Goal: Task Accomplishment & Management: Manage account settings

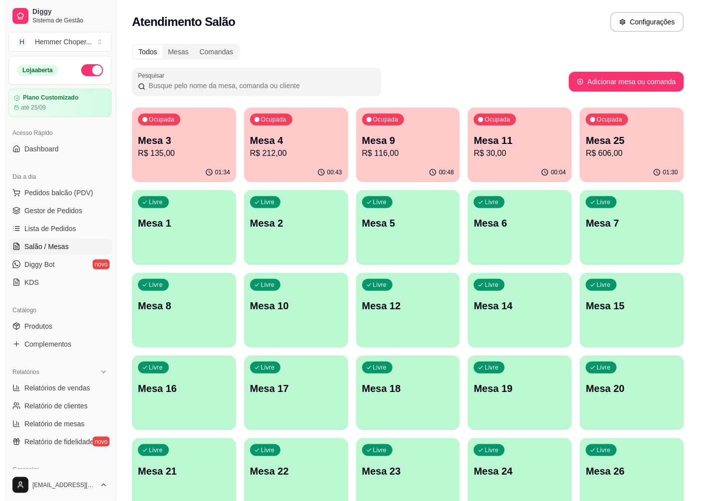
scroll to position [49, 0]
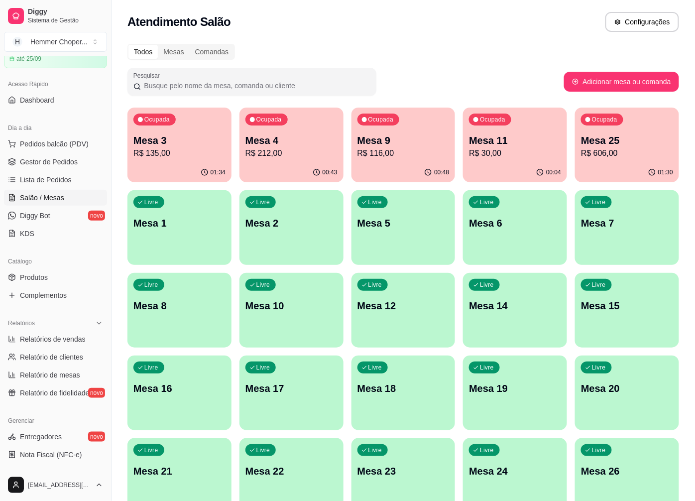
click at [623, 150] on p "R$ 606,00" at bounding box center [627, 153] width 92 height 12
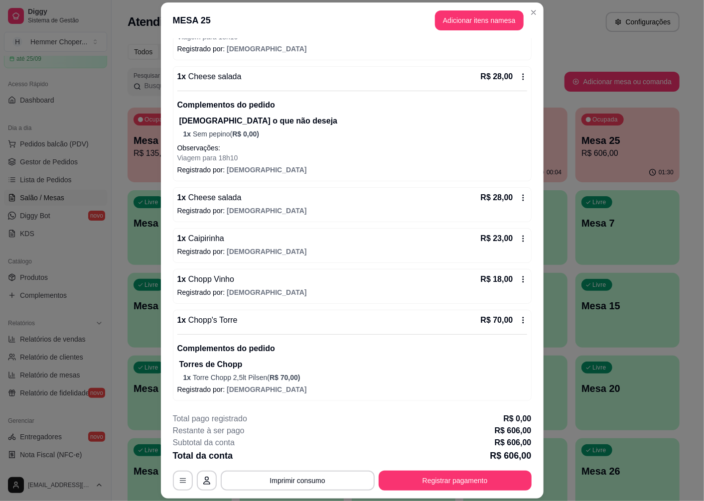
scroll to position [607, 0]
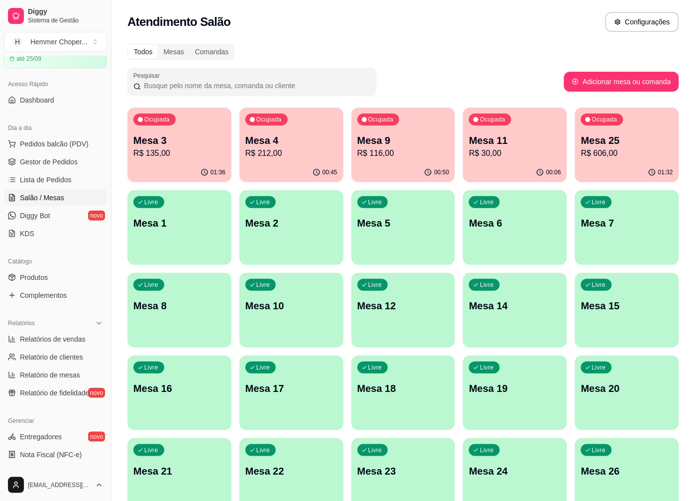
click at [168, 148] on p "R$ 135,00" at bounding box center [179, 153] width 92 height 12
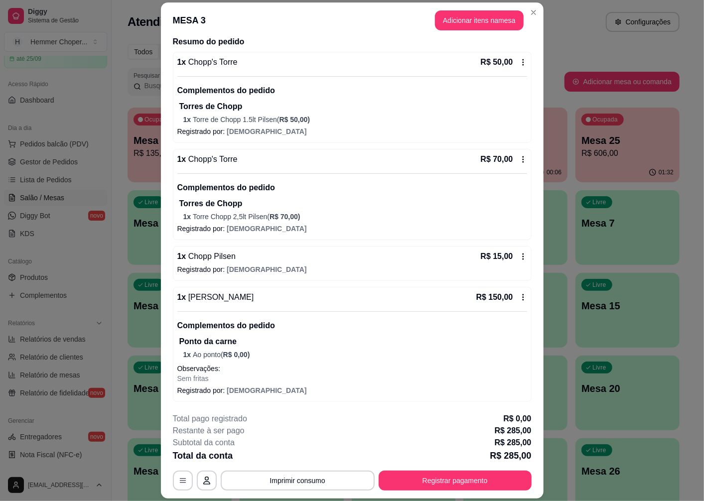
scroll to position [82, 0]
click at [227, 266] on span "[DEMOGRAPHIC_DATA]" at bounding box center [267, 268] width 80 height 8
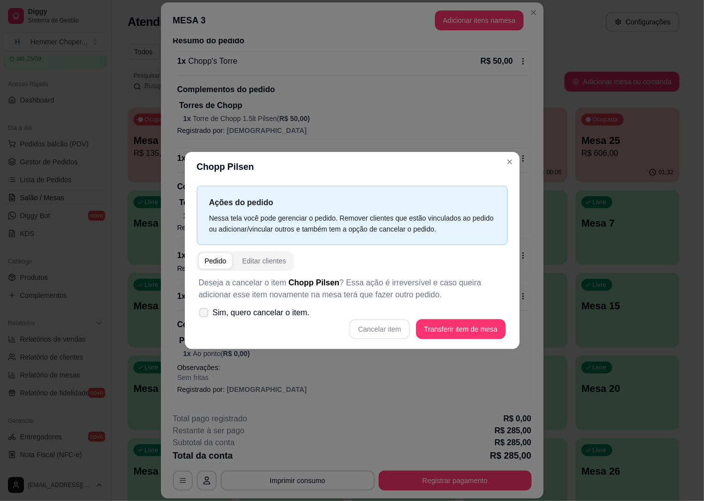
click at [269, 316] on span "Sim, quero cancelar o item." at bounding box center [261, 313] width 97 height 12
click at [205, 316] on input "Sim, quero cancelar o item." at bounding box center [201, 318] width 6 height 6
checkbox input "true"
click at [389, 330] on button "Cancelar item" at bounding box center [379, 329] width 61 height 20
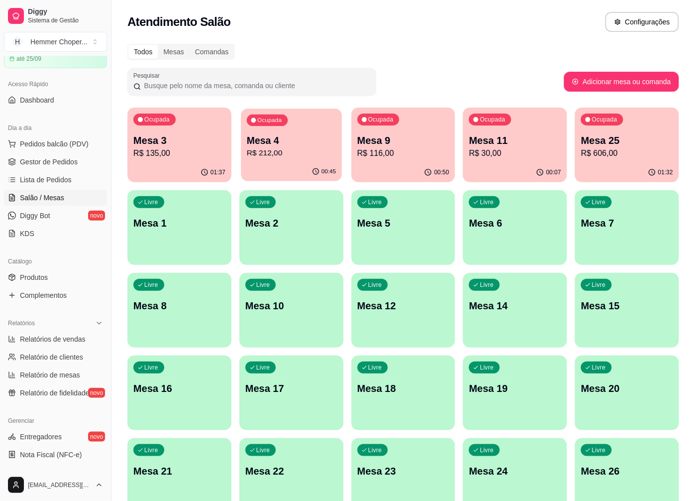
click at [285, 153] on p "R$ 212,00" at bounding box center [291, 152] width 89 height 11
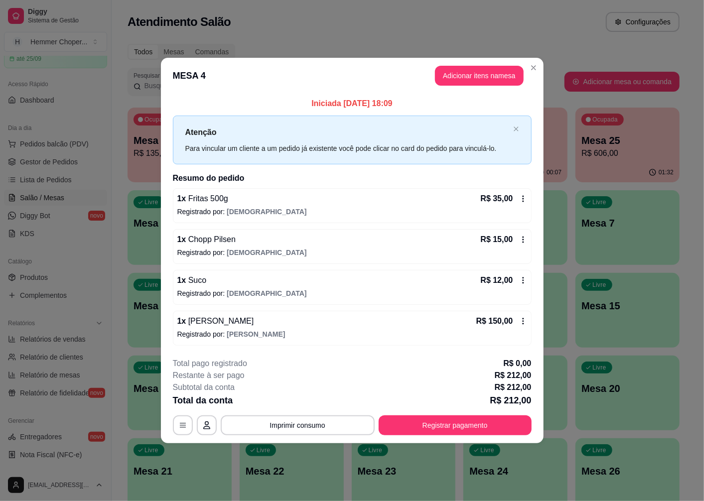
click at [210, 200] on span "Fritas 500g" at bounding box center [207, 198] width 42 height 8
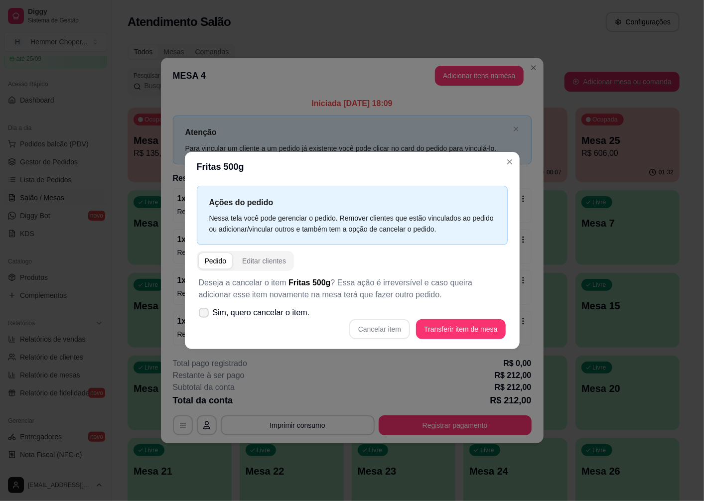
click at [281, 313] on span "Sim, quero cancelar o item." at bounding box center [261, 313] width 97 height 12
click at [205, 315] on input "Sim, quero cancelar o item." at bounding box center [201, 318] width 6 height 6
checkbox input "true"
click at [395, 331] on button "Cancelar item" at bounding box center [379, 329] width 61 height 20
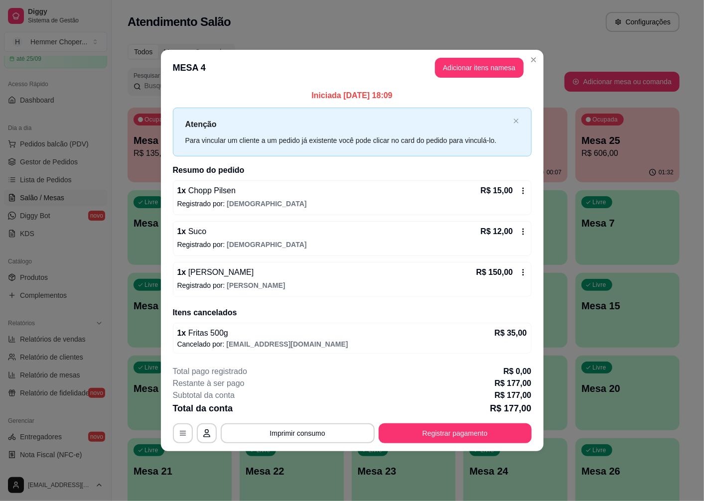
click at [200, 234] on span "Suco" at bounding box center [196, 231] width 20 height 8
click at [444, 436] on button "Registrar pagamento" at bounding box center [455, 432] width 148 height 19
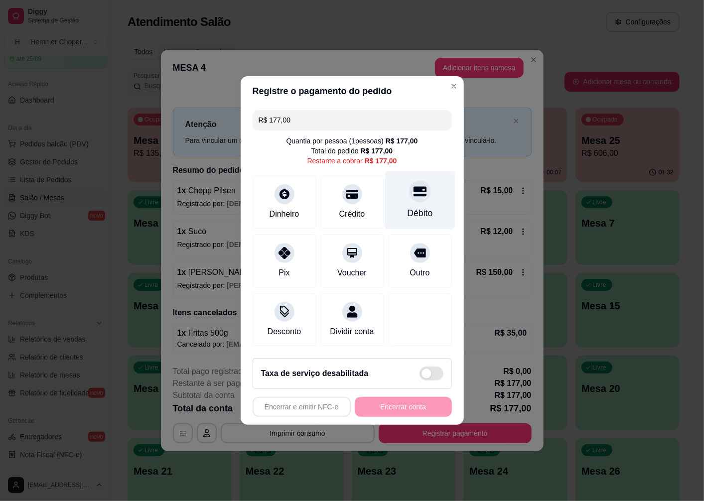
click at [411, 195] on div at bounding box center [420, 191] width 22 height 22
type input "R$ 0,00"
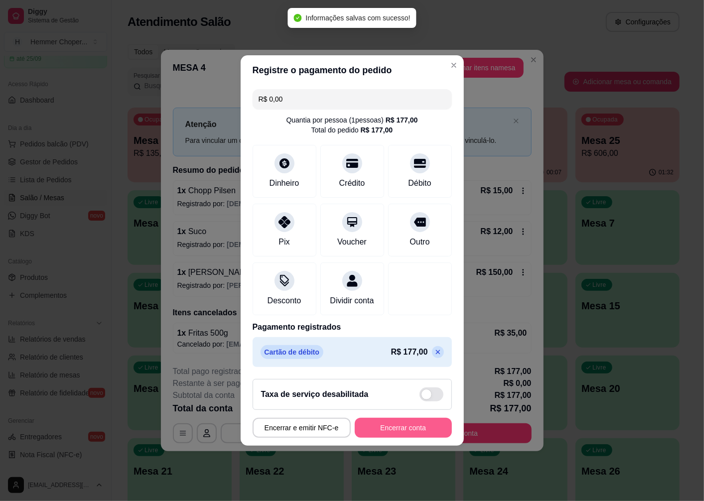
click at [397, 437] on button "Encerrar conta" at bounding box center [403, 428] width 97 height 20
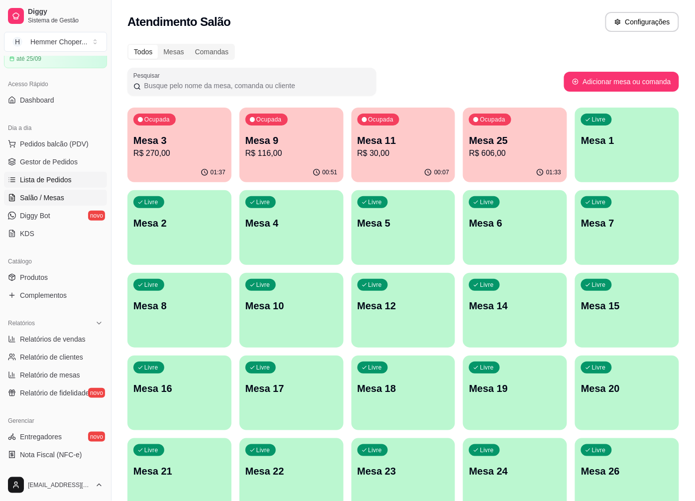
click at [58, 176] on span "Lista de Pedidos" at bounding box center [46, 180] width 52 height 10
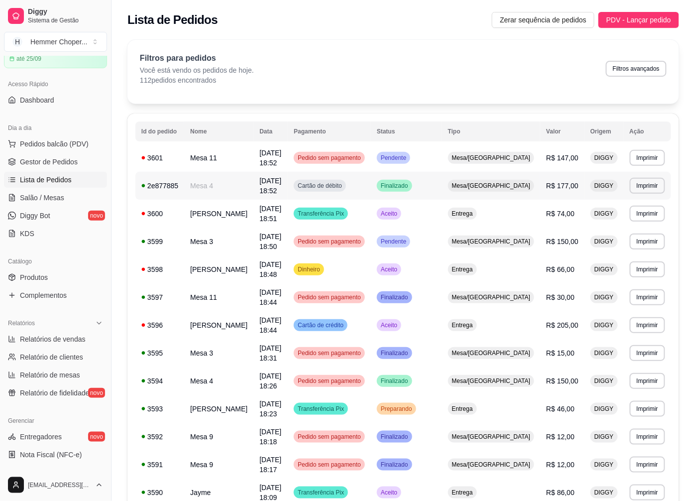
click at [524, 182] on span "Mesa/[GEOGRAPHIC_DATA]" at bounding box center [491, 186] width 83 height 8
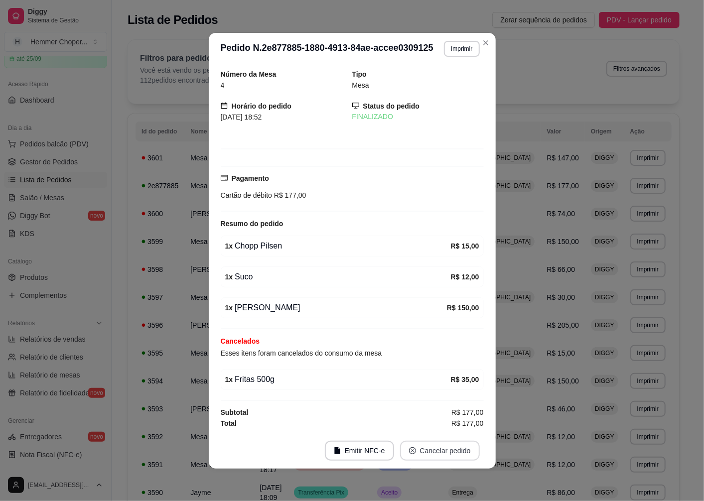
click at [427, 447] on button "Cancelar pedido" at bounding box center [440, 451] width 80 height 20
click at [453, 426] on button "Sim" at bounding box center [468, 427] width 40 height 20
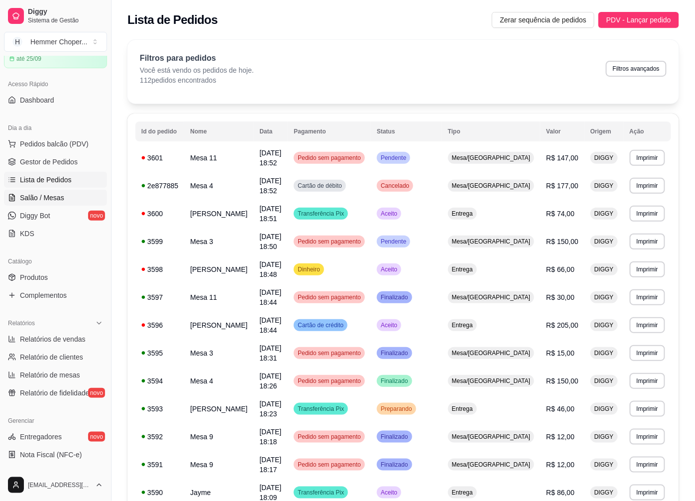
click at [55, 194] on span "Salão / Mesas" at bounding box center [42, 198] width 44 height 10
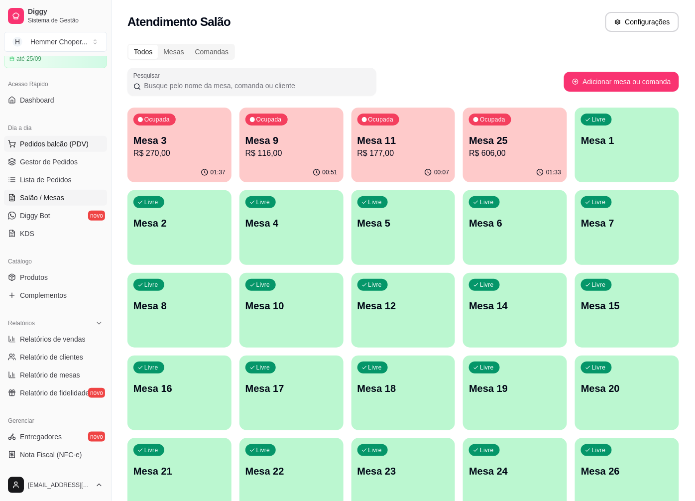
click at [36, 141] on span "Pedidos balcão (PDV)" at bounding box center [54, 144] width 69 height 10
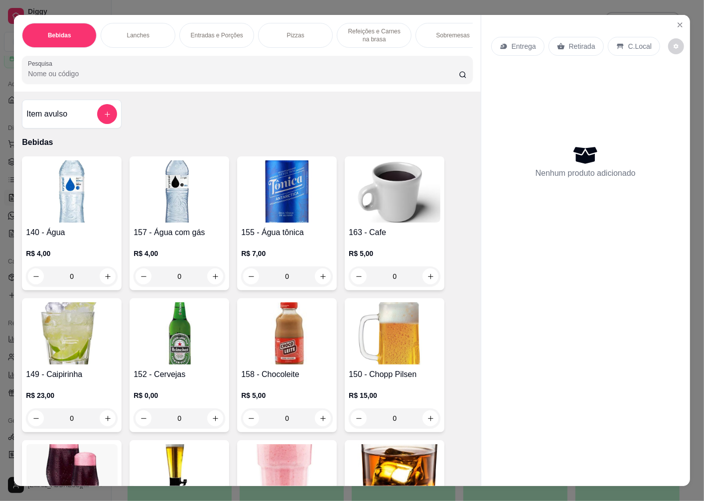
click at [576, 47] on div "Retirada" at bounding box center [575, 46] width 55 height 19
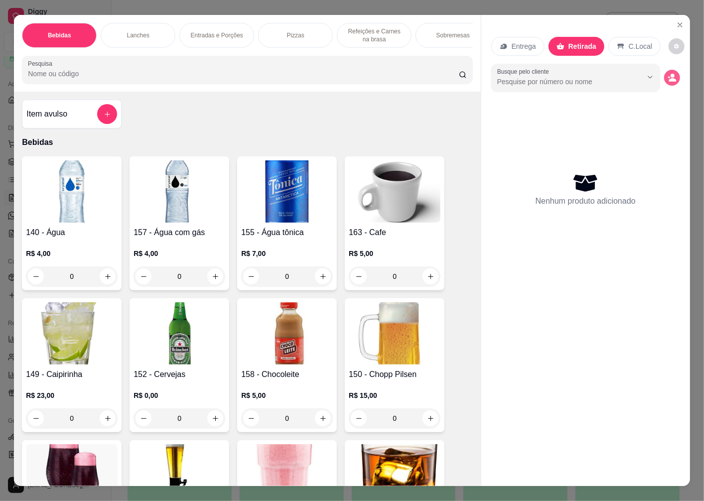
click at [669, 78] on icon "decrease-product-quantity" at bounding box center [672, 79] width 7 height 3
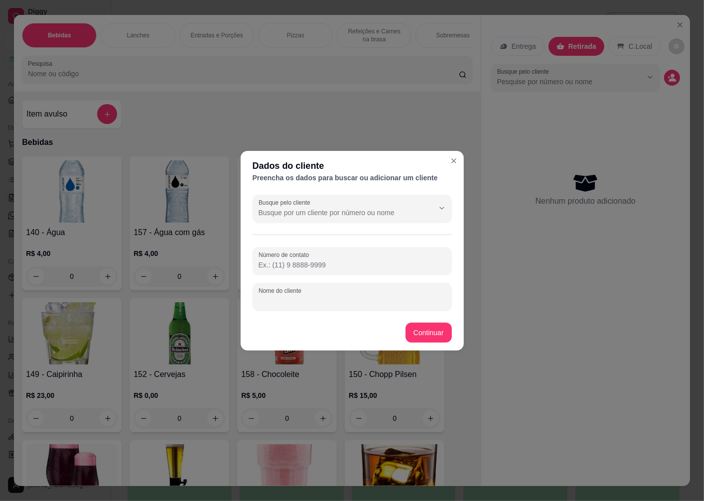
click at [289, 297] on div "Nome do cliente" at bounding box center [352, 297] width 199 height 28
type input "JUNIOR"
click at [425, 338] on img at bounding box center [395, 333] width 92 height 62
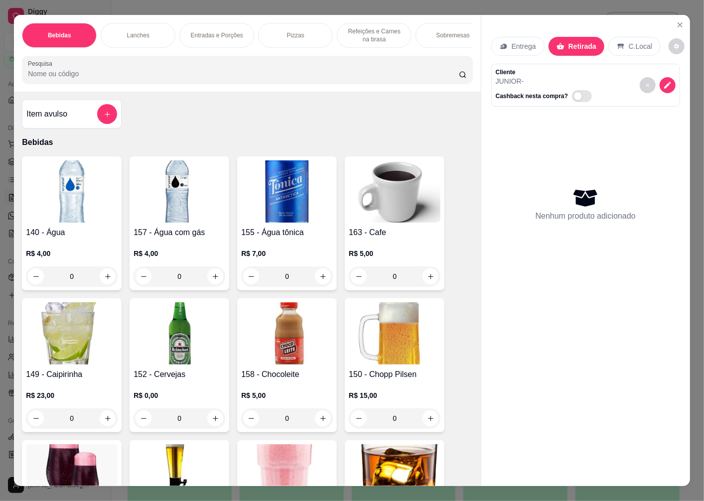
drag, startPoint x: 562, startPoint y: 123, endPoint x: 550, endPoint y: 133, distance: 15.9
click at [561, 125] on div "Nenhum produto adicionado" at bounding box center [585, 204] width 189 height 195
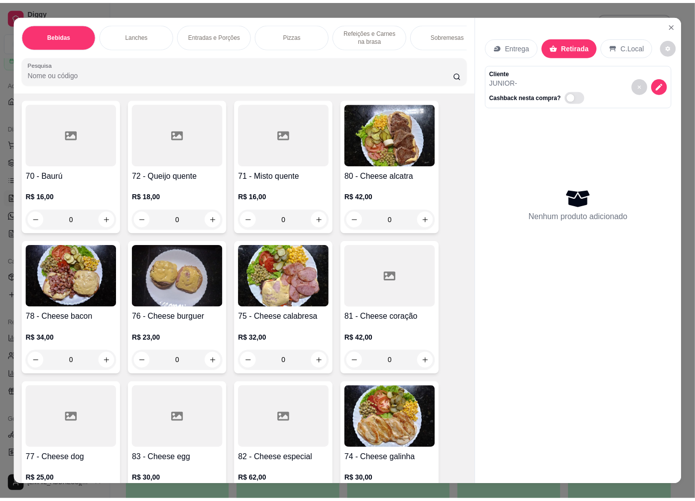
scroll to position [1217, 0]
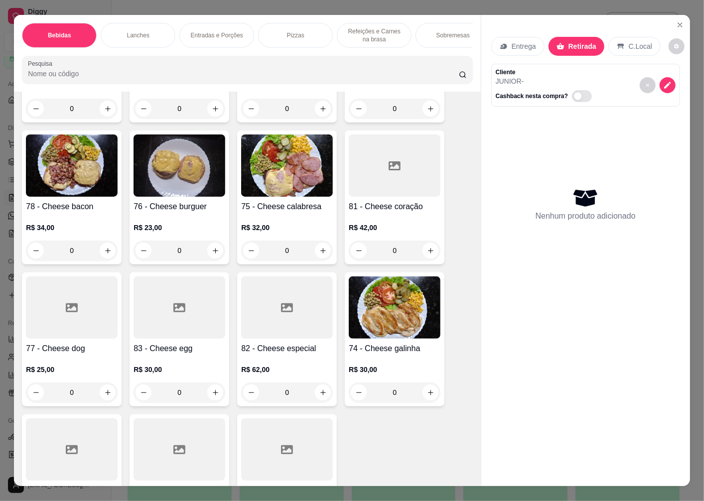
click at [176, 304] on div at bounding box center [179, 307] width 92 height 62
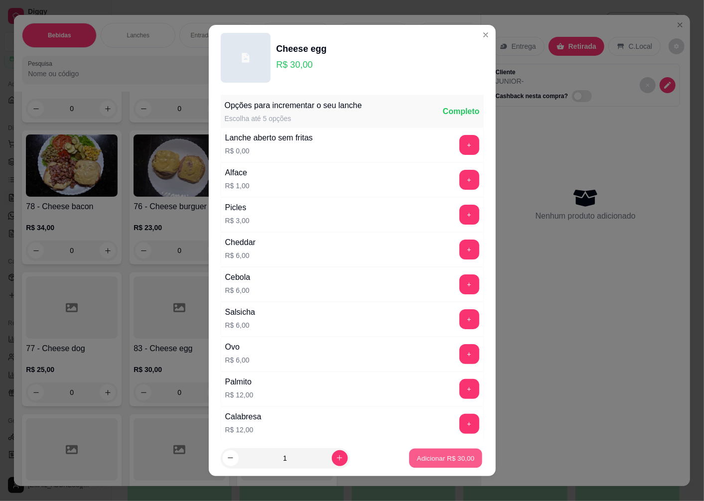
click at [417, 457] on p "Adicionar R$ 30,00" at bounding box center [446, 457] width 58 height 9
type input "1"
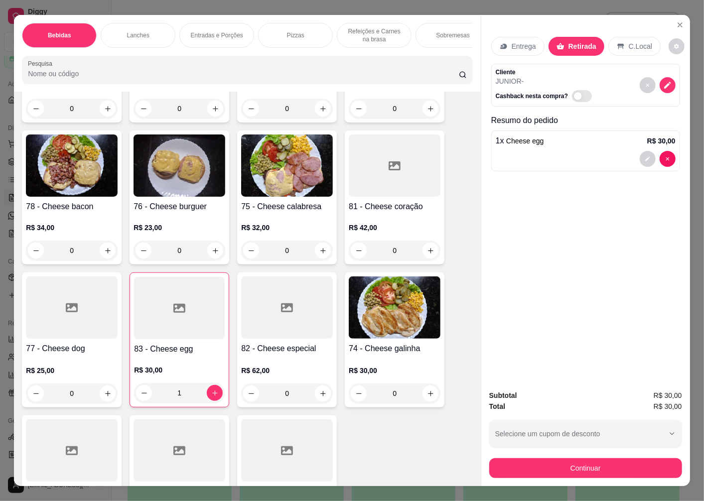
click at [186, 193] on img at bounding box center [179, 165] width 92 height 62
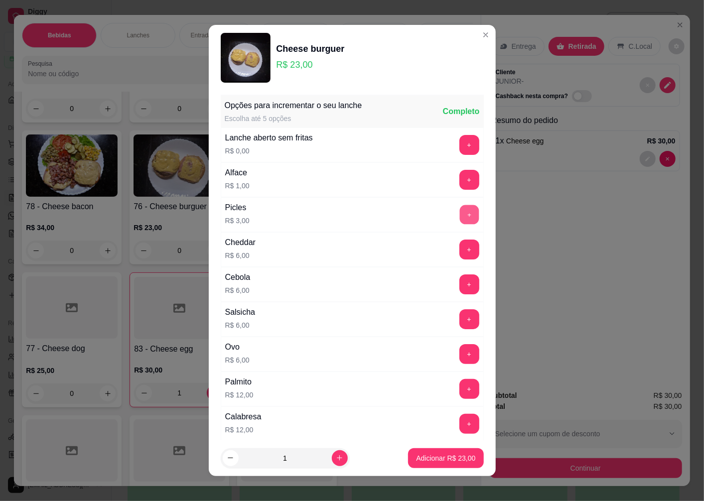
click at [459, 213] on button "+" at bounding box center [468, 214] width 19 height 19
click at [416, 455] on p "Adicionar R$ 26,00" at bounding box center [445, 458] width 59 height 10
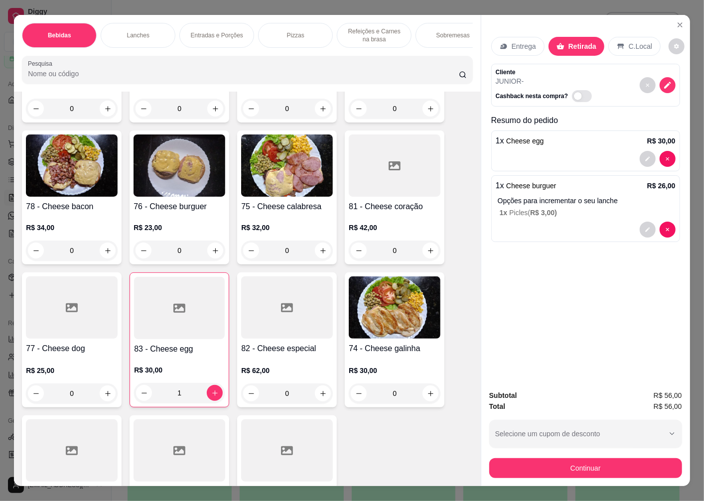
click at [183, 197] on img at bounding box center [179, 165] width 92 height 62
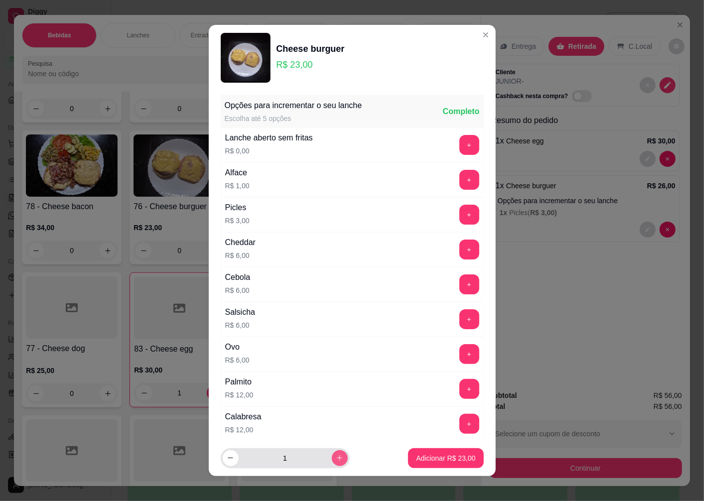
click at [336, 461] on icon "increase-product-quantity" at bounding box center [339, 457] width 7 height 7
type input "2"
click at [416, 456] on p "Adicionar R$ 46,00" at bounding box center [445, 458] width 59 height 10
type input "2"
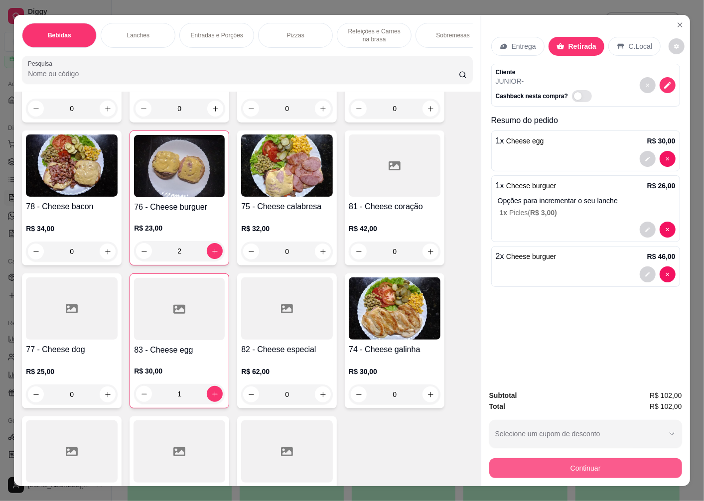
click at [552, 462] on button "Continuar" at bounding box center [585, 468] width 193 height 20
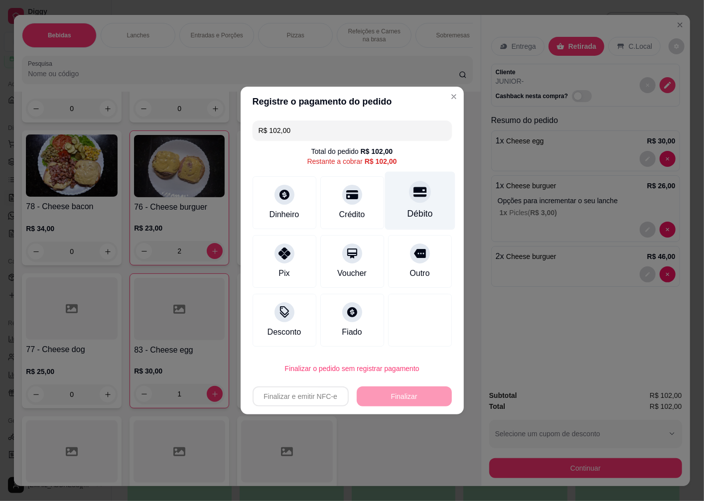
click at [417, 206] on div "Débito" at bounding box center [419, 201] width 70 height 58
type input "R$ 0,00"
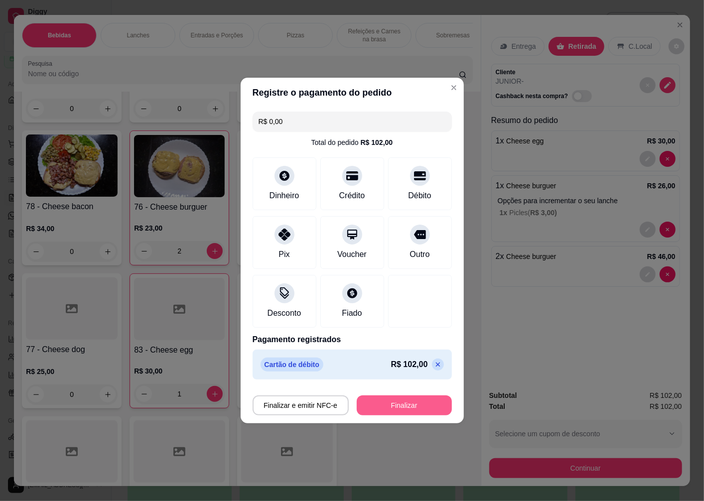
click at [376, 401] on button "Finalizar" at bounding box center [404, 405] width 95 height 20
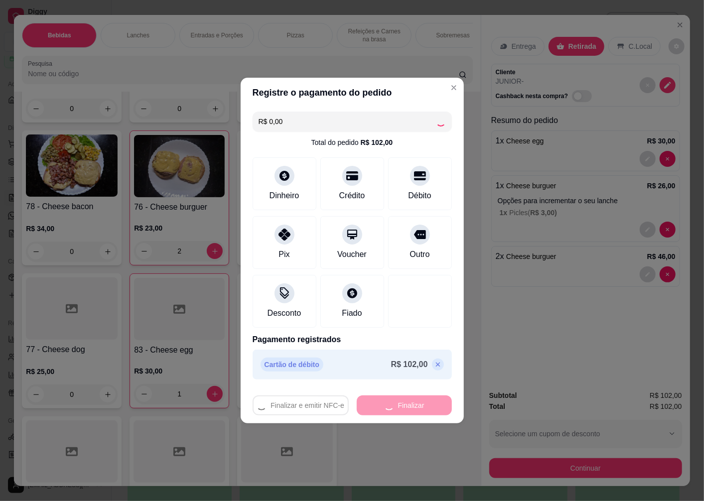
type input "0"
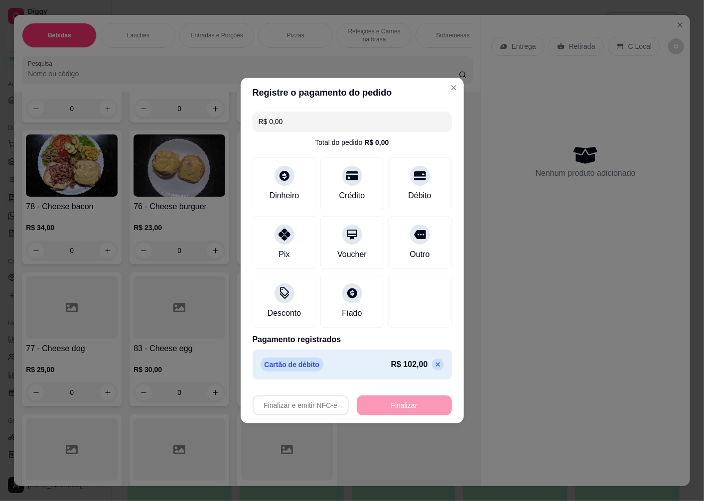
type input "-R$ 102,00"
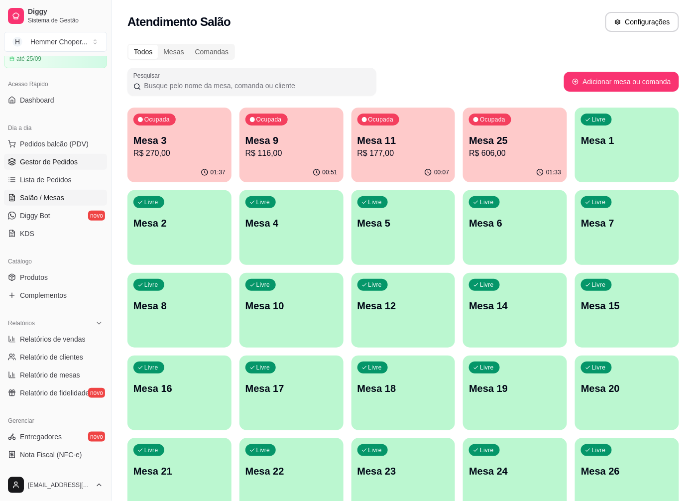
click at [62, 158] on span "Gestor de Pedidos" at bounding box center [49, 162] width 58 height 10
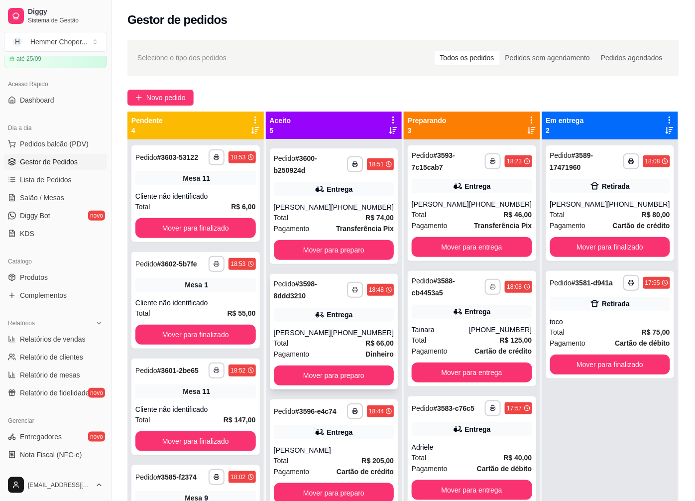
scroll to position [127, 0]
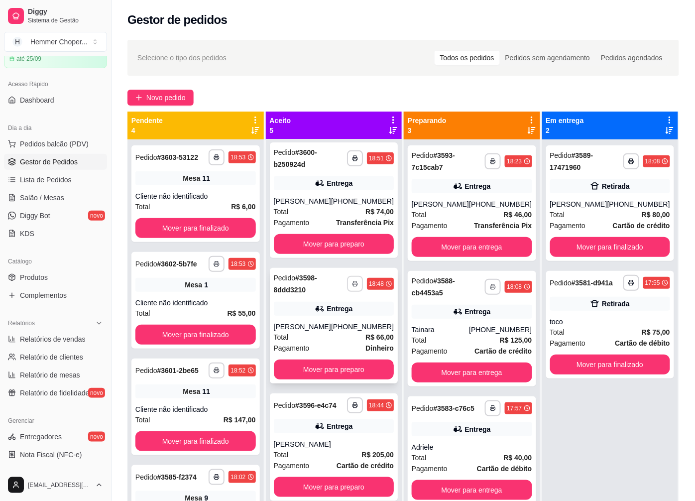
click at [353, 284] on icon "button" at bounding box center [355, 284] width 5 height 2
click at [314, 319] on button "Cozinha" at bounding box center [317, 319] width 72 height 16
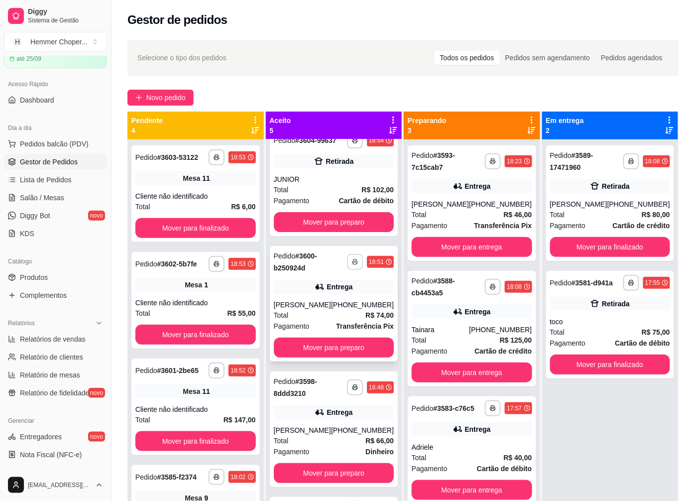
click at [353, 264] on icon "button" at bounding box center [355, 262] width 5 height 2
click at [314, 304] on button "Cozinha" at bounding box center [317, 305] width 72 height 16
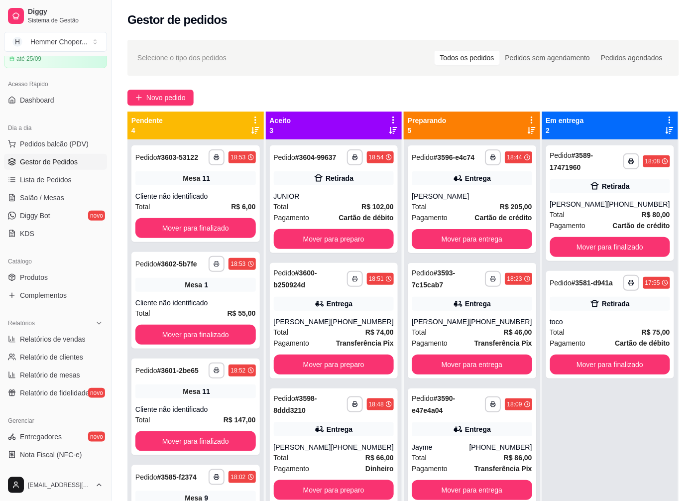
scroll to position [0, 0]
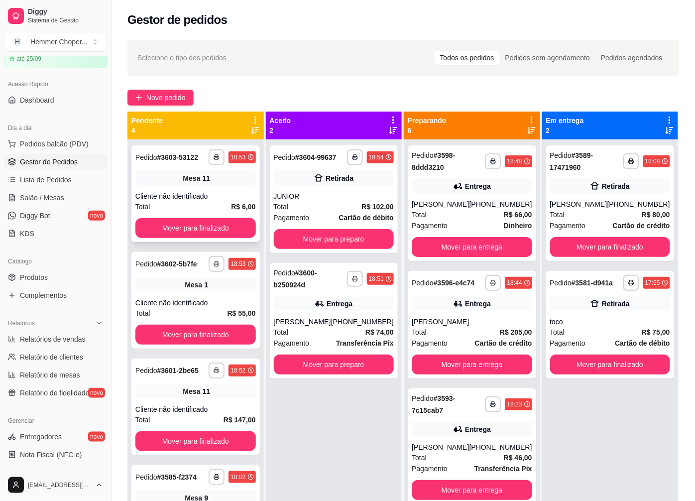
click at [207, 197] on div "Cliente não identificado" at bounding box center [195, 196] width 121 height 10
click at [180, 283] on div "Mesa 1" at bounding box center [195, 285] width 121 height 14
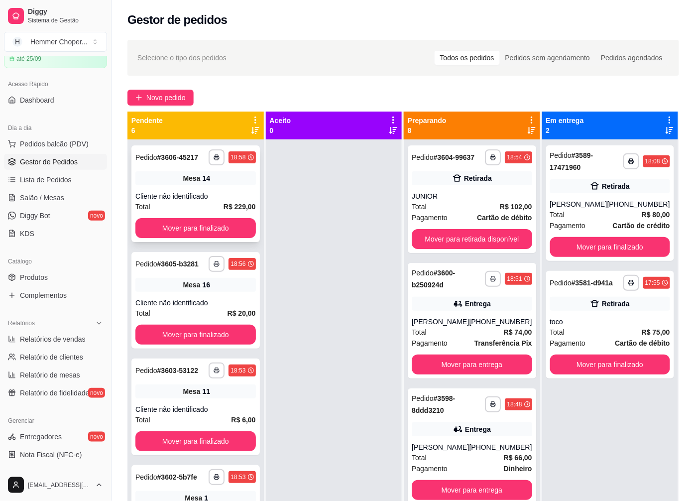
click at [181, 199] on div "Cliente não identificado" at bounding box center [195, 196] width 121 height 10
click at [187, 288] on span "Mesa" at bounding box center [191, 285] width 17 height 10
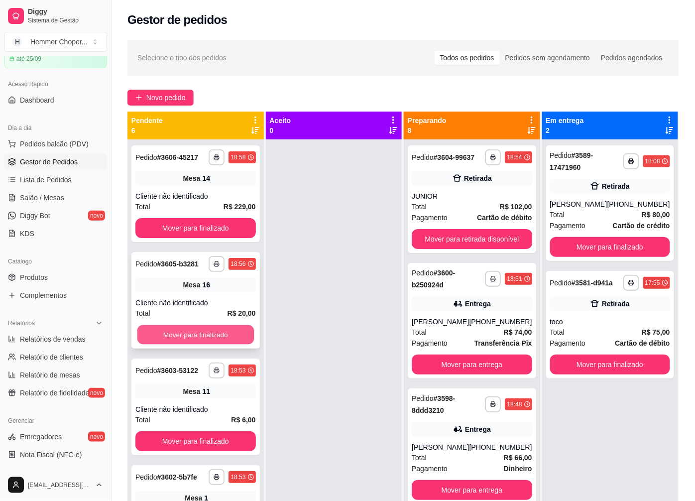
click at [183, 335] on button "Mover para finalizado" at bounding box center [195, 334] width 117 height 19
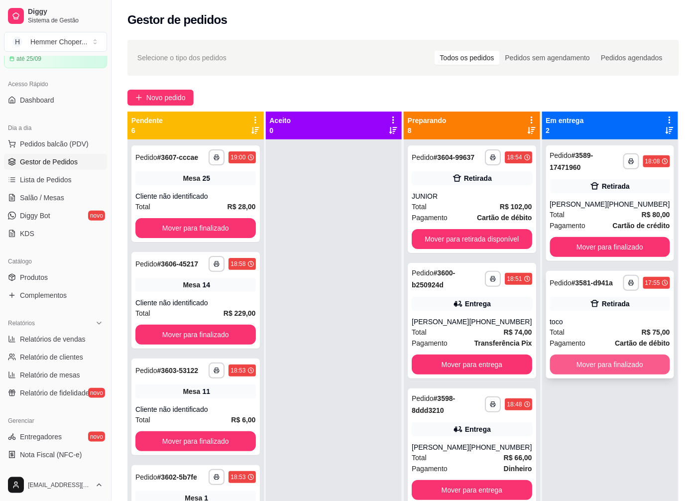
click at [577, 371] on button "Mover para finalizado" at bounding box center [610, 365] width 121 height 20
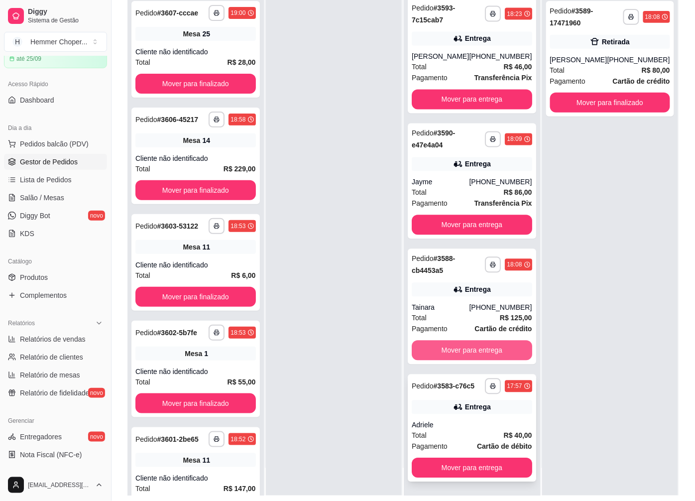
scroll to position [152, 0]
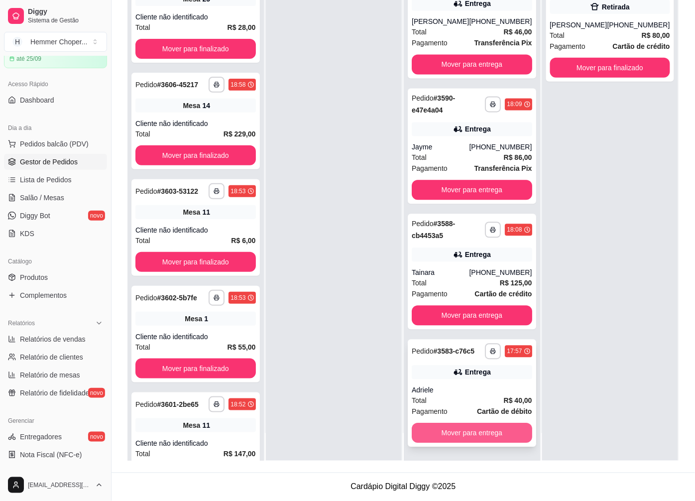
click at [441, 433] on button "Mover para entrega" at bounding box center [472, 433] width 121 height 20
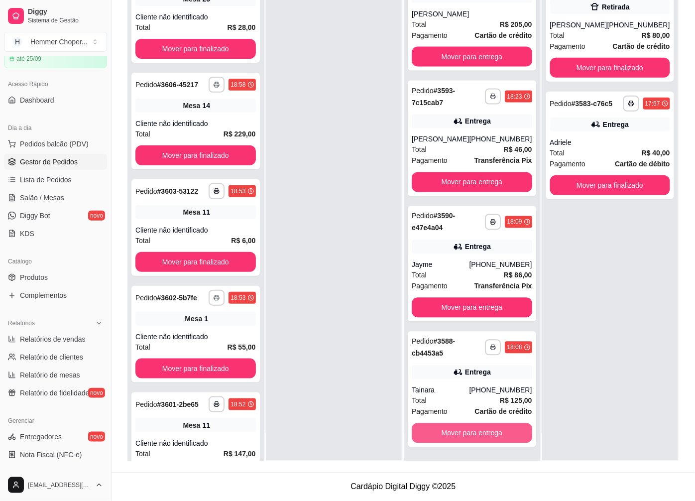
scroll to position [379, 0]
click at [440, 427] on button "Mover para entrega" at bounding box center [472, 433] width 121 height 20
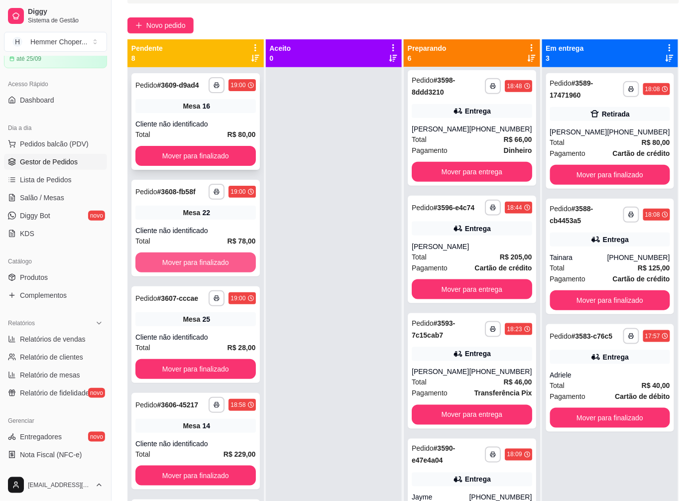
scroll to position [41, 0]
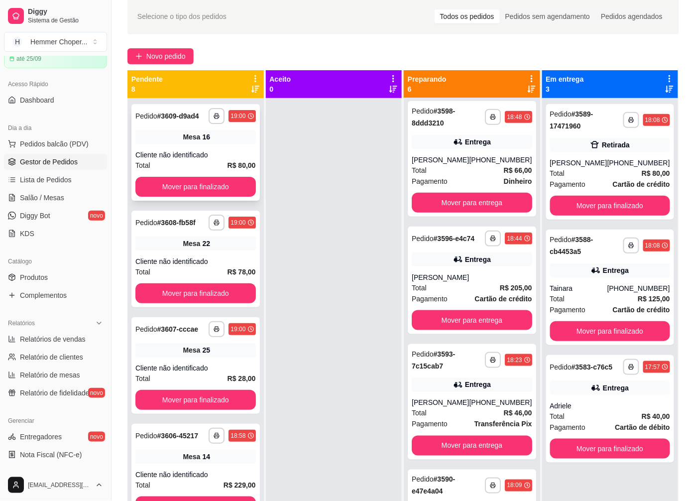
click at [191, 133] on div "**********" at bounding box center [195, 152] width 128 height 97
click at [183, 264] on div "Cliente não identificado" at bounding box center [195, 261] width 121 height 10
click at [187, 355] on span "Mesa" at bounding box center [191, 350] width 17 height 10
click at [193, 158] on div "Cliente não identificado" at bounding box center [195, 155] width 121 height 10
click at [183, 187] on button "Mover para finalizado" at bounding box center [195, 186] width 117 height 19
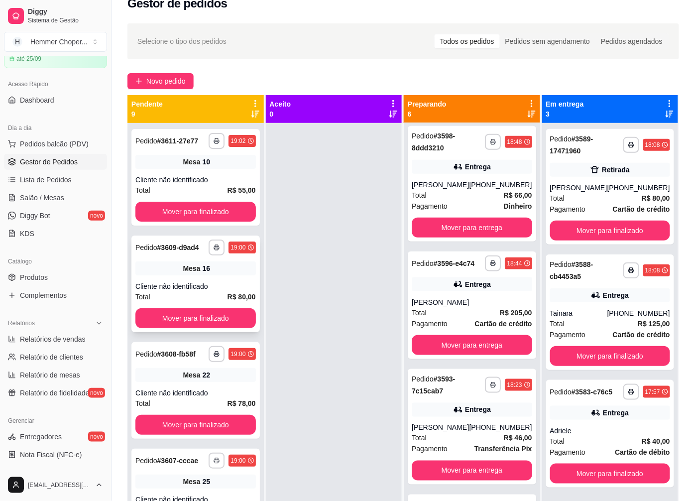
scroll to position [0, 0]
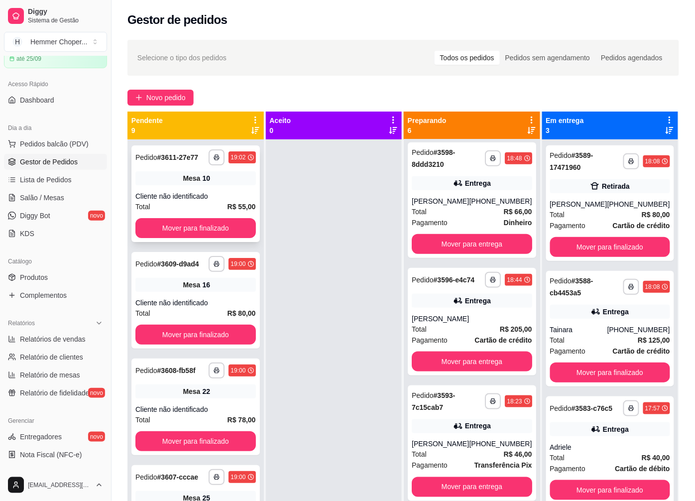
click at [183, 190] on div "**********" at bounding box center [195, 193] width 128 height 97
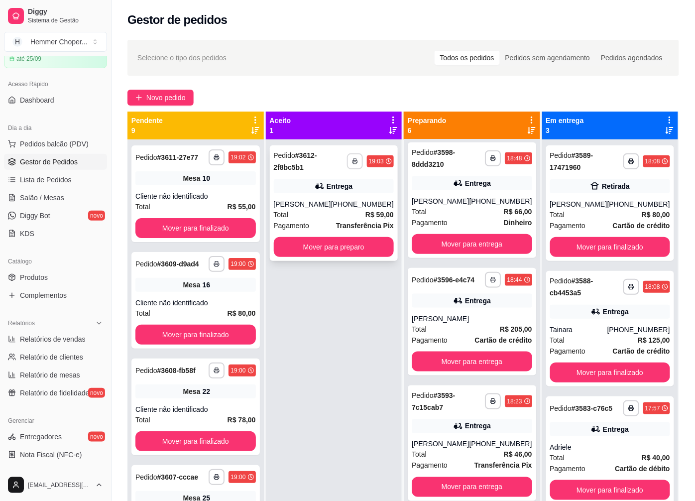
click at [352, 158] on icon "button" at bounding box center [355, 161] width 6 height 6
click at [320, 192] on button "Cozinha" at bounding box center [325, 192] width 72 height 16
click at [205, 291] on div "Mesa 10" at bounding box center [195, 285] width 121 height 14
click at [164, 207] on div "Total R$ 70,00" at bounding box center [195, 206] width 121 height 11
click at [180, 232] on button "Mover para finalizado" at bounding box center [195, 228] width 121 height 20
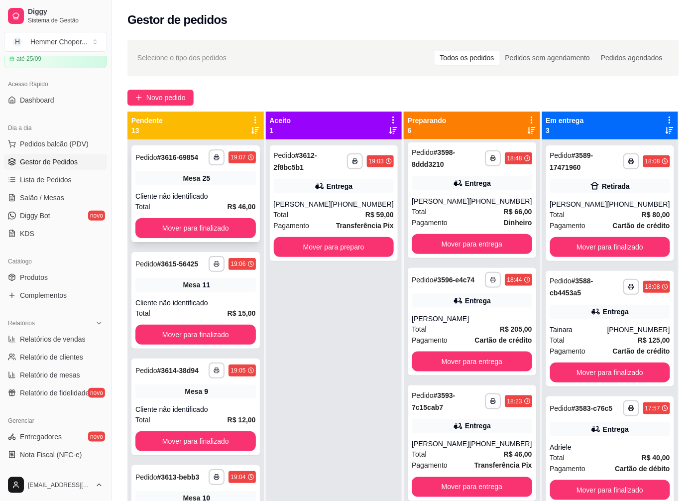
click at [184, 205] on div "Total R$ 46,00" at bounding box center [195, 206] width 121 height 11
click at [185, 282] on span "Mesa" at bounding box center [191, 285] width 17 height 10
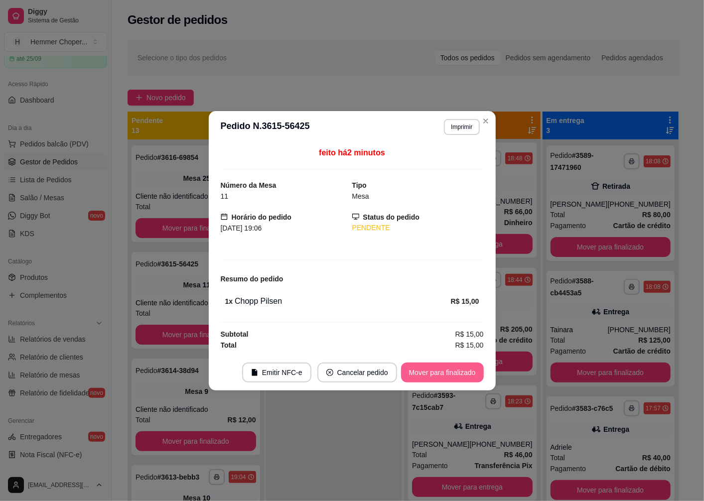
click at [435, 377] on button "Mover para finalizado" at bounding box center [442, 373] width 83 height 20
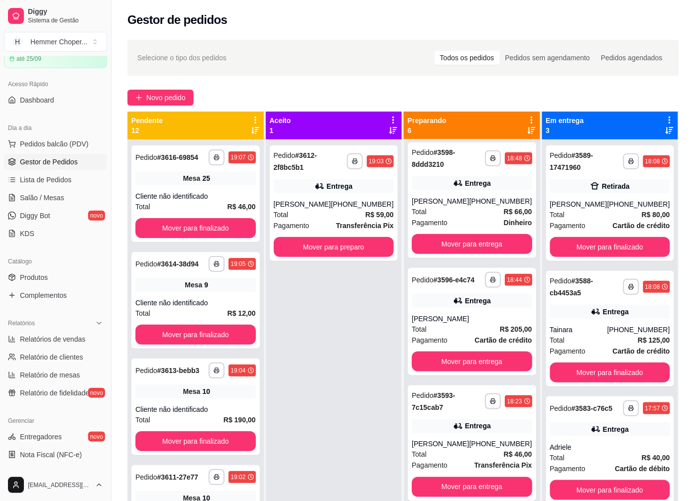
click at [180, 299] on div "Cliente não identificado" at bounding box center [195, 303] width 121 height 10
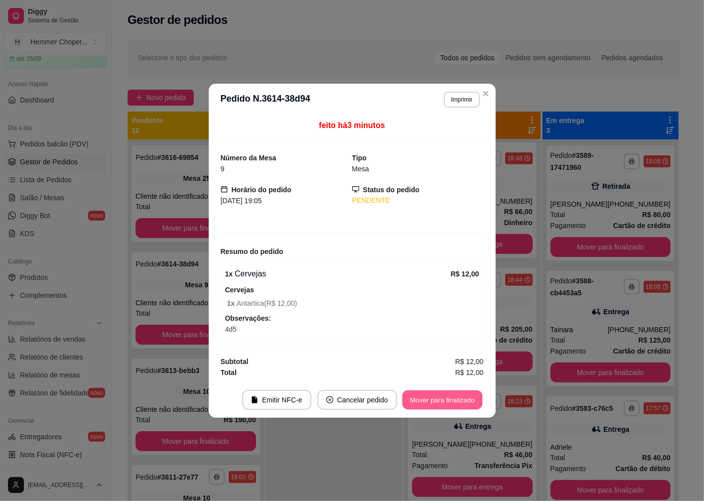
click at [431, 401] on button "Mover para finalizado" at bounding box center [442, 399] width 80 height 19
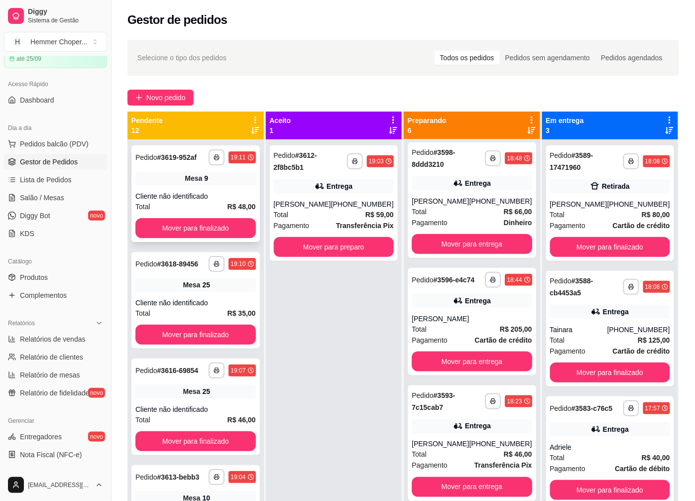
click at [181, 190] on div "**********" at bounding box center [195, 193] width 128 height 97
click at [192, 299] on div "Cliente não identificado" at bounding box center [195, 303] width 121 height 10
click at [613, 241] on button "Mover para finalizado" at bounding box center [610, 247] width 121 height 20
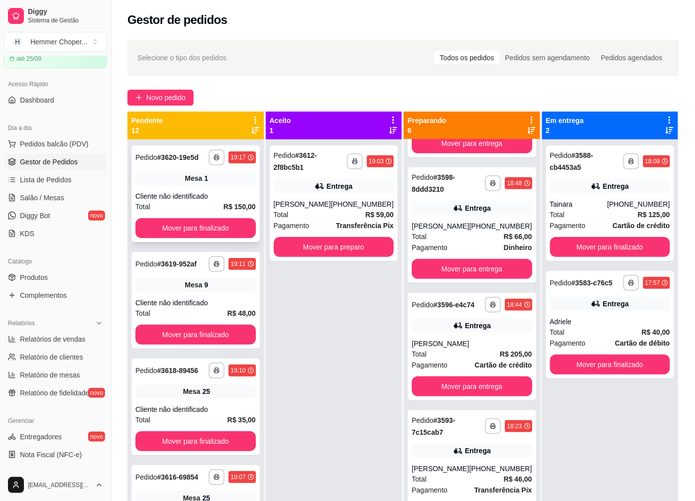
click at [203, 190] on div "**********" at bounding box center [195, 193] width 128 height 97
click at [586, 366] on button "Mover para finalizado" at bounding box center [610, 365] width 121 height 20
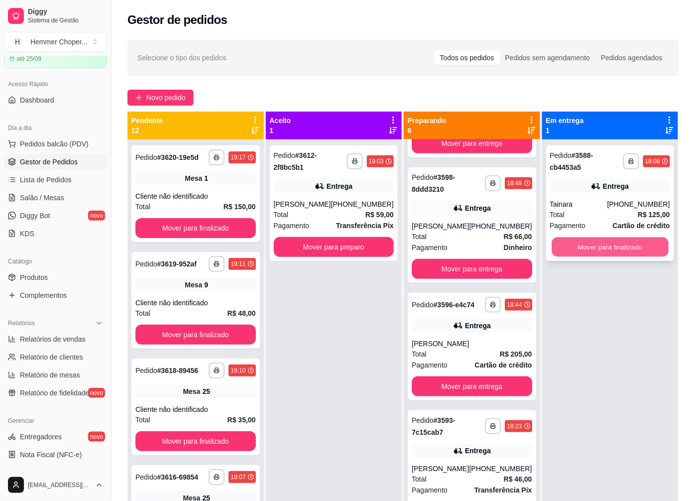
click at [580, 248] on button "Mover para finalizado" at bounding box center [610, 247] width 117 height 19
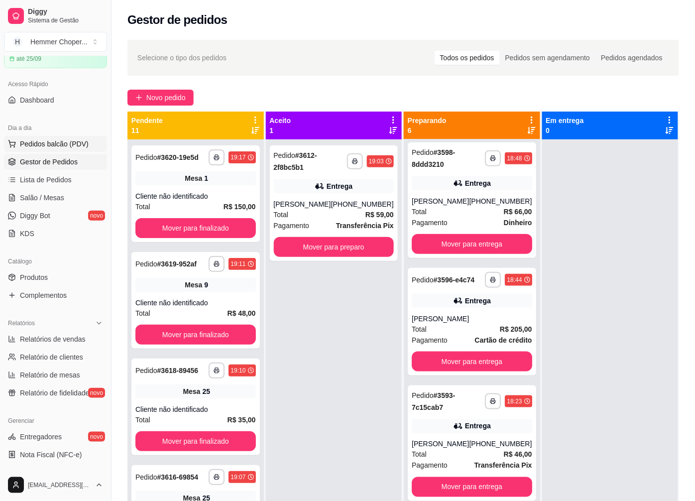
click at [55, 139] on span "Pedidos balcão (PDV)" at bounding box center [54, 144] width 69 height 10
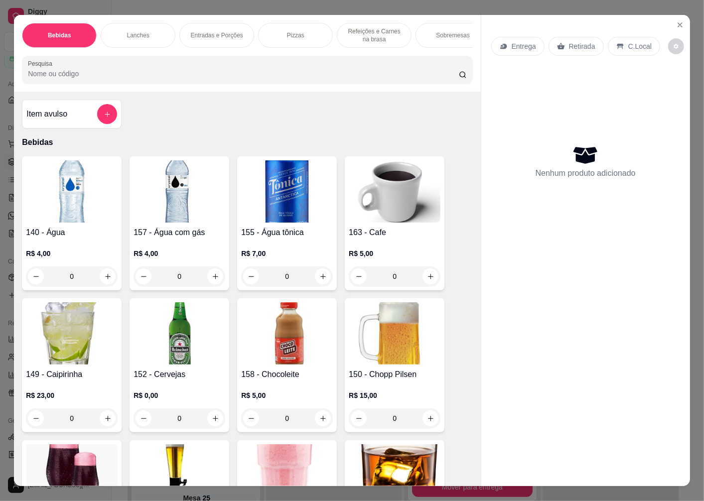
click at [580, 41] on p "Retirada" at bounding box center [582, 46] width 26 height 10
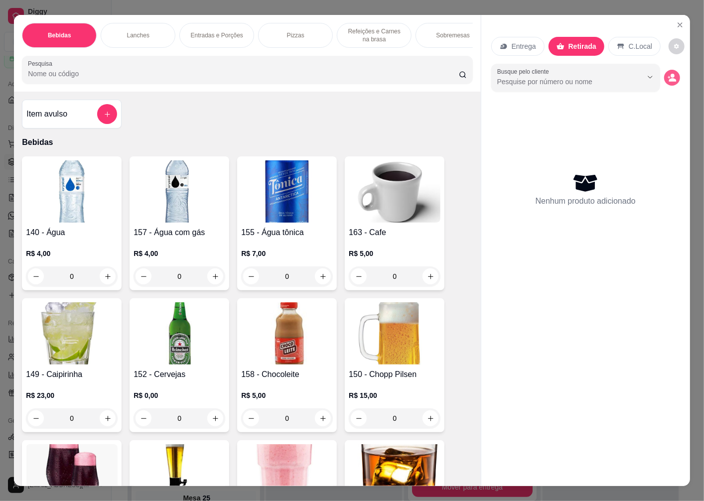
click at [671, 80] on button "decrease-product-quantity" at bounding box center [672, 78] width 16 height 16
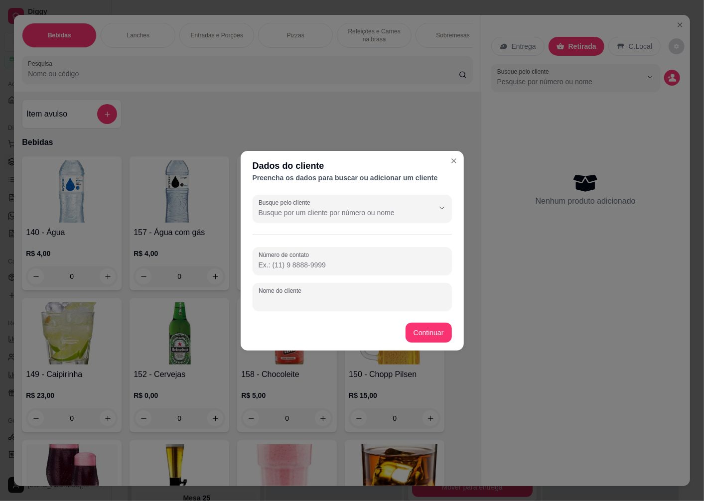
click at [287, 300] on div "Nome do cliente" at bounding box center [352, 297] width 199 height 28
type input "DOMBECK"
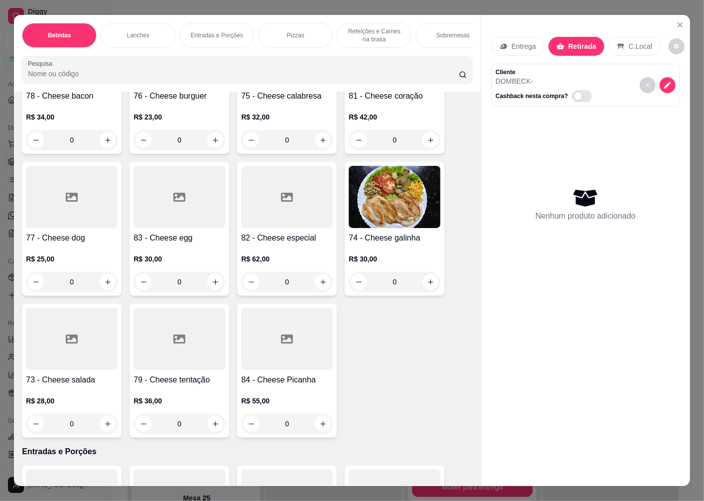
scroll to position [1162, 0]
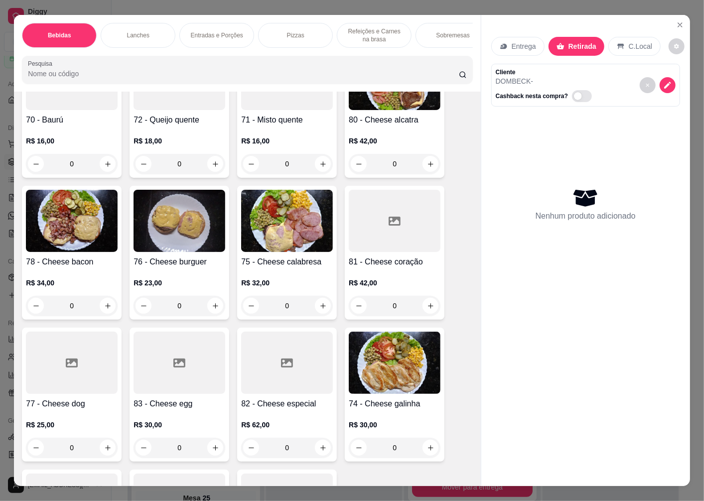
click at [91, 261] on h4 "78 - Cheese bacon" at bounding box center [72, 262] width 92 height 12
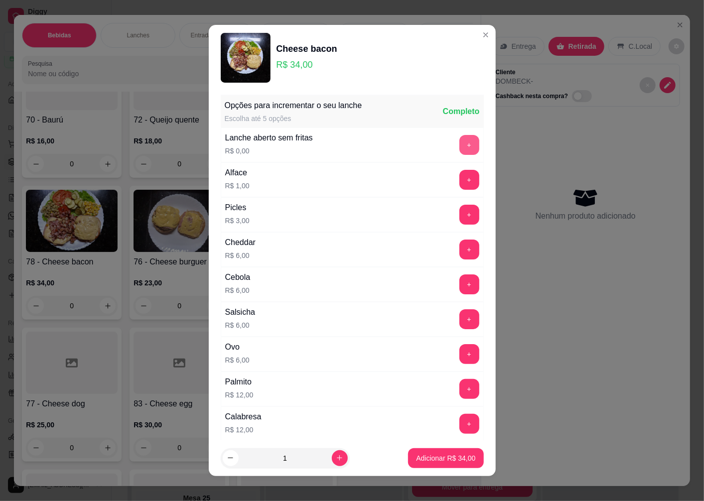
click at [459, 142] on button "+" at bounding box center [469, 145] width 20 height 20
click at [419, 462] on p "Adicionar R$ 34,00" at bounding box center [445, 458] width 59 height 10
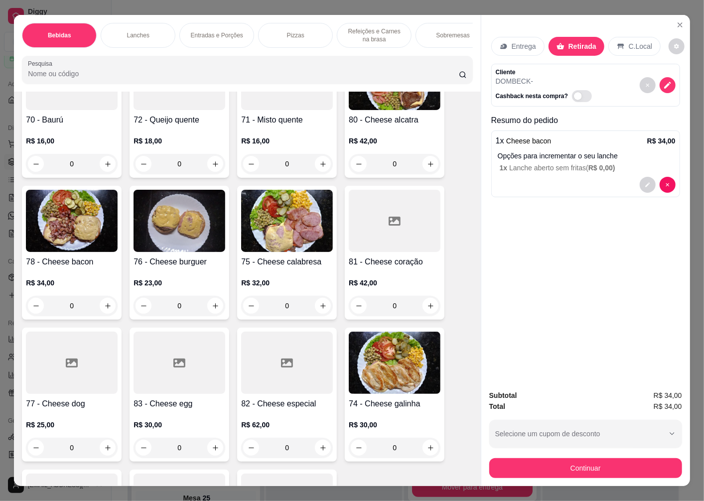
click at [189, 248] on img at bounding box center [179, 221] width 92 height 62
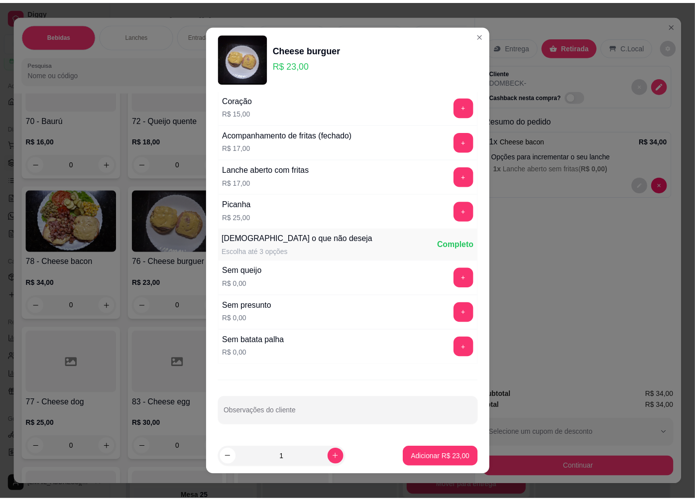
scroll to position [6, 0]
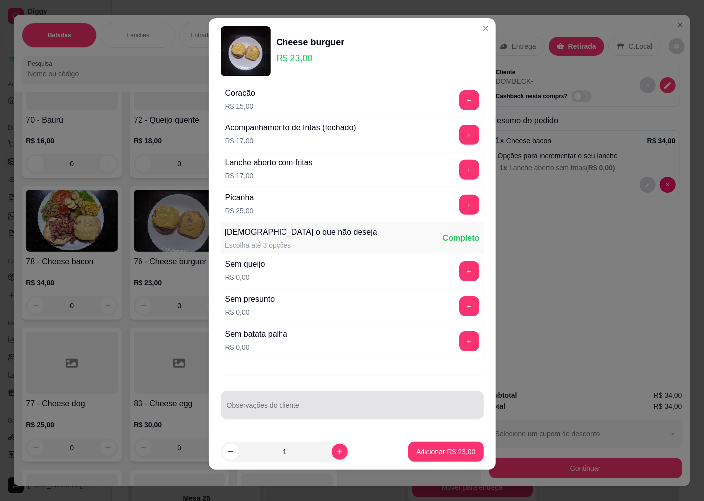
click at [268, 402] on div at bounding box center [352, 405] width 251 height 20
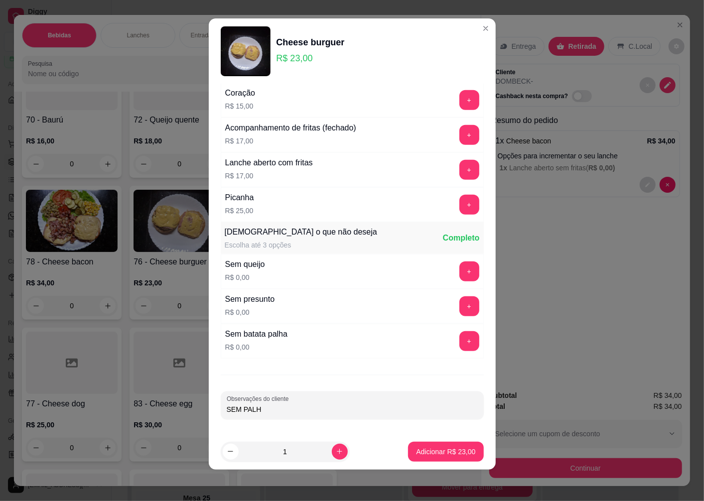
type input "SEM PALHA"
click at [426, 453] on p "Adicionar R$ 23,00" at bounding box center [445, 452] width 59 height 10
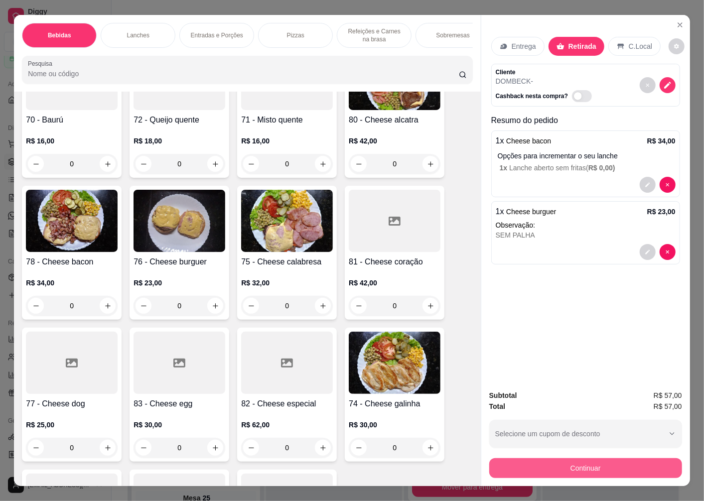
click at [564, 464] on button "Continuar" at bounding box center [585, 468] width 193 height 20
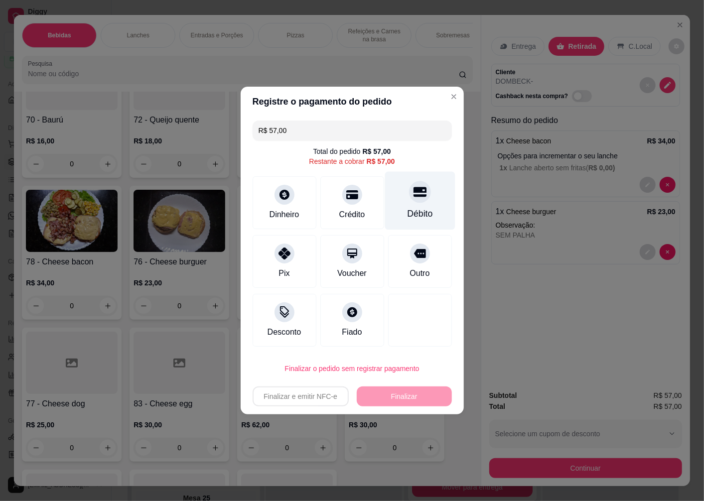
click at [409, 200] on div at bounding box center [420, 192] width 22 height 22
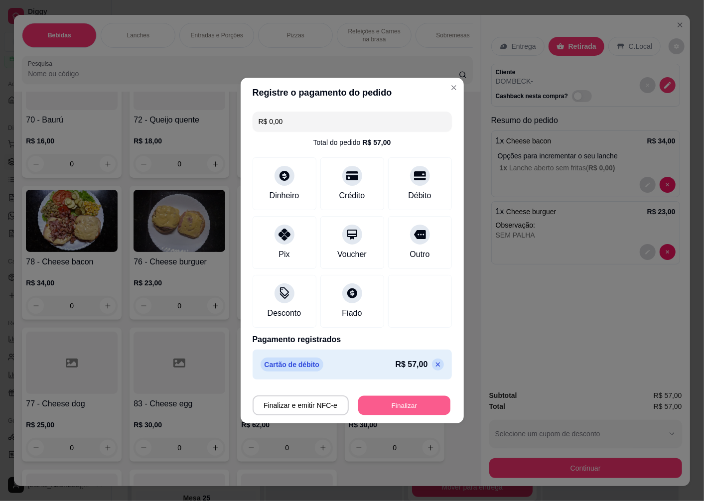
click at [386, 411] on button "Finalizar" at bounding box center [404, 405] width 92 height 19
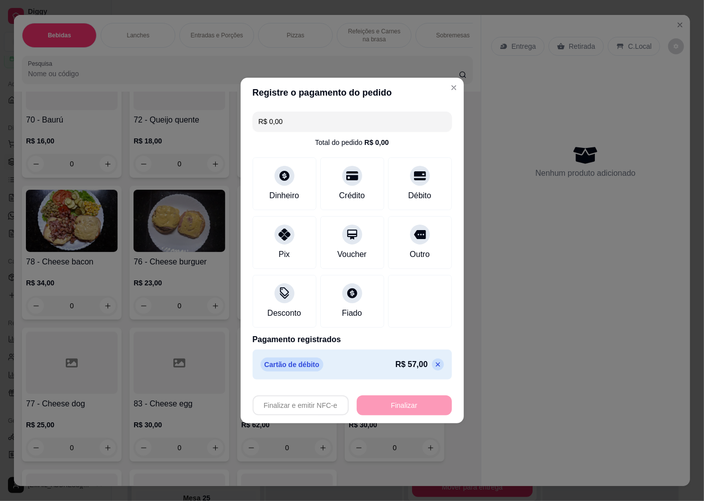
type input "-R$ 57,00"
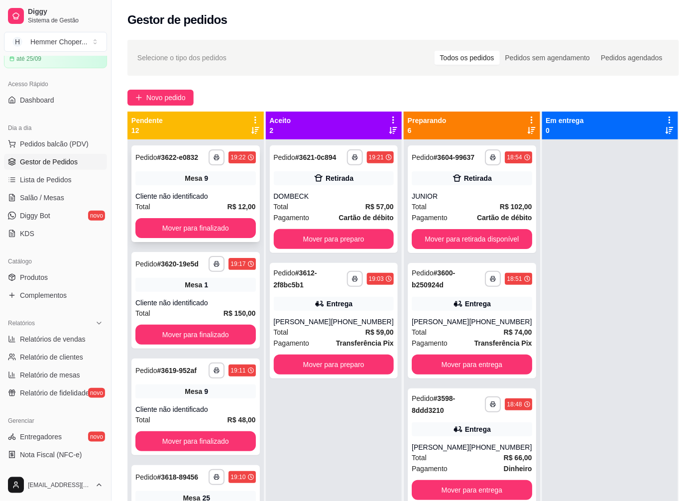
click at [195, 201] on div "Cliente não identificado" at bounding box center [195, 196] width 121 height 10
click at [180, 233] on button "Mover para finalizado" at bounding box center [195, 228] width 121 height 20
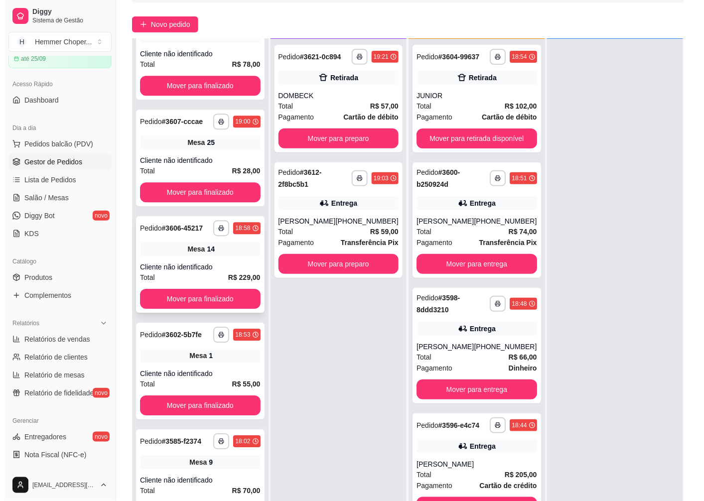
scroll to position [111, 0]
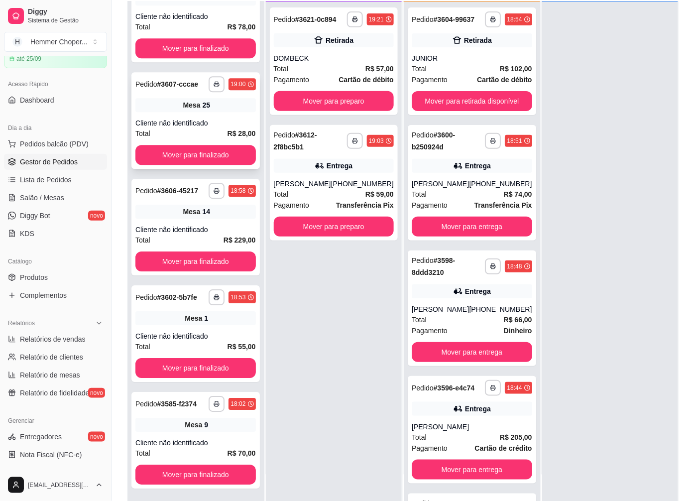
click at [193, 104] on span "Mesa" at bounding box center [191, 105] width 17 height 10
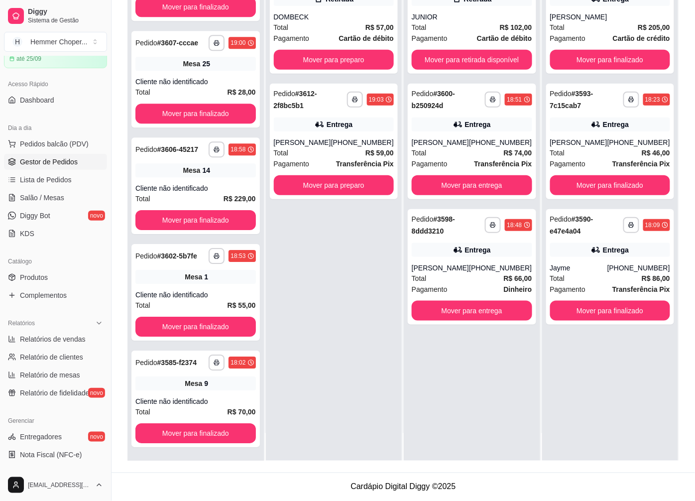
scroll to position [0, 0]
click at [34, 195] on span "Salão / Mesas" at bounding box center [42, 198] width 44 height 10
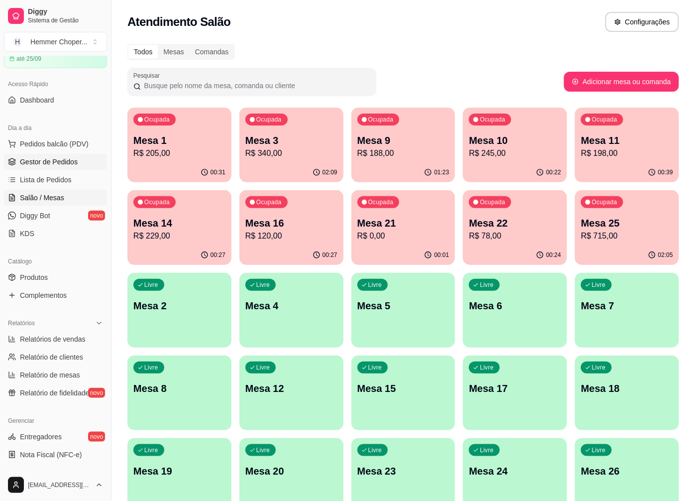
click at [54, 161] on span "Gestor de Pedidos" at bounding box center [49, 162] width 58 height 10
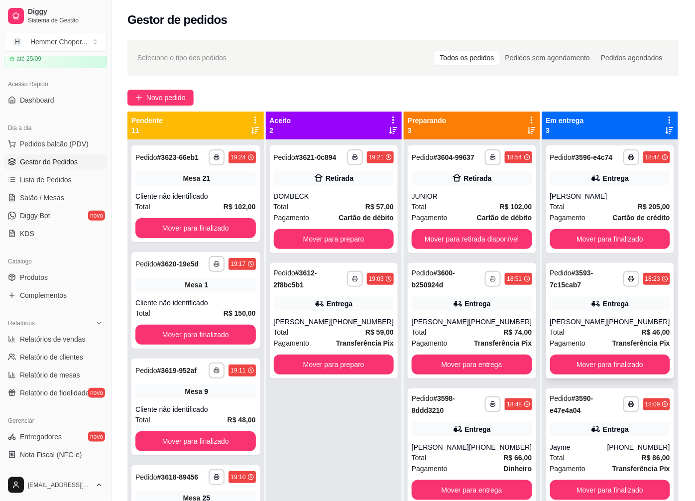
click at [595, 330] on div "Total R$ 46,00" at bounding box center [610, 332] width 121 height 11
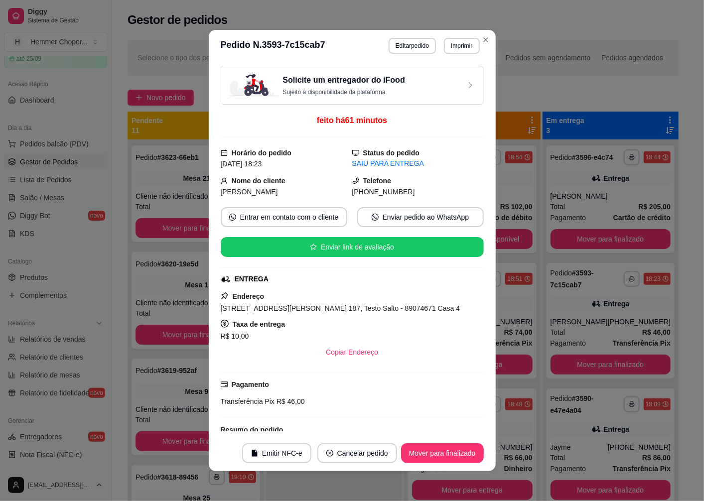
click at [460, 304] on div "[STREET_ADDRESS][PERSON_NAME] 187, Testo Salto - 89074671 Casa 4" at bounding box center [352, 308] width 263 height 12
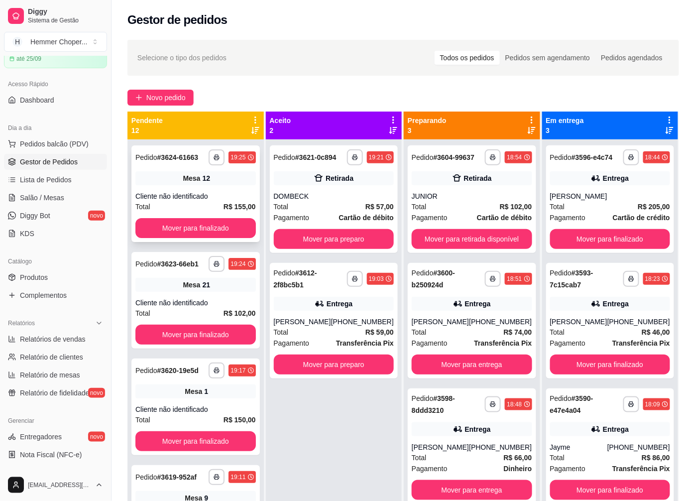
click at [194, 192] on div "Cliente não identificado" at bounding box center [195, 196] width 121 height 10
click at [202, 287] on div "21" at bounding box center [206, 285] width 8 height 10
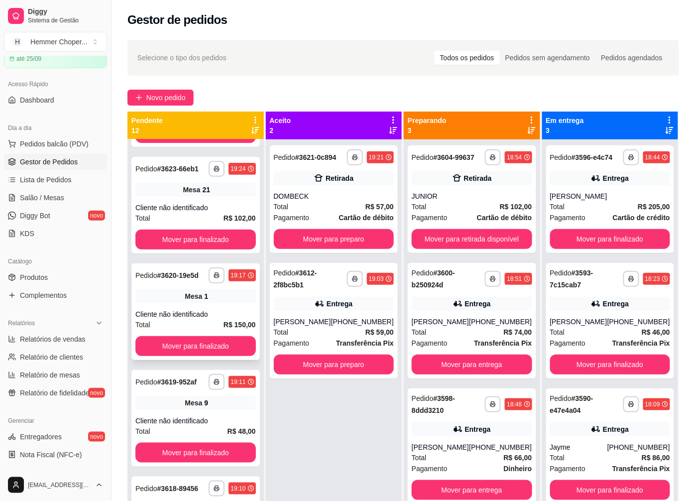
scroll to position [111, 0]
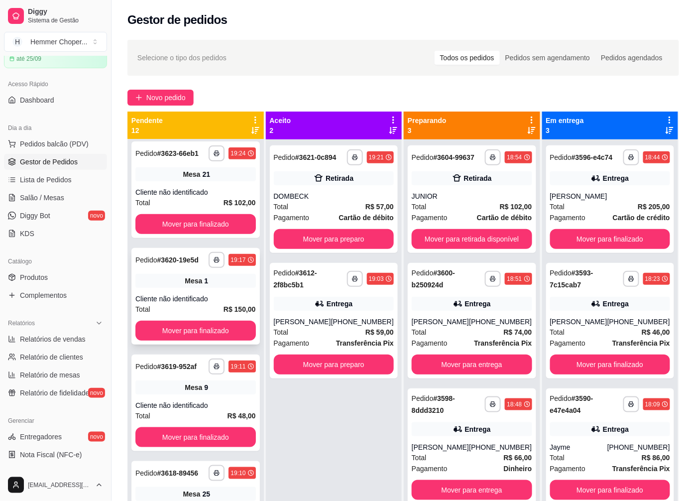
click at [196, 286] on div "Mesa 1" at bounding box center [195, 281] width 121 height 14
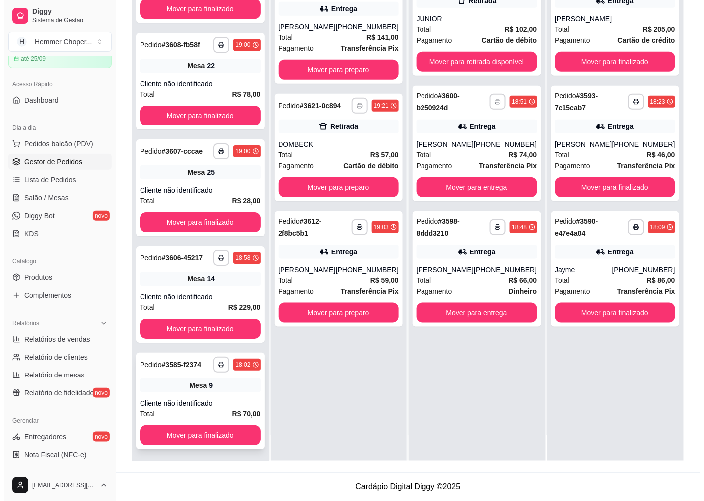
scroll to position [27, 0]
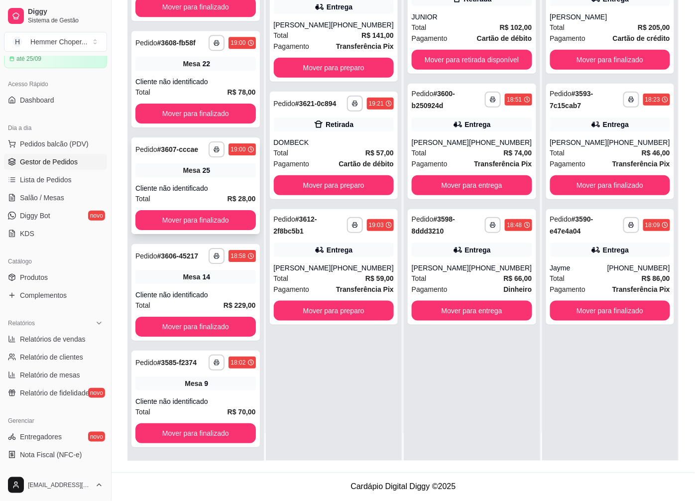
click at [187, 188] on div "Cliente não identificado" at bounding box center [195, 188] width 121 height 10
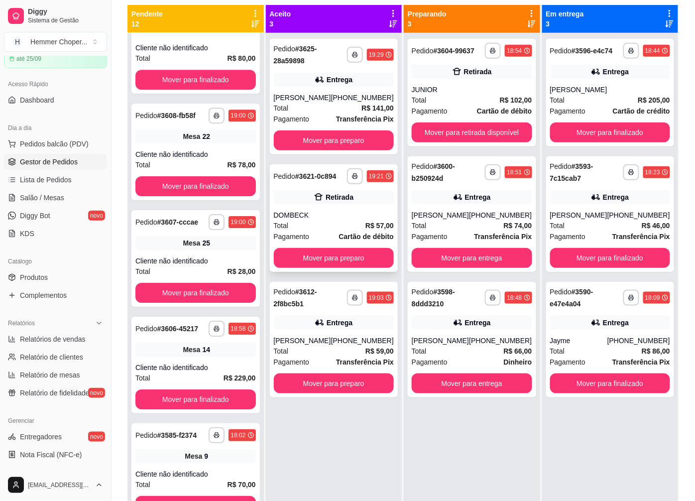
scroll to position [97, 0]
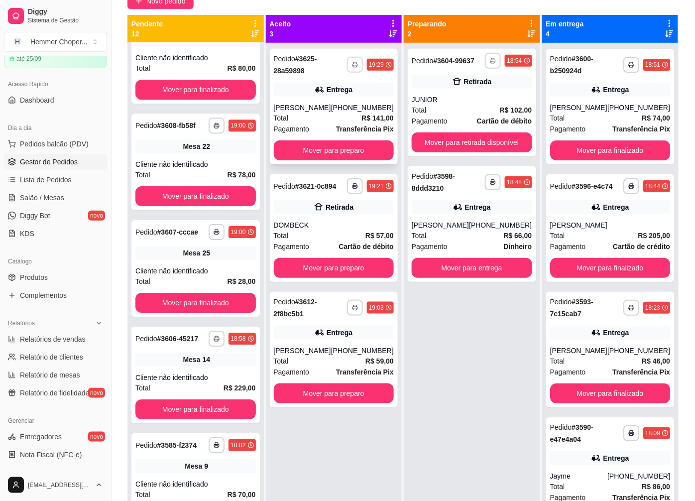
click at [354, 65] on rect "button" at bounding box center [355, 66] width 3 height 2
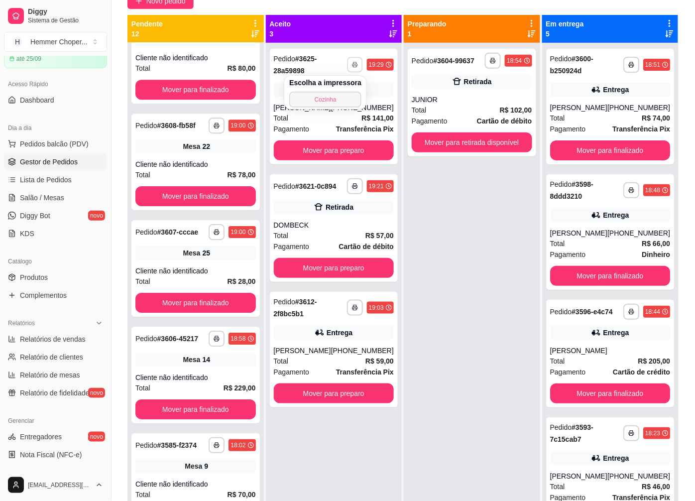
click at [328, 98] on button "Cozinha" at bounding box center [325, 100] width 72 height 16
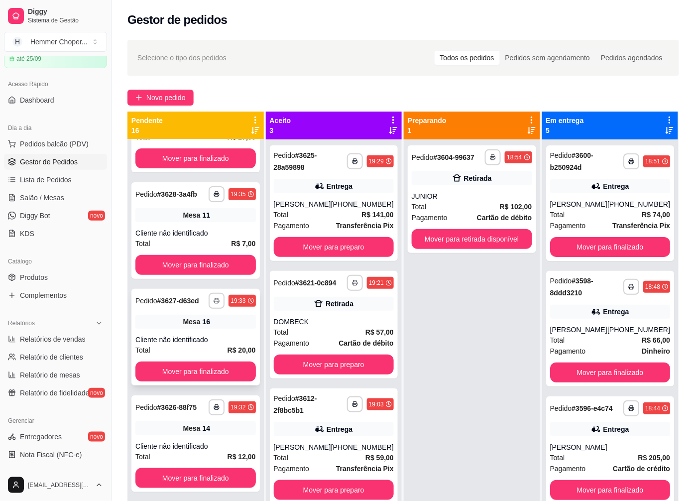
scroll to position [0, 0]
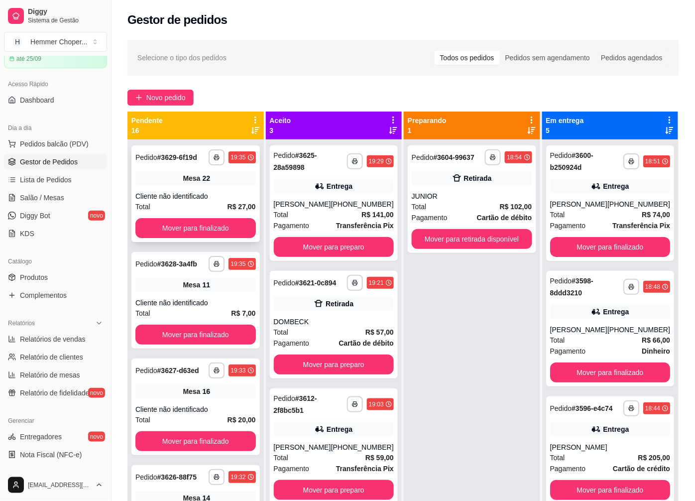
click at [193, 195] on div "Cliente não identificado" at bounding box center [195, 196] width 121 height 10
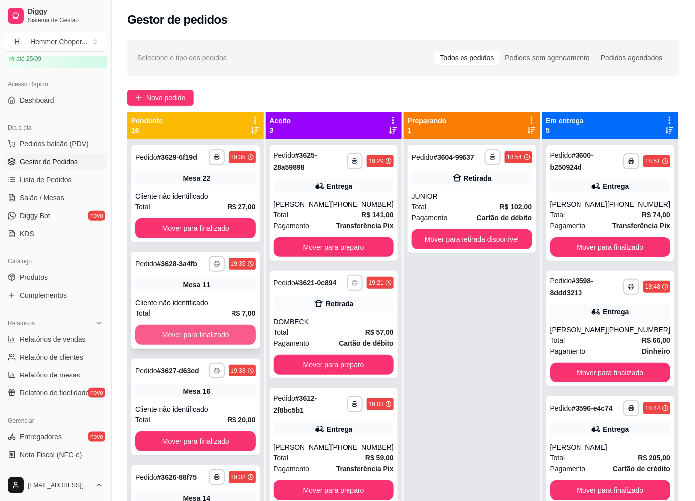
click at [195, 330] on button "Mover para finalizado" at bounding box center [195, 335] width 121 height 20
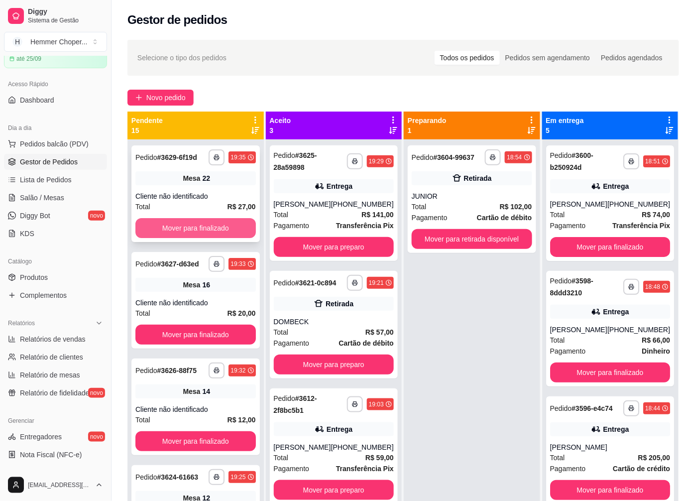
click at [193, 228] on button "Mover para finalizado" at bounding box center [195, 228] width 121 height 20
click at [187, 196] on div "**********" at bounding box center [195, 193] width 128 height 97
click at [190, 198] on div "Cliente não identificado" at bounding box center [195, 196] width 121 height 10
click at [200, 237] on button "Mover para finalizado" at bounding box center [195, 228] width 121 height 20
click at [210, 201] on div "Cliente não identificado" at bounding box center [195, 196] width 121 height 10
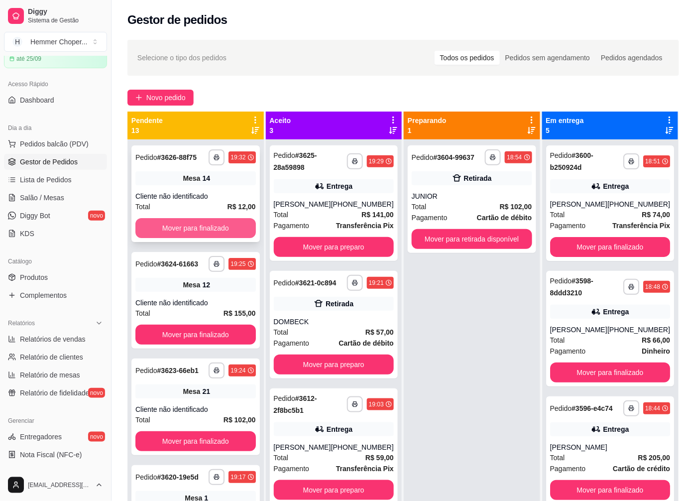
click at [192, 226] on button "Mover para finalizado" at bounding box center [195, 228] width 121 height 20
click at [327, 203] on div "[PERSON_NAME]" at bounding box center [302, 204] width 57 height 10
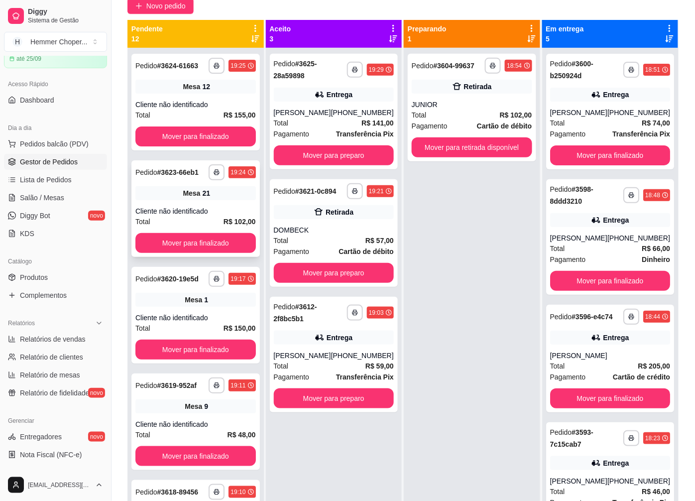
scroll to position [41, 0]
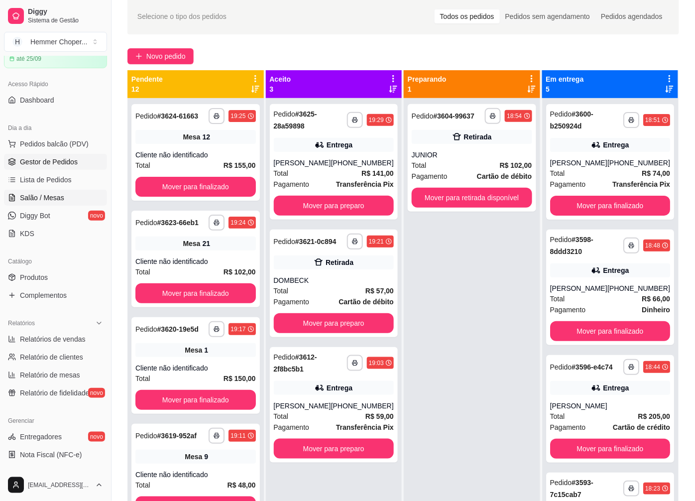
click at [51, 193] on span "Salão / Mesas" at bounding box center [42, 198] width 44 height 10
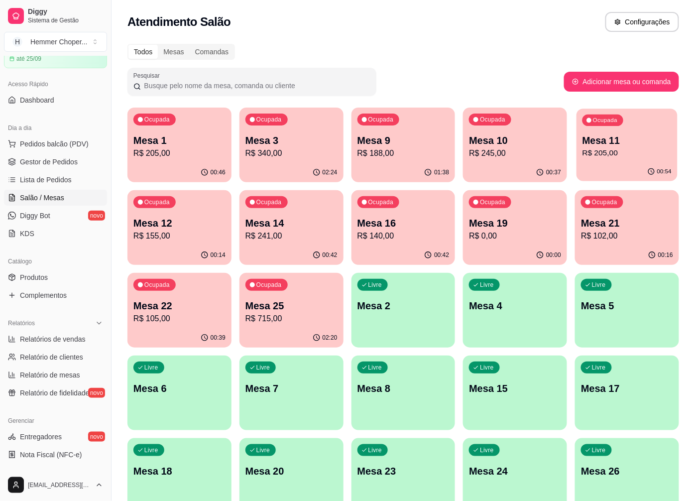
click at [625, 160] on div "Ocupada Mesa 11 R$ 205,00" at bounding box center [627, 136] width 101 height 54
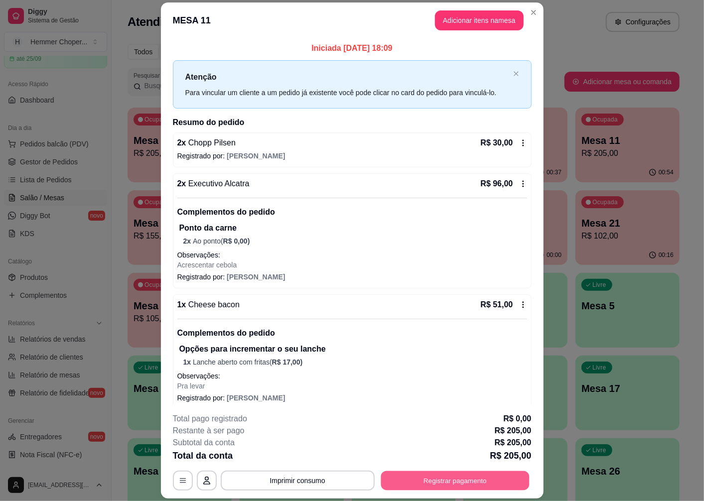
click at [440, 481] on button "Registrar pagamento" at bounding box center [455, 480] width 148 height 19
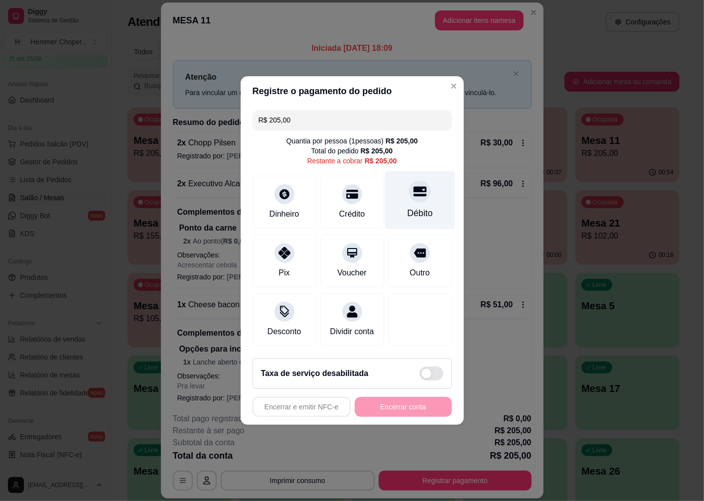
click at [419, 201] on div "Débito" at bounding box center [419, 200] width 70 height 58
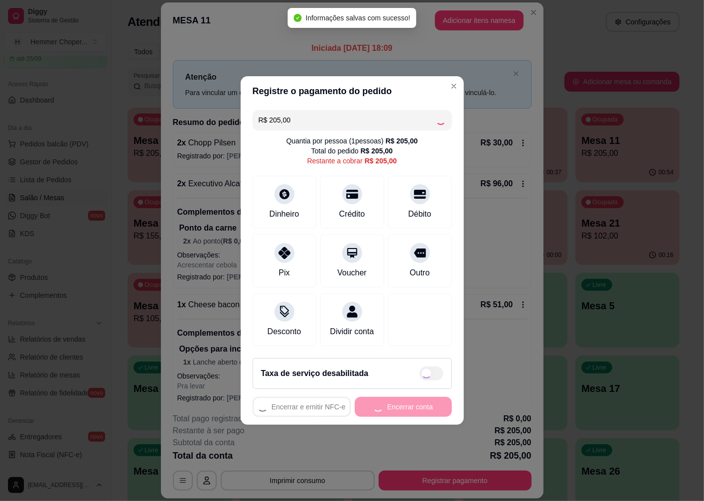
type input "R$ 0,00"
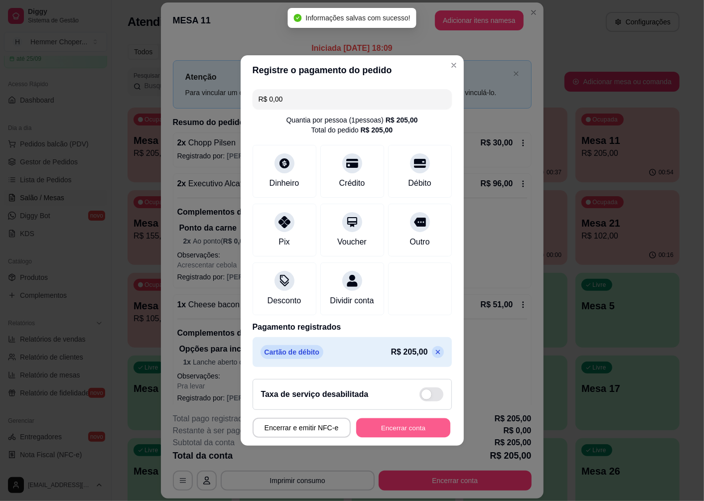
click at [373, 431] on button "Encerrar conta" at bounding box center [403, 427] width 94 height 19
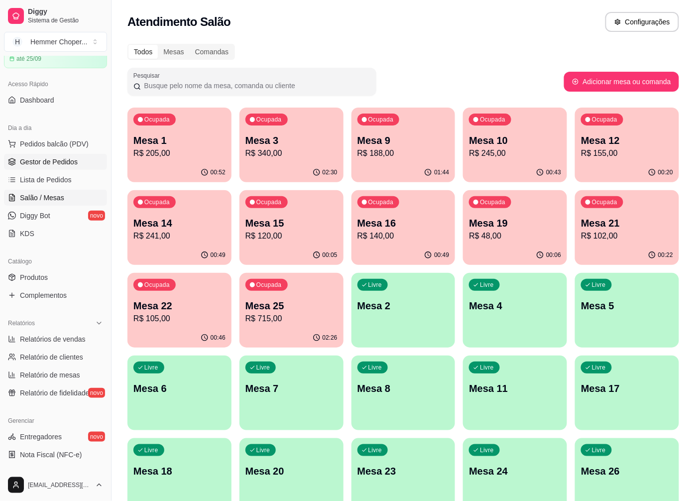
click at [62, 165] on span "Gestor de Pedidos" at bounding box center [49, 162] width 58 height 10
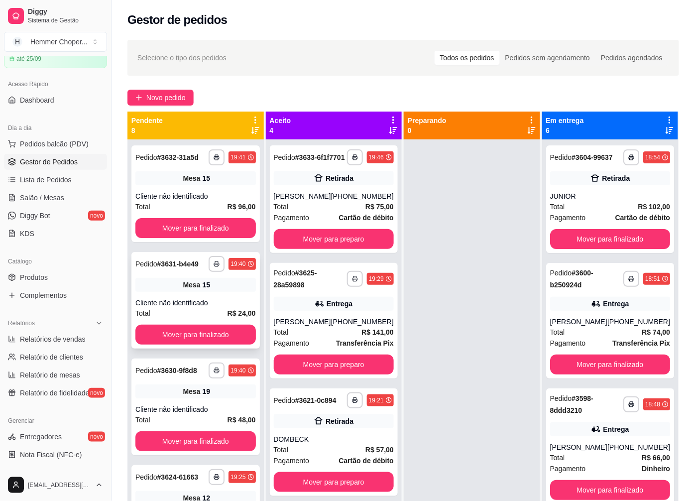
click at [170, 283] on div "Mesa 15" at bounding box center [195, 285] width 121 height 14
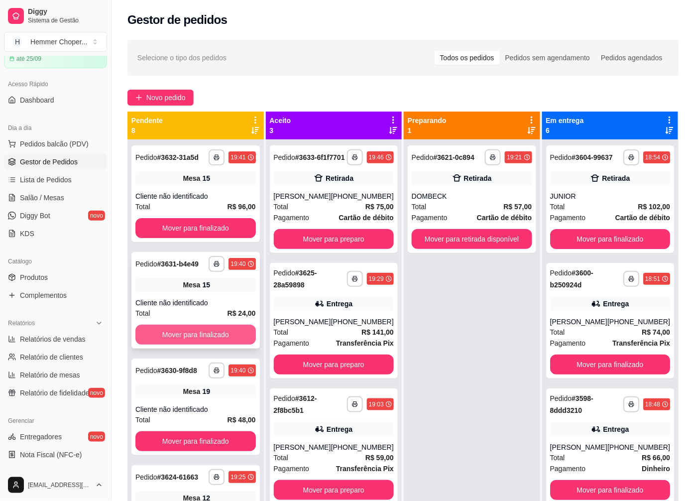
click at [185, 333] on button "Mover para finalizado" at bounding box center [195, 335] width 121 height 20
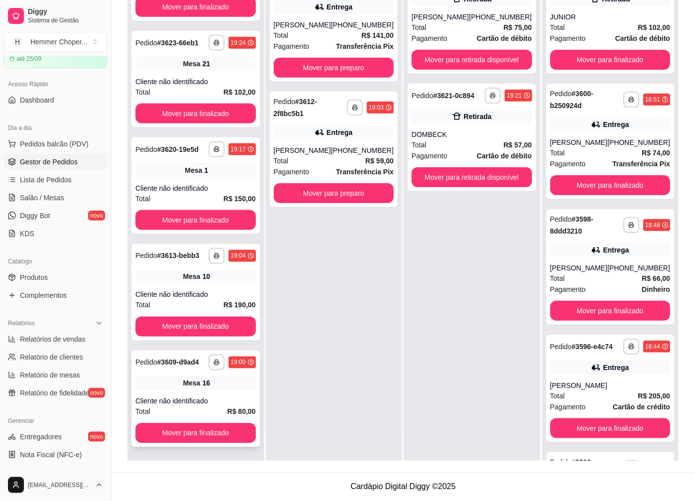
scroll to position [369, 0]
click at [578, 70] on button "Mover para finalizado" at bounding box center [610, 59] width 117 height 19
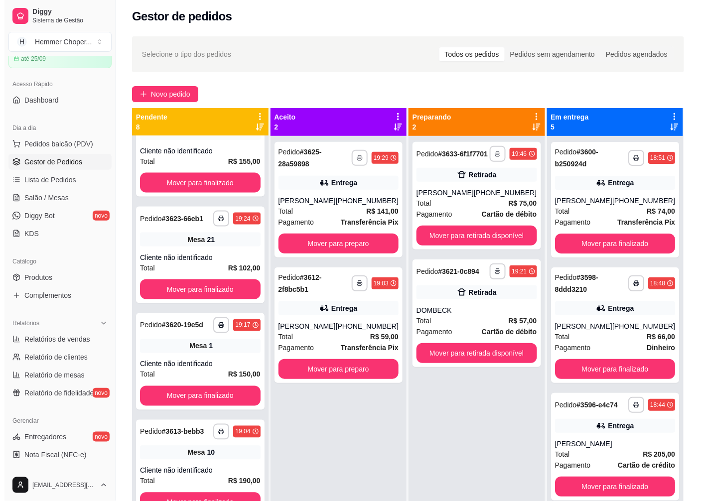
scroll to position [0, 0]
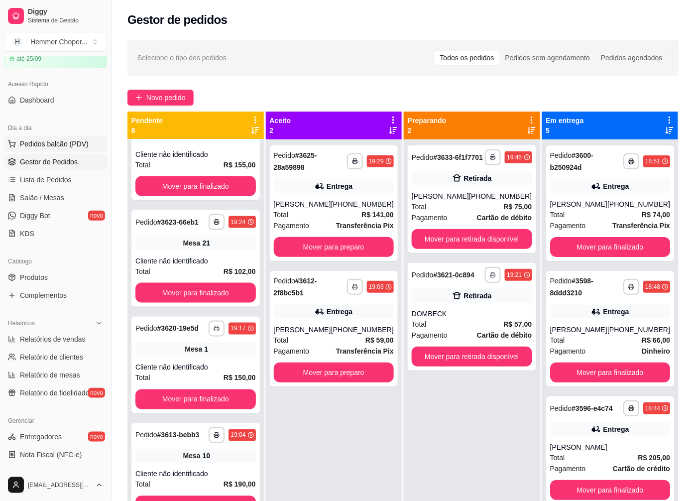
click at [62, 140] on span "Pedidos balcão (PDV)" at bounding box center [54, 144] width 69 height 10
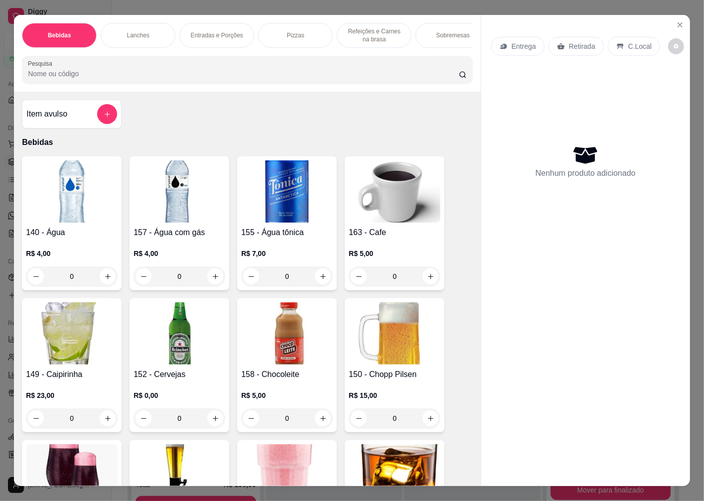
click at [511, 41] on p "Entrega" at bounding box center [523, 46] width 24 height 10
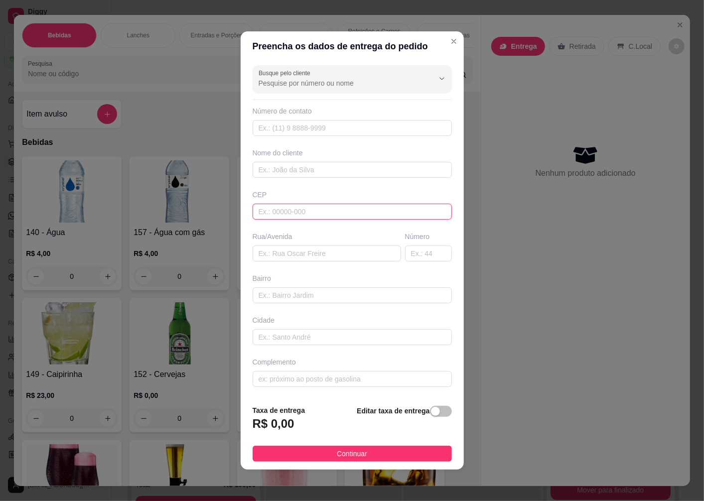
click at [265, 212] on input "text" at bounding box center [352, 212] width 199 height 16
type input "89072260"
type input "[GEOGRAPHIC_DATA][PERSON_NAME]"
type input "[GEOGRAPHIC_DATA]"
type input "Blumenau"
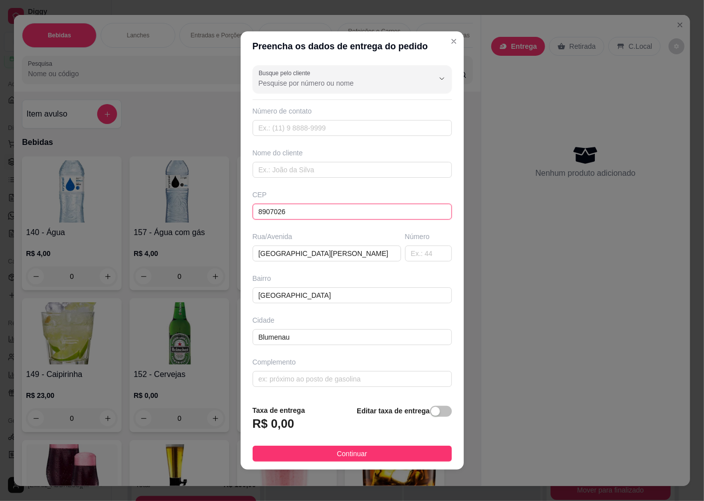
type input "89070260"
type input "Rua [PERSON_NAME]"
type input "89070260"
click at [408, 255] on input "text" at bounding box center [428, 254] width 47 height 16
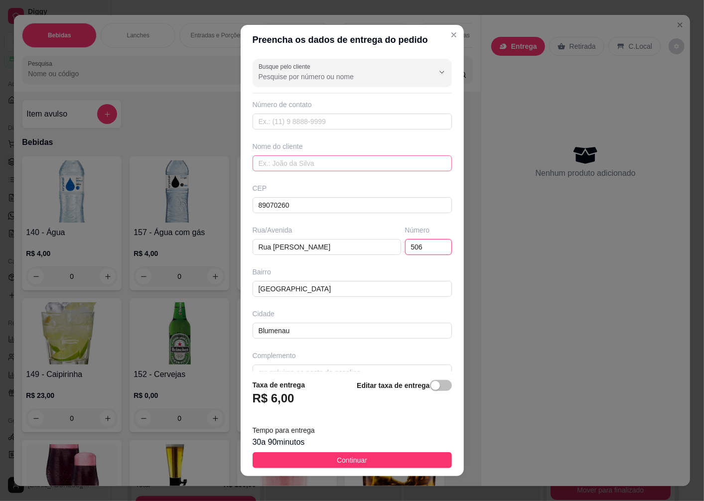
type input "506"
click at [290, 163] on input "text" at bounding box center [352, 163] width 199 height 16
type input "FLAVIA"
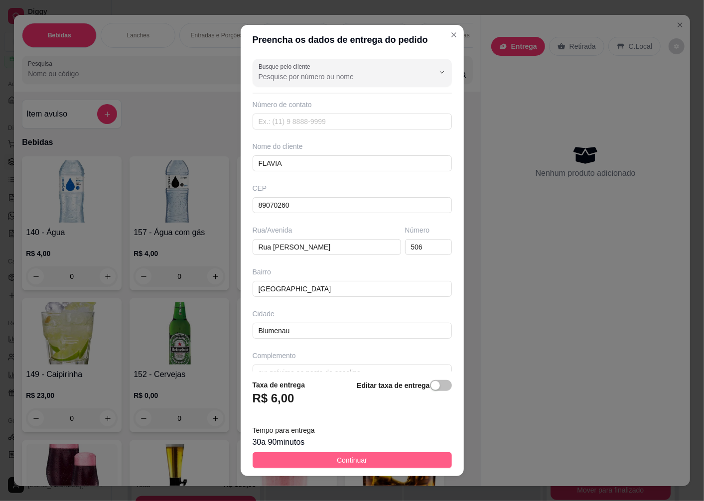
click at [337, 462] on span "Continuar" at bounding box center [352, 460] width 30 height 11
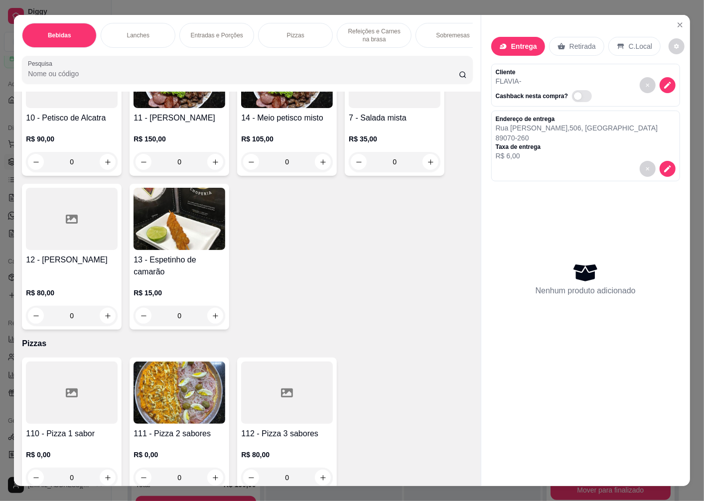
scroll to position [2213, 0]
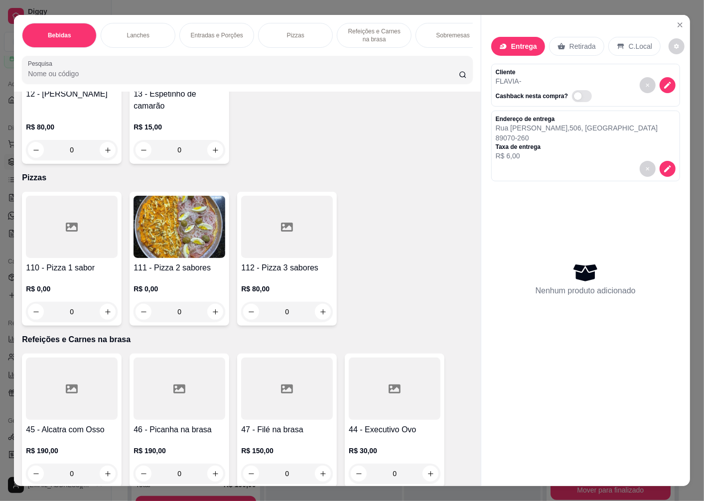
click at [72, 258] on div at bounding box center [72, 227] width 92 height 62
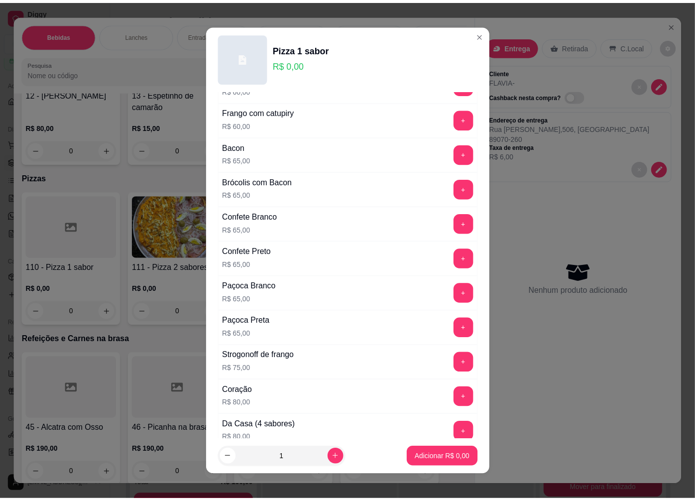
scroll to position [609, 0]
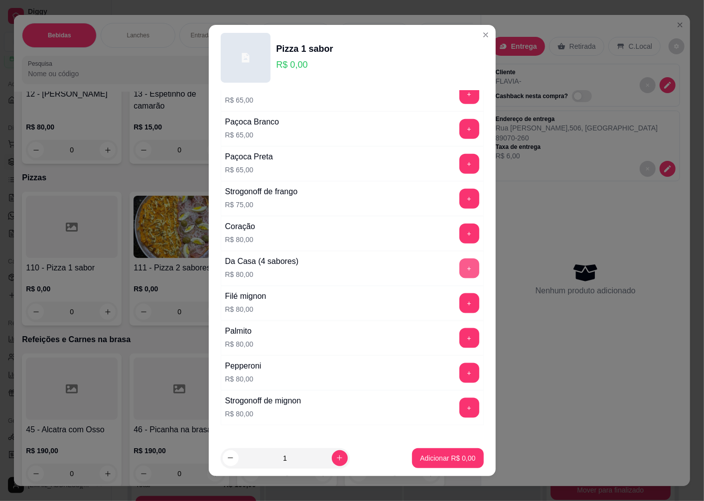
click at [459, 267] on button "+" at bounding box center [469, 268] width 20 height 20
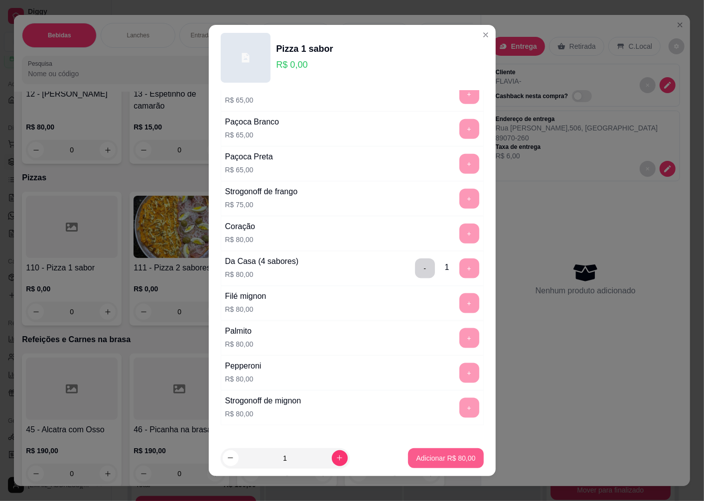
click at [418, 451] on button "Adicionar R$ 80,00" at bounding box center [445, 458] width 75 height 20
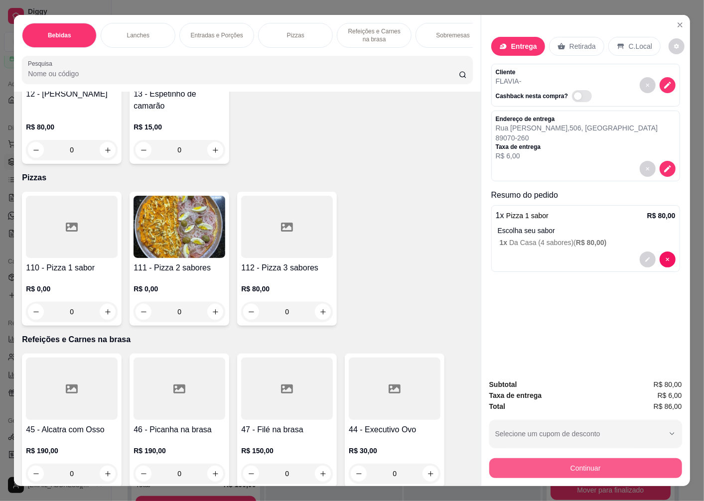
click at [538, 462] on button "Continuar" at bounding box center [585, 468] width 193 height 20
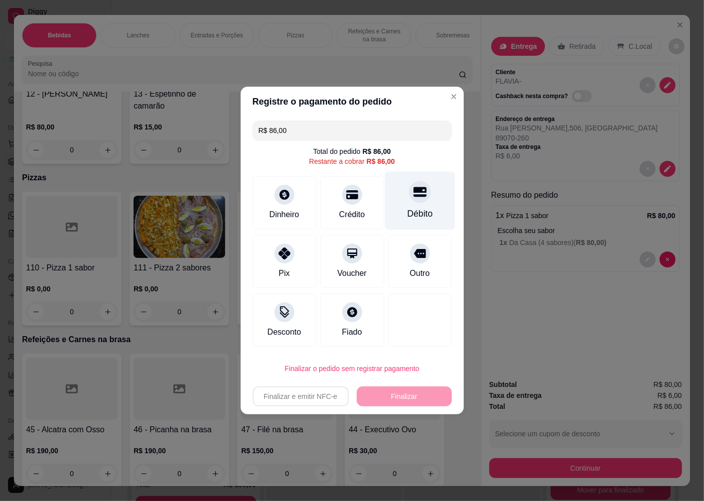
click at [409, 200] on div at bounding box center [420, 192] width 22 height 22
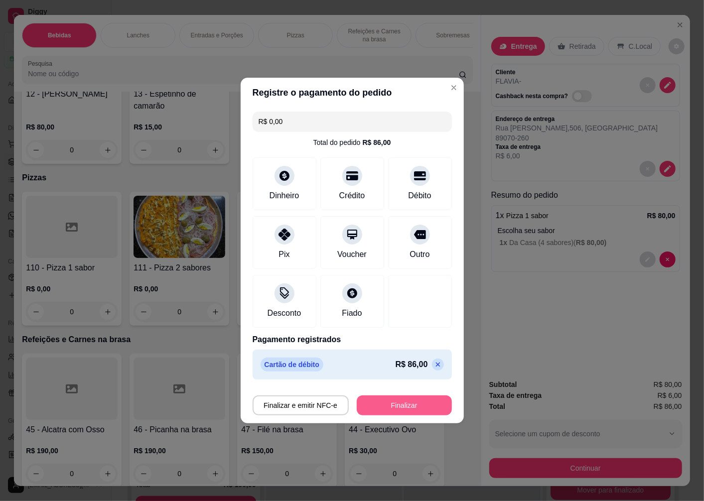
click at [414, 403] on button "Finalizar" at bounding box center [404, 405] width 95 height 20
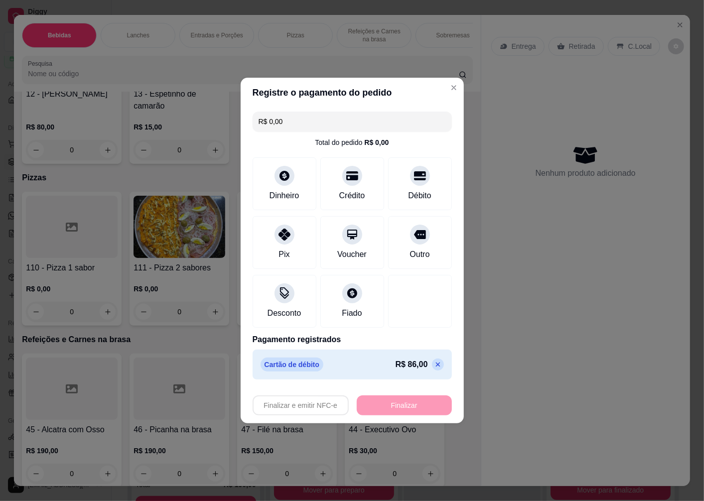
type input "-R$ 86,00"
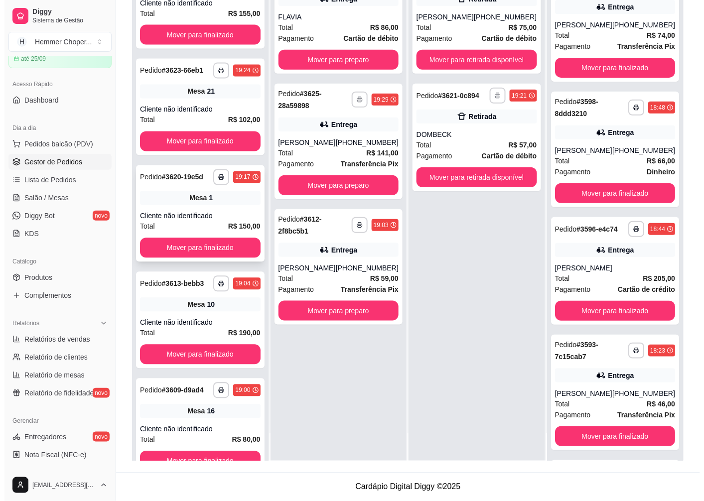
scroll to position [365, 0]
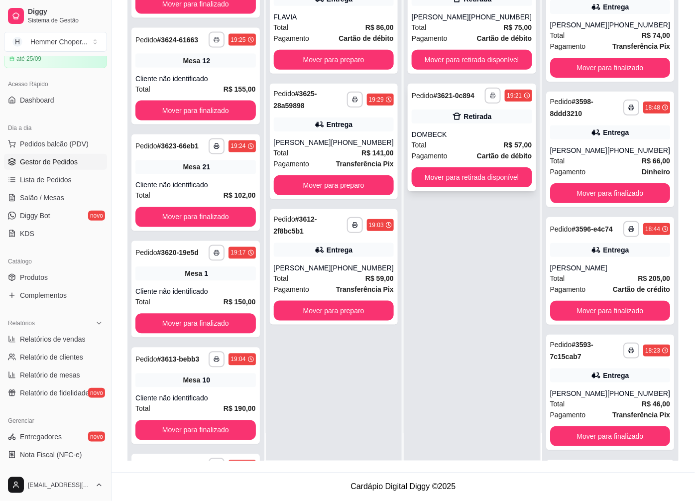
click at [472, 137] on div "DOMBECK" at bounding box center [472, 134] width 121 height 10
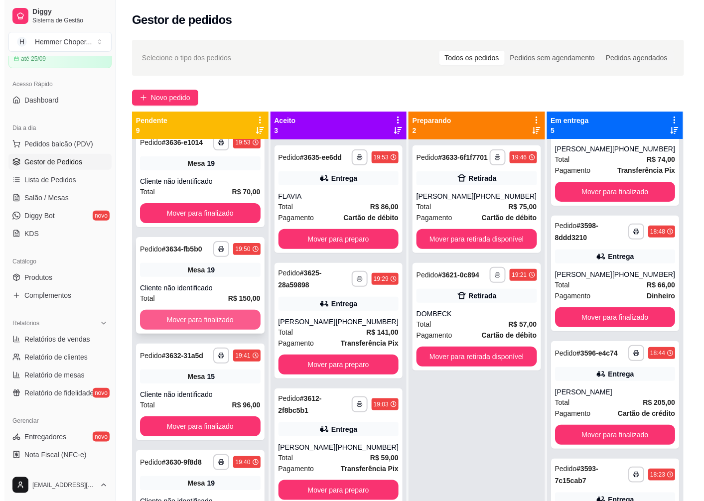
scroll to position [0, 0]
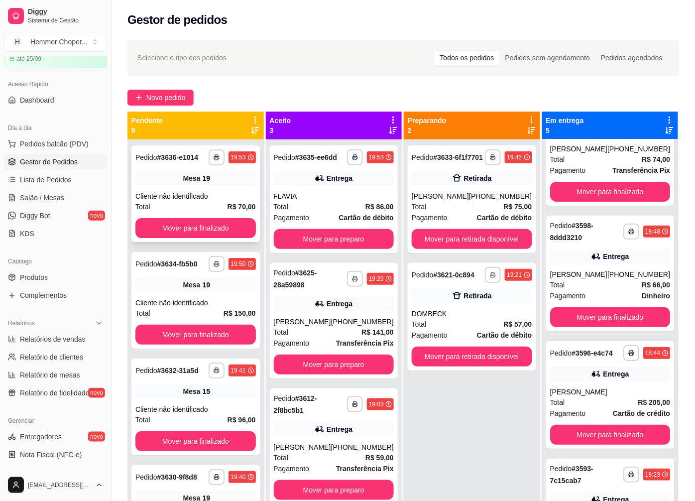
click at [192, 193] on div "Cliente não identificado" at bounding box center [195, 196] width 121 height 10
click at [186, 226] on button "Mover para finalizado" at bounding box center [195, 228] width 121 height 20
click at [41, 198] on span "Salão / Mesas" at bounding box center [42, 198] width 44 height 10
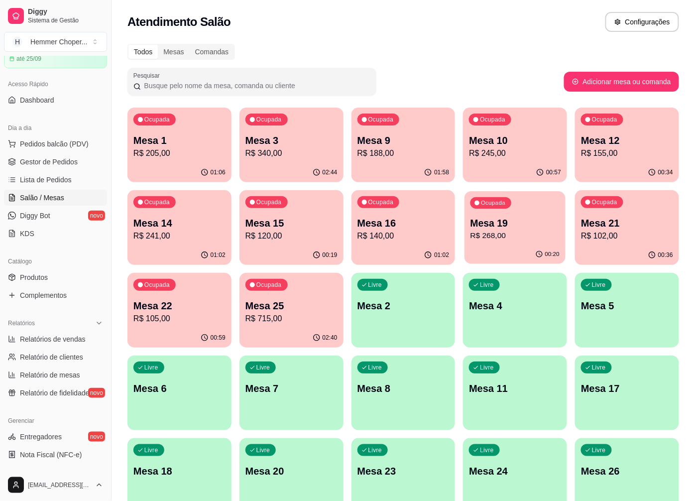
click at [504, 230] on div "Mesa 19 R$ 268,00" at bounding box center [515, 229] width 89 height 25
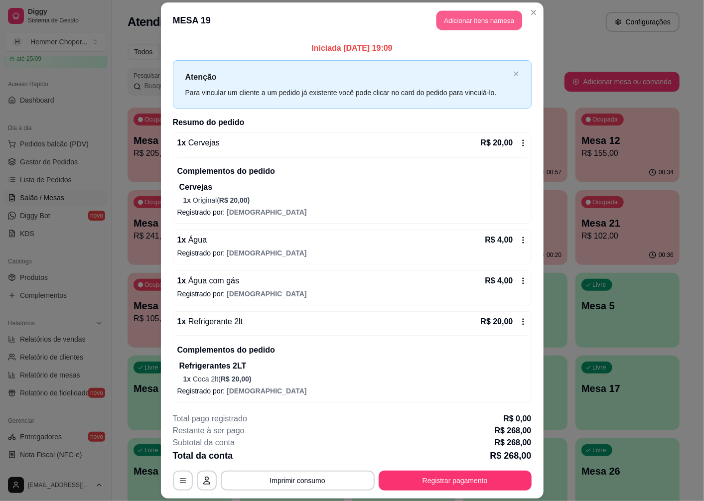
click at [462, 16] on button "Adicionar itens na mesa" at bounding box center [479, 20] width 86 height 19
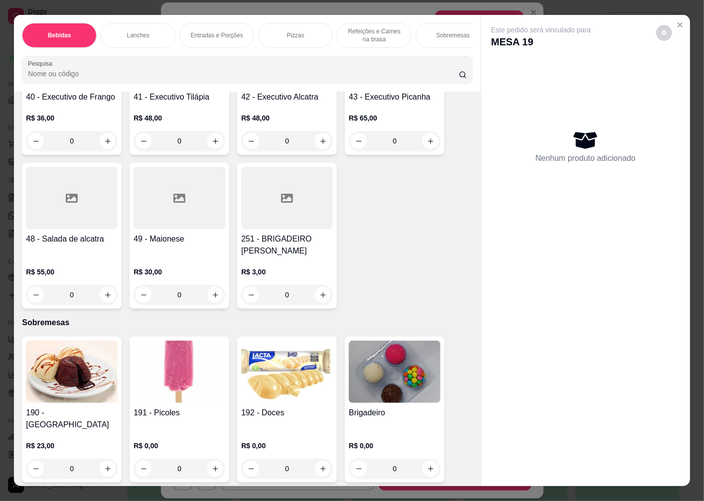
scroll to position [21, 0]
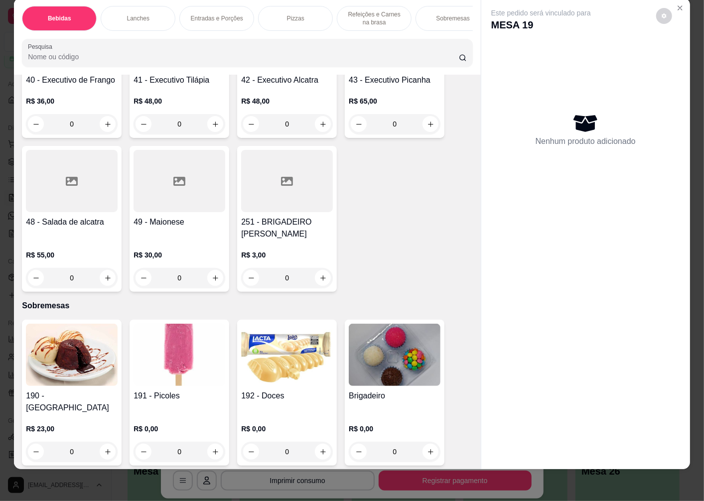
click at [370, 379] on img at bounding box center [395, 355] width 92 height 62
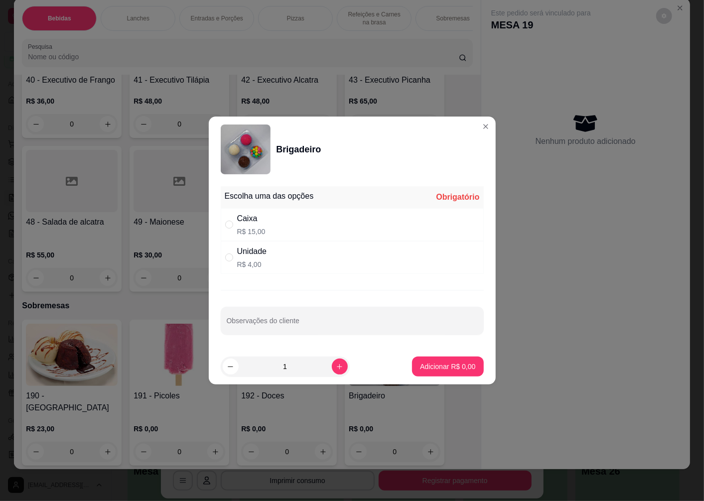
click at [251, 222] on div "Caixa" at bounding box center [251, 219] width 28 height 12
radio input "true"
click at [453, 371] on p "Adicionar R$ 15,00" at bounding box center [445, 367] width 59 height 10
type input "1"
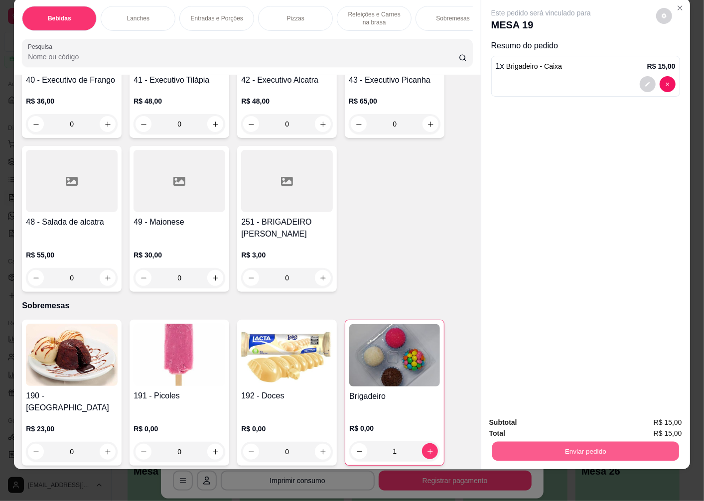
click at [582, 445] on button "Enviar pedido" at bounding box center [585, 450] width 187 height 19
click at [523, 421] on button "Não registrar e enviar pedido" at bounding box center [552, 418] width 101 height 18
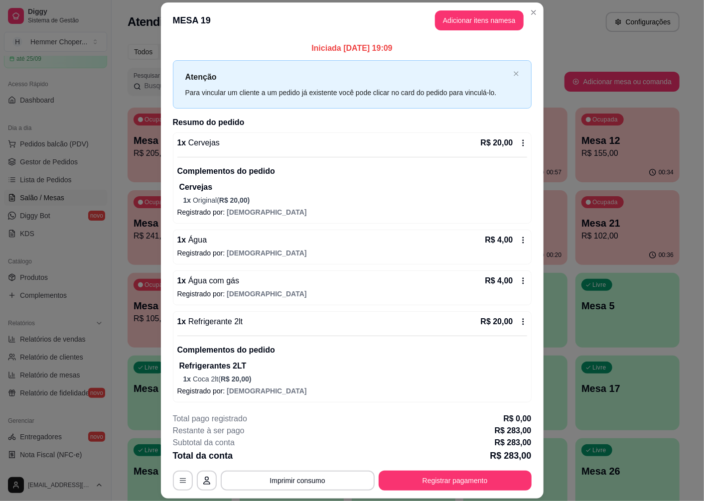
click at [518, 9] on header "MESA 19 Adicionar itens na mesa" at bounding box center [352, 20] width 382 height 36
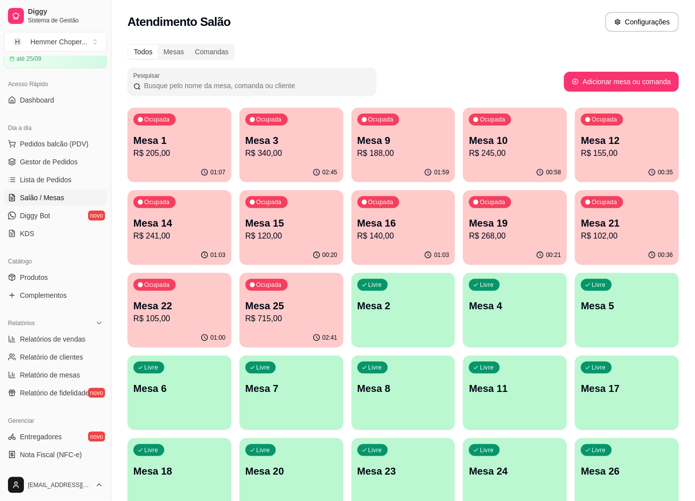
click at [271, 309] on p "Mesa 25" at bounding box center [292, 306] width 92 height 14
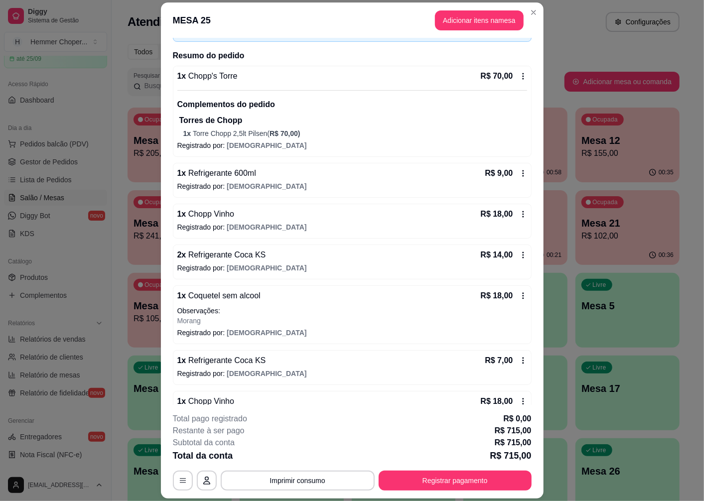
scroll to position [59, 0]
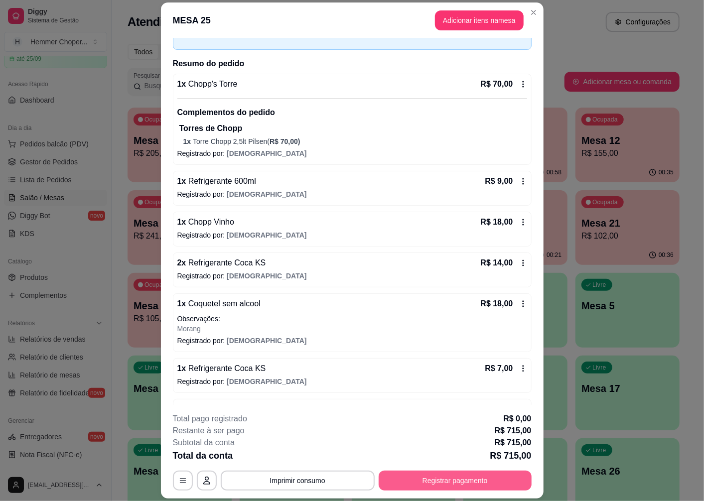
click at [451, 481] on button "Registrar pagamento" at bounding box center [455, 481] width 153 height 20
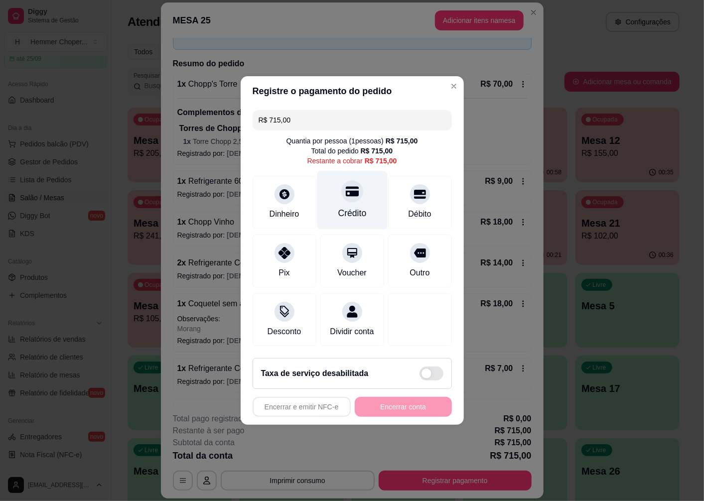
click at [343, 195] on div at bounding box center [352, 191] width 22 height 22
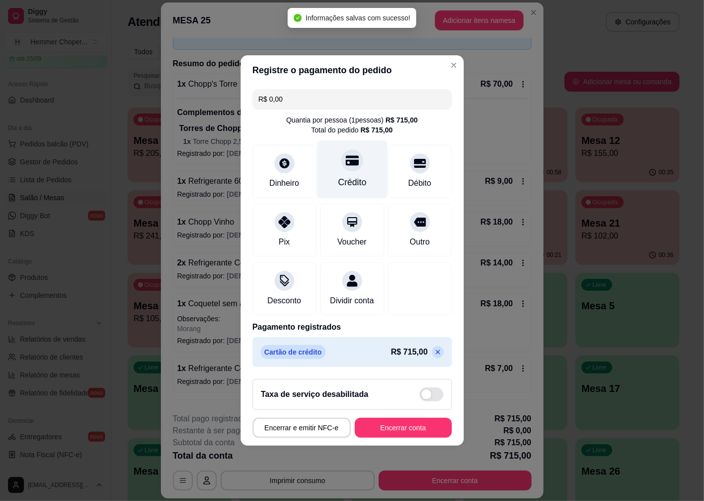
type input "R$ 0,00"
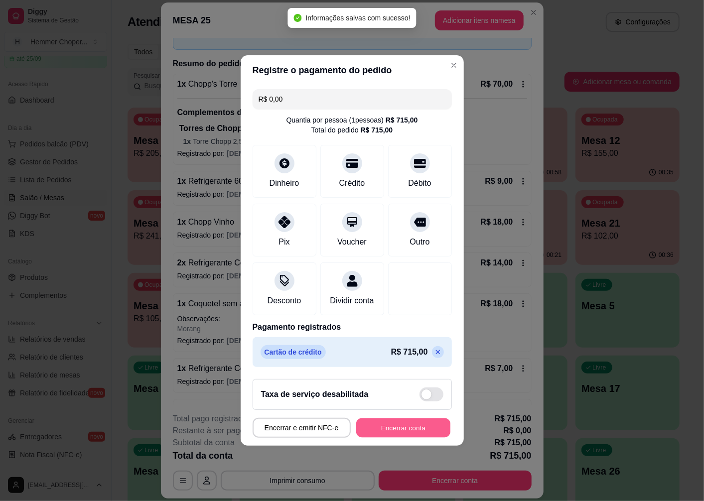
click at [386, 431] on button "Encerrar conta" at bounding box center [403, 427] width 94 height 19
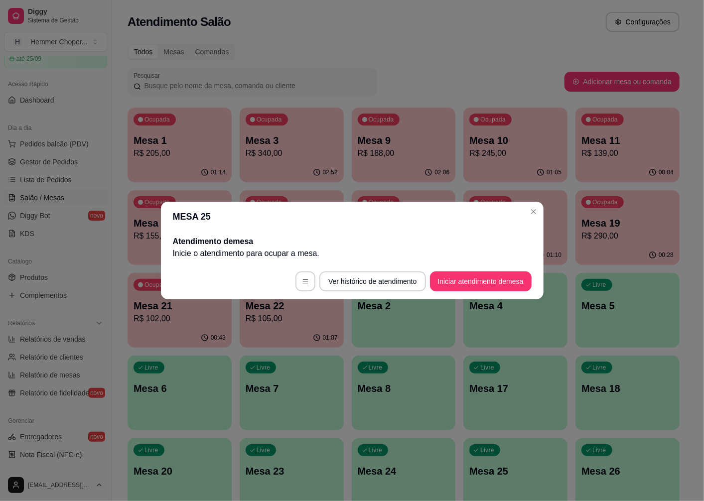
scroll to position [0, 0]
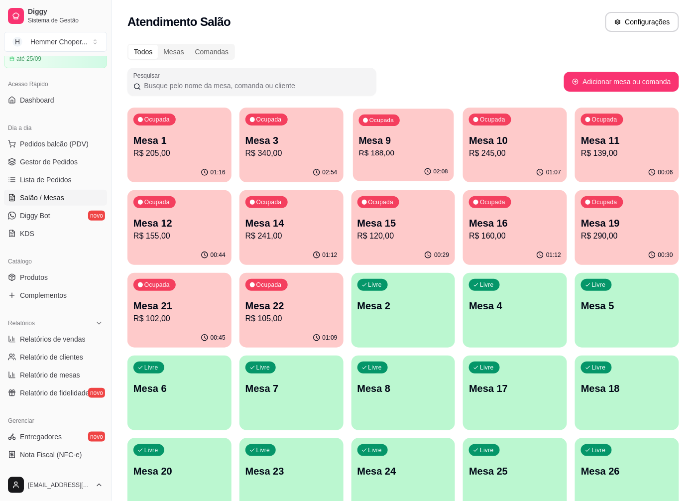
click at [394, 160] on div "Ocupada Mesa 9 R$ 188,00" at bounding box center [403, 136] width 101 height 54
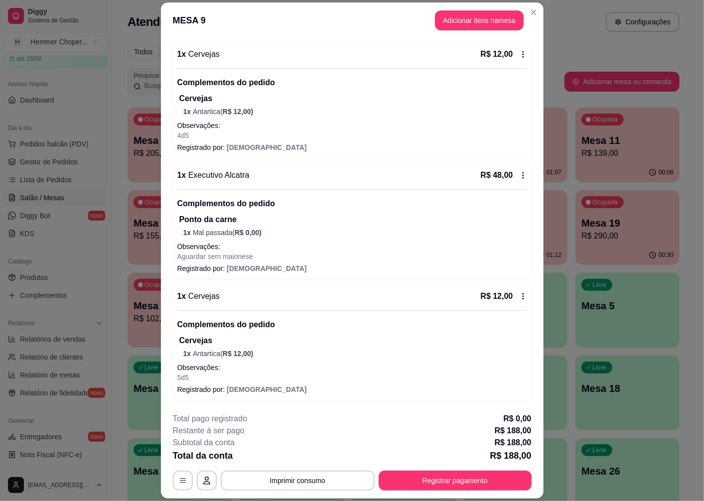
scroll to position [29, 0]
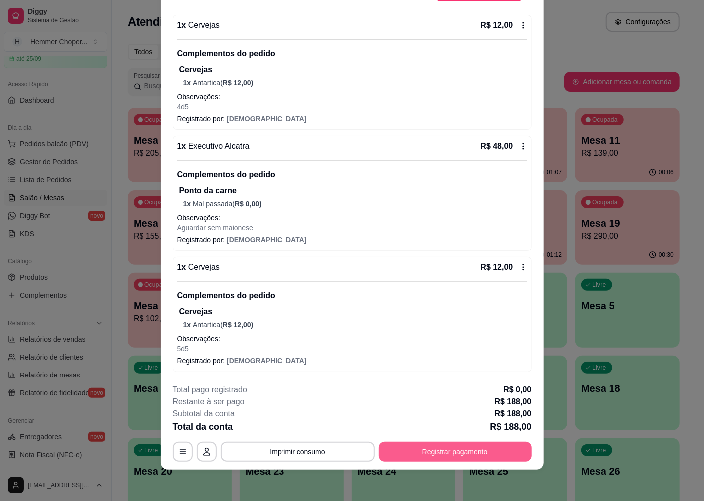
click at [453, 456] on button "Registrar pagamento" at bounding box center [455, 452] width 153 height 20
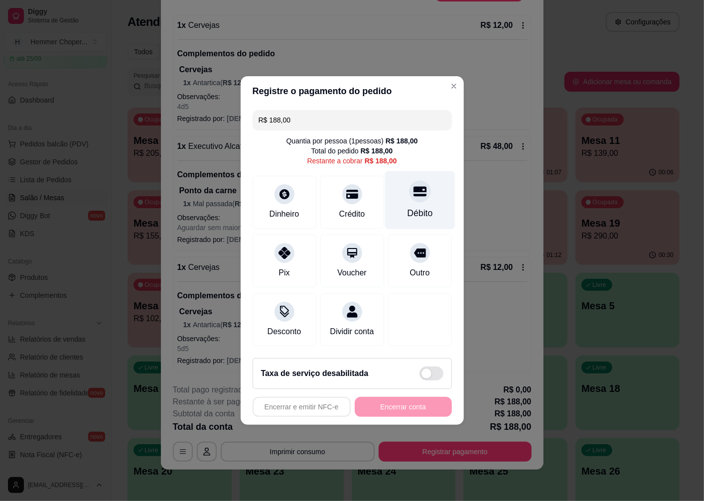
click at [416, 200] on div "Débito" at bounding box center [419, 200] width 70 height 58
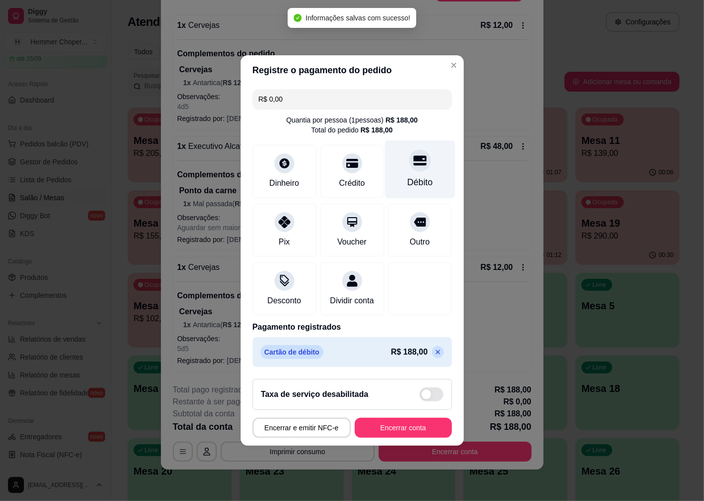
type input "R$ 0,00"
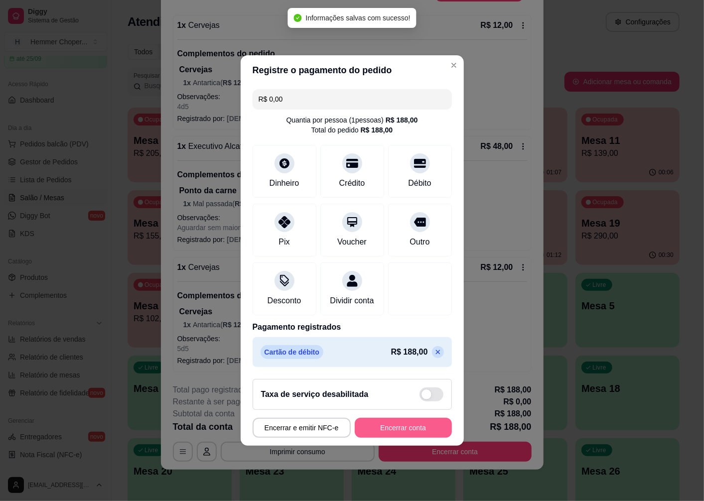
click at [380, 436] on button "Encerrar conta" at bounding box center [403, 428] width 97 height 20
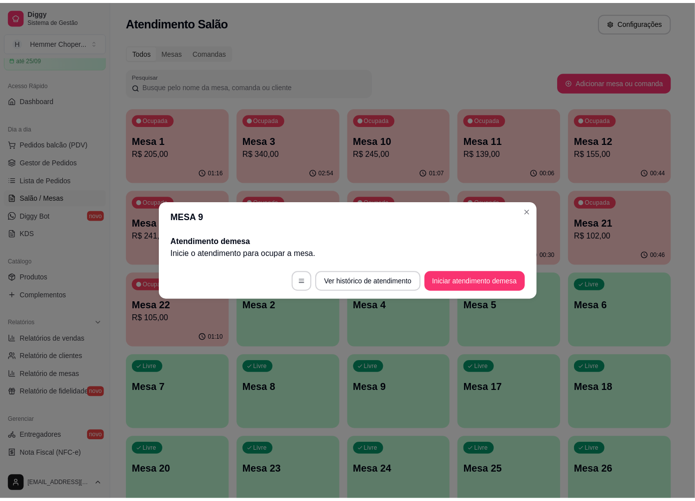
scroll to position [0, 0]
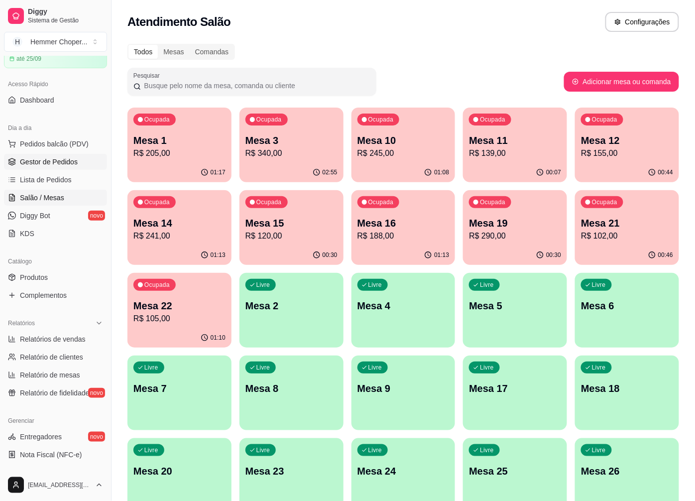
click at [61, 162] on span "Gestor de Pedidos" at bounding box center [49, 162] width 58 height 10
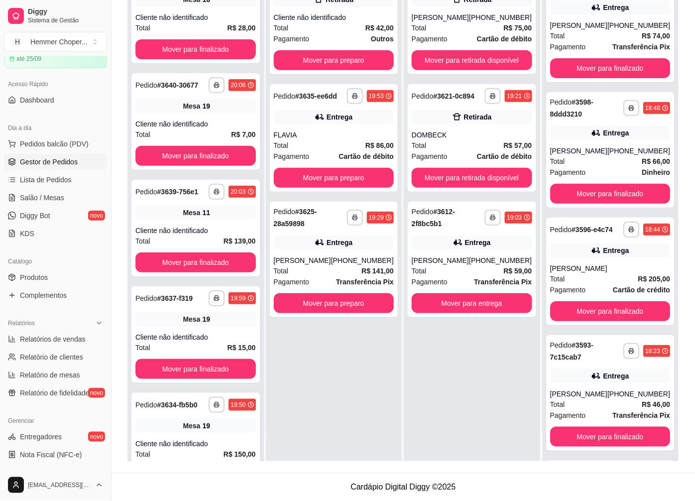
scroll to position [152, 0]
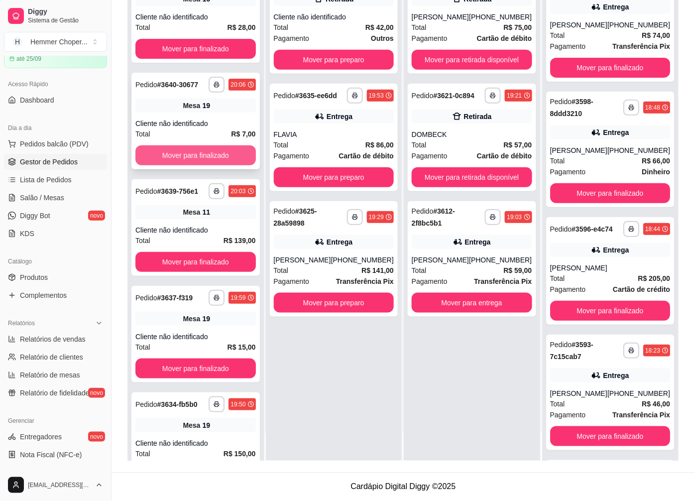
click at [178, 160] on button "Mover para finalizado" at bounding box center [195, 155] width 121 height 20
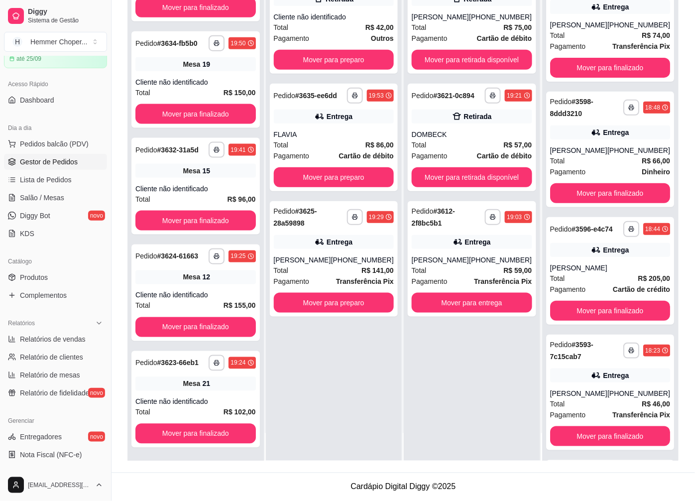
scroll to position [127, 0]
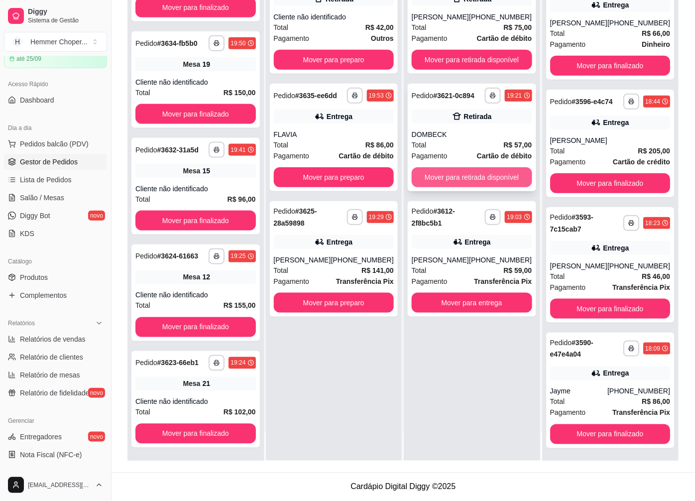
click at [454, 171] on button "Mover para retirada disponível" at bounding box center [472, 177] width 121 height 20
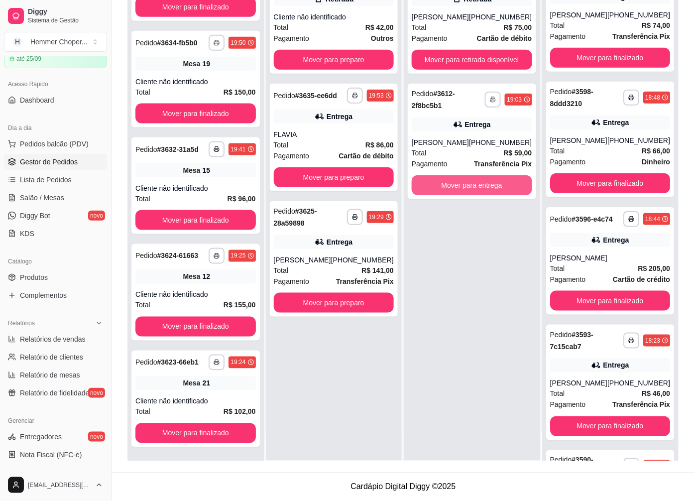
scroll to position [255, 0]
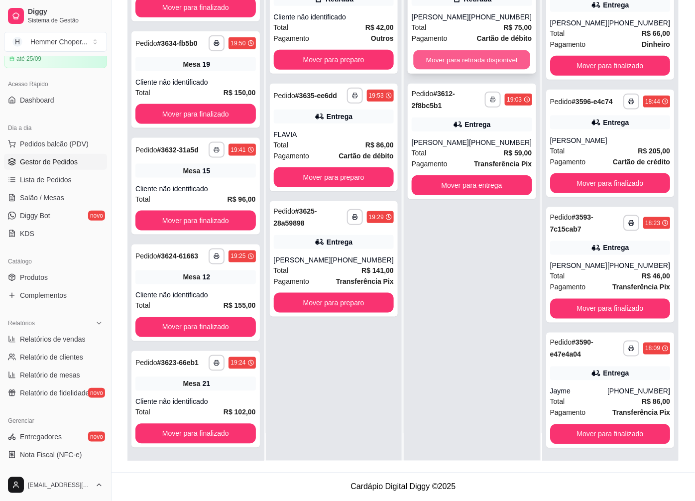
click at [445, 54] on button "Mover para retirada disponível" at bounding box center [472, 59] width 117 height 19
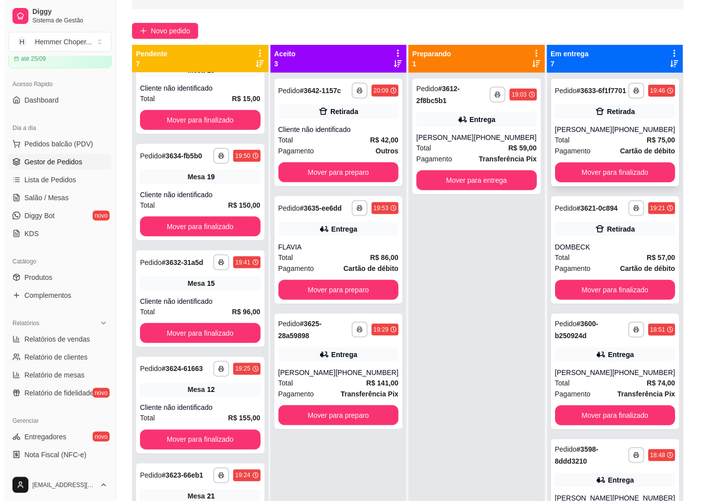
scroll to position [41, 0]
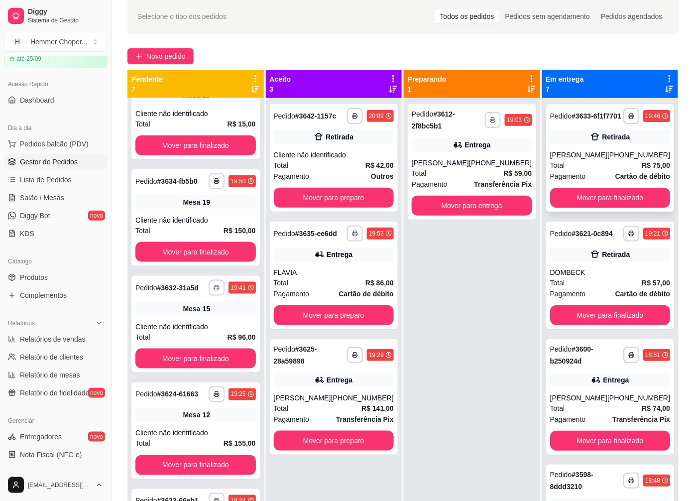
click at [598, 171] on div "Total R$ 75,00" at bounding box center [610, 165] width 121 height 11
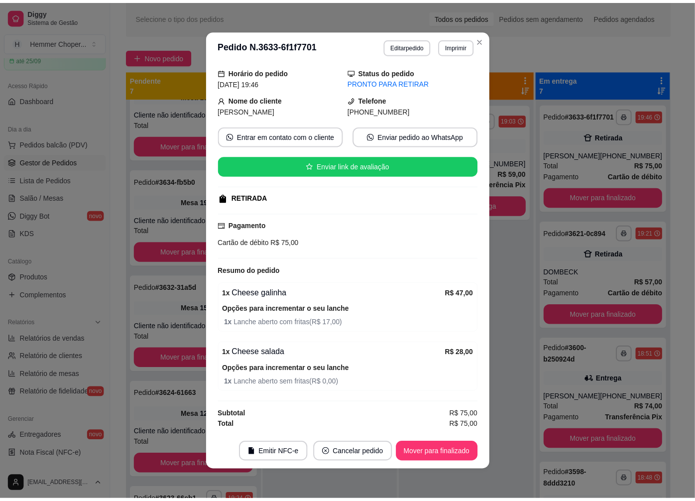
scroll to position [2, 0]
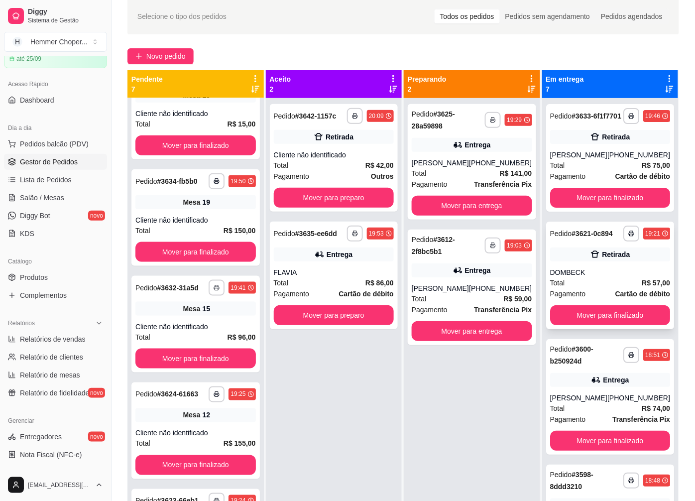
click at [597, 275] on div "DOMBECK" at bounding box center [610, 272] width 121 height 10
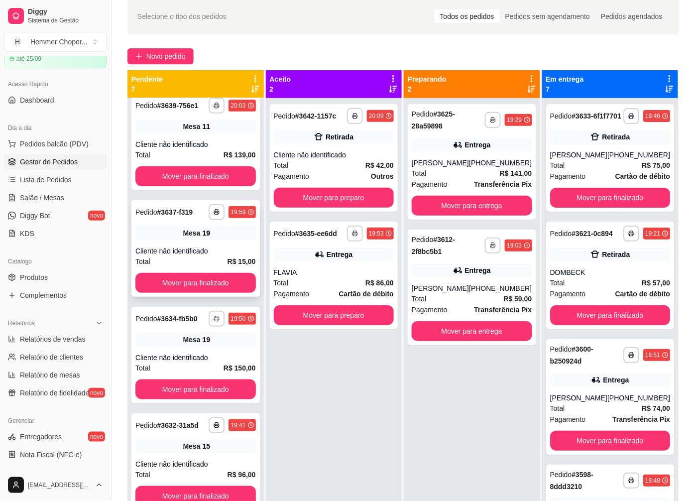
scroll to position [88, 0]
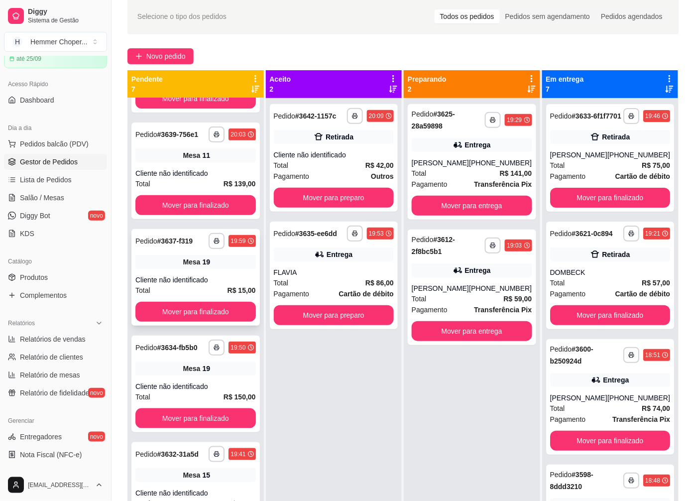
click at [187, 281] on div "Cliente não identificado" at bounding box center [195, 280] width 121 height 10
click at [178, 305] on button "Mover para finalizado" at bounding box center [195, 311] width 117 height 19
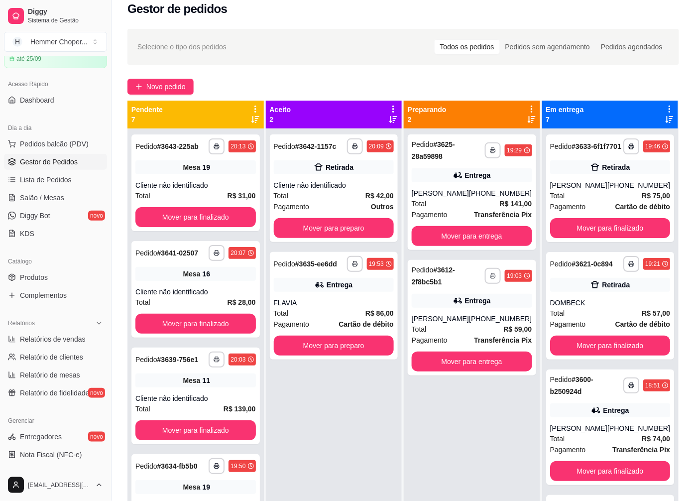
scroll to position [0, 0]
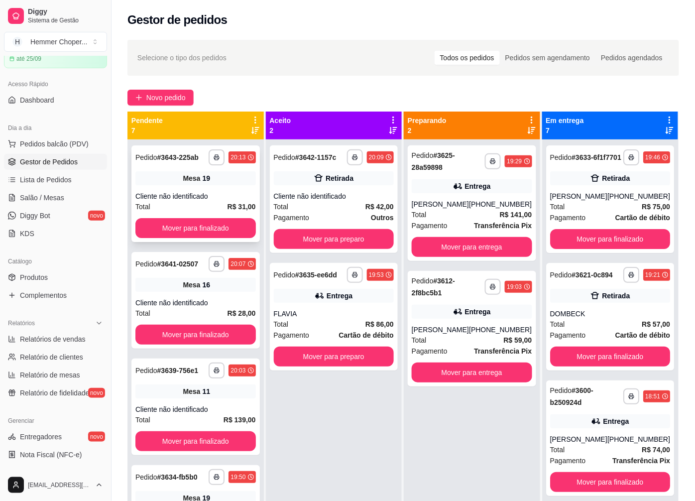
click at [191, 200] on div "Cliente não identificado" at bounding box center [195, 196] width 121 height 10
click at [187, 233] on button "Mover para finalizado" at bounding box center [195, 228] width 121 height 20
click at [190, 180] on span "Mesa" at bounding box center [191, 178] width 17 height 10
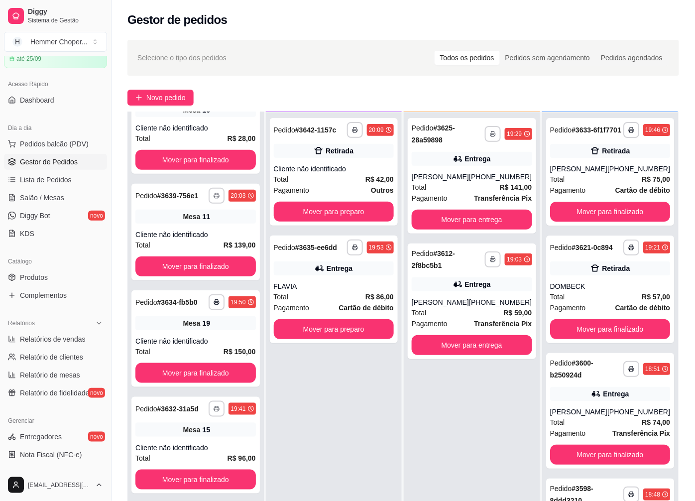
scroll to position [254, 0]
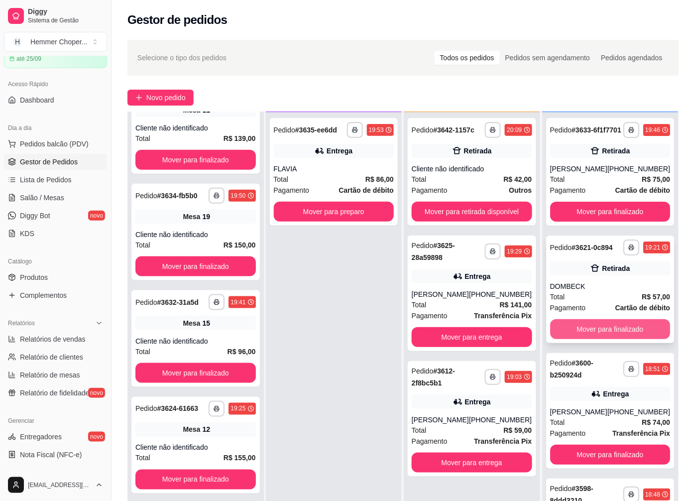
click at [588, 335] on button "Mover para finalizado" at bounding box center [610, 329] width 121 height 20
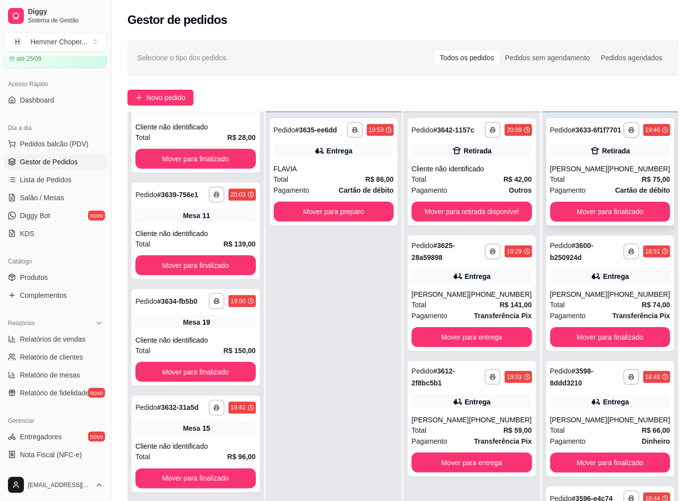
scroll to position [255, 0]
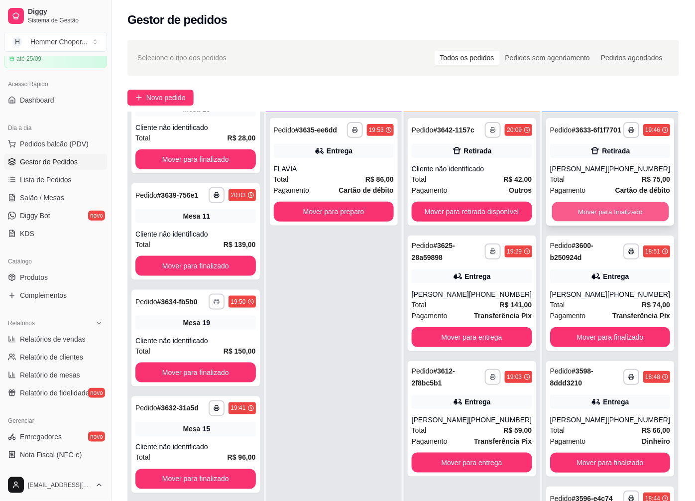
click at [596, 222] on button "Mover para finalizado" at bounding box center [610, 211] width 117 height 19
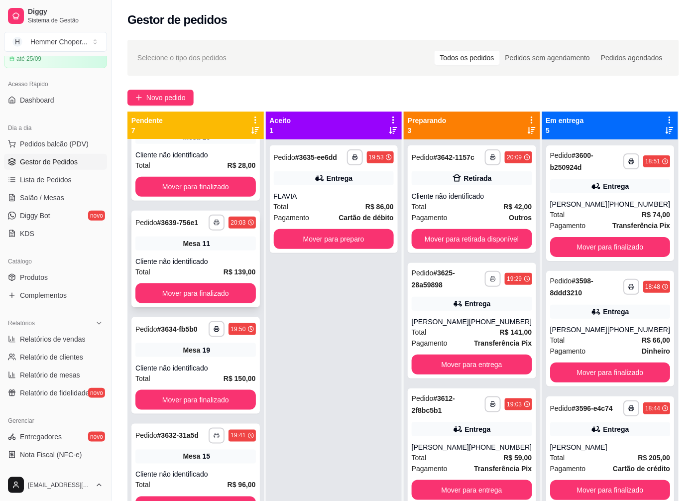
scroll to position [143, 0]
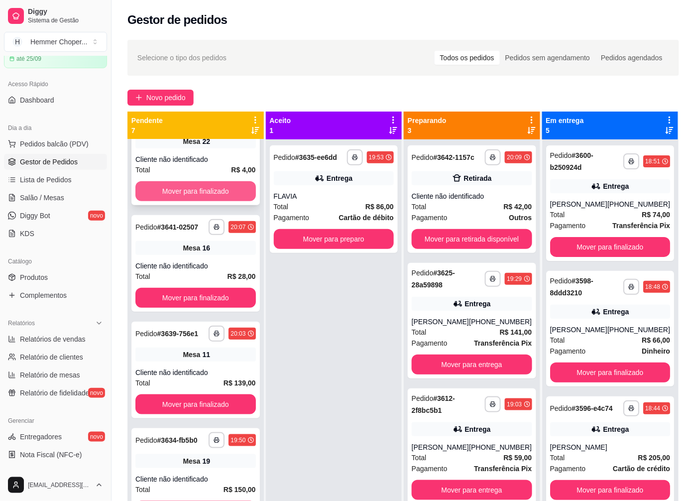
click at [198, 185] on button "Mover para finalizado" at bounding box center [195, 191] width 121 height 20
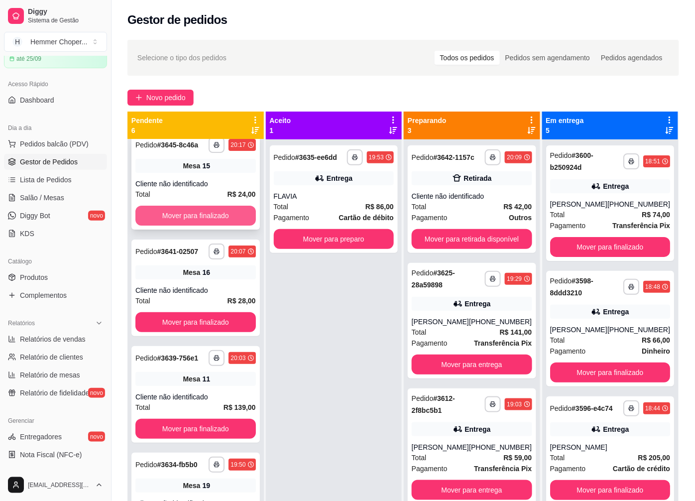
scroll to position [0, 0]
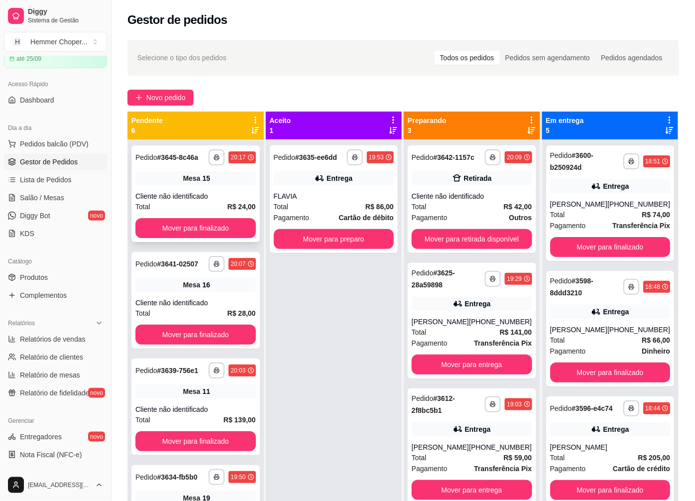
click at [183, 184] on div "Mesa 15" at bounding box center [195, 178] width 121 height 14
click at [188, 225] on button "Mover para finalizado" at bounding box center [195, 228] width 117 height 19
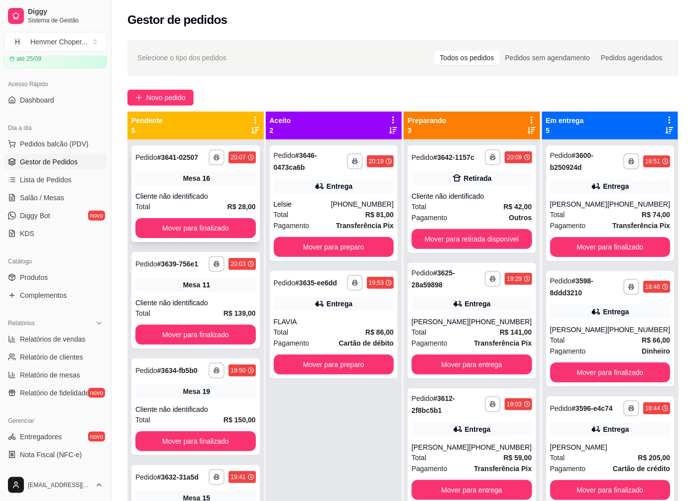
click at [189, 194] on div "Cliente não identificado" at bounding box center [195, 196] width 121 height 10
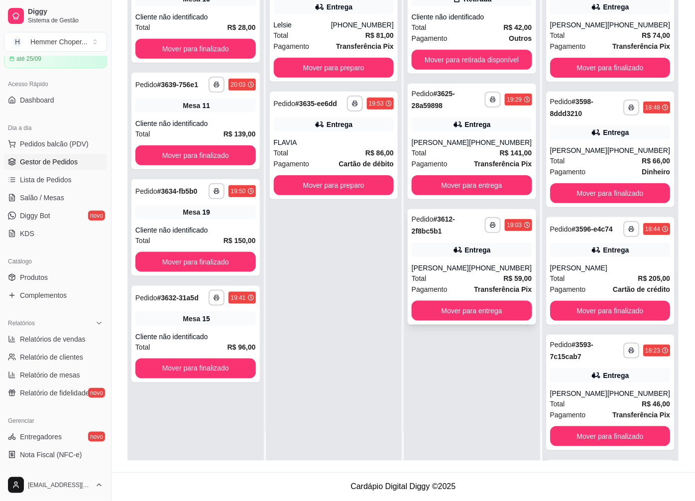
click at [476, 274] on div "Total R$ 59,00" at bounding box center [472, 278] width 121 height 11
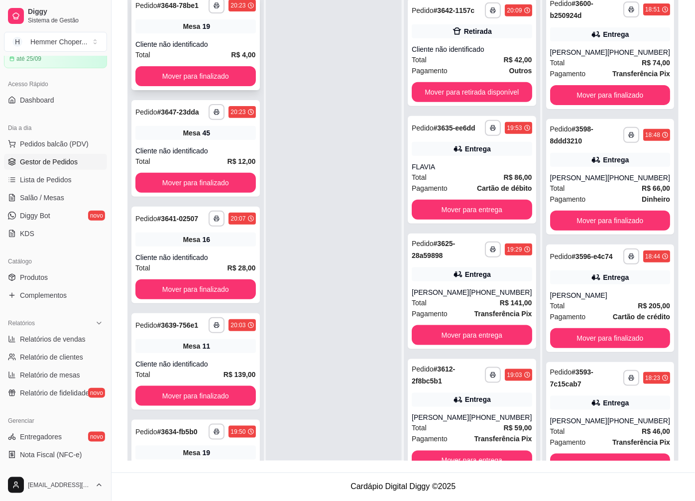
click at [204, 55] on div "Total R$ 4,00" at bounding box center [195, 54] width 121 height 11
click at [195, 73] on button "Mover para finalizado" at bounding box center [195, 76] width 121 height 20
click at [187, 77] on button "Mover para finalizado" at bounding box center [195, 76] width 117 height 19
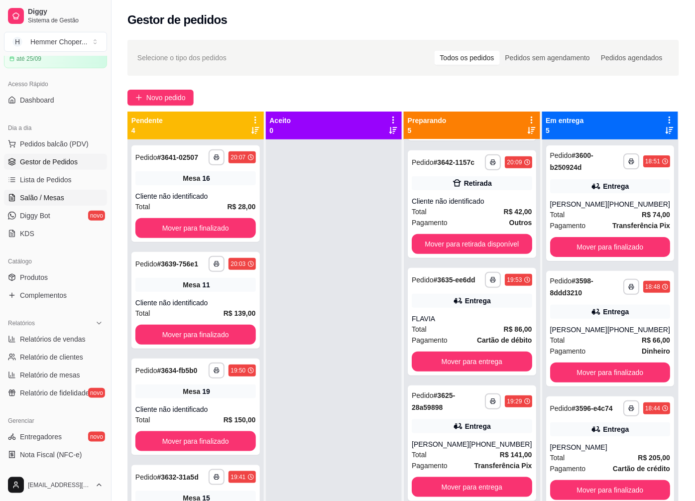
click at [52, 194] on span "Salão / Mesas" at bounding box center [42, 198] width 44 height 10
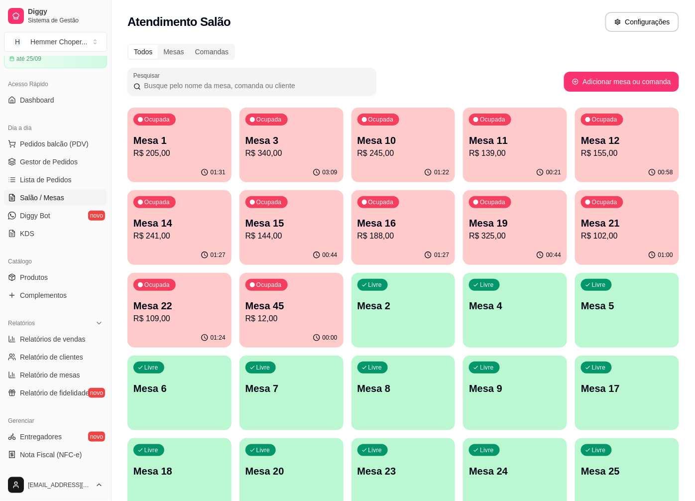
click at [400, 165] on div "01:22" at bounding box center [404, 172] width 104 height 19
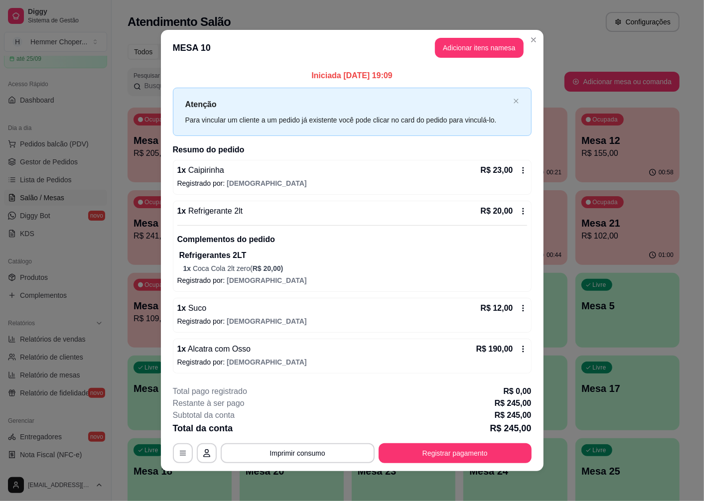
scroll to position [2, 0]
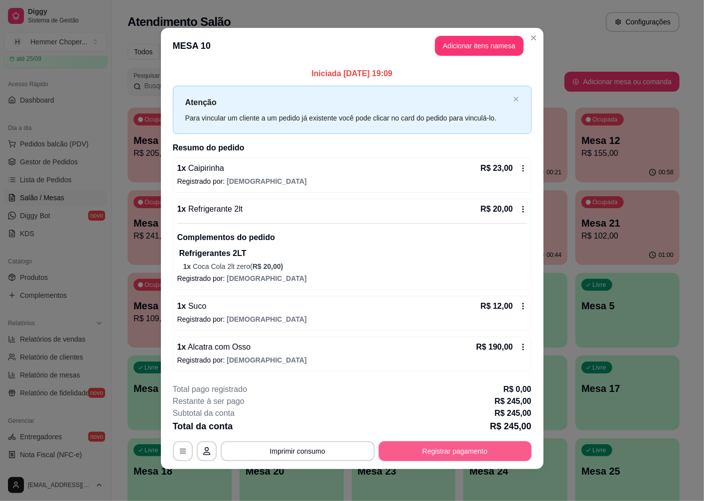
click at [424, 451] on button "Registrar pagamento" at bounding box center [455, 451] width 153 height 20
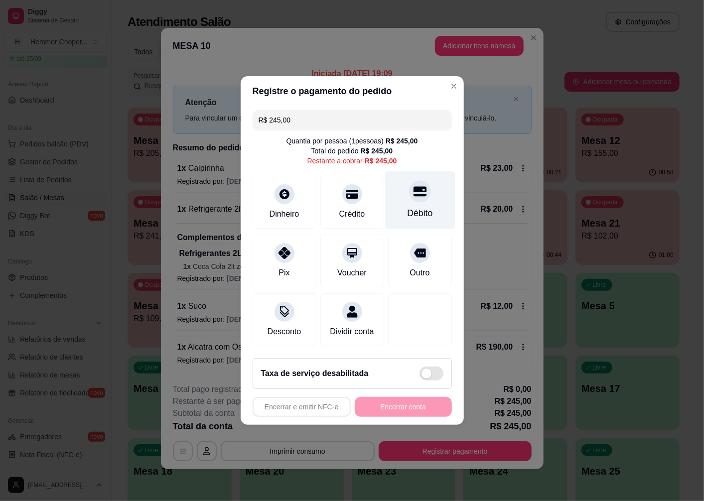
click at [409, 192] on div at bounding box center [420, 191] width 22 height 22
type input "R$ 0,00"
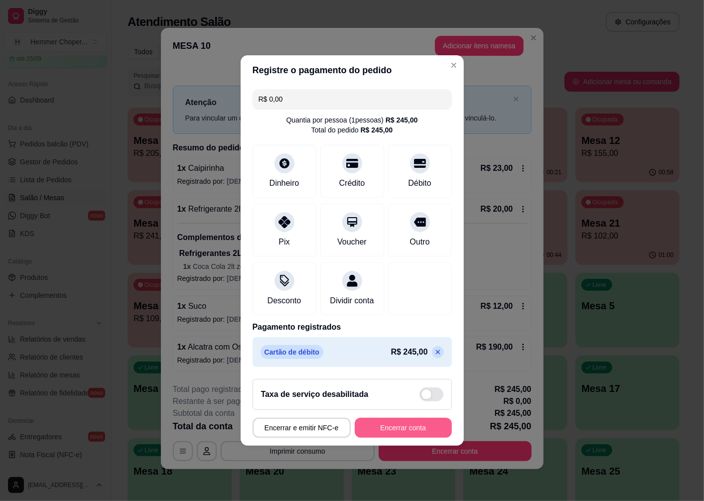
click at [396, 433] on button "Encerrar conta" at bounding box center [403, 428] width 97 height 20
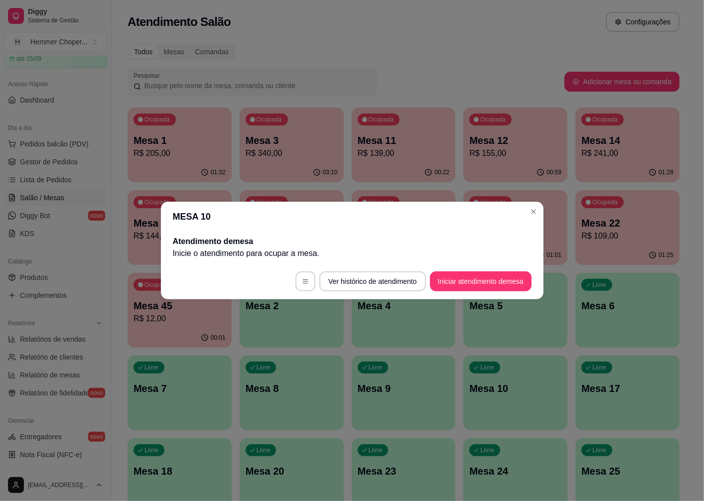
scroll to position [0, 0]
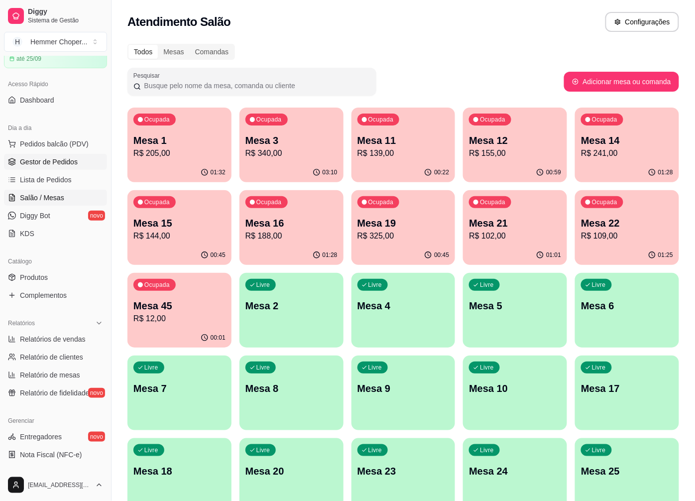
click at [53, 163] on span "Gestor de Pedidos" at bounding box center [49, 162] width 58 height 10
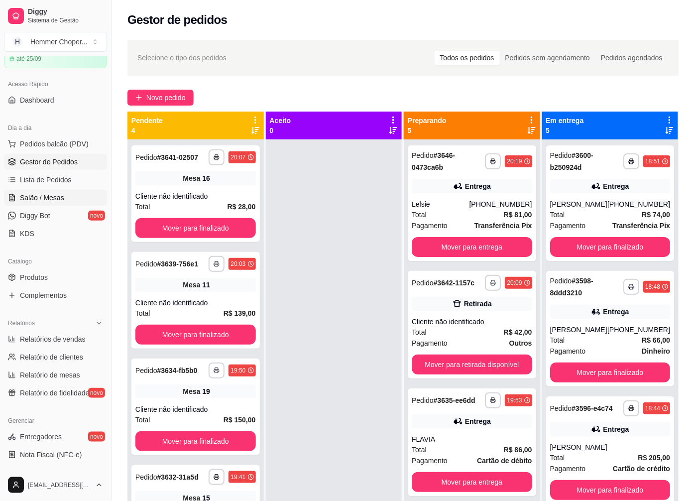
click at [55, 201] on span "Salão / Mesas" at bounding box center [42, 198] width 44 height 10
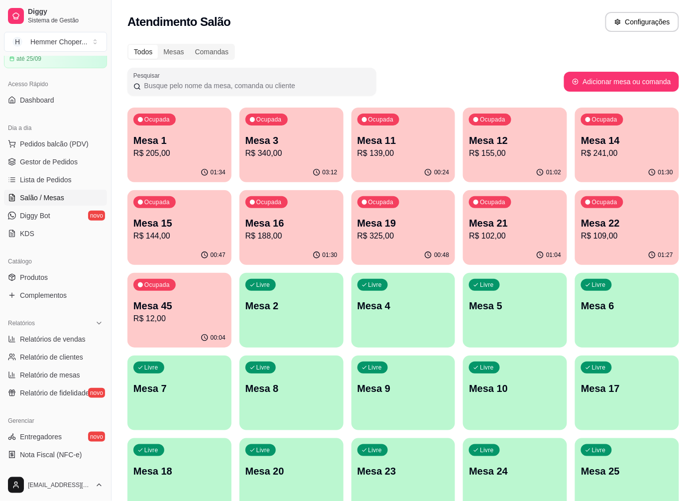
click at [611, 235] on p "R$ 109,00" at bounding box center [627, 236] width 92 height 12
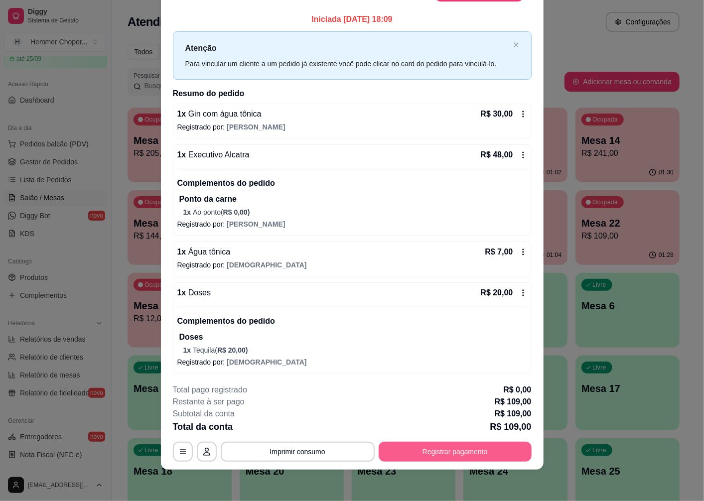
click at [455, 449] on button "Registrar pagamento" at bounding box center [455, 452] width 153 height 20
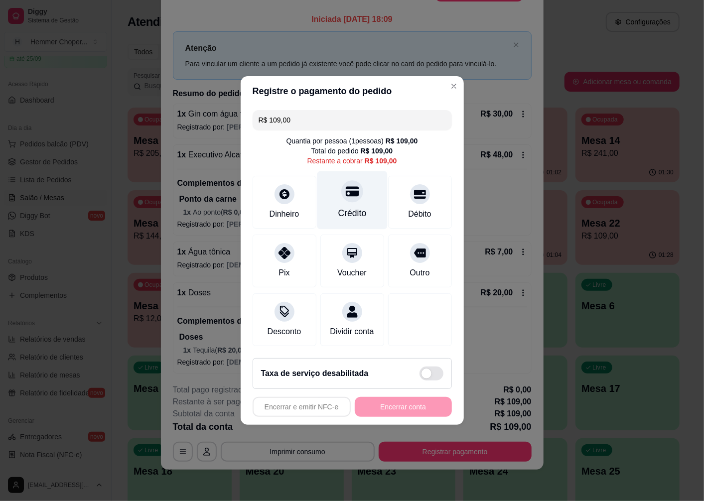
click at [351, 194] on icon at bounding box center [351, 191] width 13 height 13
type input "R$ 0,00"
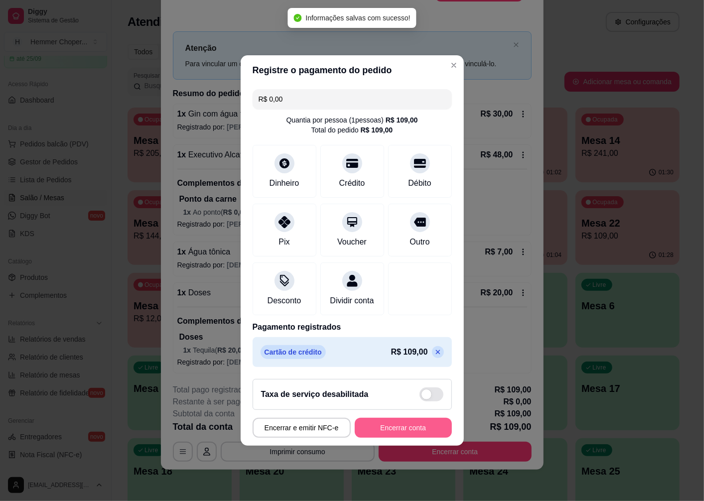
click at [389, 433] on button "Encerrar conta" at bounding box center [403, 428] width 97 height 20
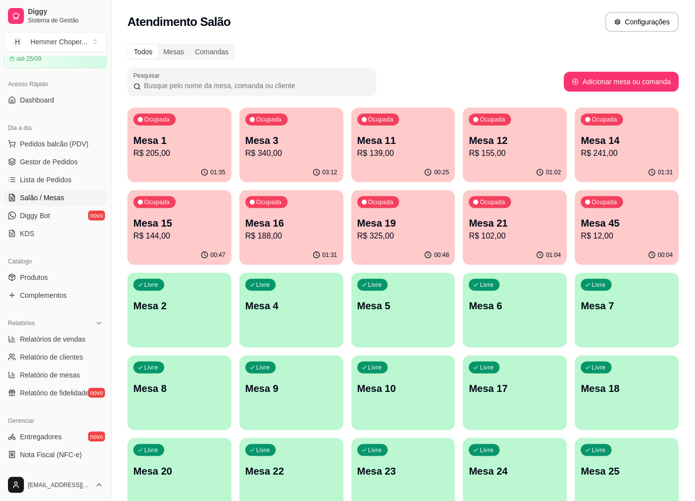
click at [57, 199] on span "Salão / Mesas" at bounding box center [42, 198] width 44 height 10
click at [303, 151] on p "R$ 340,00" at bounding box center [292, 153] width 92 height 12
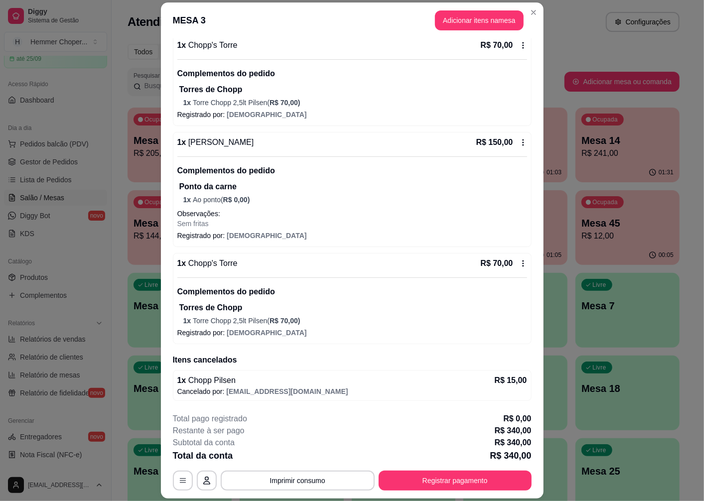
scroll to position [29, 0]
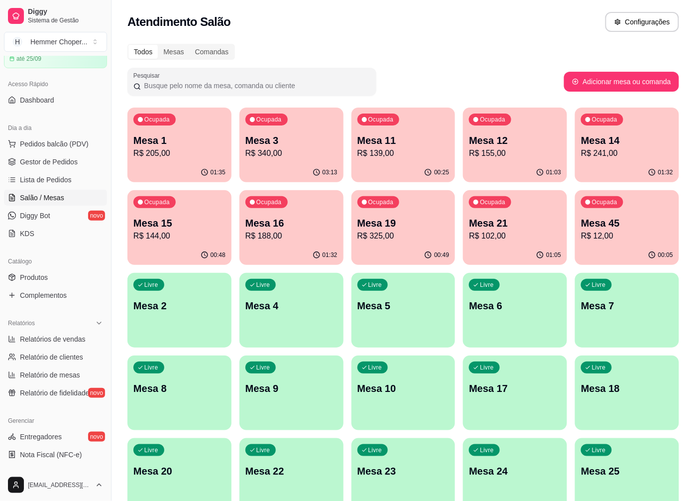
click at [309, 152] on p "R$ 340,00" at bounding box center [292, 153] width 92 height 12
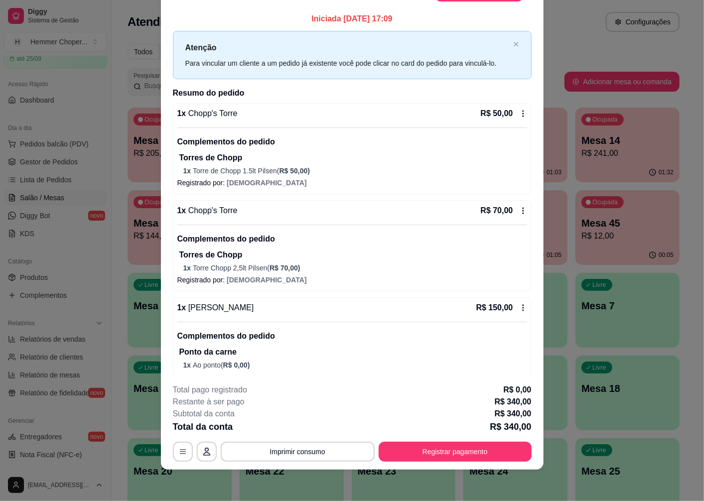
scroll to position [0, 0]
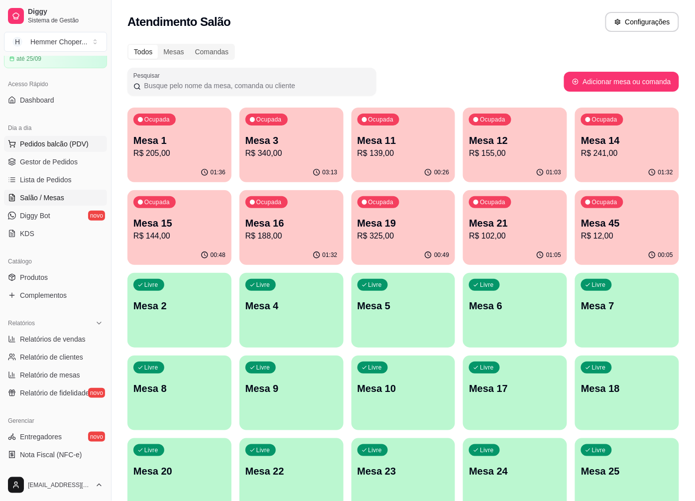
click at [67, 146] on span "Pedidos balcão (PDV)" at bounding box center [54, 144] width 69 height 10
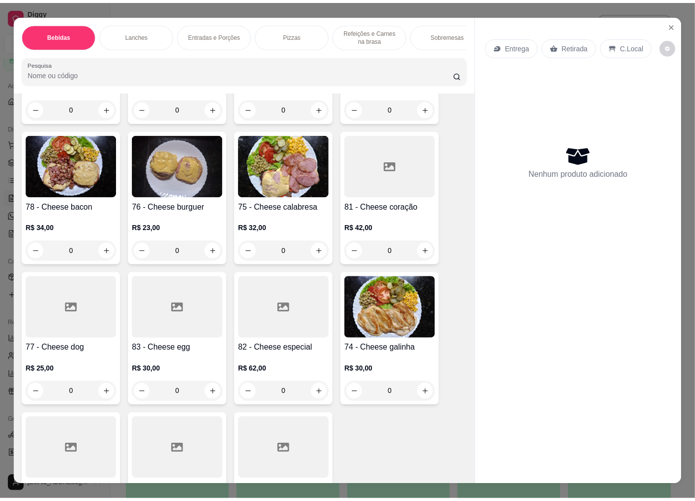
scroll to position [1107, 0]
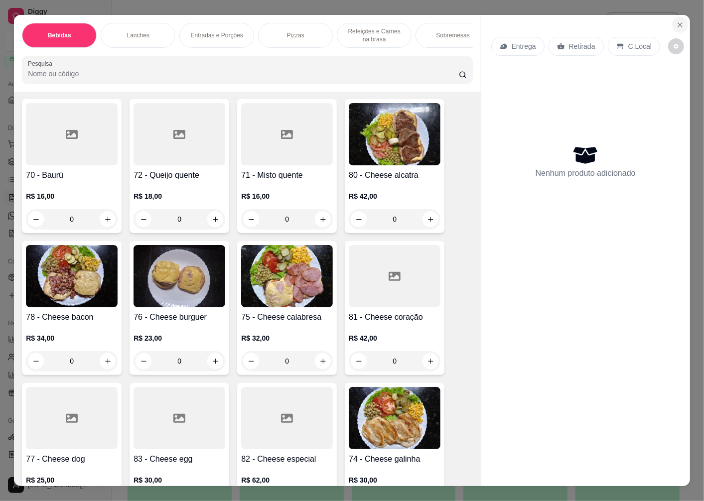
click at [676, 21] on icon "Close" at bounding box center [680, 25] width 8 height 8
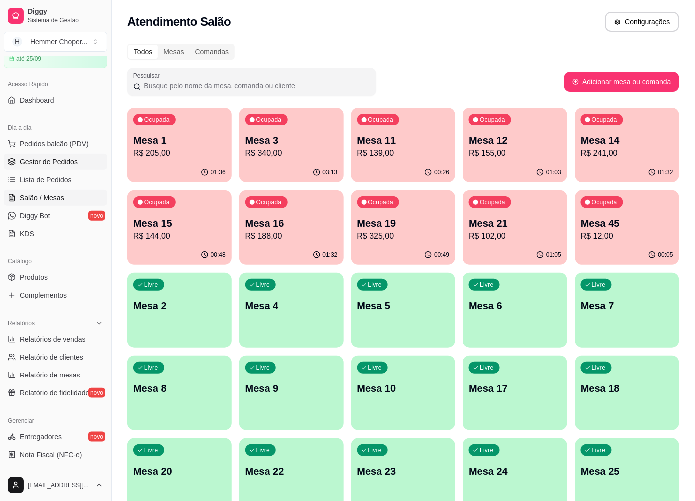
click at [70, 162] on span "Gestor de Pedidos" at bounding box center [49, 162] width 58 height 10
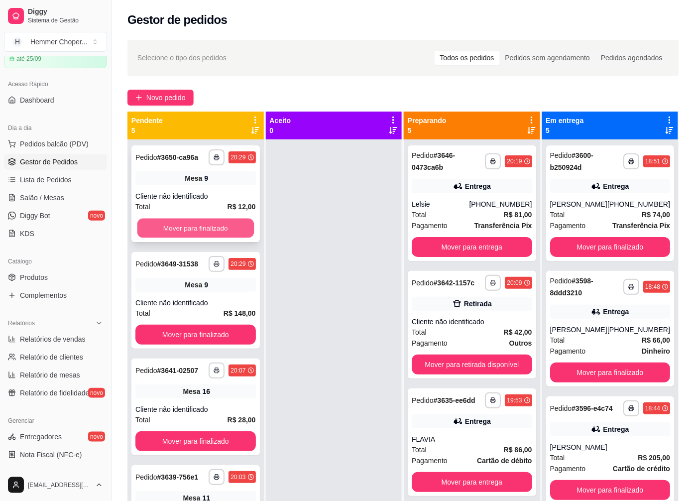
click at [187, 234] on button "Mover para finalizado" at bounding box center [195, 228] width 117 height 19
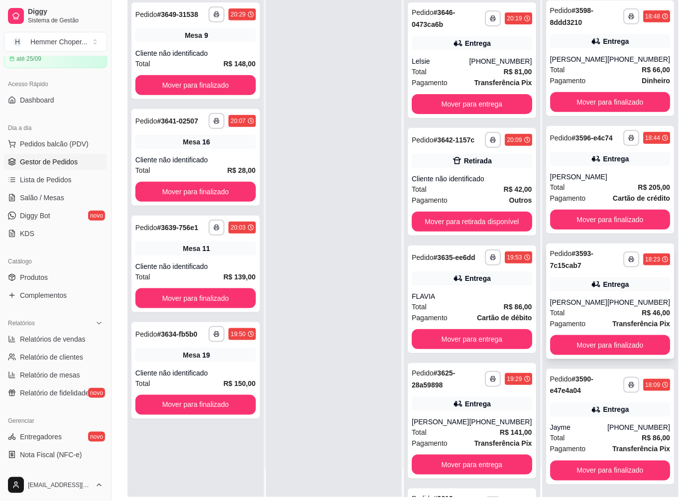
scroll to position [152, 0]
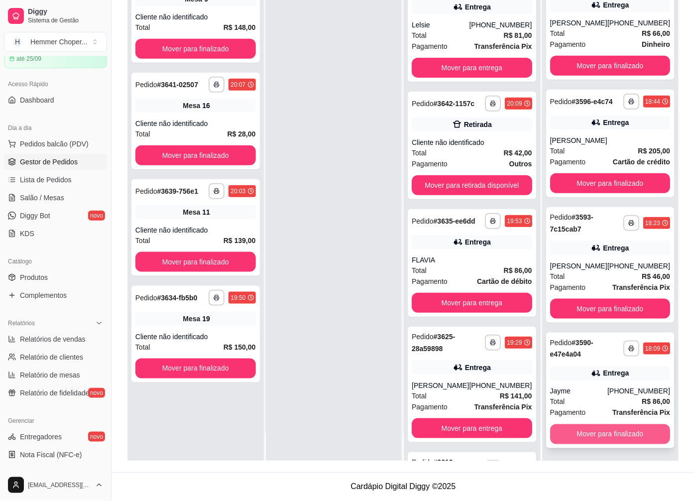
click at [598, 441] on button "Mover para finalizado" at bounding box center [610, 434] width 121 height 20
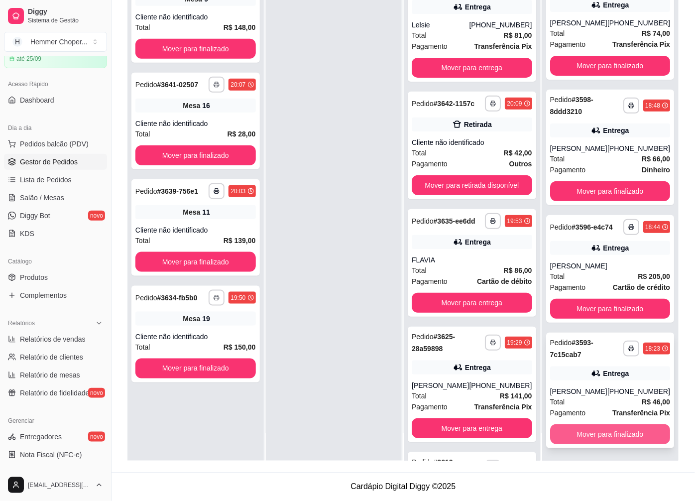
click at [586, 430] on button "Mover para finalizado" at bounding box center [610, 434] width 121 height 20
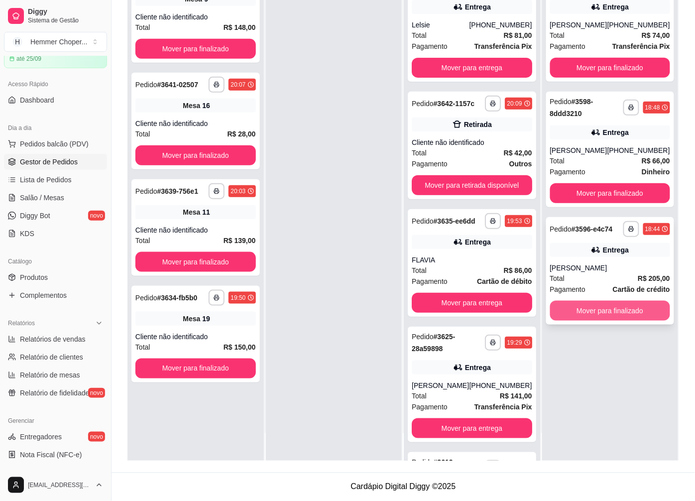
click at [581, 314] on button "Mover para finalizado" at bounding box center [610, 311] width 121 height 20
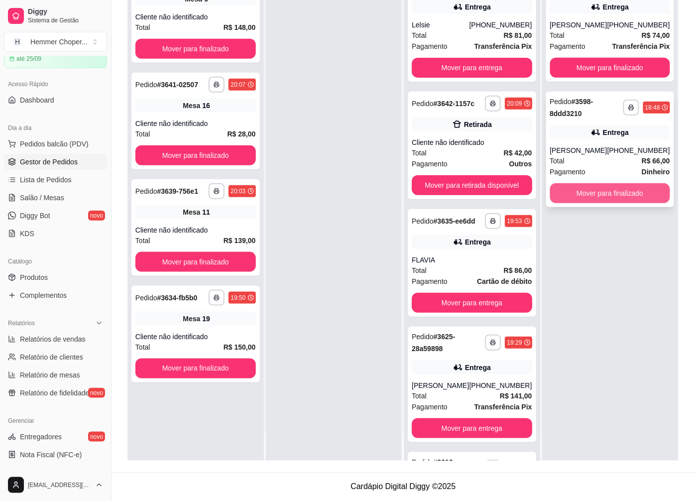
click at [581, 185] on button "Mover para finalizado" at bounding box center [610, 193] width 121 height 20
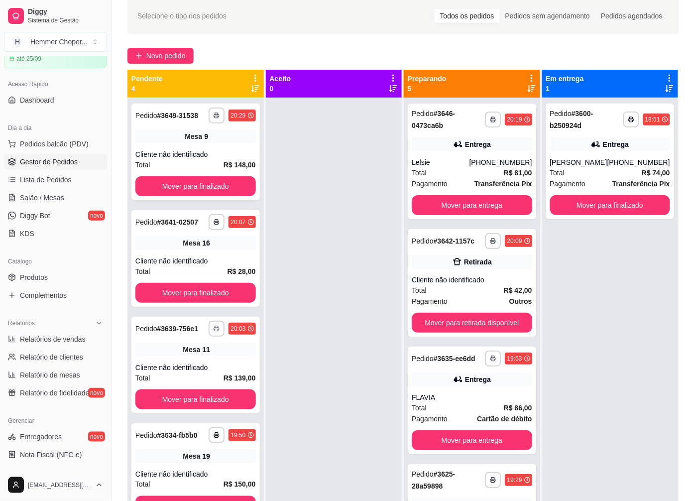
scroll to position [41, 0]
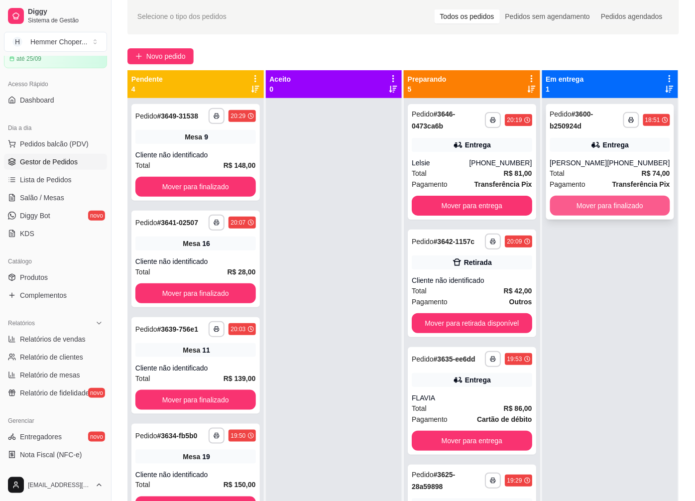
click at [614, 205] on button "Mover para finalizado" at bounding box center [610, 206] width 121 height 20
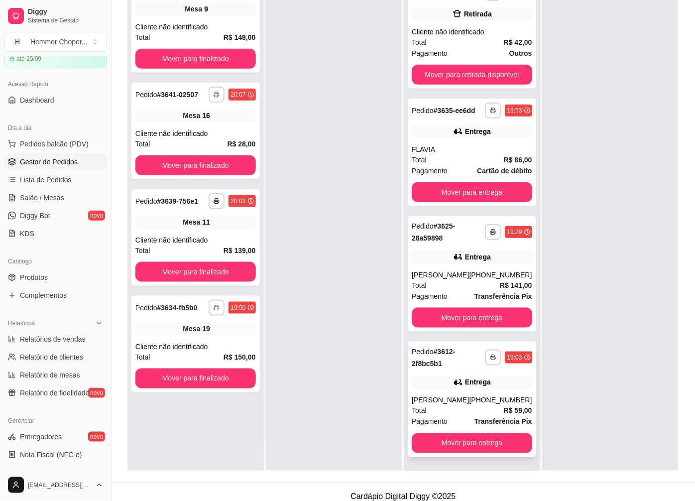
scroll to position [152, 0]
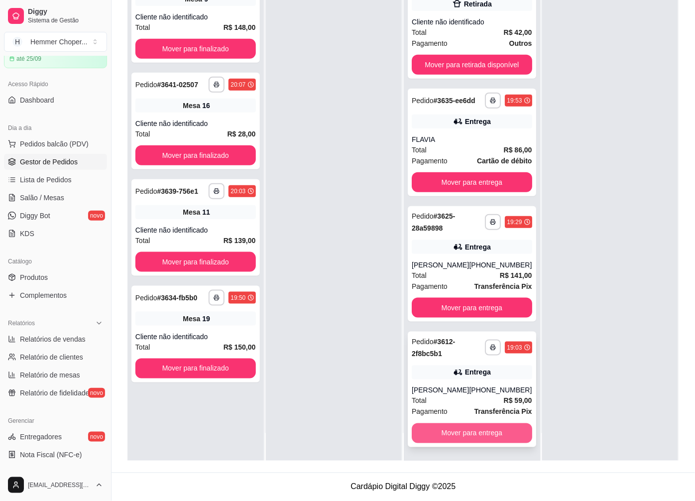
click at [439, 428] on button "Mover para entrega" at bounding box center [472, 433] width 121 height 20
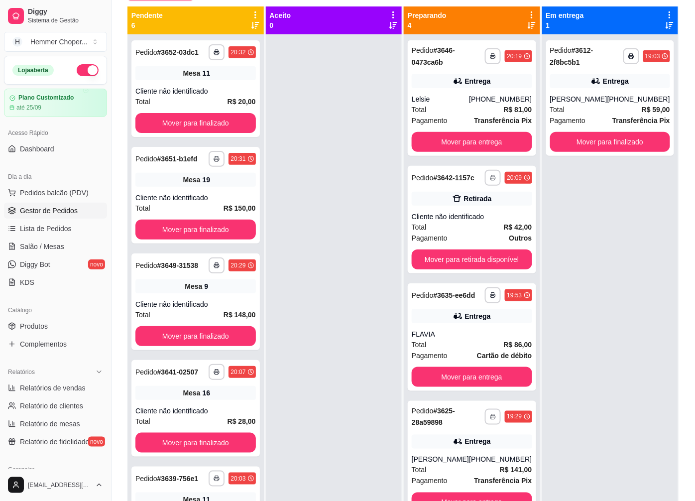
scroll to position [97, 0]
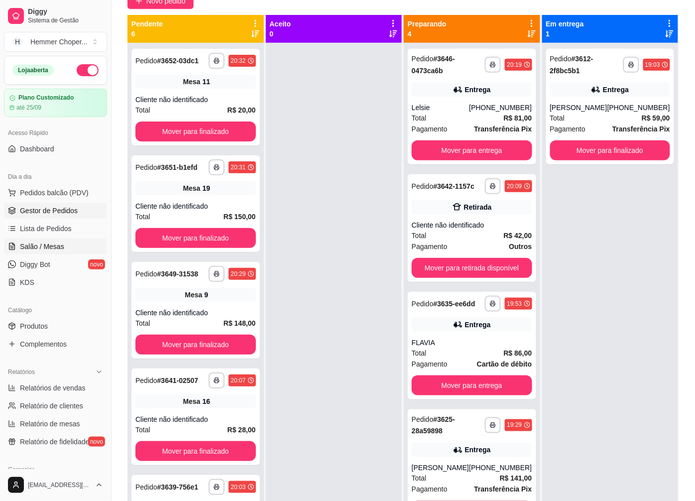
click at [46, 246] on span "Salão / Mesas" at bounding box center [42, 247] width 44 height 10
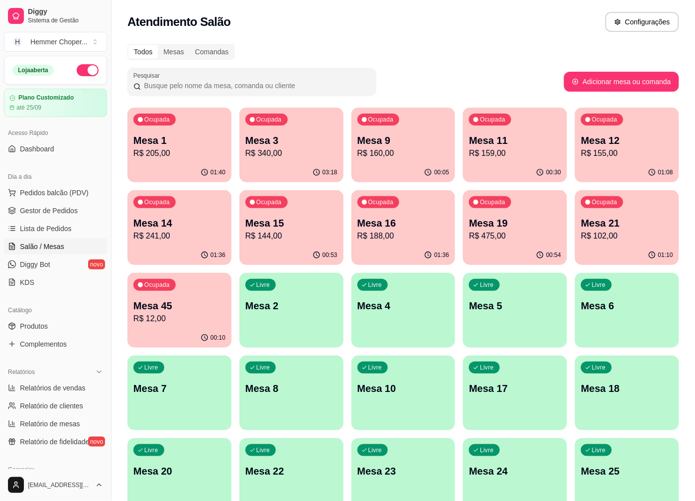
click at [285, 162] on div "Ocupada Mesa 3 R$ 340,00" at bounding box center [292, 135] width 104 height 55
click at [289, 156] on p "R$ 340,00" at bounding box center [292, 153] width 92 height 12
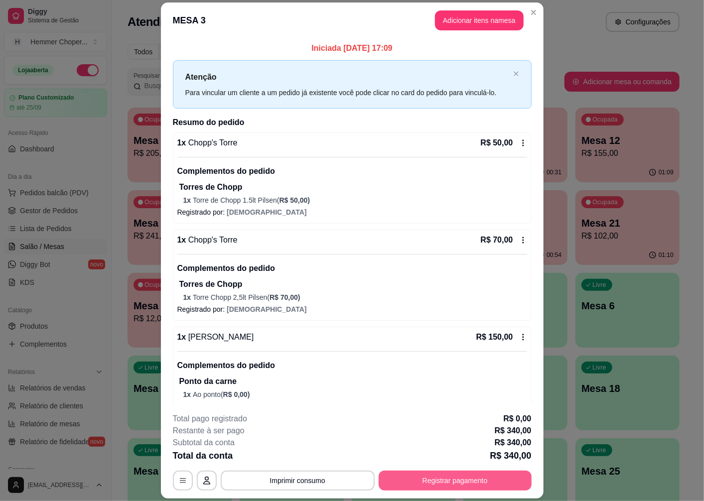
click at [441, 480] on button "Registrar pagamento" at bounding box center [455, 481] width 153 height 20
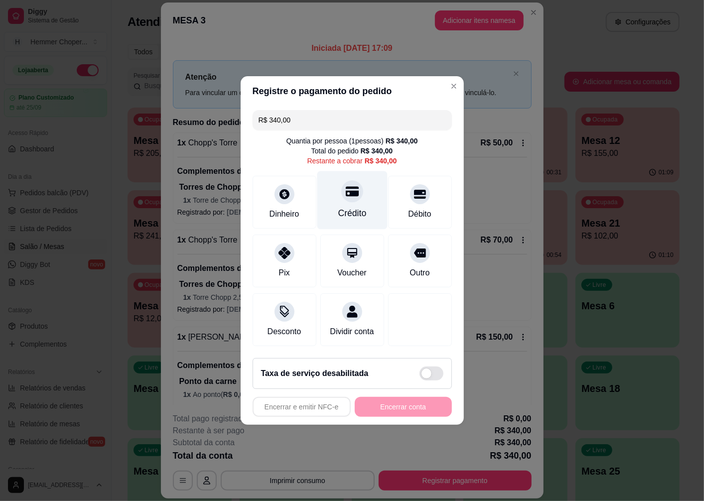
click at [348, 193] on div at bounding box center [352, 191] width 22 height 22
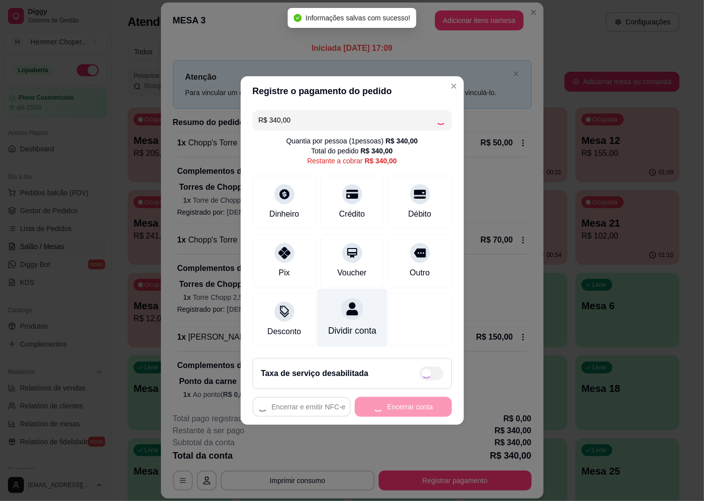
type input "R$ 0,00"
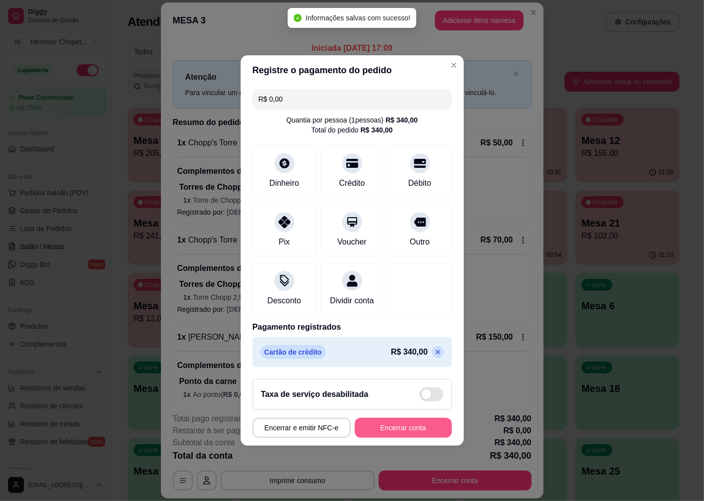
click at [374, 431] on button "Encerrar conta" at bounding box center [403, 428] width 97 height 20
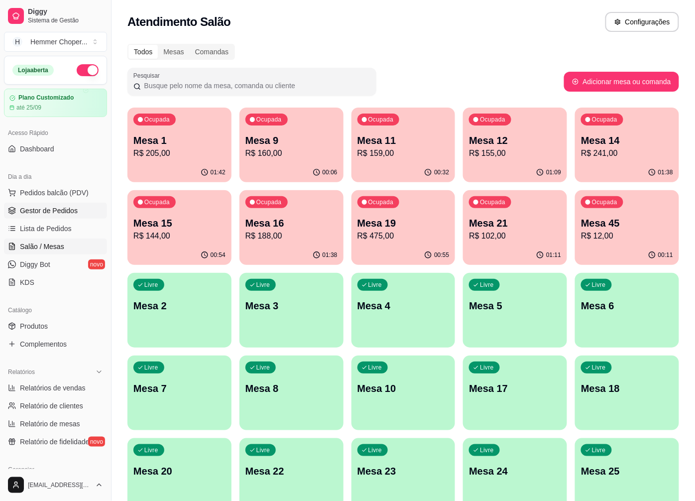
click at [66, 207] on span "Gestor de Pedidos" at bounding box center [49, 211] width 58 height 10
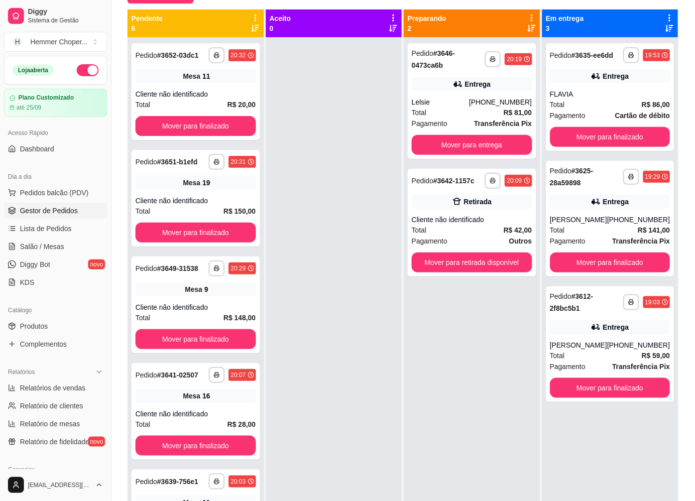
scroll to position [97, 0]
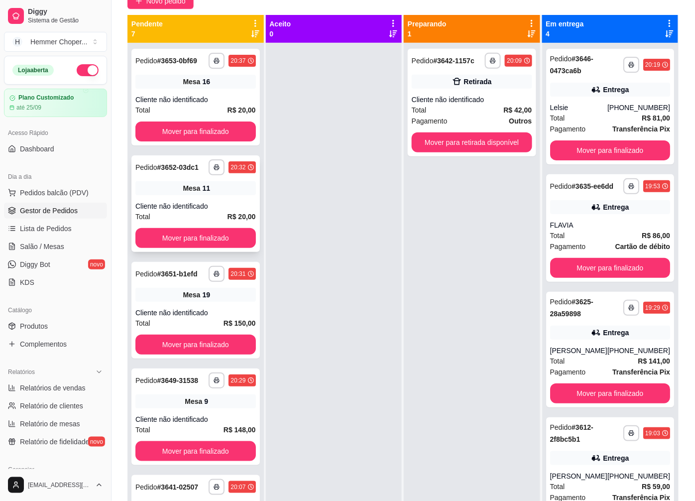
click at [150, 201] on div "Cliente não identificado" at bounding box center [195, 206] width 121 height 10
click at [181, 213] on div "Total R$ 20,00" at bounding box center [195, 216] width 121 height 11
click at [190, 234] on button "Mover para finalizado" at bounding box center [195, 238] width 121 height 20
click at [197, 100] on div "Cliente não identificado" at bounding box center [195, 100] width 121 height 10
click at [190, 125] on button "Mover para finalizado" at bounding box center [195, 132] width 121 height 20
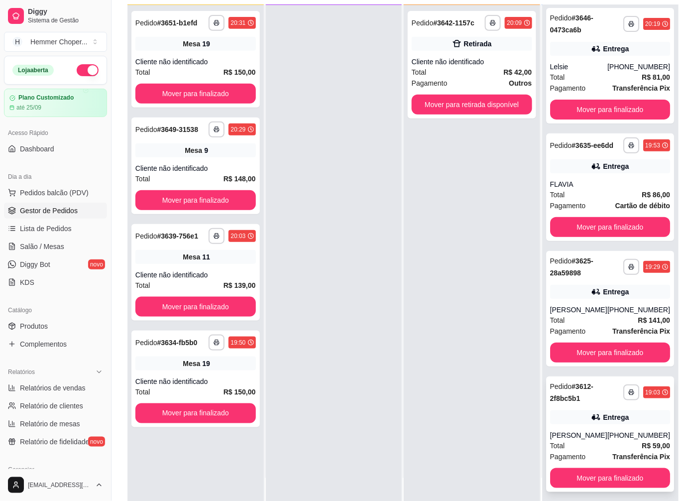
scroll to position [152, 0]
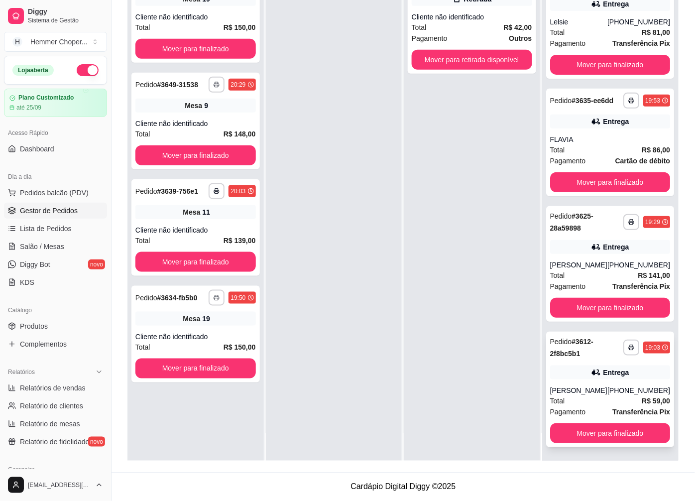
click at [580, 381] on div "**********" at bounding box center [610, 390] width 128 height 116
click at [600, 391] on div "[PERSON_NAME]" at bounding box center [578, 390] width 57 height 10
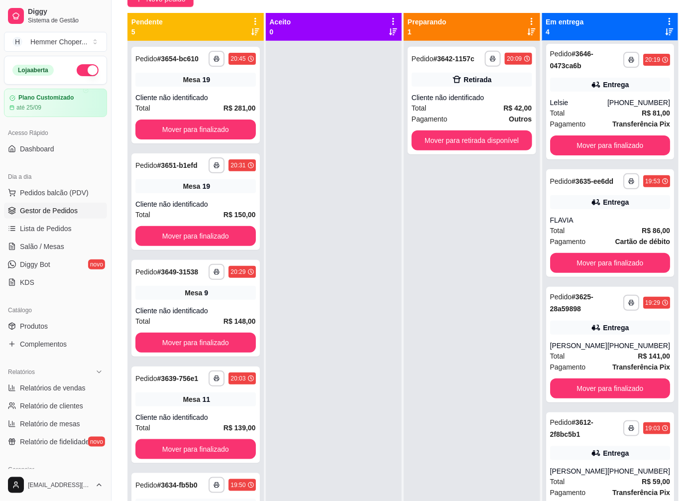
scroll to position [97, 0]
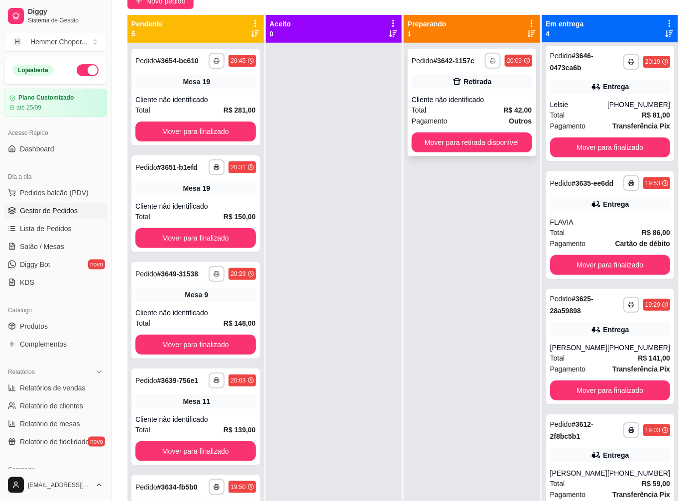
click at [450, 105] on div "Total R$ 42,00" at bounding box center [472, 110] width 121 height 11
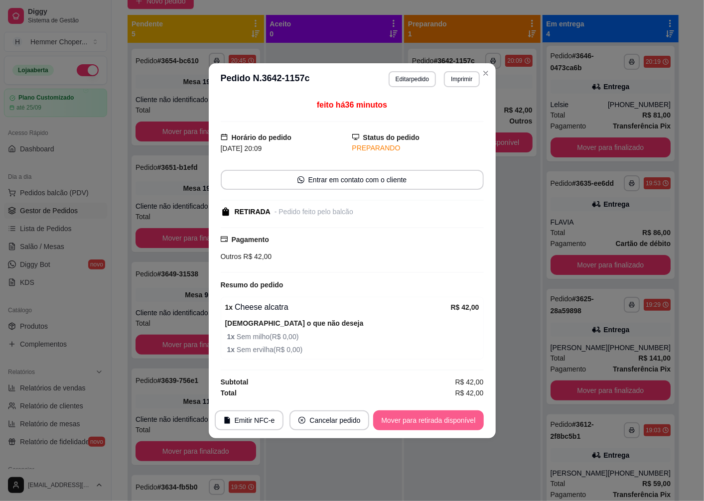
click at [391, 416] on button "Mover para retirada disponível" at bounding box center [428, 420] width 110 height 20
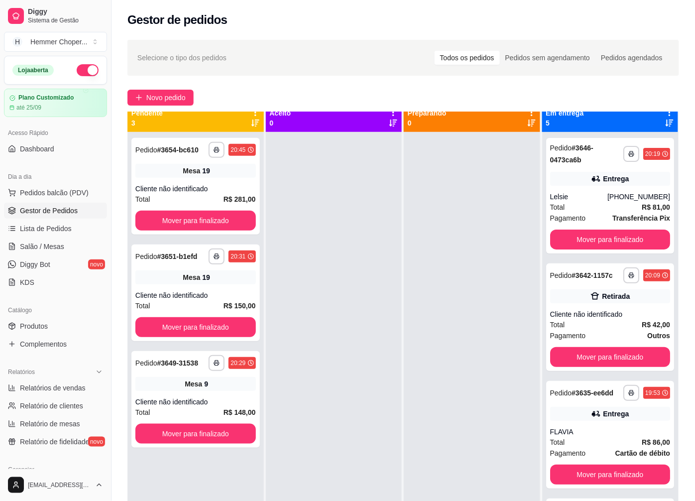
scroll to position [0, 0]
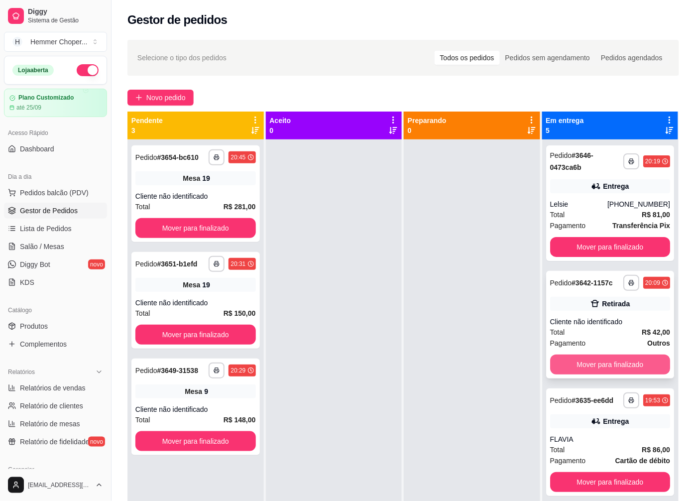
click at [598, 357] on button "Mover para finalizado" at bounding box center [610, 365] width 121 height 20
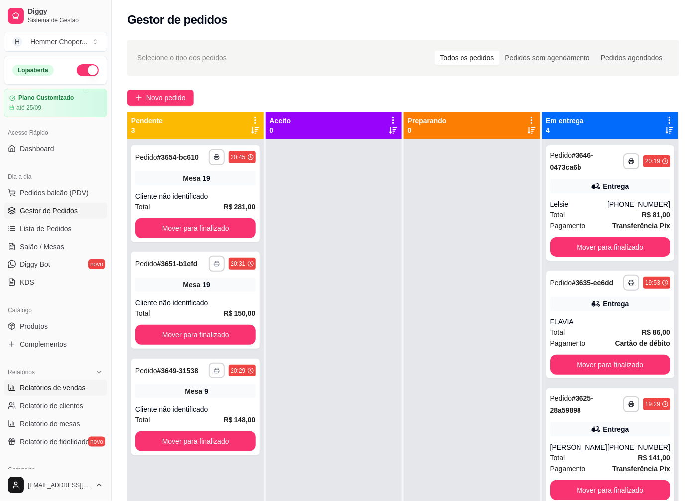
click at [66, 388] on span "Relatórios de vendas" at bounding box center [53, 388] width 66 height 10
select select "ALL"
select select "0"
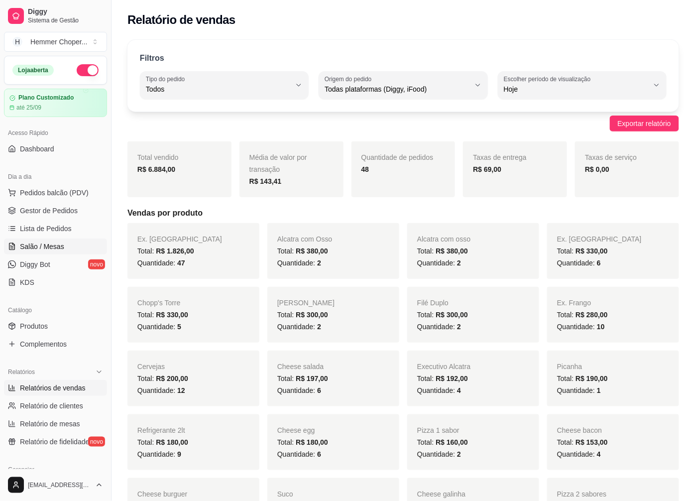
click at [55, 250] on span "Salão / Mesas" at bounding box center [42, 247] width 44 height 10
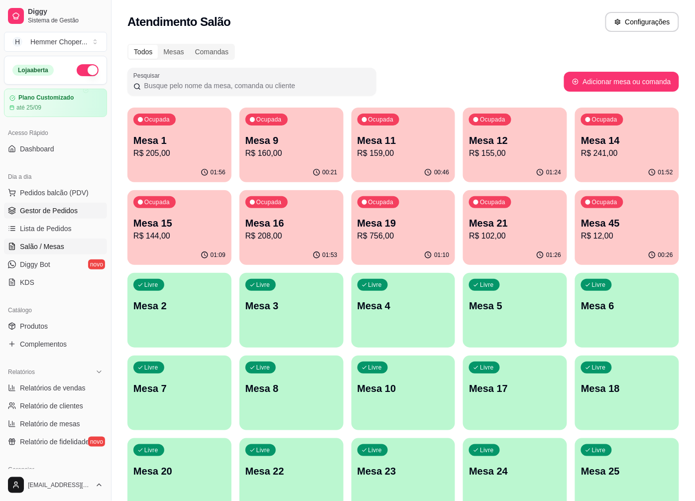
click at [58, 214] on span "Gestor de Pedidos" at bounding box center [49, 211] width 58 height 10
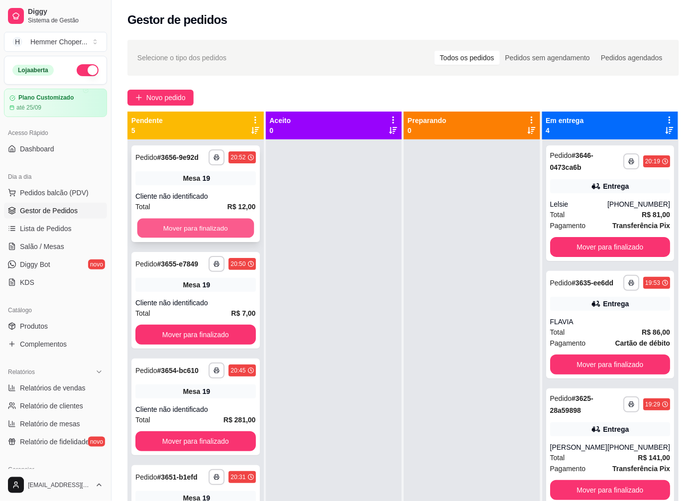
click at [187, 238] on button "Mover para finalizado" at bounding box center [195, 228] width 117 height 19
click at [193, 220] on button "Mover para finalizado" at bounding box center [195, 228] width 117 height 19
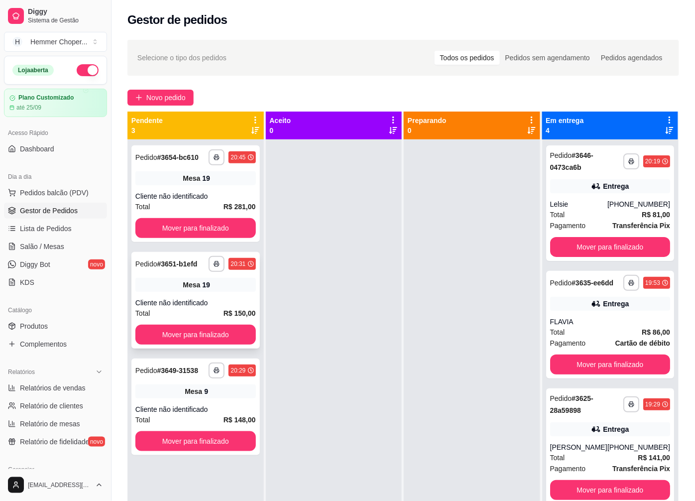
click at [222, 304] on div "Cliente não identificado" at bounding box center [195, 303] width 121 height 10
click at [188, 193] on div "Cliente não identificado" at bounding box center [195, 196] width 121 height 10
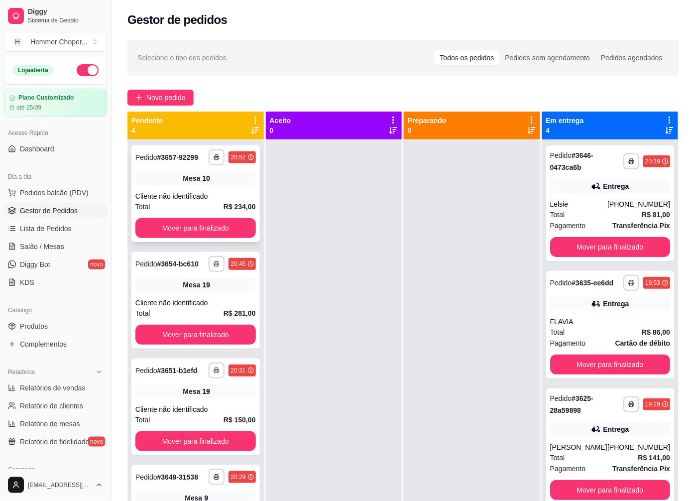
click at [220, 197] on div "Cliente não identificado" at bounding box center [195, 196] width 121 height 10
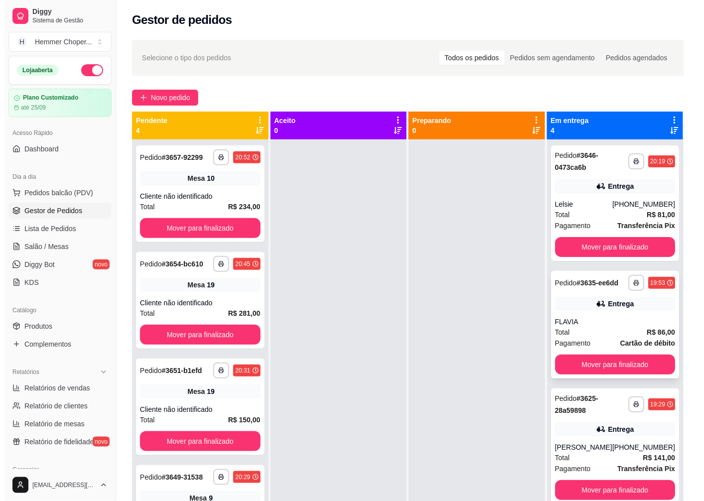
scroll to position [10, 0]
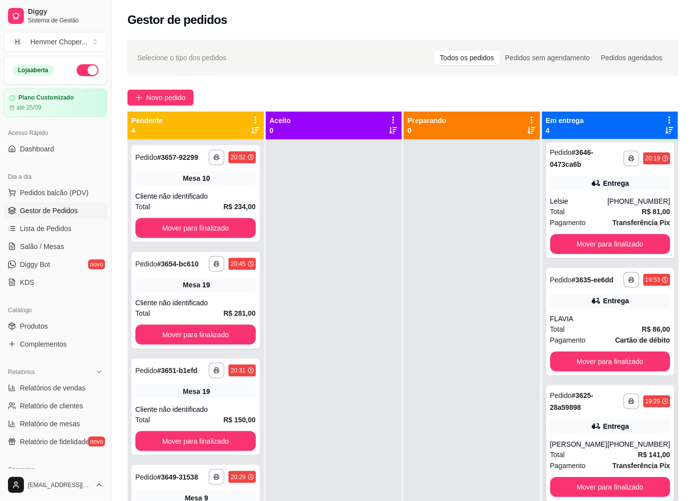
click at [603, 424] on div "Entrega" at bounding box center [616, 426] width 26 height 10
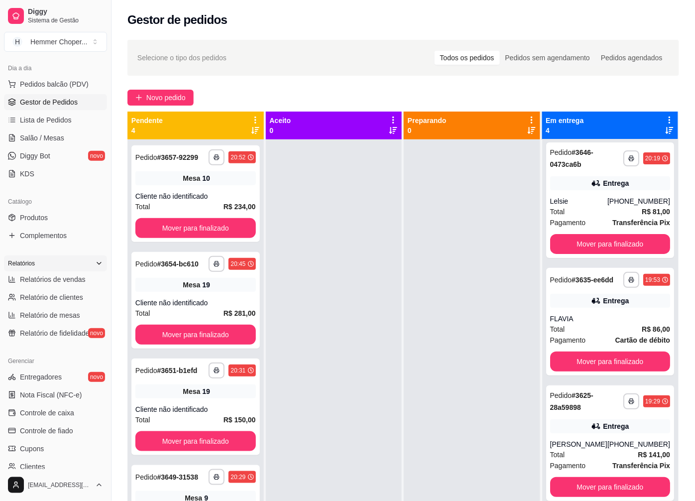
scroll to position [111, 0]
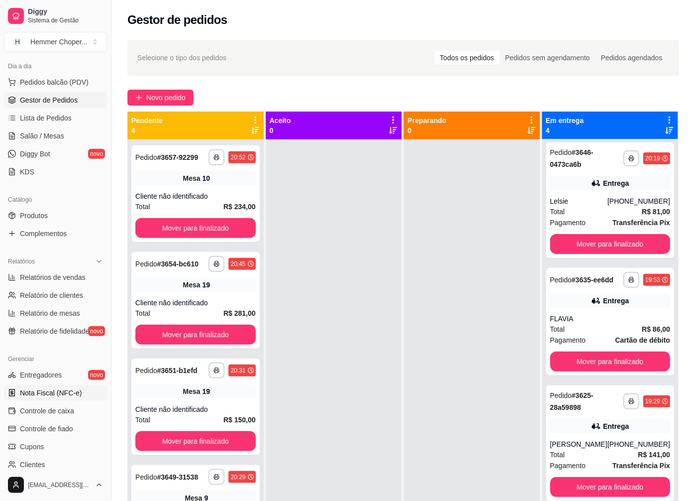
click at [58, 391] on span "Nota Fiscal (NFC-e)" at bounding box center [51, 393] width 62 height 10
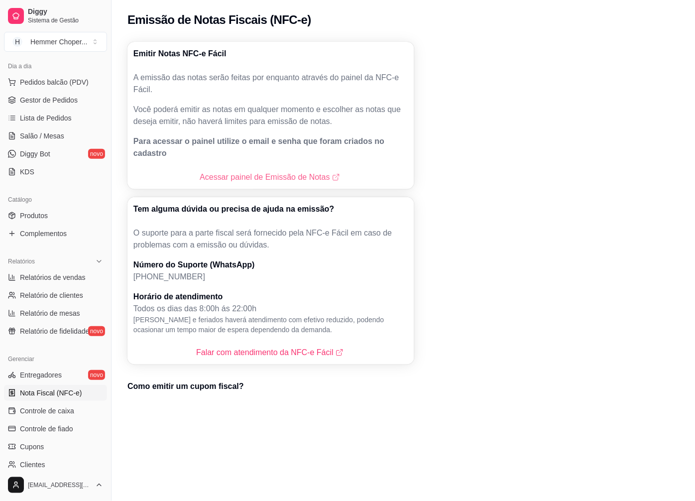
click at [270, 171] on link "Acessar painel de Emissão de Notas" at bounding box center [271, 177] width 142 height 12
click at [53, 132] on span "Salão / Mesas" at bounding box center [42, 136] width 44 height 10
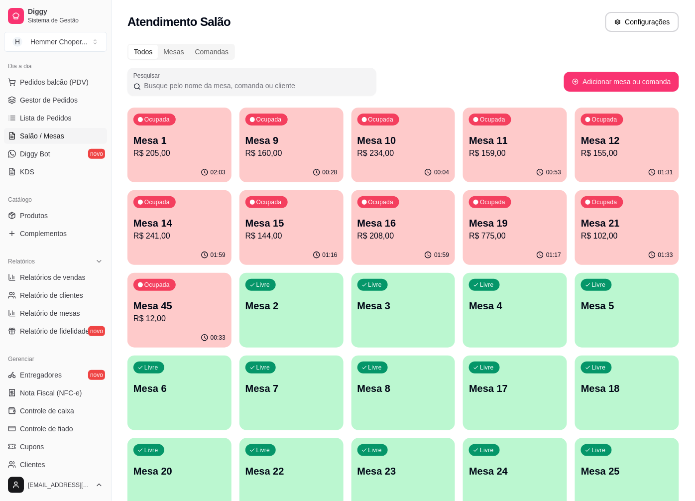
click at [613, 146] on p "Mesa 12" at bounding box center [627, 140] width 92 height 14
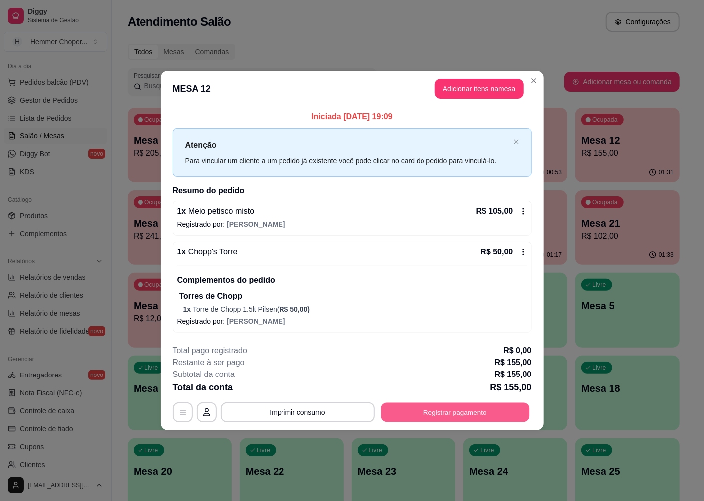
click at [434, 416] on button "Registrar pagamento" at bounding box center [455, 412] width 148 height 19
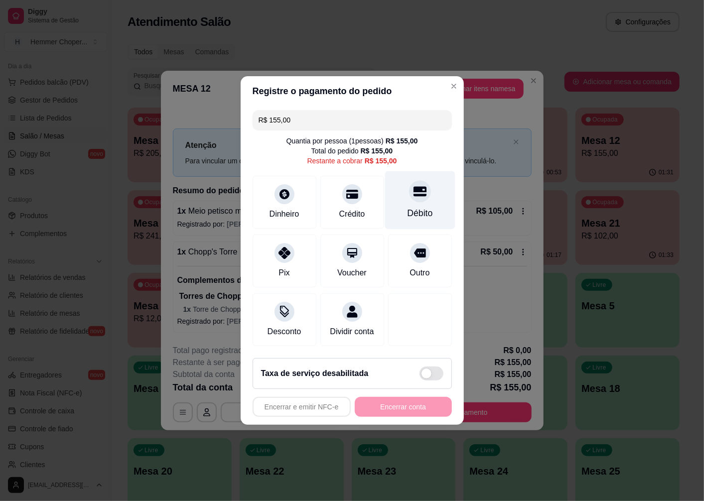
click at [413, 191] on icon at bounding box center [419, 191] width 13 height 13
type input "R$ 0,00"
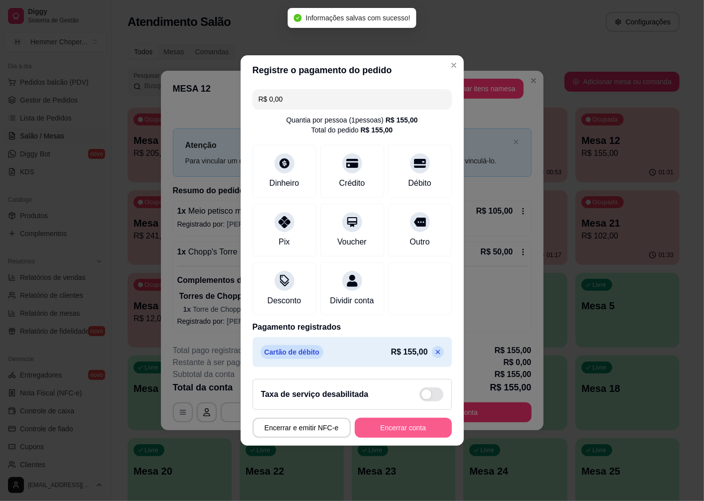
click at [399, 430] on button "Encerrar conta" at bounding box center [403, 428] width 97 height 20
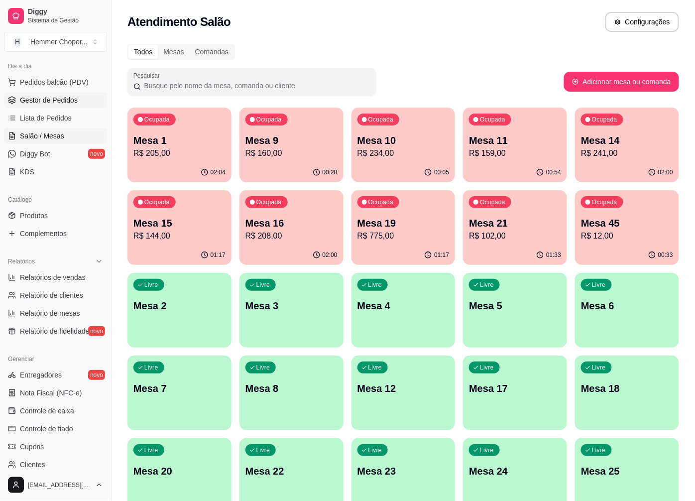
click at [64, 102] on span "Gestor de Pedidos" at bounding box center [49, 100] width 58 height 10
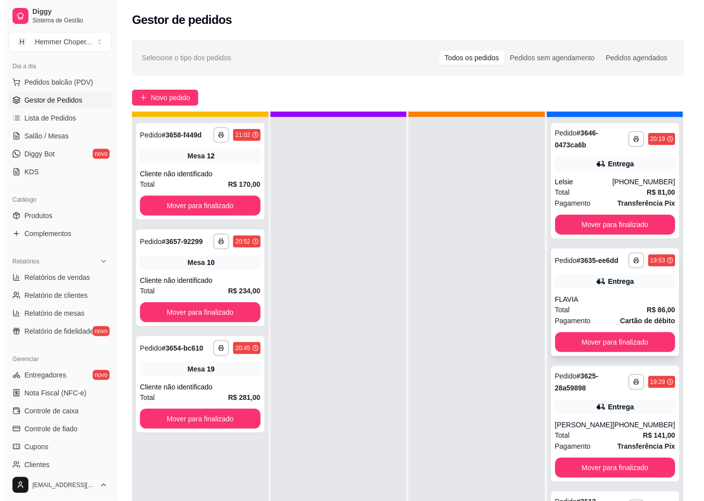
scroll to position [27, 0]
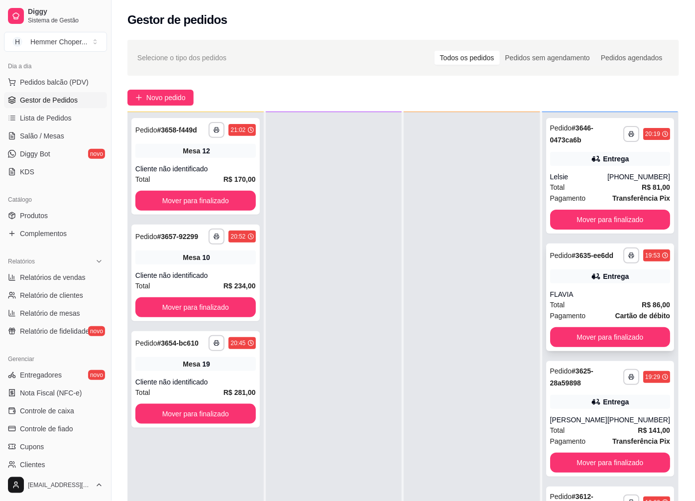
click at [585, 304] on div "Total R$ 86,00" at bounding box center [610, 304] width 121 height 11
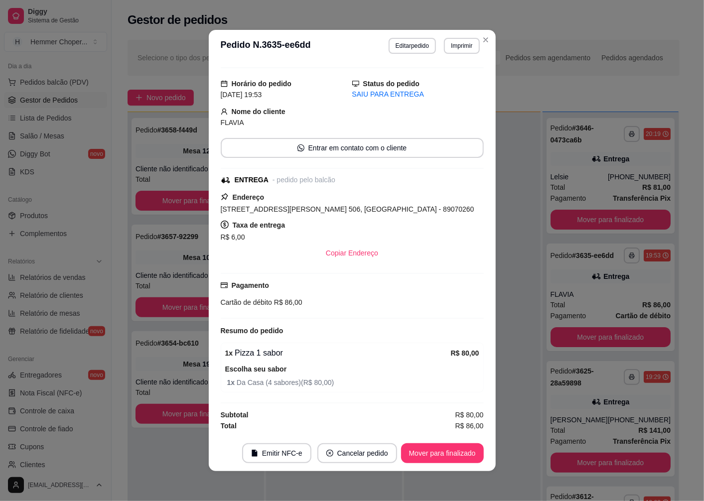
scroll to position [2, 0]
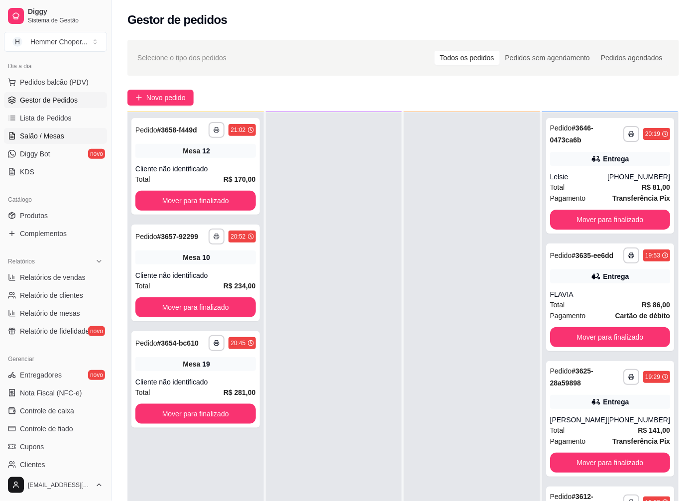
drag, startPoint x: 53, startPoint y: 132, endPoint x: 48, endPoint y: 136, distance: 6.0
click at [52, 132] on span "Salão / Mesas" at bounding box center [42, 136] width 44 height 10
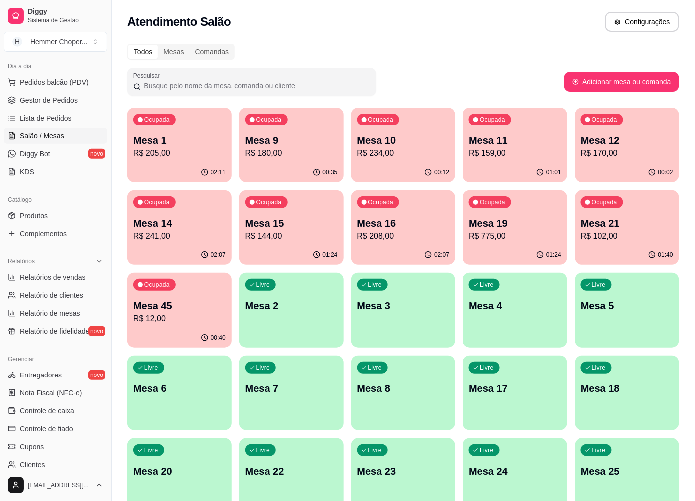
click at [391, 236] on p "R$ 208,00" at bounding box center [404, 236] width 92 height 12
click at [281, 235] on p "R$ 144,00" at bounding box center [292, 236] width 92 height 12
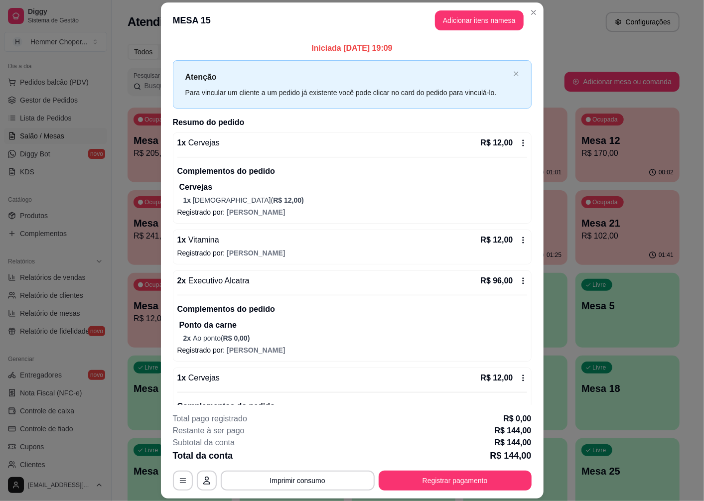
scroll to position [99, 0]
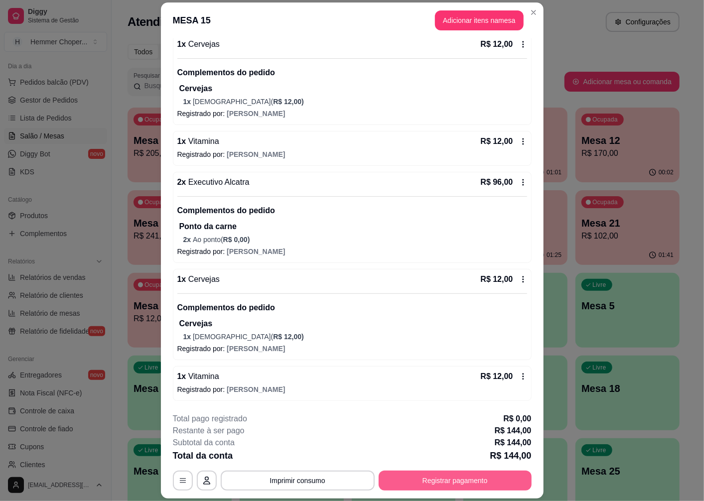
click at [479, 476] on button "Registrar pagamento" at bounding box center [455, 481] width 153 height 20
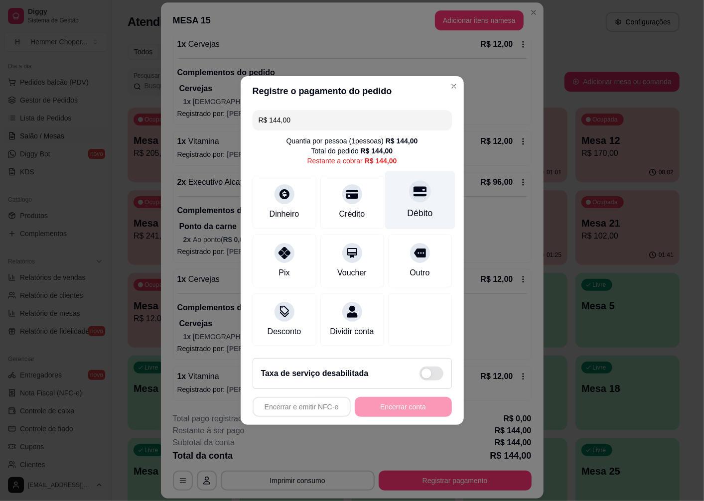
click at [413, 207] on div "Débito" at bounding box center [419, 213] width 25 height 13
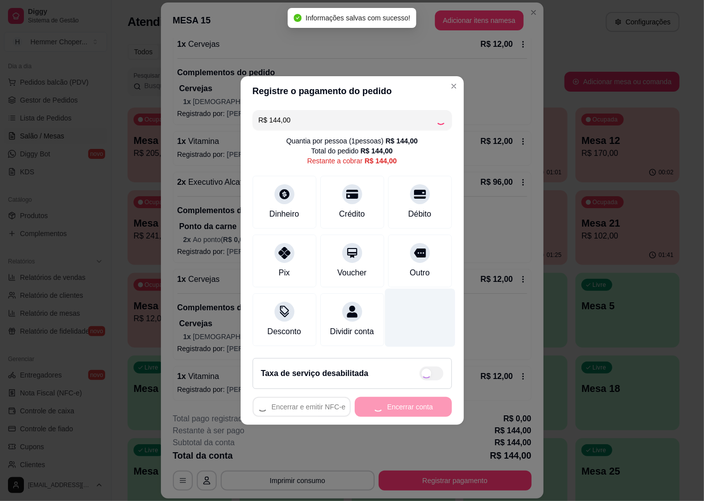
type input "R$ 0,00"
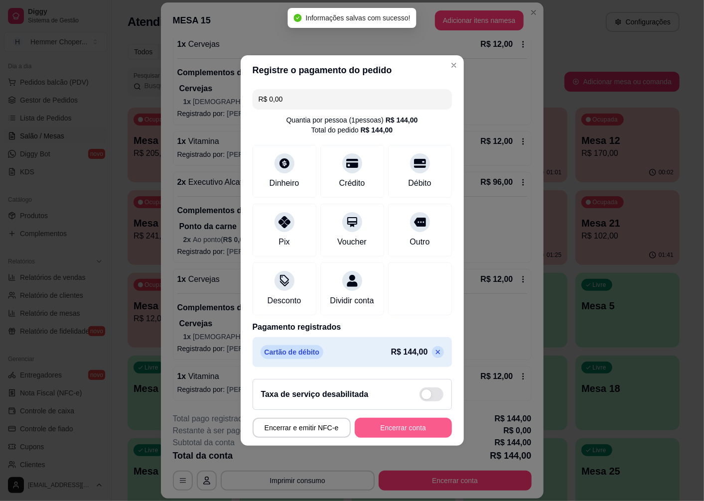
click at [379, 428] on button "Encerrar conta" at bounding box center [403, 428] width 97 height 20
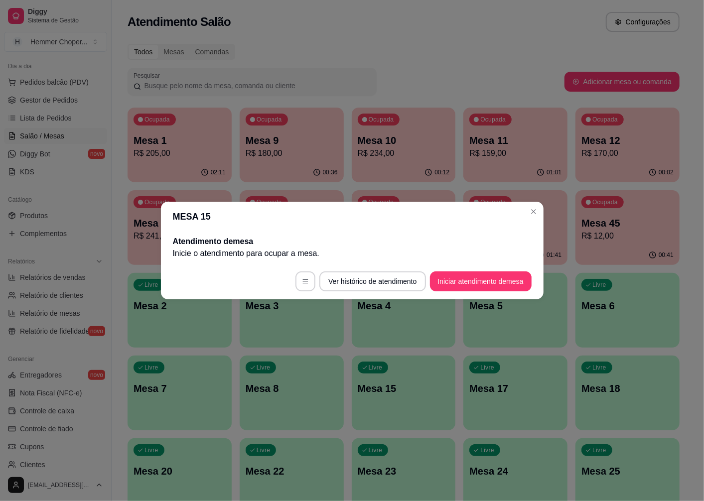
scroll to position [0, 0]
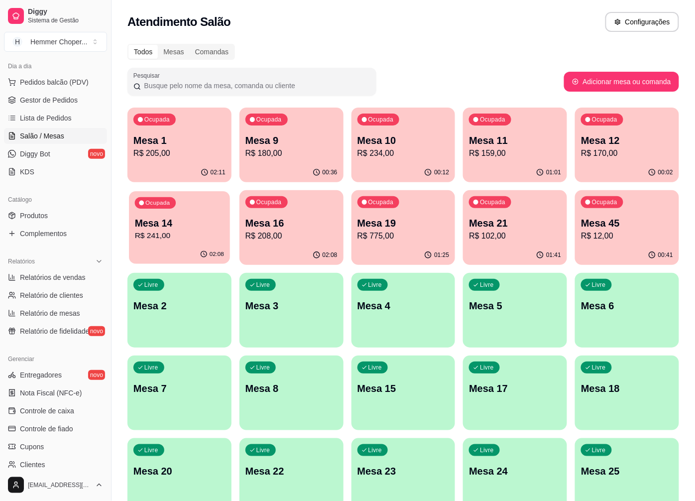
click at [167, 223] on p "Mesa 14" at bounding box center [179, 223] width 89 height 13
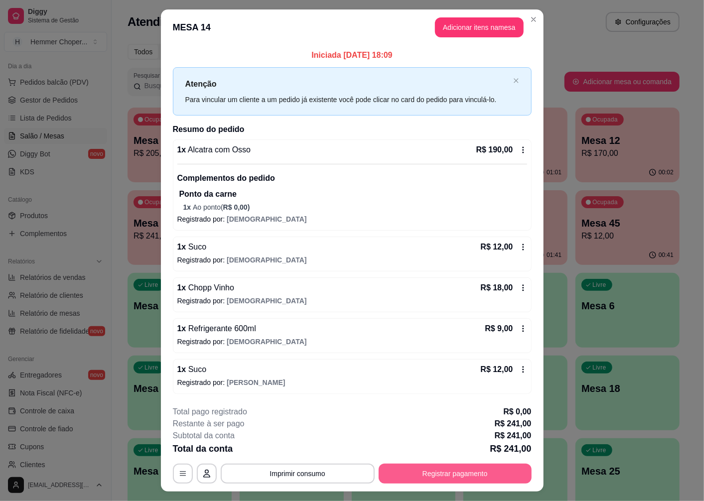
click at [409, 475] on button "Registrar pagamento" at bounding box center [455, 474] width 153 height 20
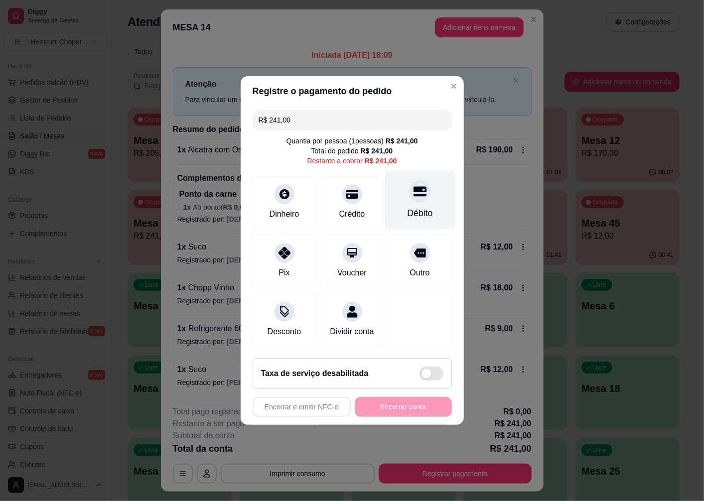
click at [415, 209] on div "Débito" at bounding box center [419, 213] width 25 height 13
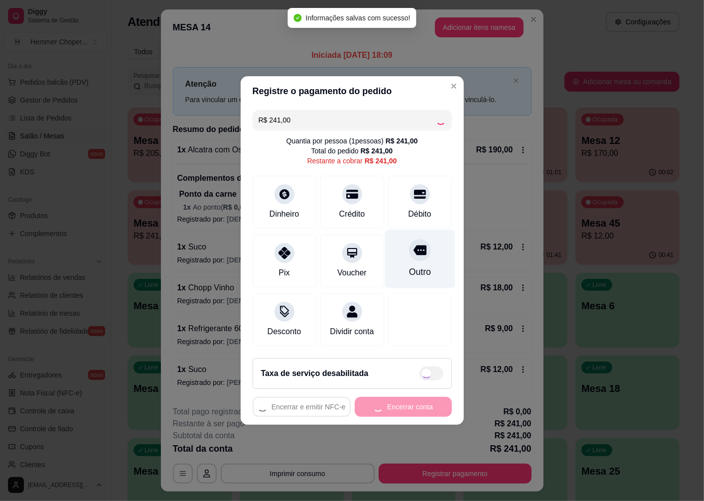
type input "R$ 0,00"
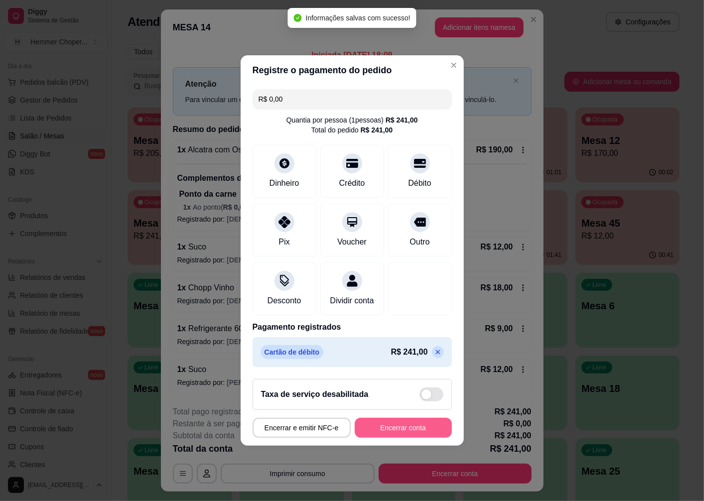
click at [391, 436] on button "Encerrar conta" at bounding box center [403, 428] width 97 height 20
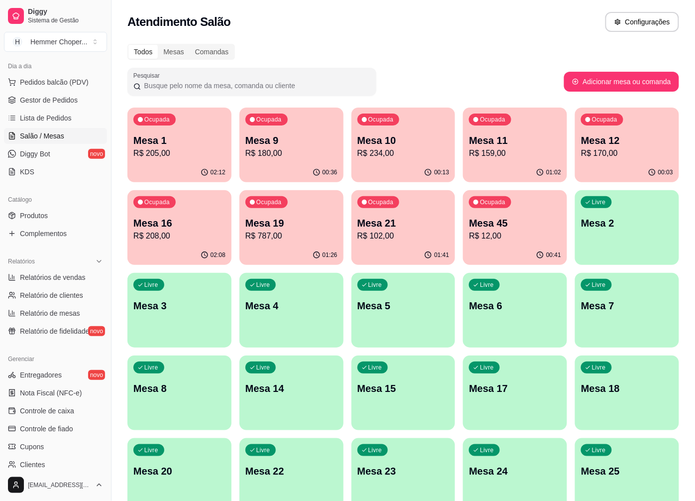
click at [406, 248] on div "01:41" at bounding box center [404, 255] width 104 height 19
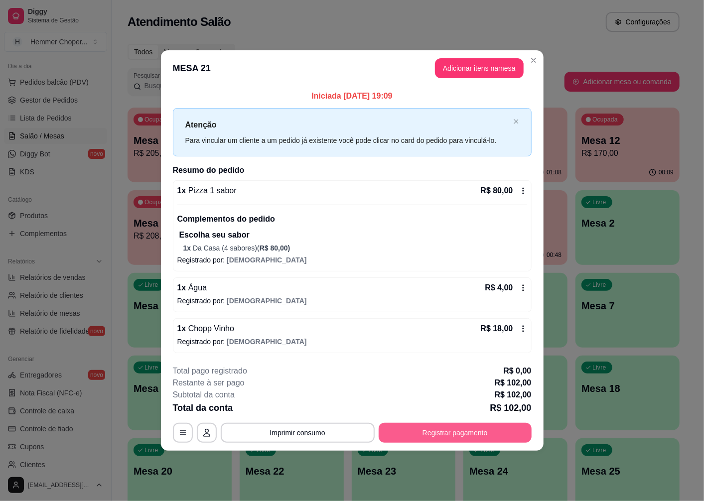
click at [413, 431] on button "Registrar pagamento" at bounding box center [455, 433] width 153 height 20
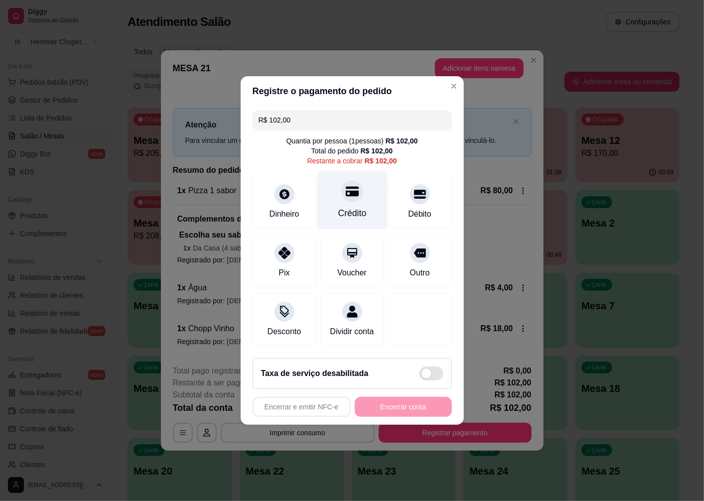
click at [351, 207] on div "Crédito" at bounding box center [352, 213] width 28 height 13
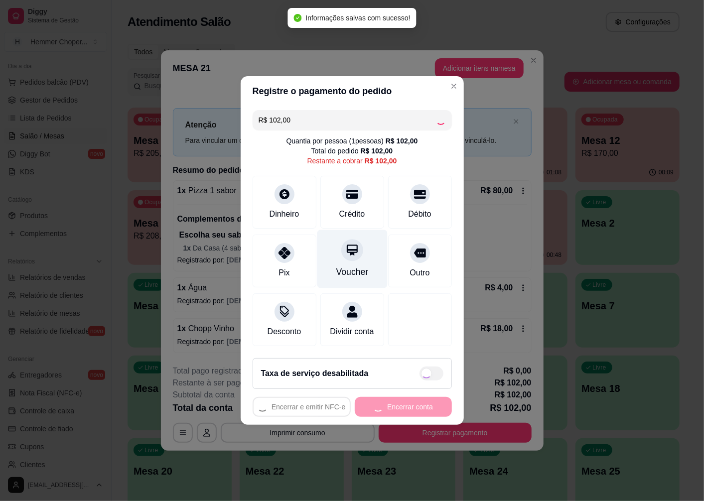
type input "R$ 0,00"
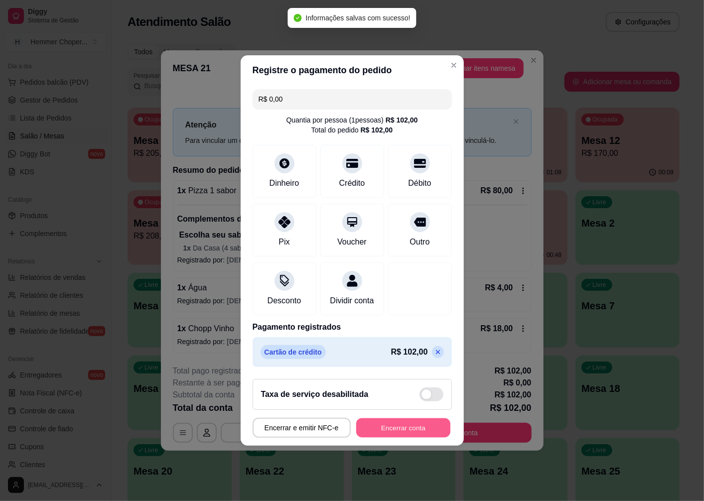
click at [369, 435] on button "Encerrar conta" at bounding box center [403, 427] width 94 height 19
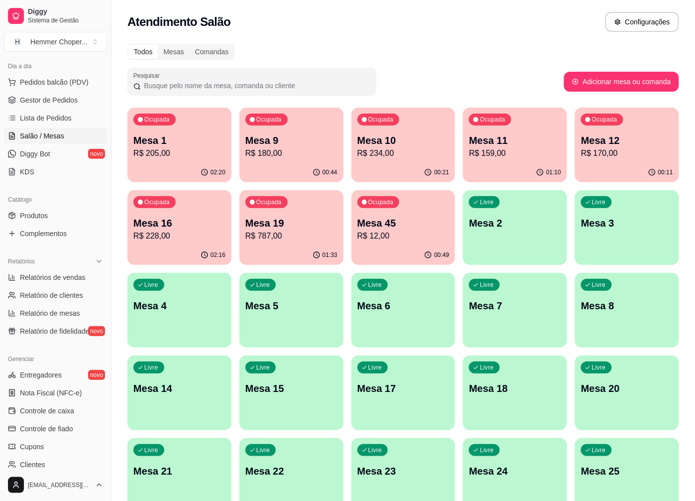
click at [513, 167] on div "01:10" at bounding box center [515, 172] width 104 height 19
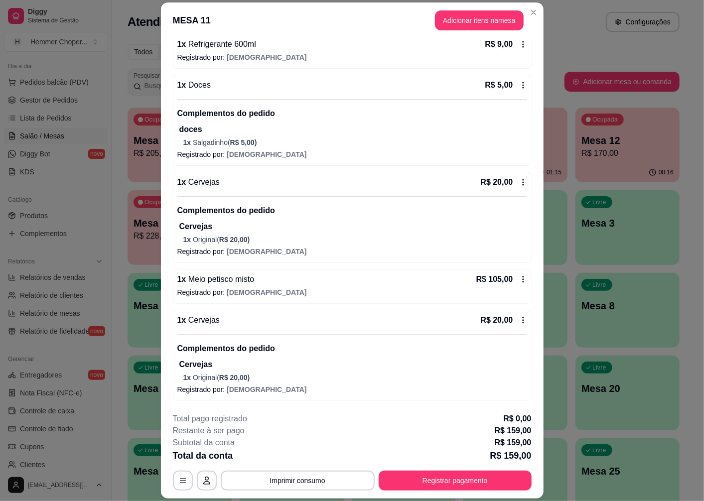
scroll to position [29, 0]
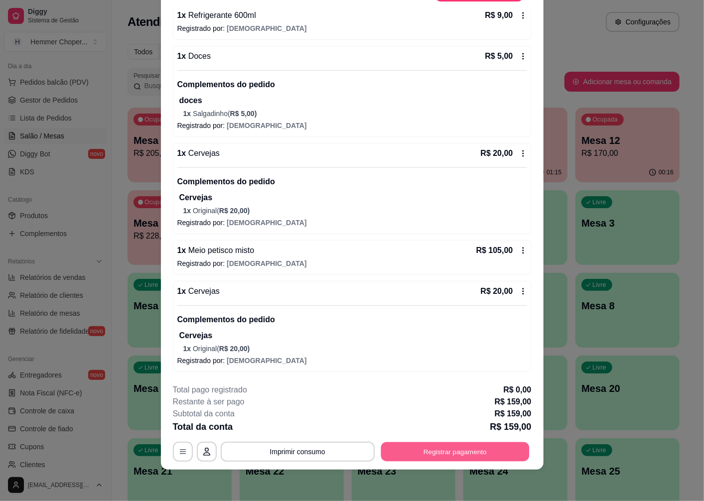
click at [461, 454] on button "Registrar pagamento" at bounding box center [455, 451] width 148 height 19
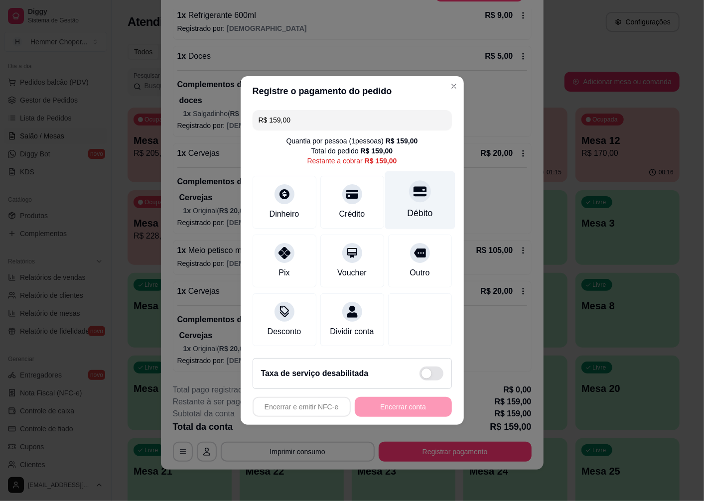
click at [418, 201] on div "Débito" at bounding box center [419, 200] width 70 height 58
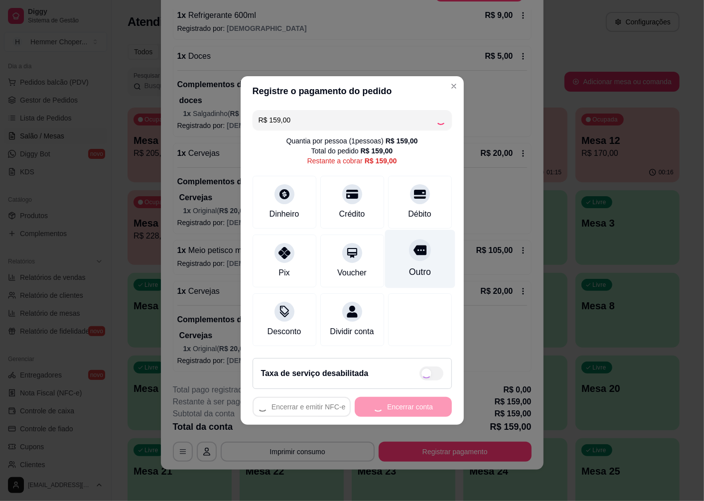
type input "R$ 0,00"
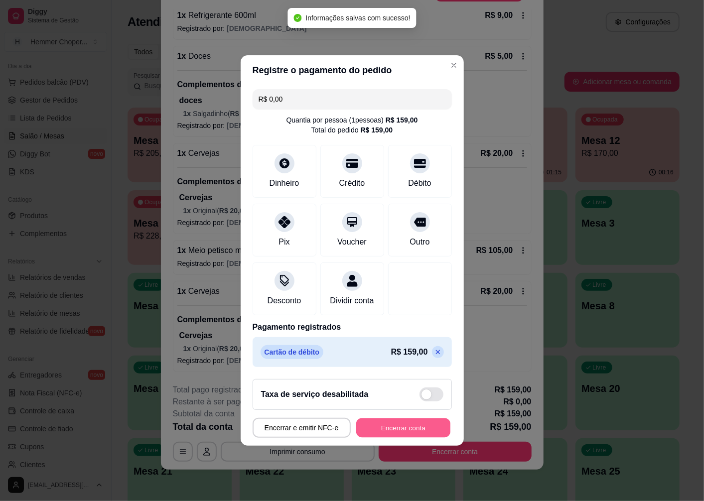
click at [377, 438] on button "Encerrar conta" at bounding box center [403, 427] width 94 height 19
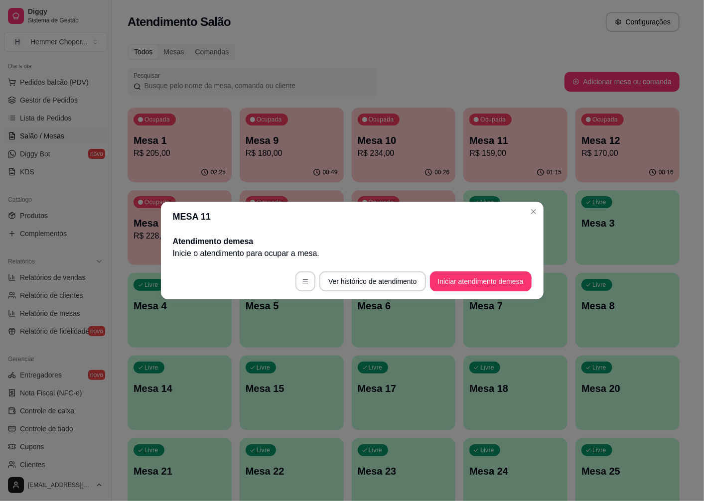
scroll to position [0, 0]
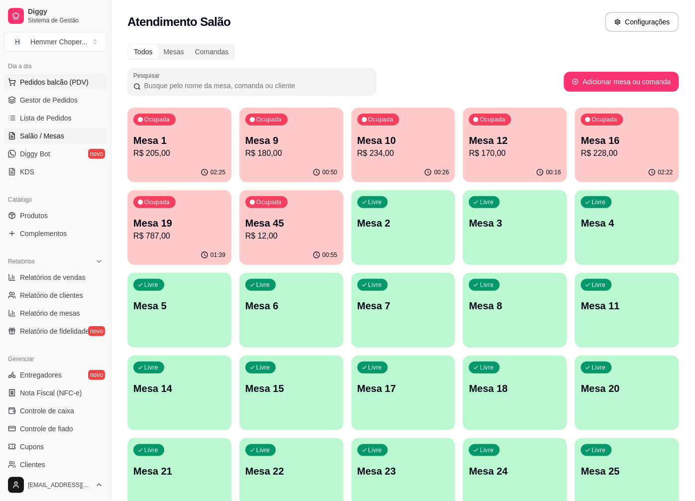
click at [66, 81] on span "Pedidos balcão (PDV)" at bounding box center [54, 82] width 69 height 10
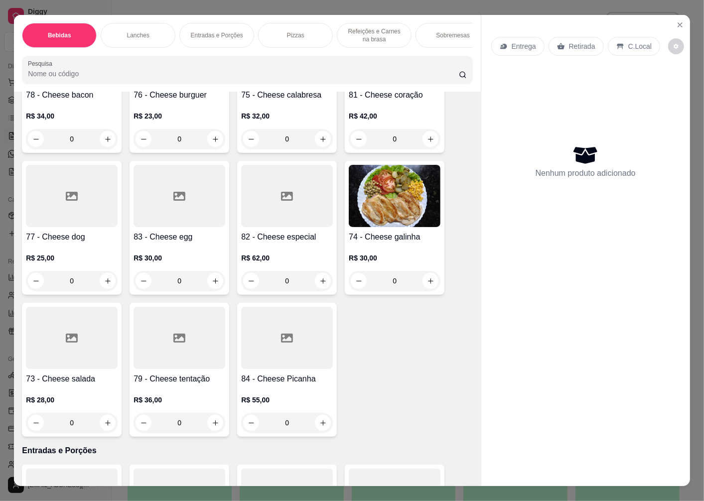
scroll to position [1328, 0]
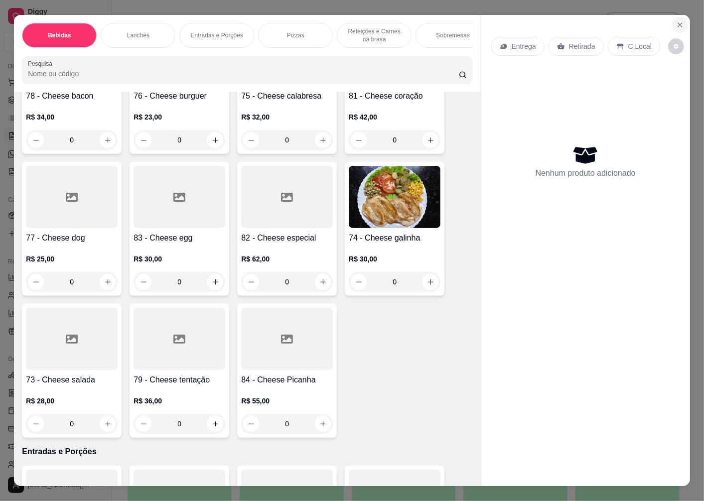
click at [679, 21] on icon "Close" at bounding box center [680, 25] width 8 height 8
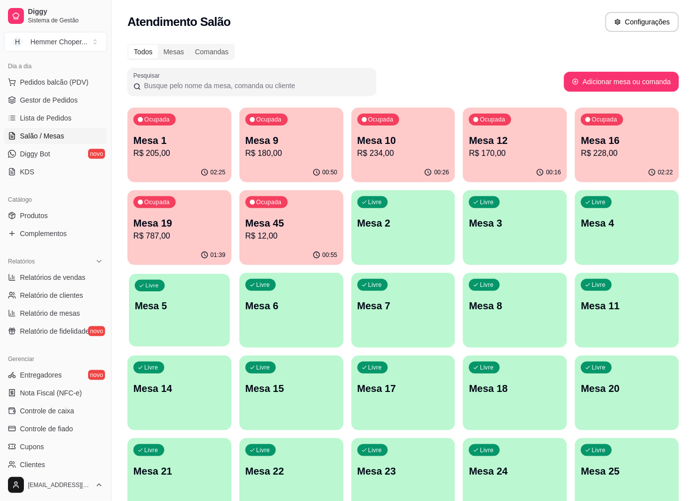
click at [178, 316] on div "Livre Mesa 5" at bounding box center [179, 304] width 101 height 61
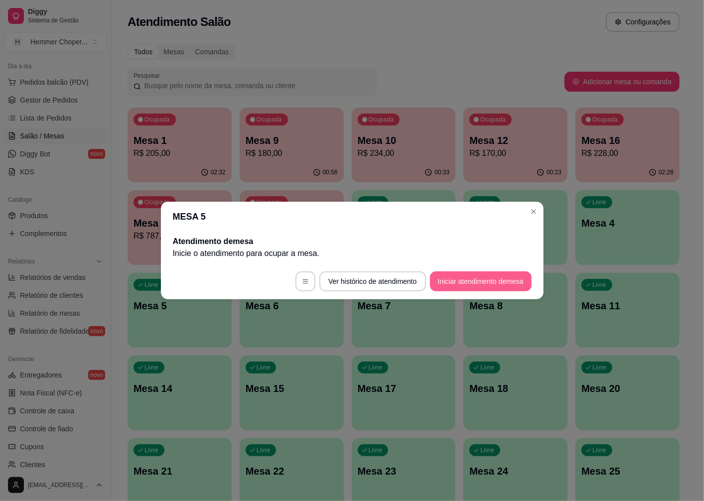
click at [455, 285] on button "Iniciar atendimento de mesa" at bounding box center [481, 281] width 102 height 20
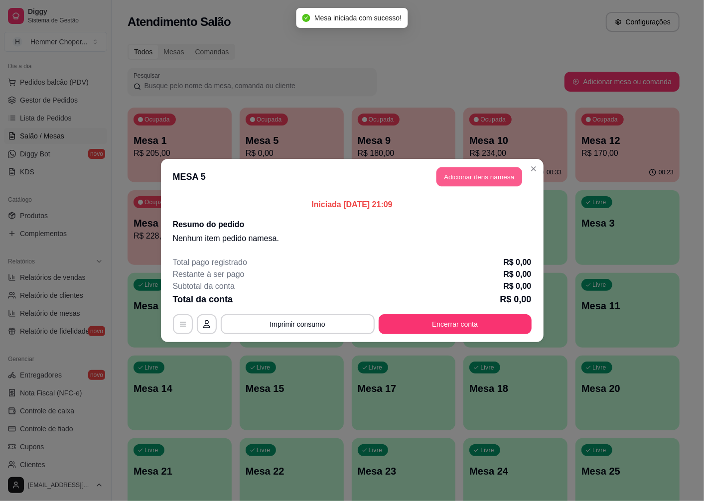
click at [466, 172] on button "Adicionar itens na mesa" at bounding box center [479, 176] width 86 height 19
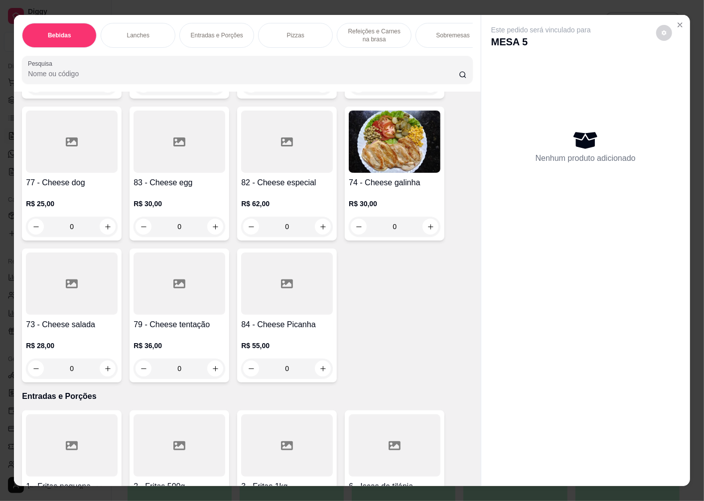
scroll to position [1494, 0]
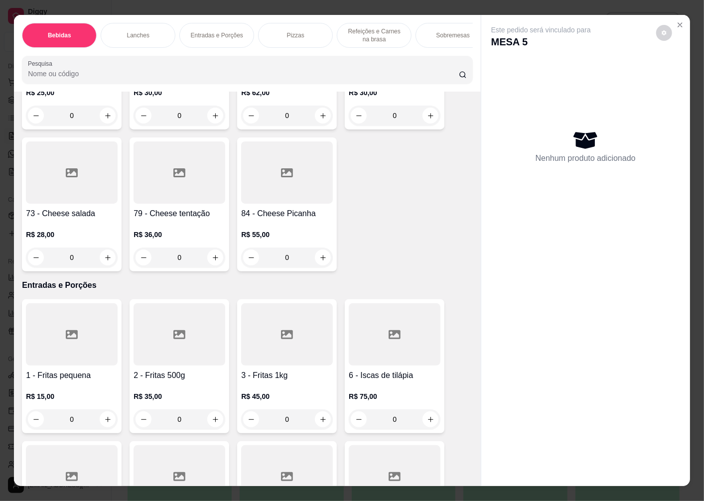
click at [272, 226] on div "R$ 55,00 0" at bounding box center [287, 244] width 92 height 48
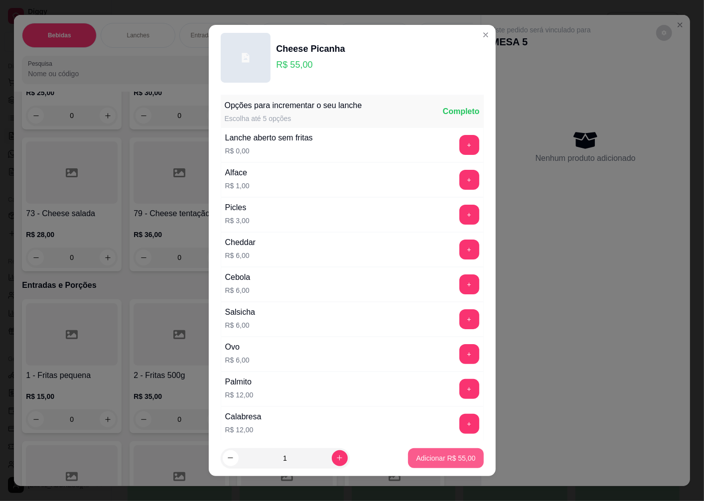
click at [434, 457] on p "Adicionar R$ 55,00" at bounding box center [445, 458] width 59 height 10
type input "1"
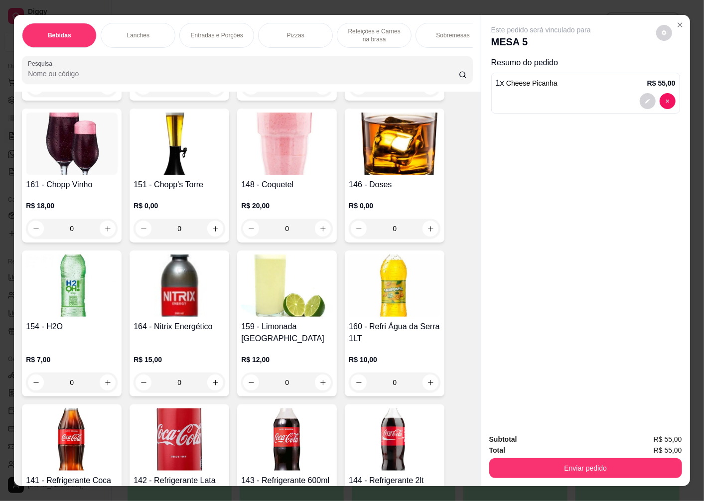
scroll to position [166, 0]
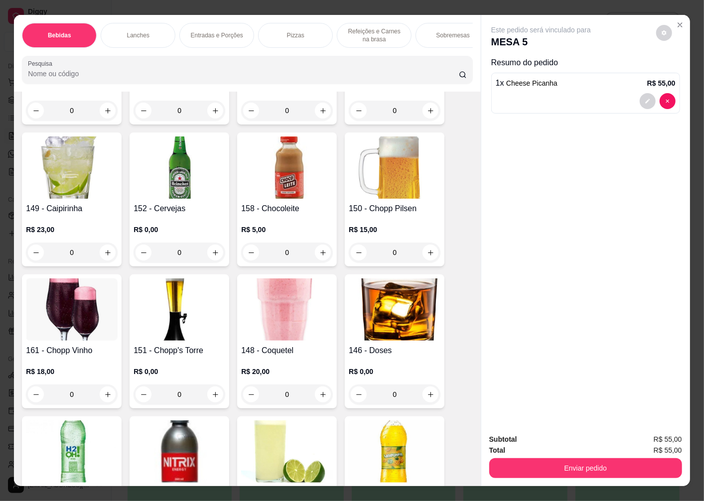
click at [176, 208] on h4 "152 - Cervejas" at bounding box center [179, 209] width 92 height 12
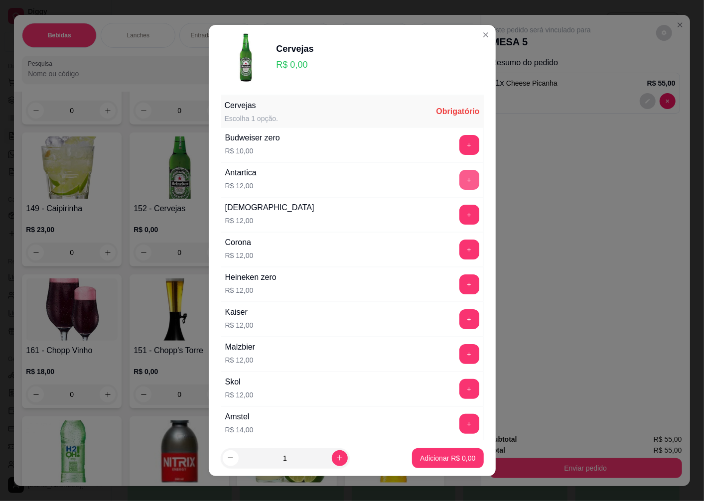
click at [459, 180] on button "+" at bounding box center [469, 180] width 20 height 20
click at [336, 460] on icon "increase-product-quantity" at bounding box center [339, 457] width 7 height 7
type input "2"
click at [416, 453] on p "Adicionar R$ 24,00" at bounding box center [445, 458] width 59 height 10
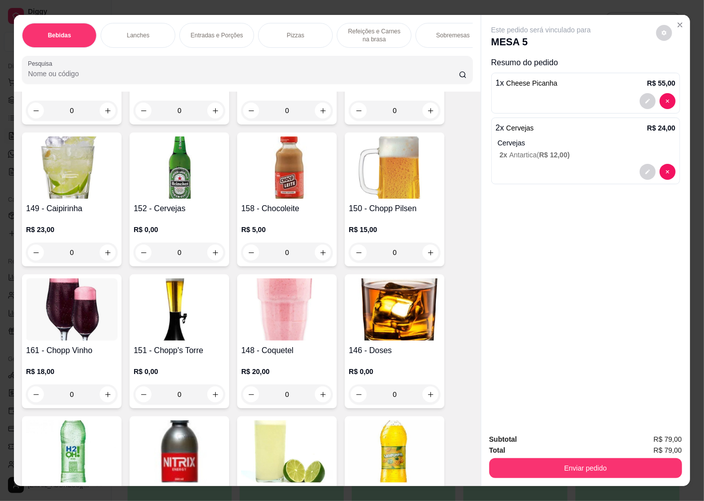
click at [382, 185] on img at bounding box center [395, 167] width 92 height 62
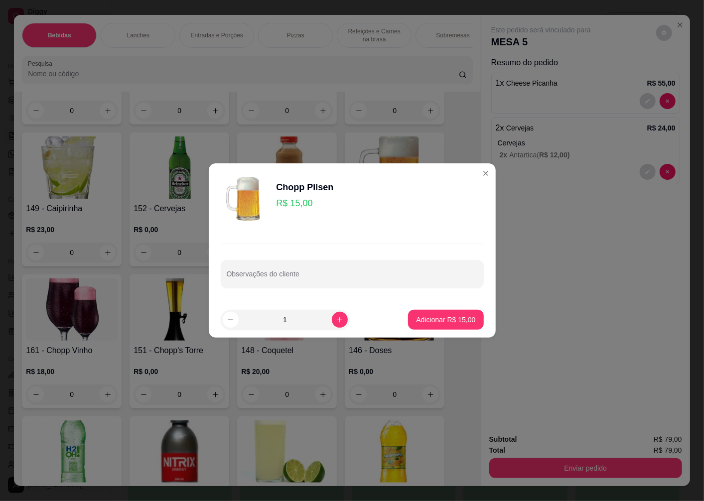
click at [430, 320] on p "Adicionar R$ 15,00" at bounding box center [445, 320] width 59 height 10
type input "1"
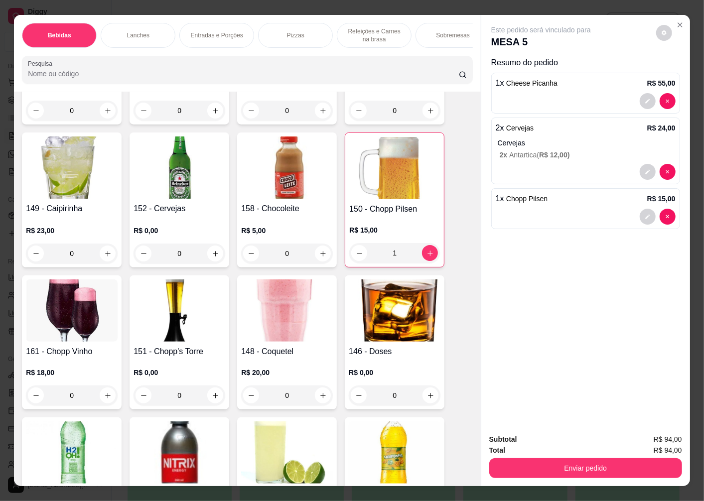
scroll to position [504, 0]
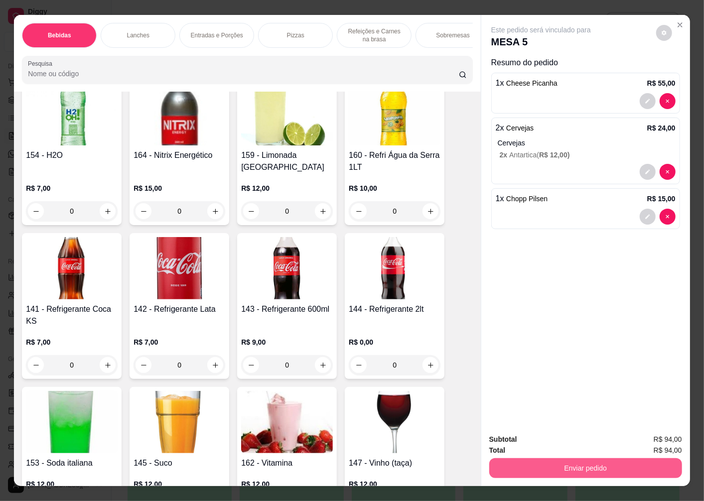
click at [555, 462] on button "Enviar pedido" at bounding box center [585, 468] width 193 height 20
click at [528, 439] on button "Não registrar e enviar pedido" at bounding box center [553, 439] width 104 height 19
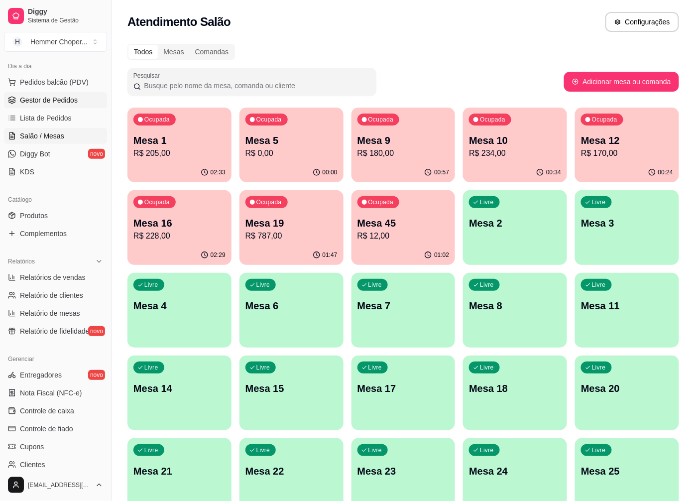
click at [58, 96] on span "Gestor de Pedidos" at bounding box center [49, 100] width 58 height 10
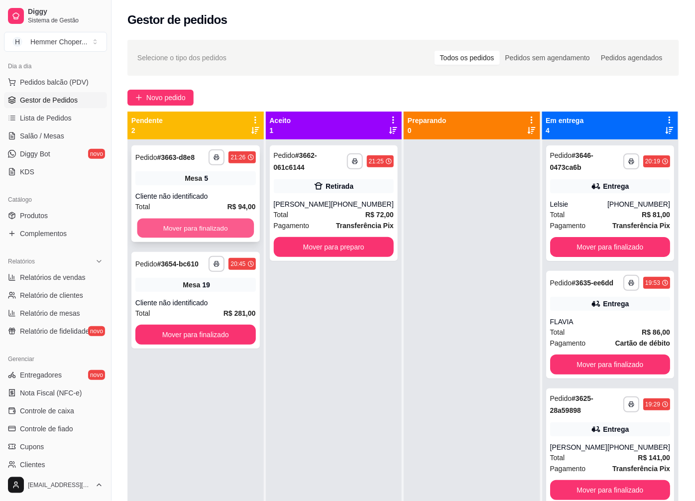
click at [191, 222] on button "Mover para finalizado" at bounding box center [195, 228] width 117 height 19
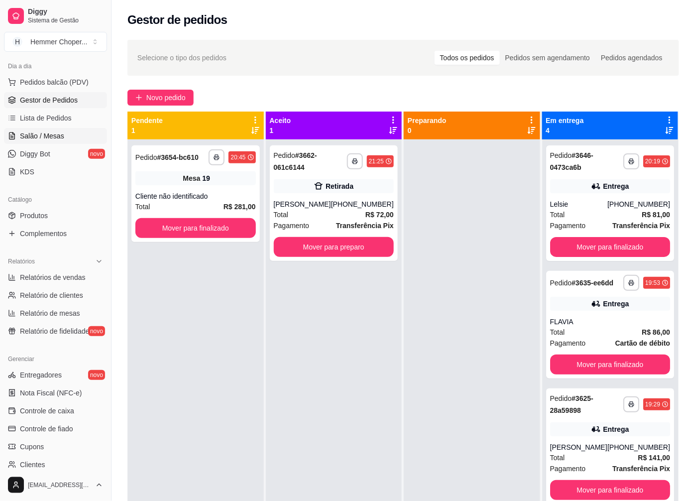
click at [46, 135] on span "Salão / Mesas" at bounding box center [42, 136] width 44 height 10
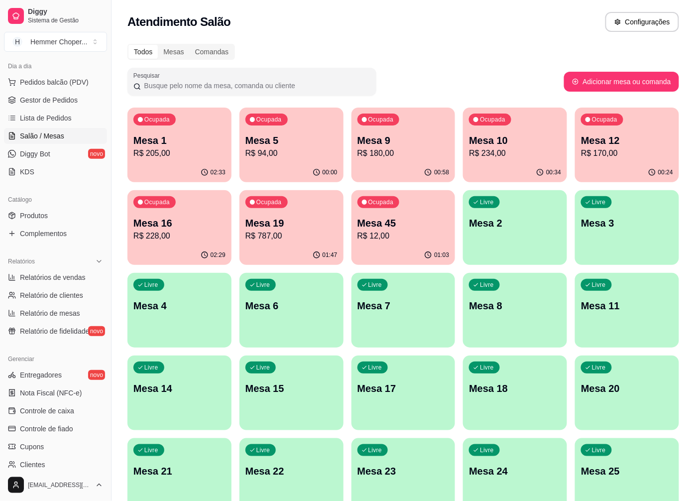
click at [288, 144] on p "Mesa 5" at bounding box center [292, 140] width 92 height 14
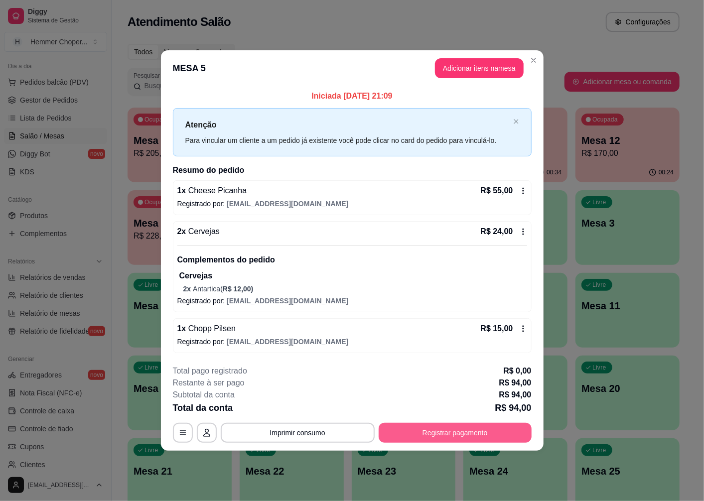
click at [428, 430] on button "Registrar pagamento" at bounding box center [455, 433] width 153 height 20
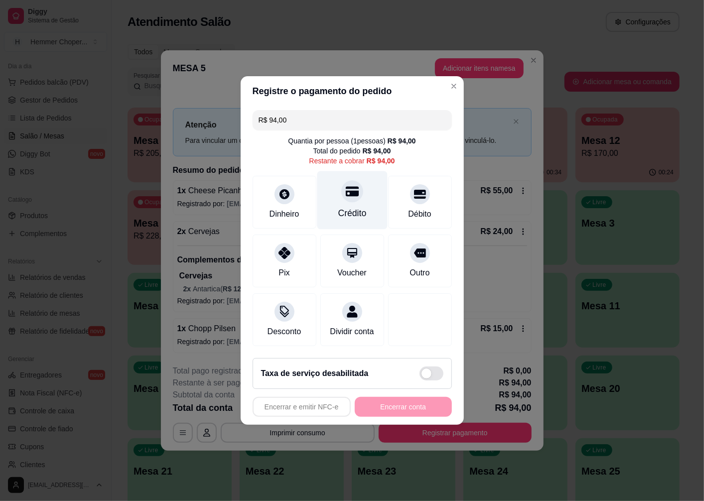
click at [347, 192] on icon at bounding box center [351, 191] width 13 height 13
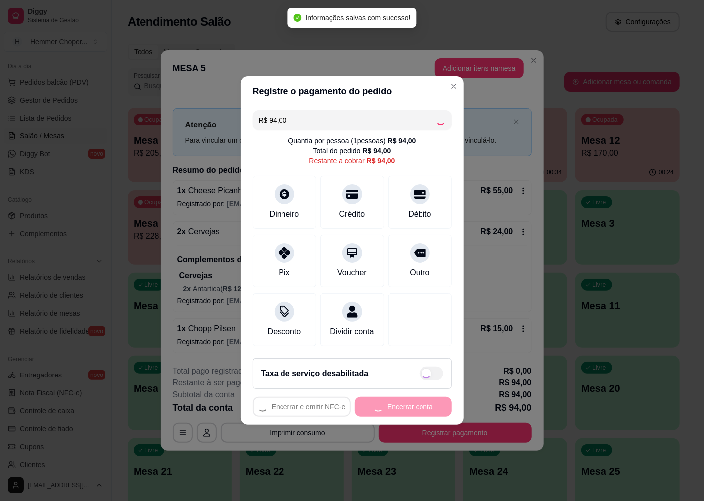
type input "R$ 0,00"
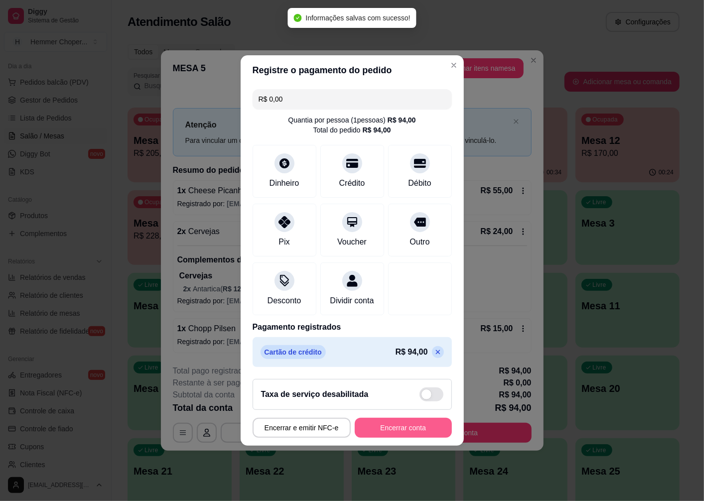
click at [387, 432] on button "Encerrar conta" at bounding box center [403, 428] width 97 height 20
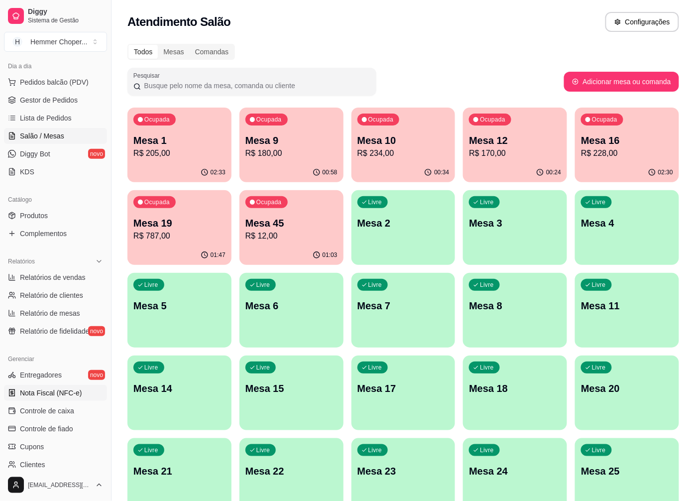
click at [47, 390] on span "Nota Fiscal (NFC-e)" at bounding box center [51, 393] width 62 height 10
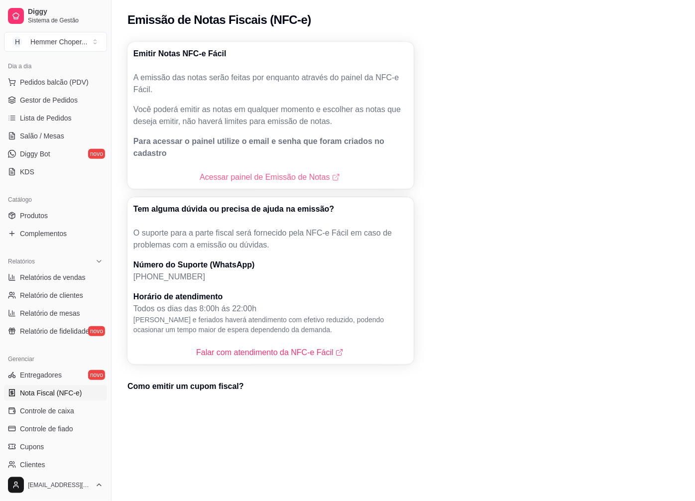
click at [237, 171] on link "Acessar painel de Emissão de Notas" at bounding box center [271, 177] width 142 height 12
click at [56, 102] on span "Gestor de Pedidos" at bounding box center [49, 100] width 58 height 10
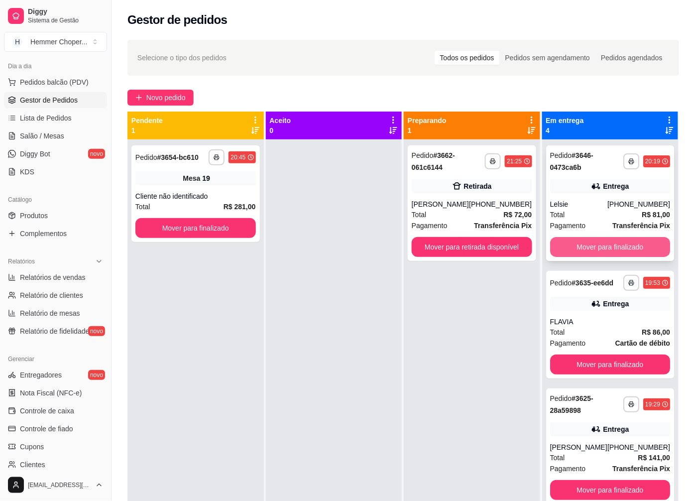
click at [603, 243] on button "Mover para finalizado" at bounding box center [610, 247] width 121 height 20
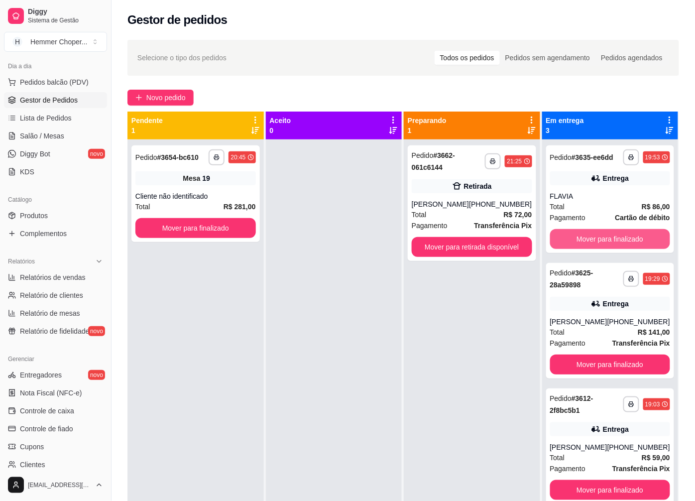
click at [603, 243] on button "Mover para finalizado" at bounding box center [610, 239] width 121 height 20
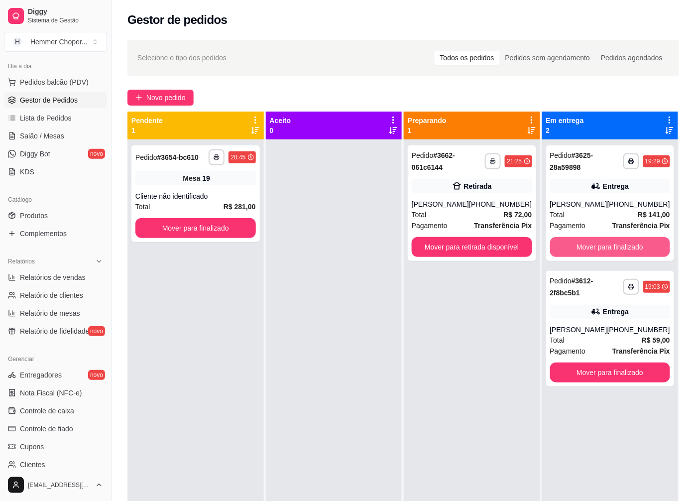
click at [603, 243] on button "Mover para finalizado" at bounding box center [610, 247] width 121 height 20
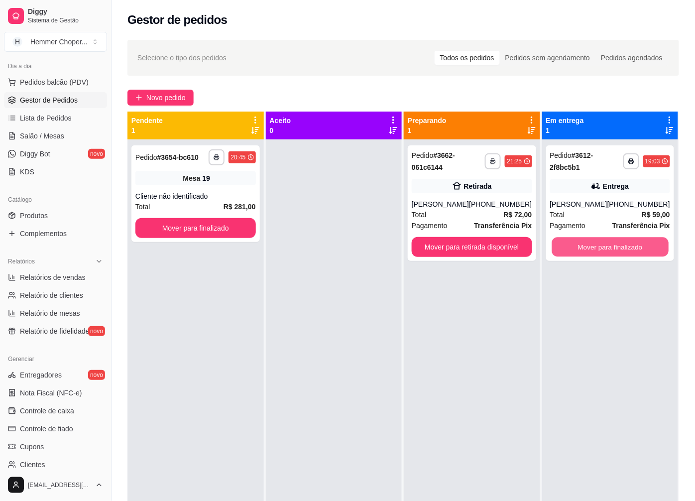
click at [603, 243] on button "Mover para finalizado" at bounding box center [610, 247] width 117 height 19
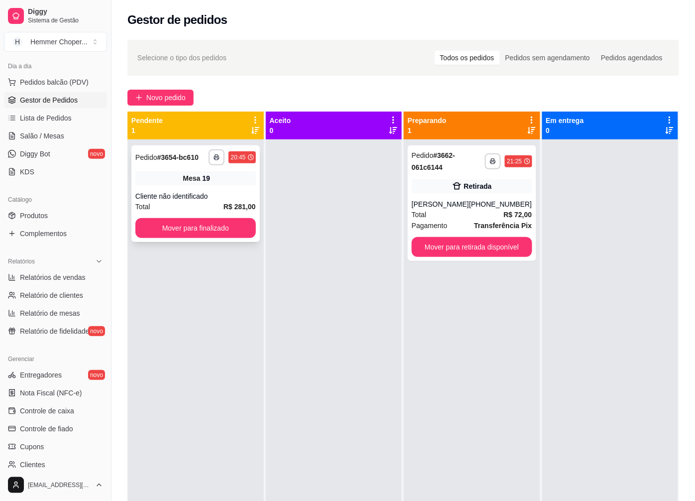
click at [186, 192] on div "Cliente não identificado" at bounding box center [195, 196] width 121 height 10
click at [55, 274] on span "Relatórios de vendas" at bounding box center [53, 277] width 66 height 10
select select "ALL"
select select "0"
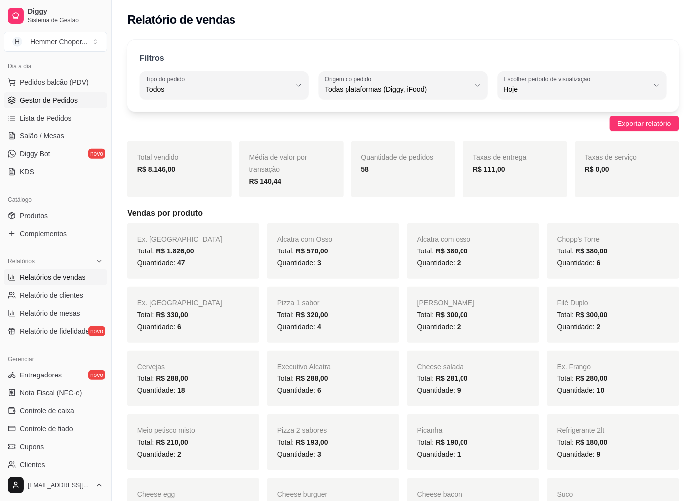
click at [45, 102] on span "Gestor de Pedidos" at bounding box center [49, 100] width 58 height 10
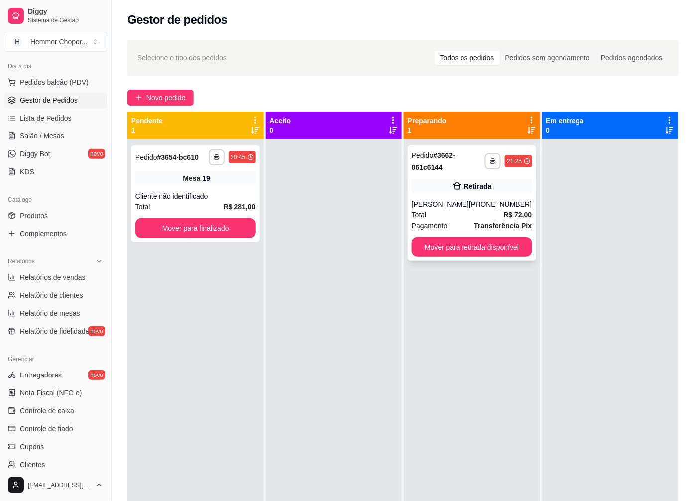
click at [464, 220] on div "Total R$ 72,00" at bounding box center [472, 214] width 121 height 11
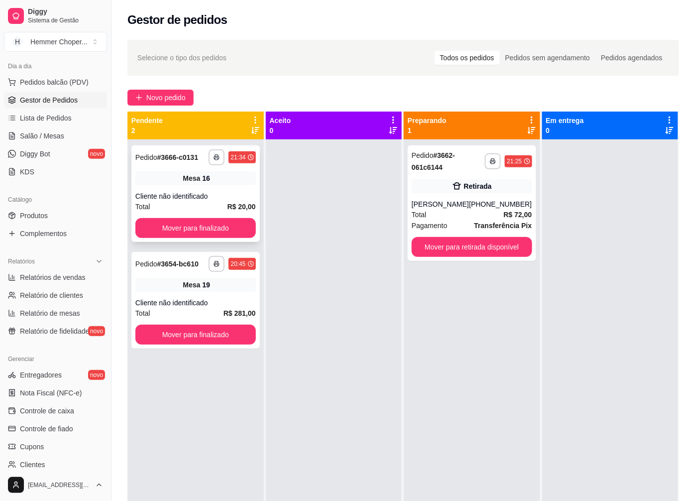
click at [182, 195] on div "Cliente não identificado" at bounding box center [195, 196] width 121 height 10
click at [195, 230] on button "Mover para finalizado" at bounding box center [195, 228] width 121 height 20
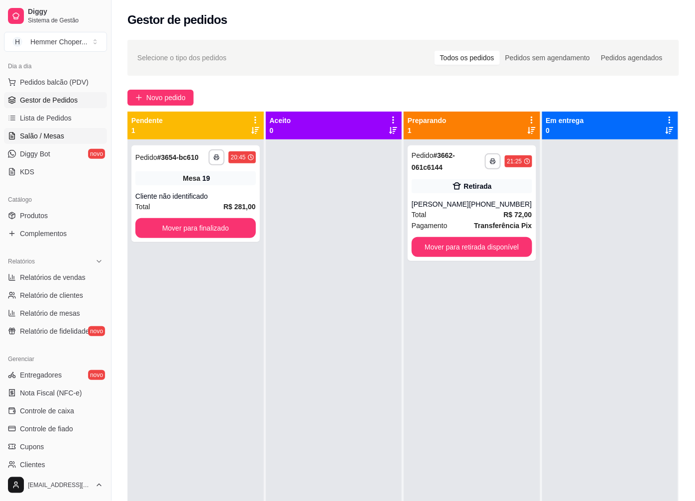
click at [31, 139] on span "Salão / Mesas" at bounding box center [42, 136] width 44 height 10
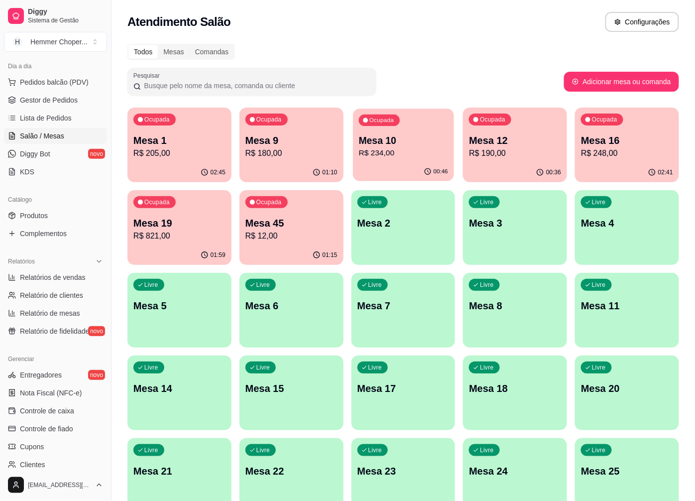
click at [385, 145] on p "Mesa 10" at bounding box center [403, 140] width 89 height 13
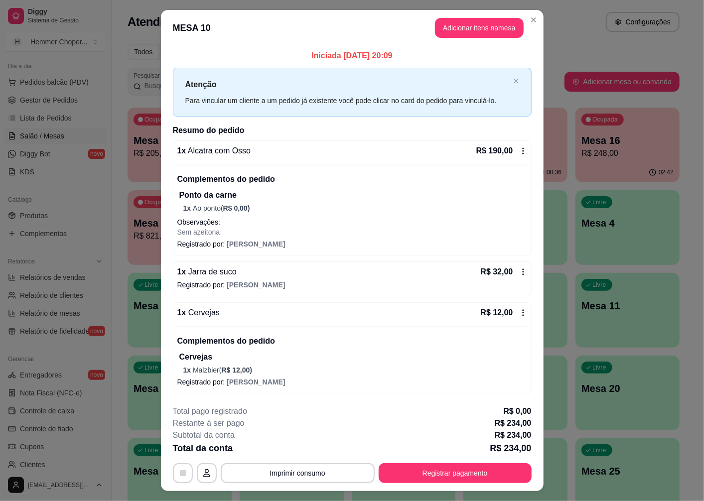
scroll to position [21, 0]
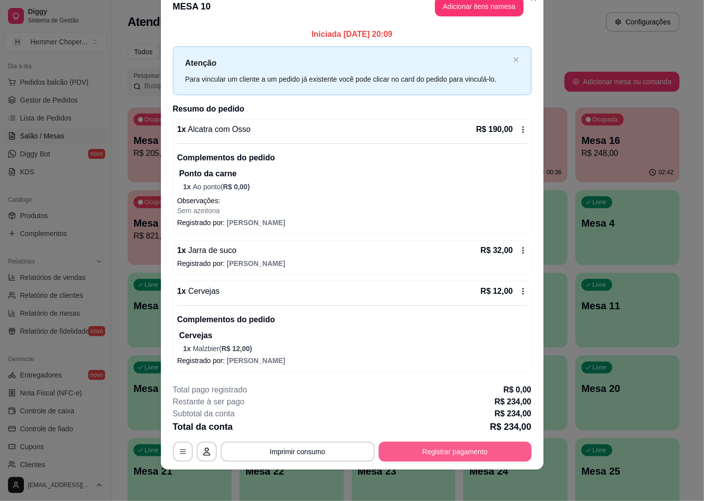
click at [421, 451] on button "Registrar pagamento" at bounding box center [455, 452] width 153 height 20
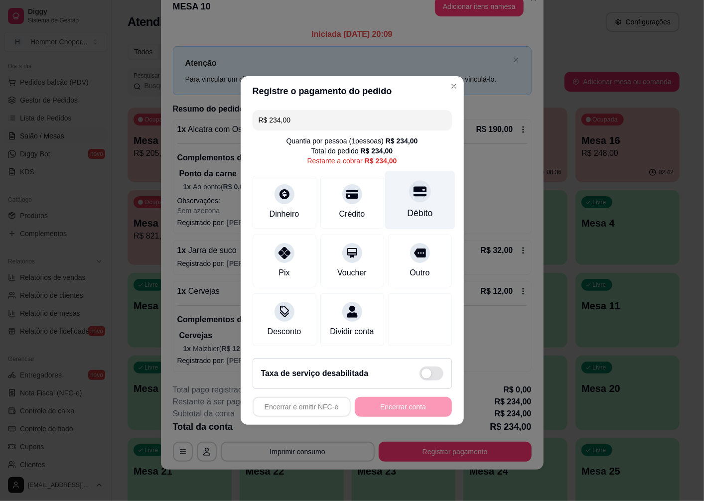
click at [409, 193] on div at bounding box center [420, 191] width 22 height 22
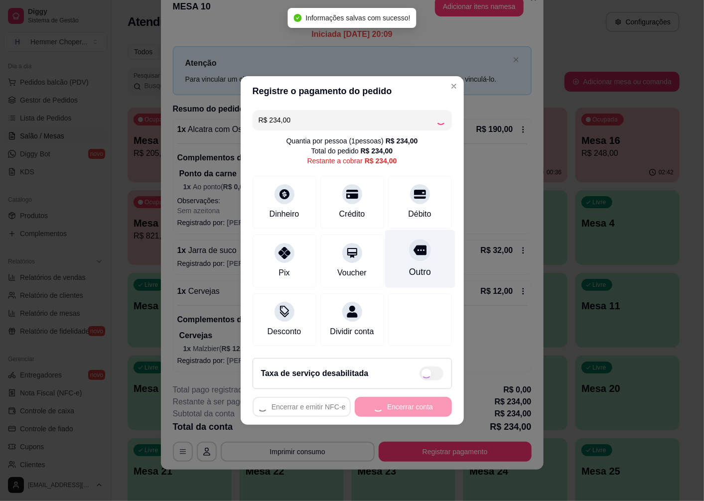
type input "R$ 0,00"
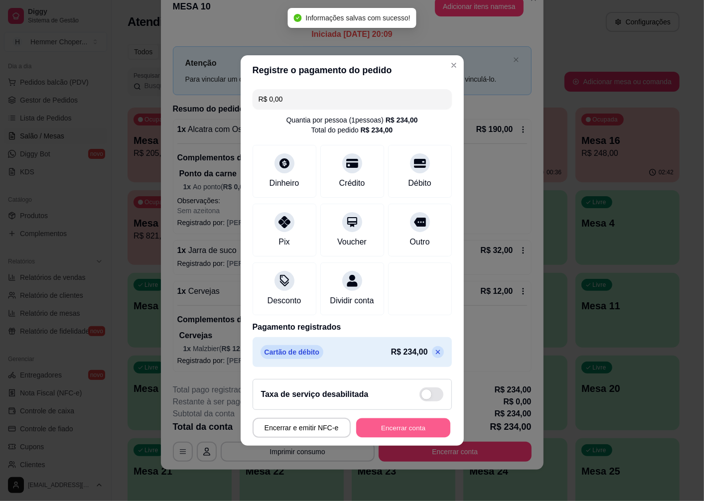
click at [400, 431] on button "Encerrar conta" at bounding box center [403, 427] width 94 height 19
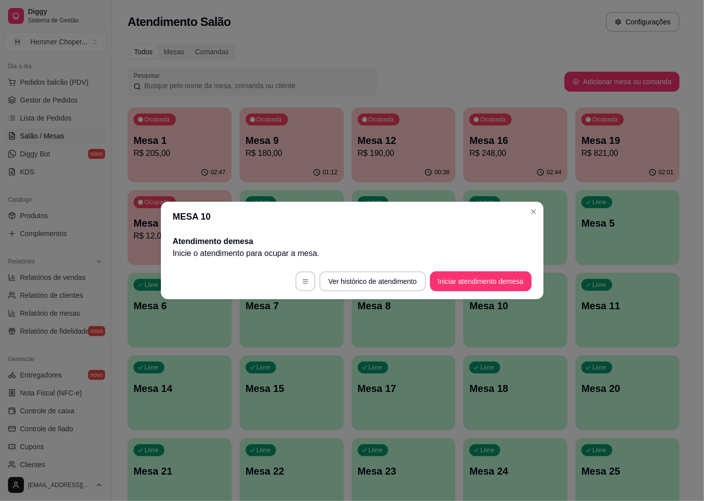
scroll to position [0, 0]
click at [332, 350] on div "MESA 10 Atendimento de mesa Inicie o atendimento para ocupar a mesa . Ver histó…" at bounding box center [352, 250] width 704 height 501
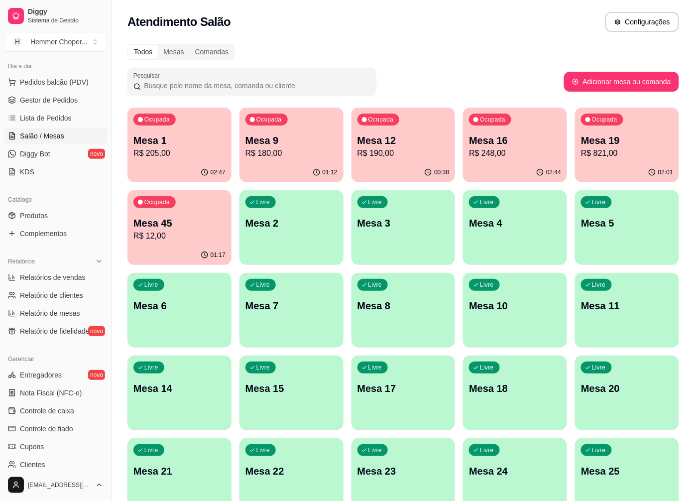
click at [178, 243] on div "Ocupada Mesa 45 R$ 12,00" at bounding box center [179, 217] width 104 height 55
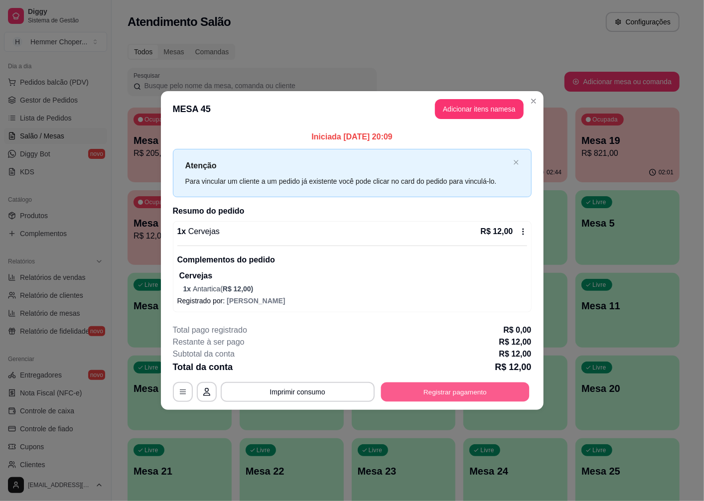
click at [451, 389] on button "Registrar pagamento" at bounding box center [455, 391] width 148 height 19
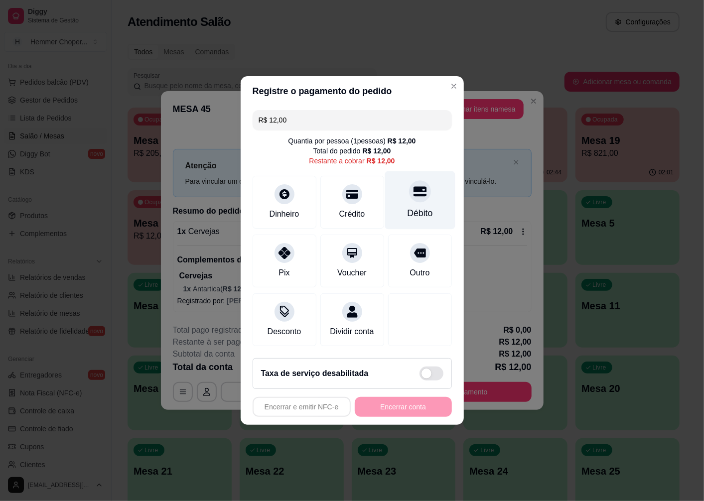
click at [410, 194] on div at bounding box center [420, 191] width 22 height 22
type input "R$ 0,00"
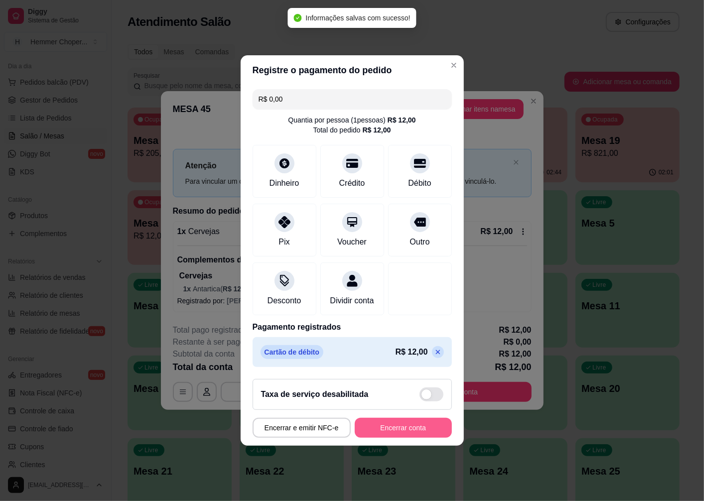
click at [387, 431] on button "Encerrar conta" at bounding box center [403, 428] width 97 height 20
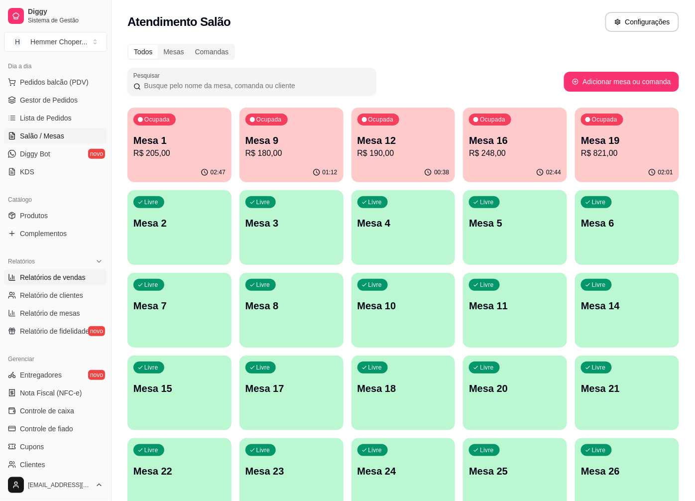
click at [70, 279] on span "Relatórios de vendas" at bounding box center [53, 277] width 66 height 10
select select "ALL"
select select "0"
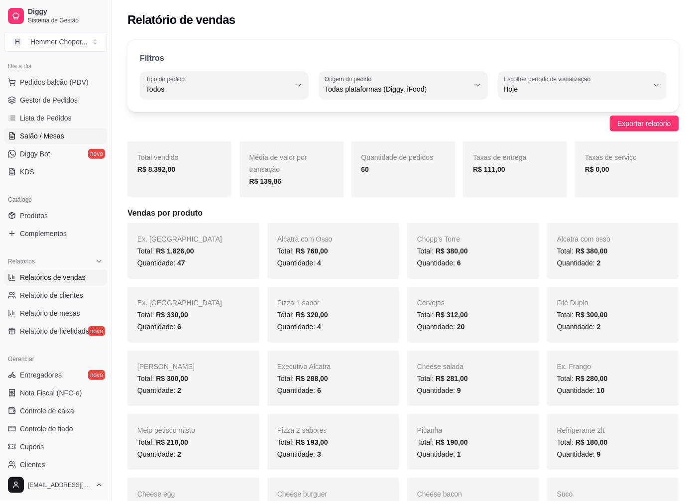
click at [50, 135] on span "Salão / Mesas" at bounding box center [42, 136] width 44 height 10
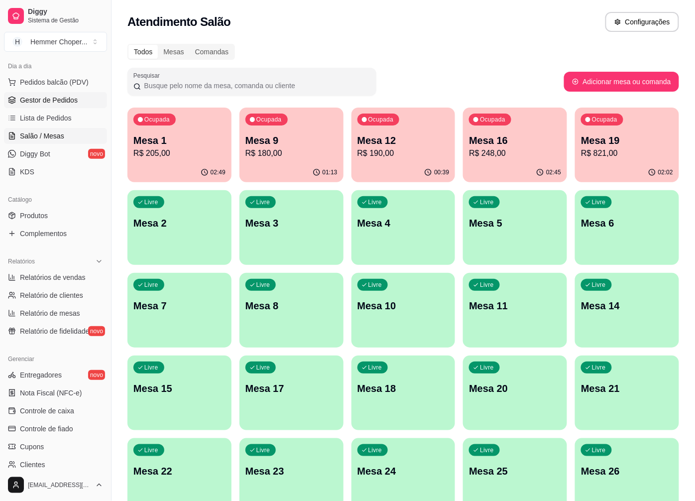
click at [65, 101] on span "Gestor de Pedidos" at bounding box center [49, 100] width 58 height 10
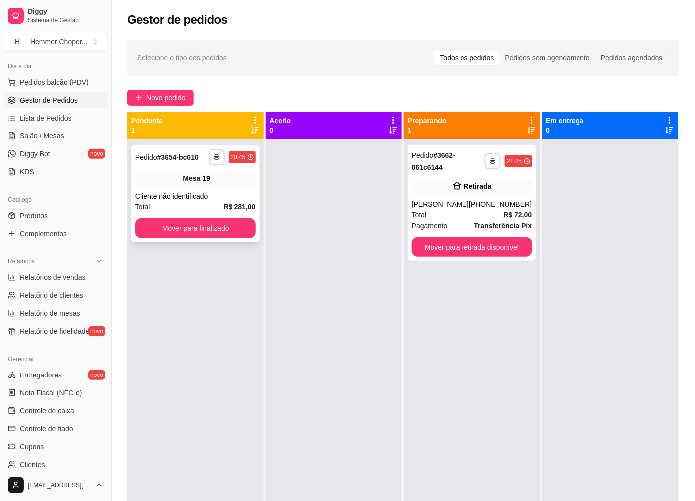
click at [212, 203] on div "Total R$ 281,00" at bounding box center [195, 206] width 121 height 11
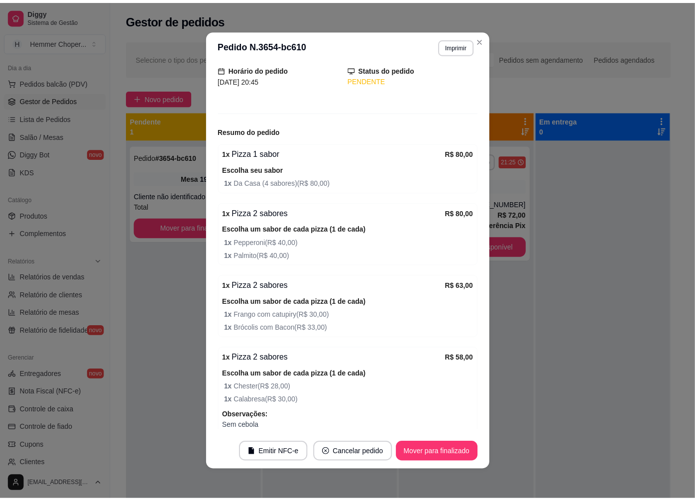
scroll to position [112, 0]
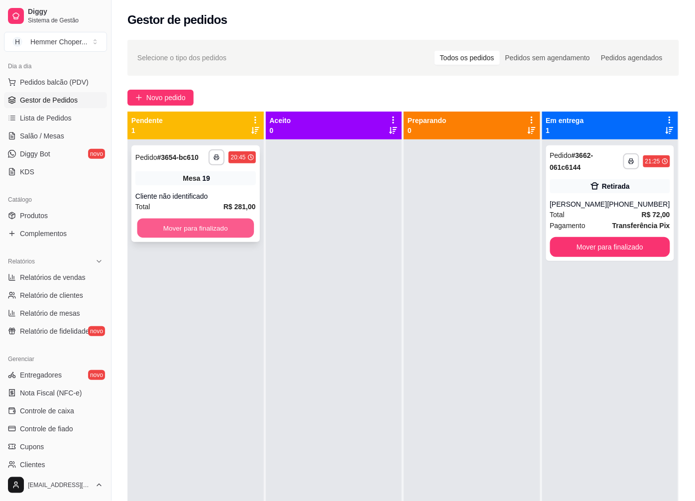
click at [197, 222] on button "Mover para finalizado" at bounding box center [195, 228] width 117 height 19
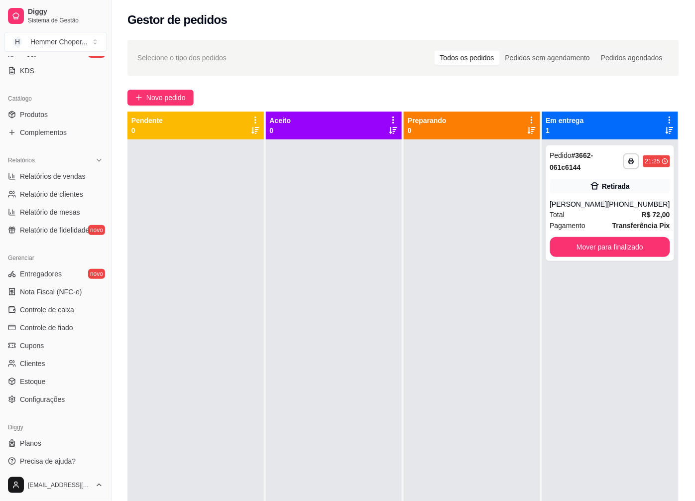
scroll to position [215, 0]
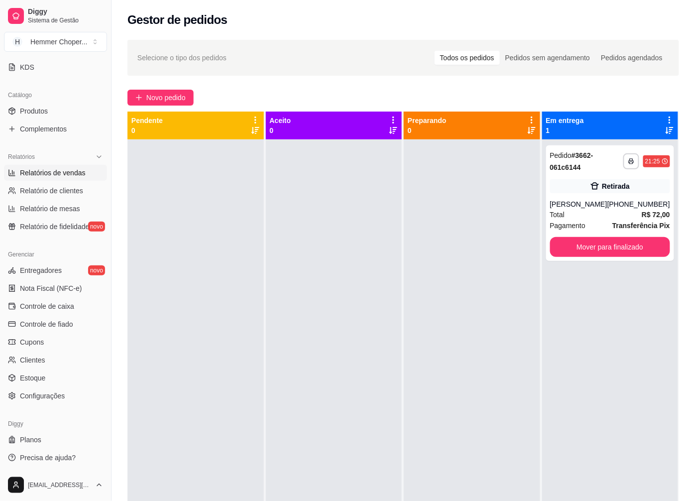
click at [73, 171] on span "Relatórios de vendas" at bounding box center [53, 173] width 66 height 10
select select "ALL"
select select "0"
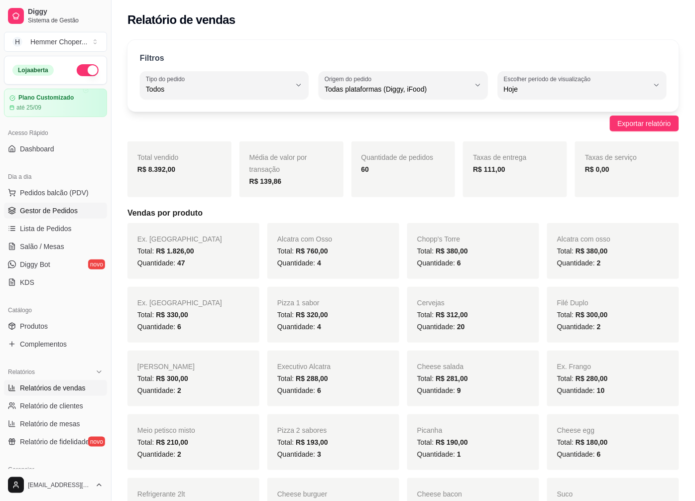
click at [66, 207] on span "Gestor de Pedidos" at bounding box center [49, 211] width 58 height 10
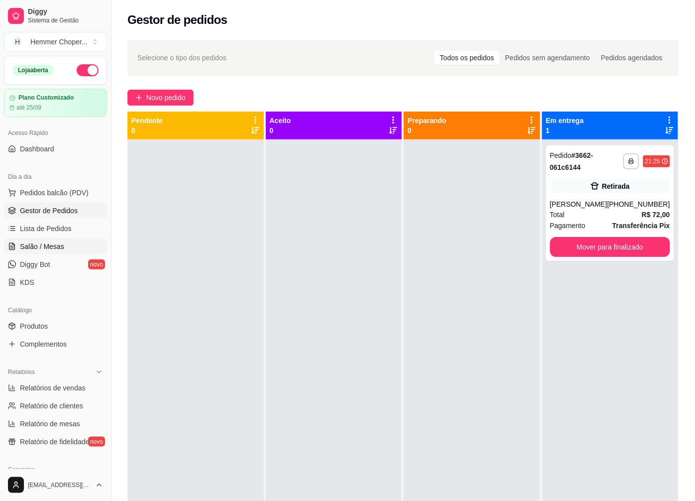
click at [47, 248] on span "Salão / Mesas" at bounding box center [42, 247] width 44 height 10
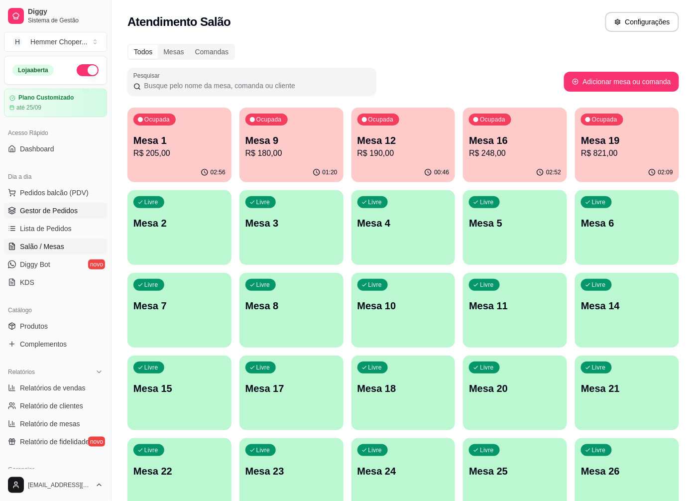
click at [60, 215] on span "Gestor de Pedidos" at bounding box center [49, 211] width 58 height 10
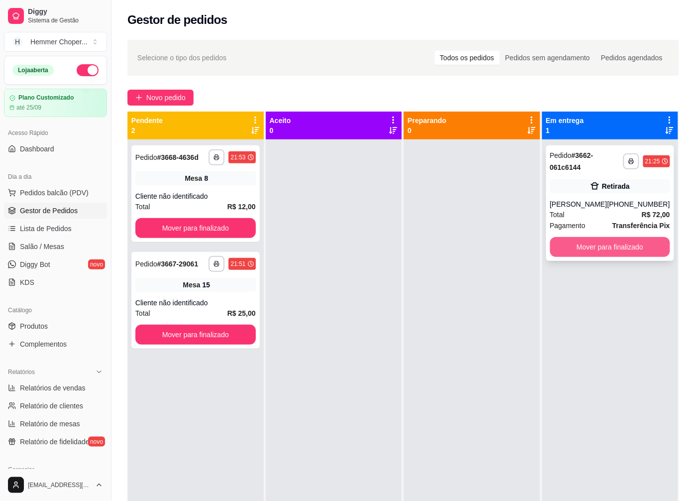
click at [584, 254] on button "Mover para finalizado" at bounding box center [610, 247] width 121 height 20
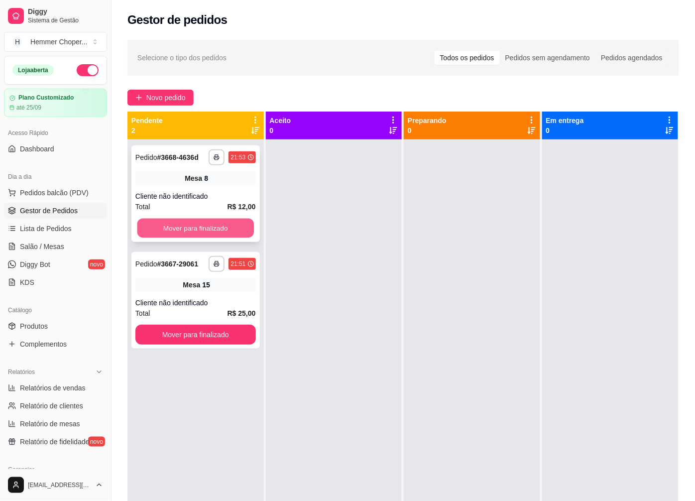
click at [171, 223] on button "Mover para finalizado" at bounding box center [195, 228] width 117 height 19
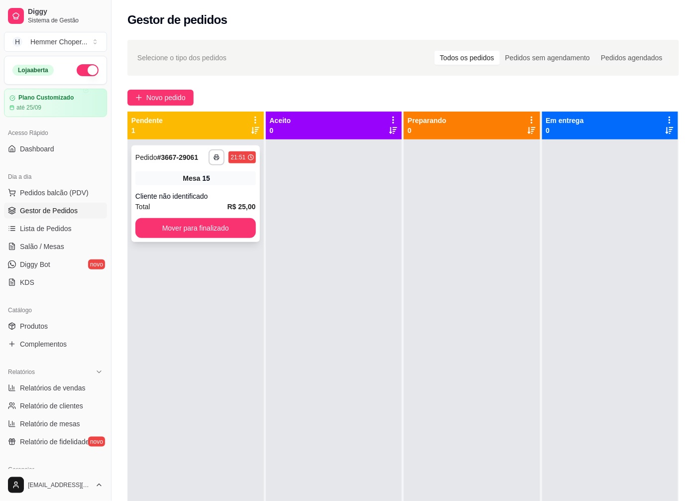
click at [197, 191] on div "Cliente não identificado" at bounding box center [195, 196] width 121 height 10
click at [190, 226] on button "Mover para finalizado" at bounding box center [195, 228] width 117 height 19
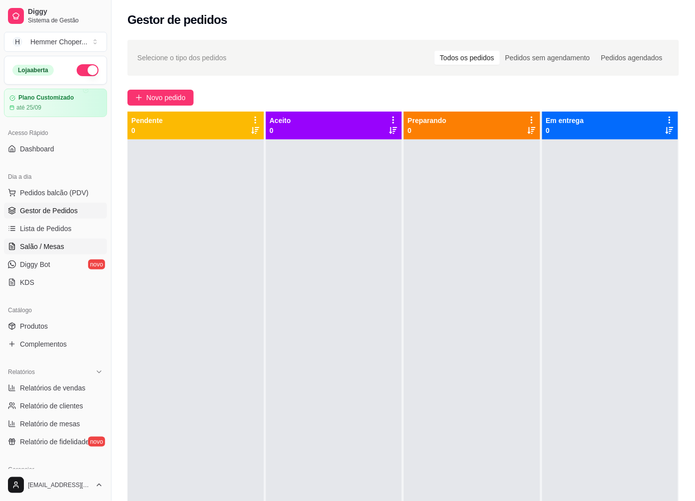
click at [42, 245] on span "Salão / Mesas" at bounding box center [42, 247] width 44 height 10
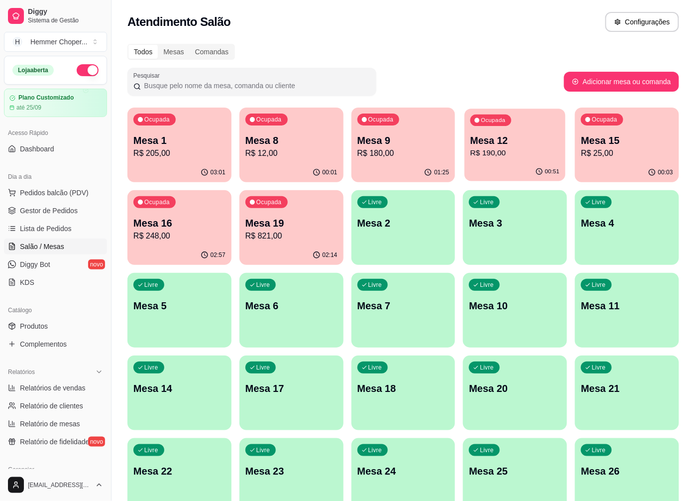
click at [514, 146] on p "Mesa 12" at bounding box center [515, 140] width 89 height 13
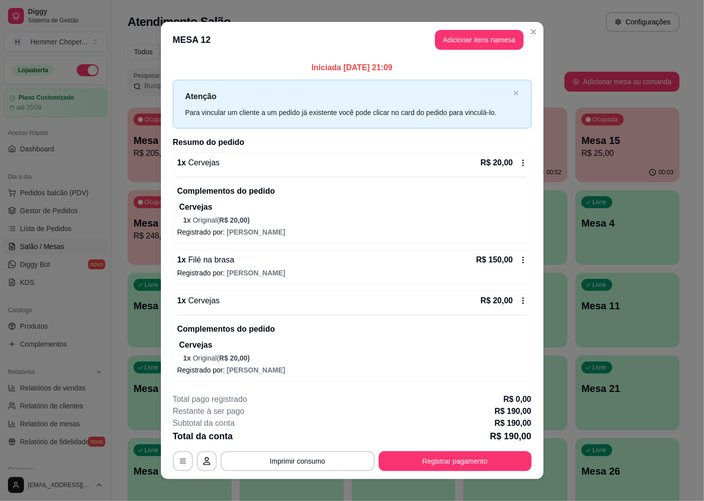
scroll to position [10, 0]
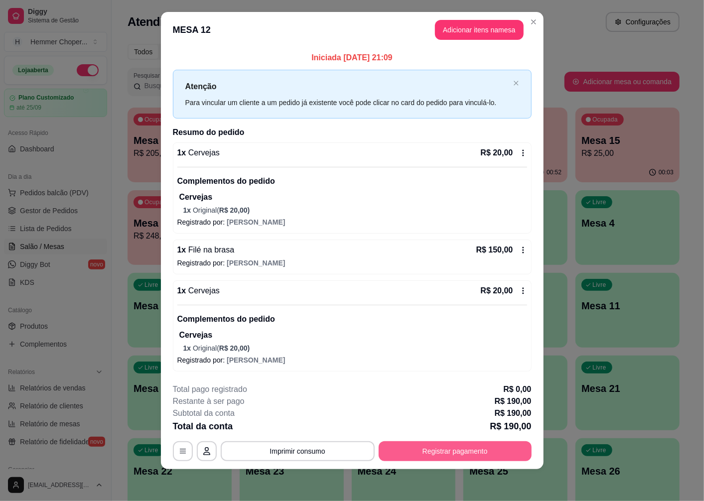
click at [445, 453] on button "Registrar pagamento" at bounding box center [455, 451] width 153 height 20
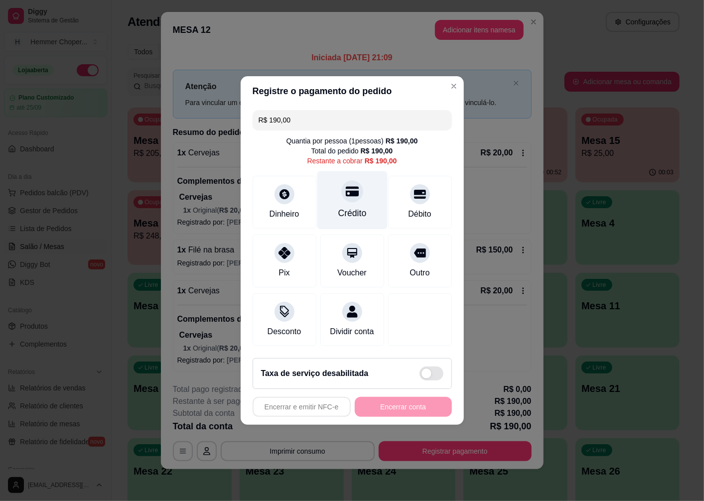
click at [355, 197] on div "Crédito" at bounding box center [352, 200] width 70 height 58
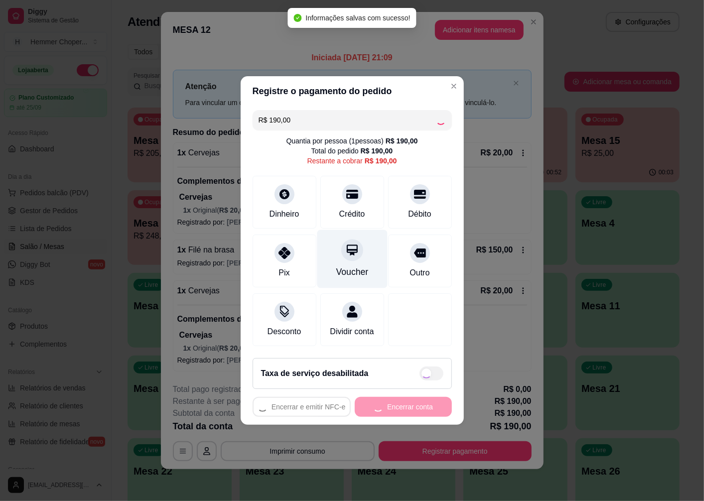
type input "R$ 0,00"
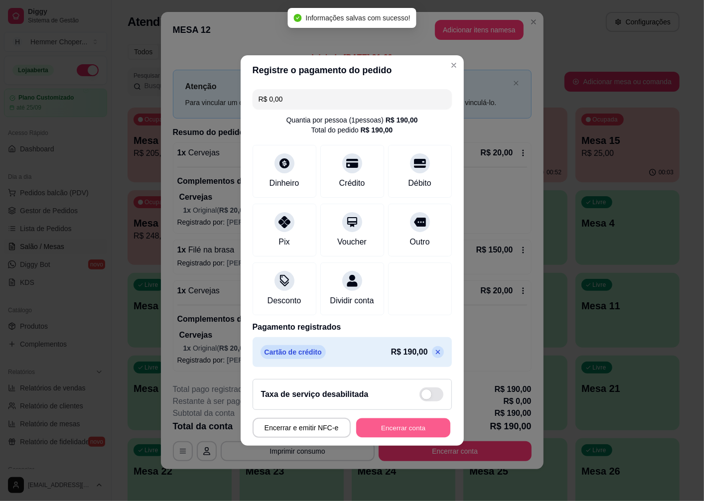
click at [380, 432] on button "Encerrar conta" at bounding box center [403, 427] width 94 height 19
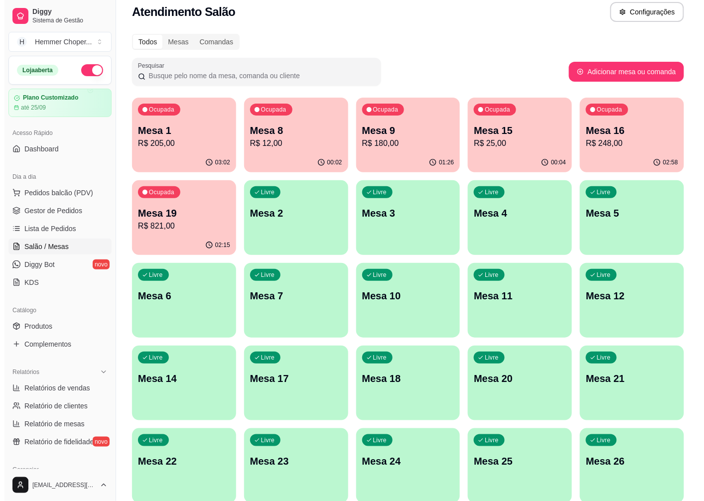
scroll to position [0, 0]
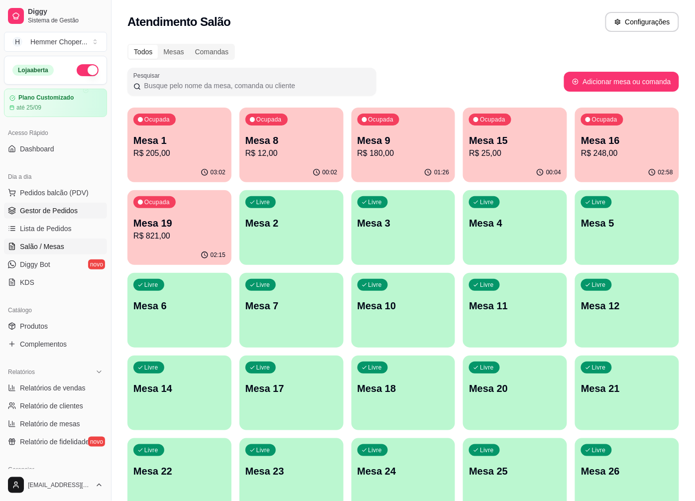
click at [55, 211] on span "Gestor de Pedidos" at bounding box center [49, 211] width 58 height 10
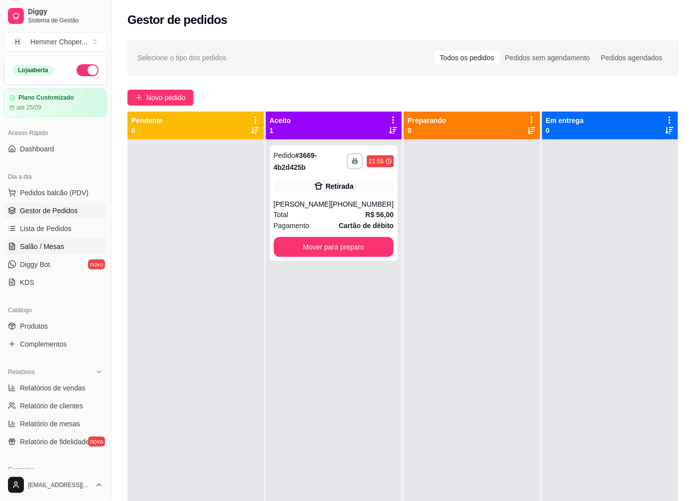
click at [47, 240] on link "Salão / Mesas" at bounding box center [55, 247] width 103 height 16
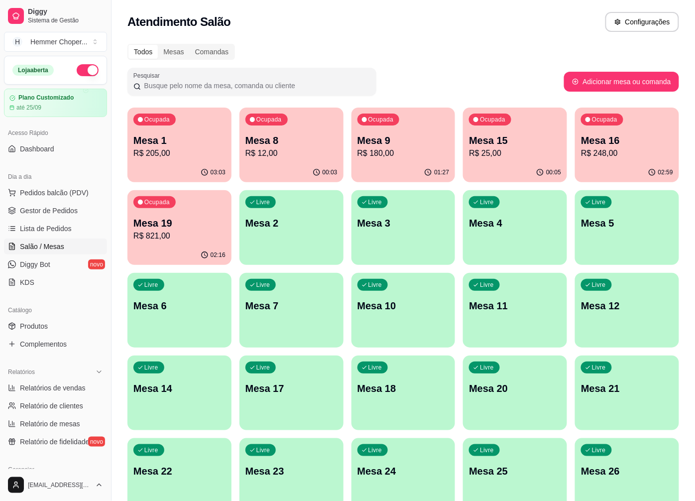
click at [489, 152] on p "R$ 25,00" at bounding box center [515, 153] width 92 height 12
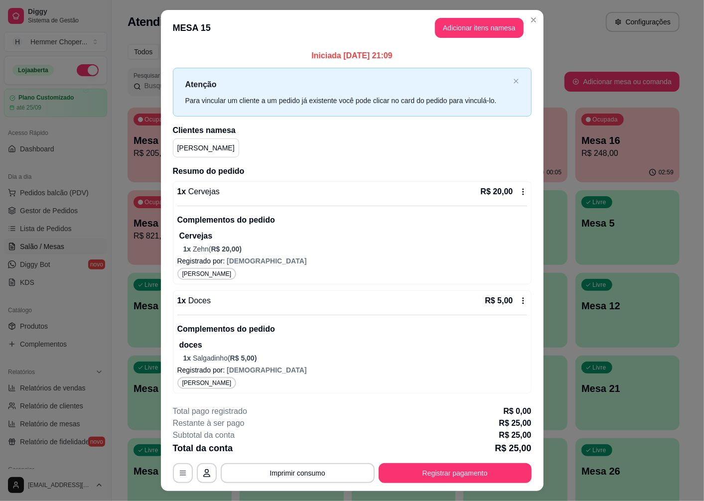
scroll to position [21, 0]
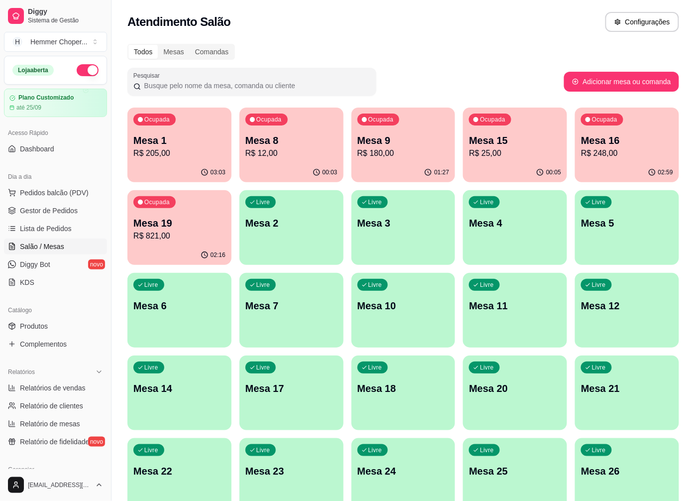
click at [631, 145] on p "Mesa 16" at bounding box center [627, 140] width 92 height 14
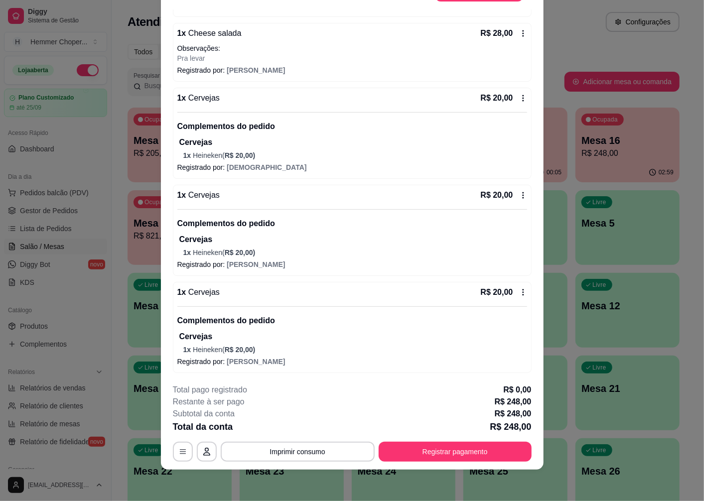
scroll to position [615, 0]
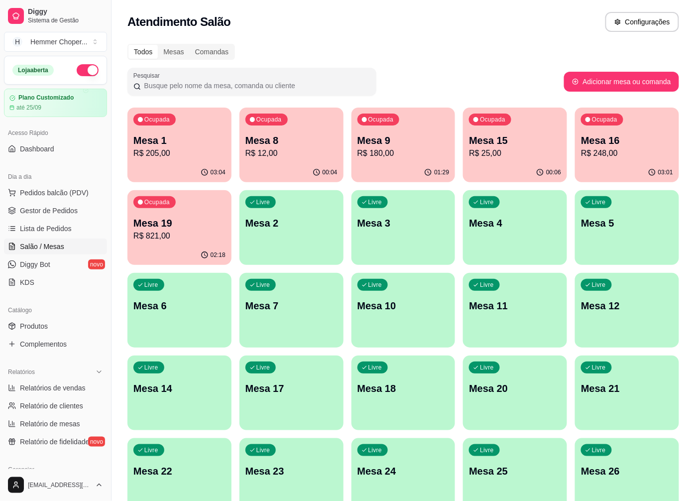
click at [600, 155] on p "R$ 248,00" at bounding box center [627, 153] width 92 height 12
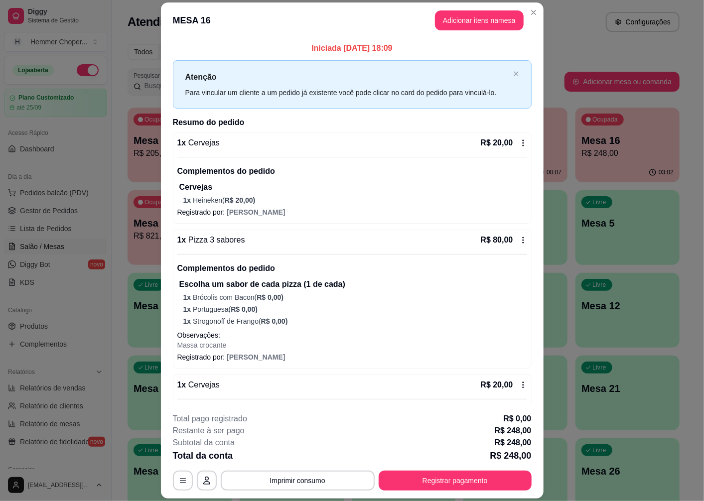
scroll to position [221, 0]
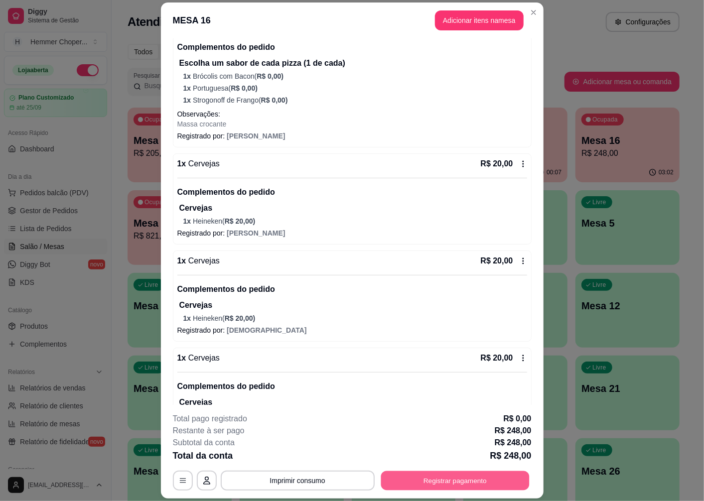
click at [421, 487] on button "Registrar pagamento" at bounding box center [455, 480] width 148 height 19
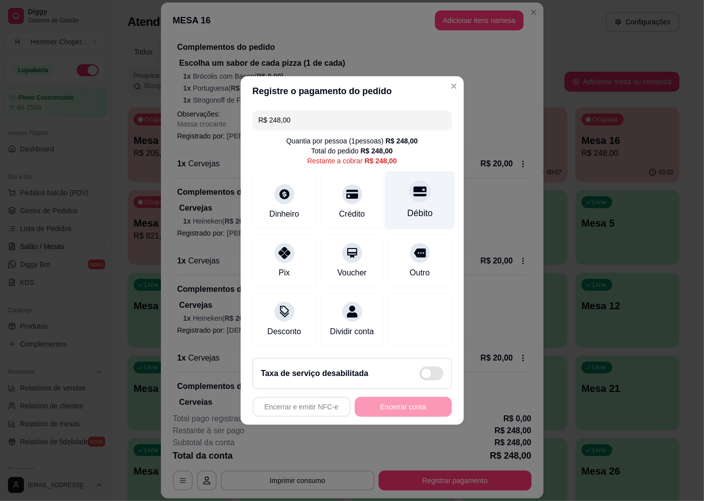
click at [405, 198] on div "Débito" at bounding box center [419, 200] width 70 height 58
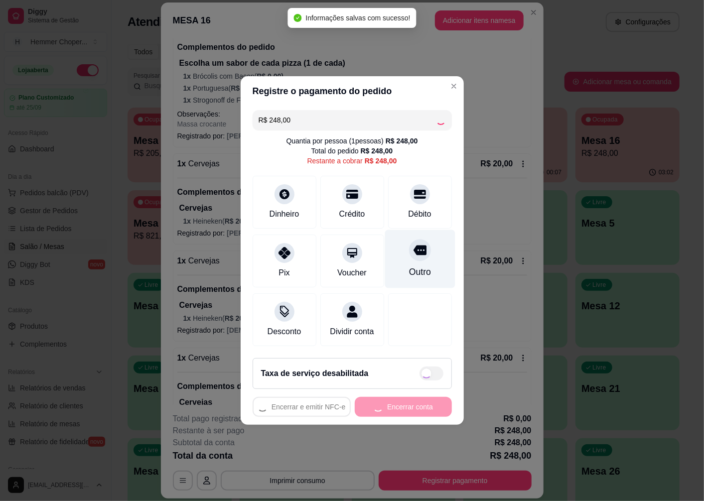
type input "R$ 0,00"
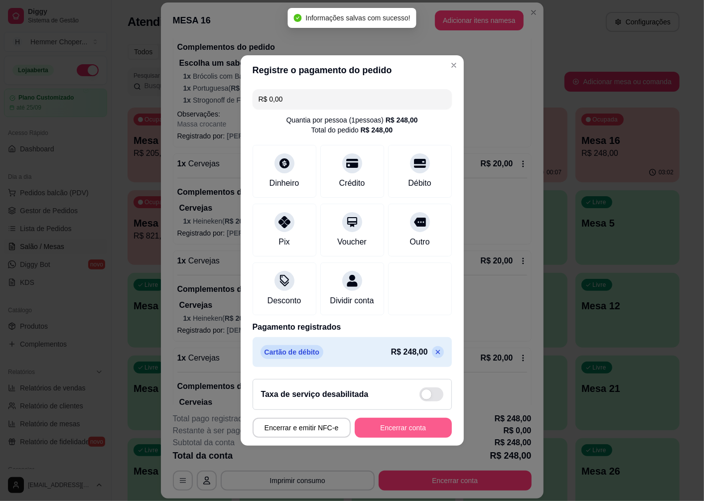
click at [386, 435] on button "Encerrar conta" at bounding box center [403, 428] width 97 height 20
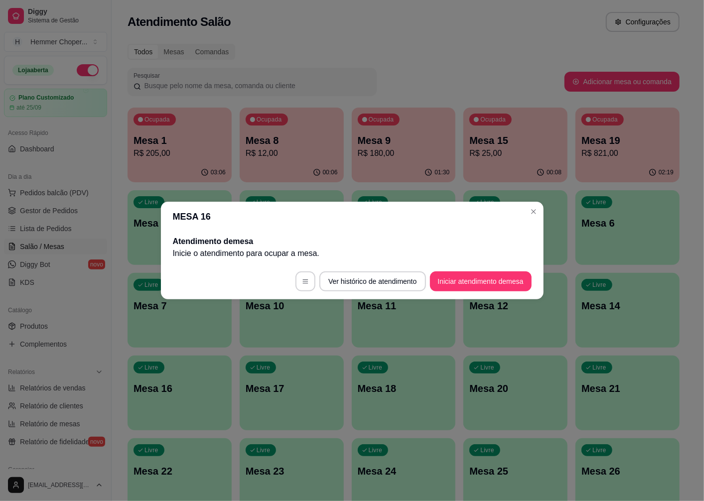
scroll to position [0, 0]
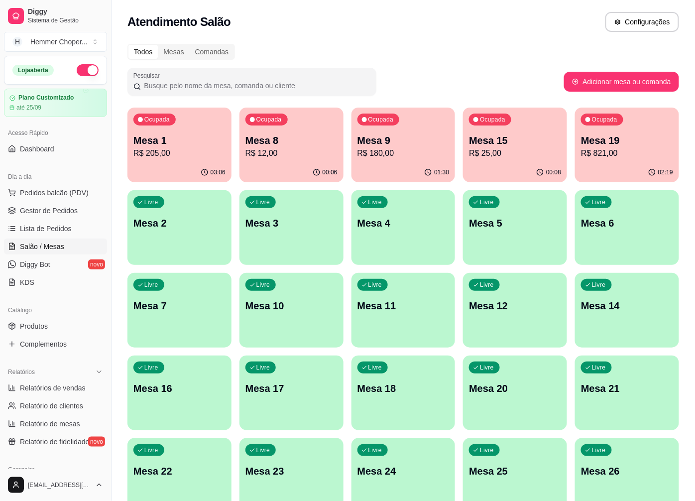
click at [415, 145] on p "Mesa 9" at bounding box center [404, 140] width 92 height 14
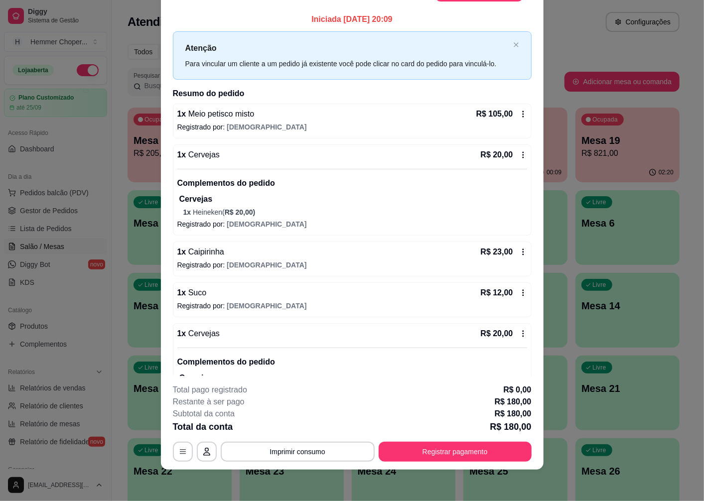
scroll to position [42, 0]
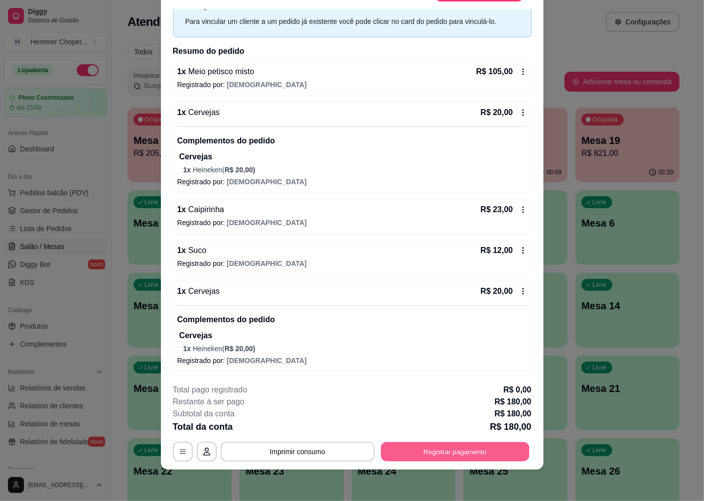
click at [421, 454] on button "Registrar pagamento" at bounding box center [455, 451] width 148 height 19
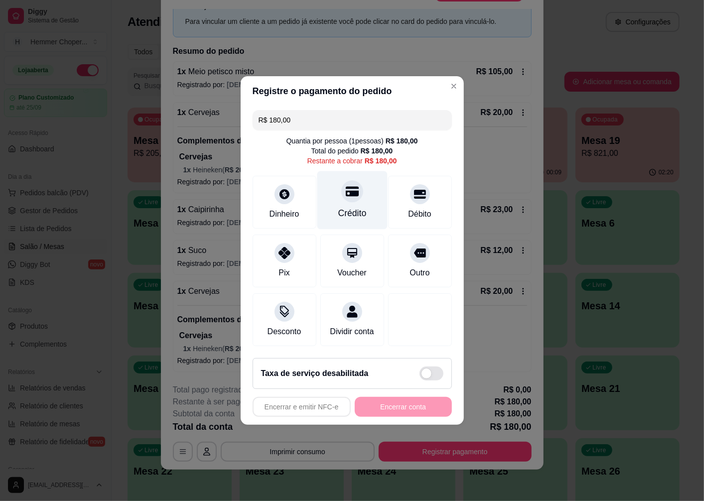
click at [350, 186] on icon at bounding box center [351, 191] width 13 height 13
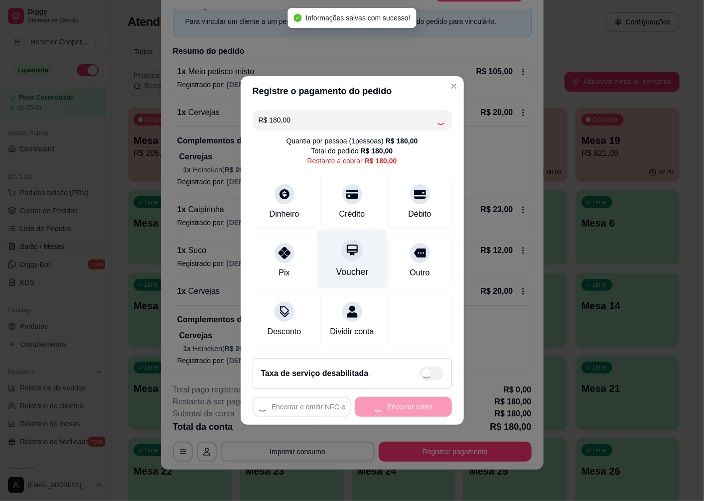
type input "R$ 0,00"
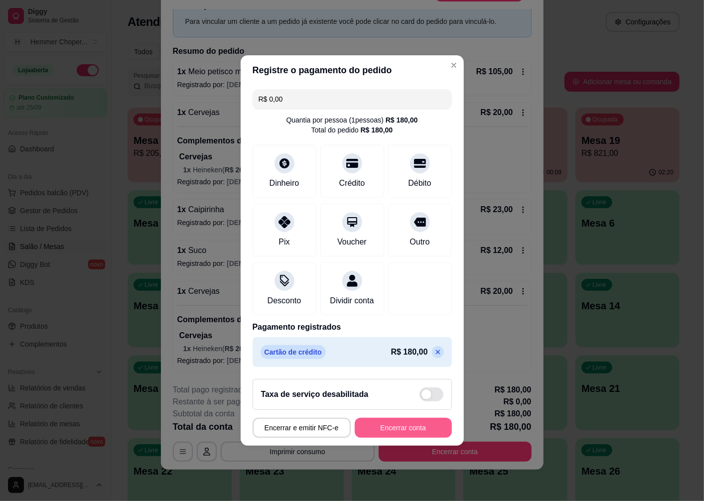
click at [409, 436] on button "Encerrar conta" at bounding box center [403, 428] width 97 height 20
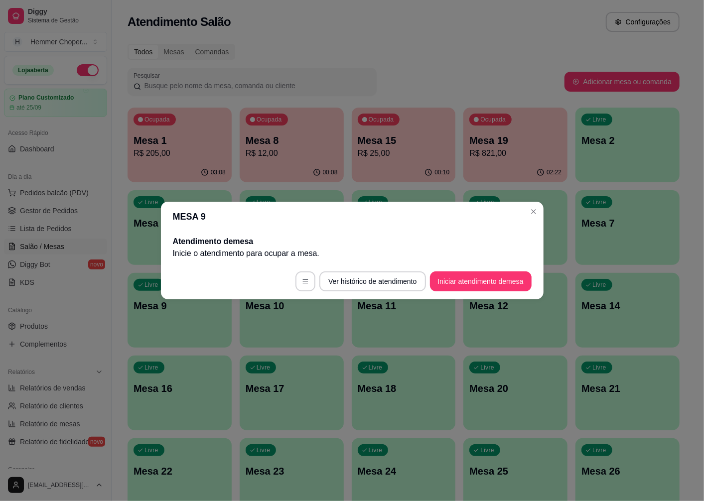
scroll to position [0, 0]
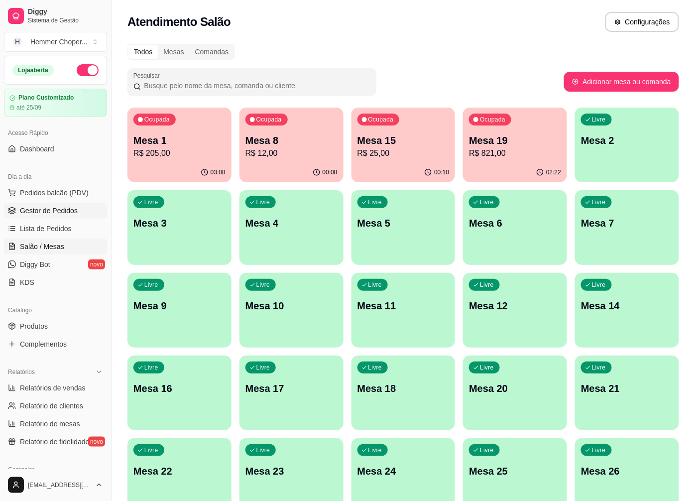
click at [40, 207] on span "Gestor de Pedidos" at bounding box center [49, 211] width 58 height 10
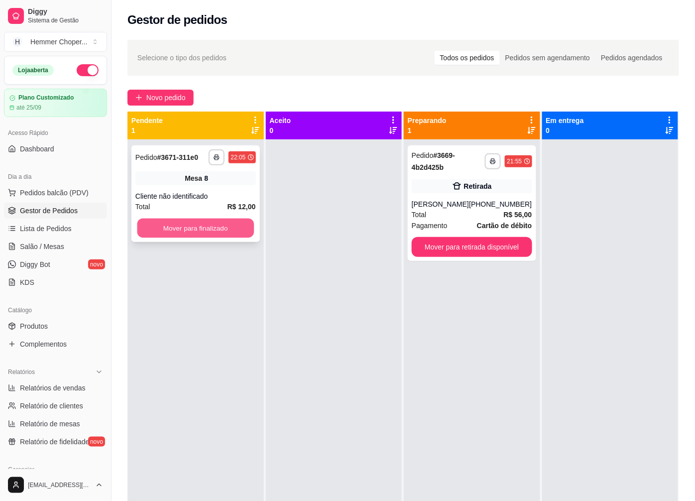
click at [172, 223] on button "Mover para finalizado" at bounding box center [195, 228] width 117 height 19
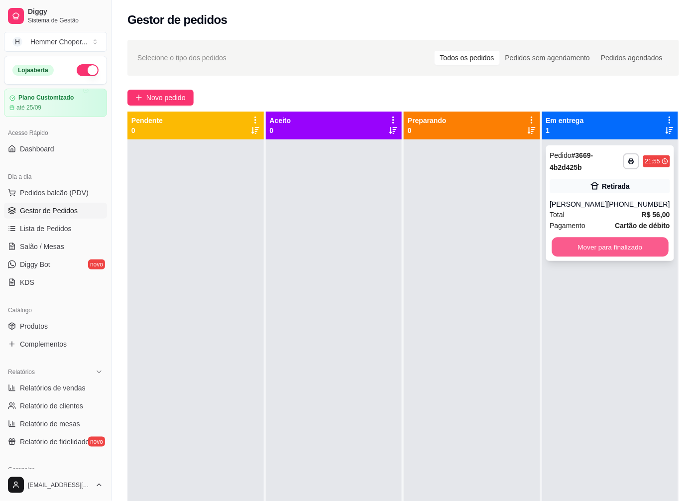
click at [620, 251] on button "Mover para finalizado" at bounding box center [610, 247] width 117 height 19
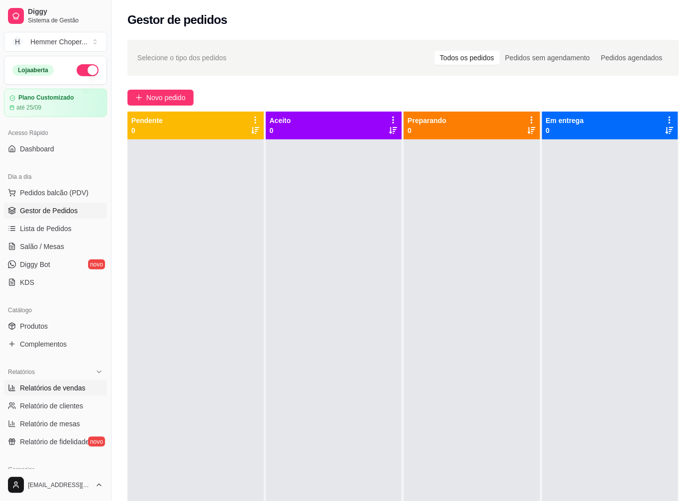
click at [56, 388] on span "Relatórios de vendas" at bounding box center [53, 388] width 66 height 10
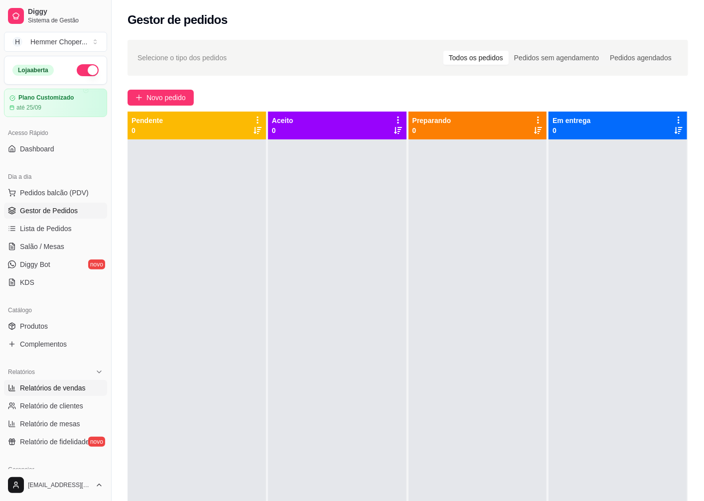
select select "ALL"
select select "0"
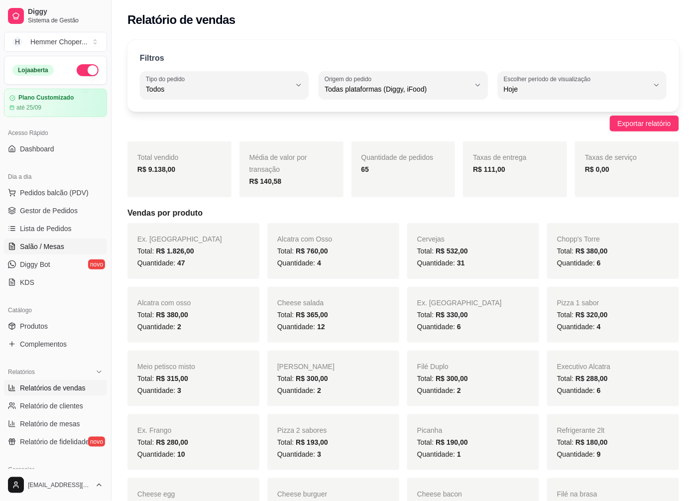
click at [53, 245] on span "Salão / Mesas" at bounding box center [42, 247] width 44 height 10
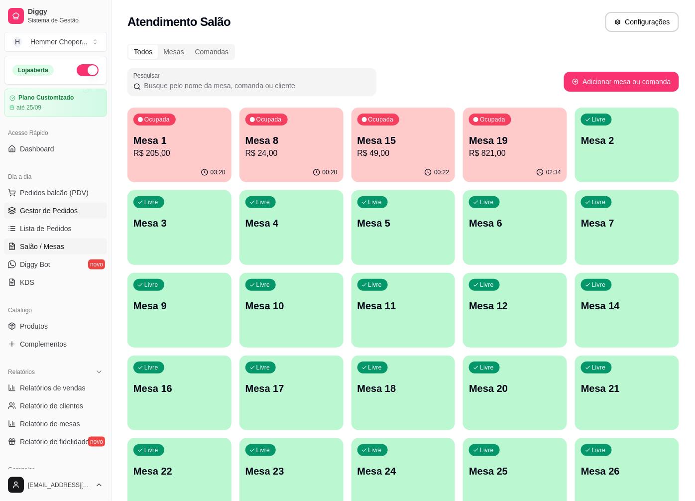
click at [51, 206] on span "Gestor de Pedidos" at bounding box center [49, 211] width 58 height 10
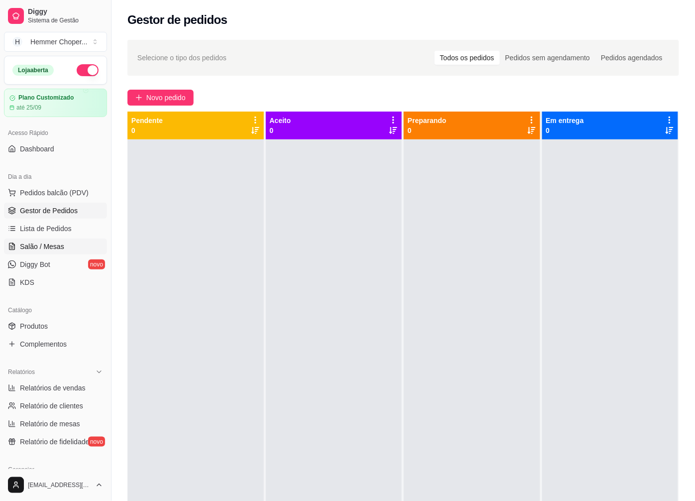
click at [53, 248] on span "Salão / Mesas" at bounding box center [42, 247] width 44 height 10
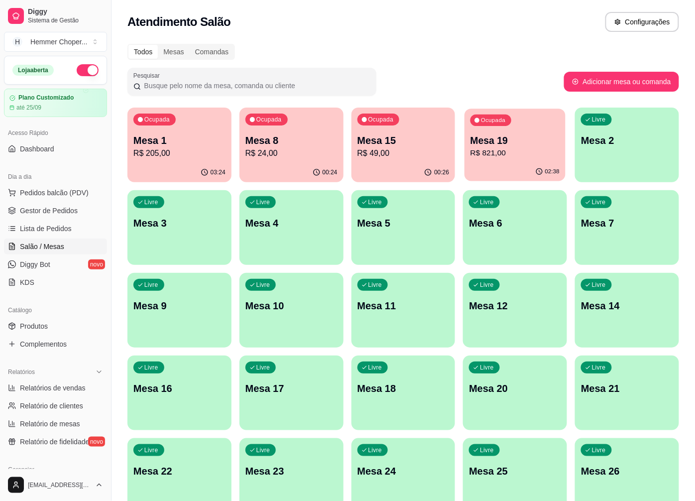
click at [498, 145] on p "Mesa 19" at bounding box center [515, 140] width 89 height 13
click at [533, 159] on div "Ocupada Mesa 19 R$ 821,00" at bounding box center [515, 135] width 104 height 55
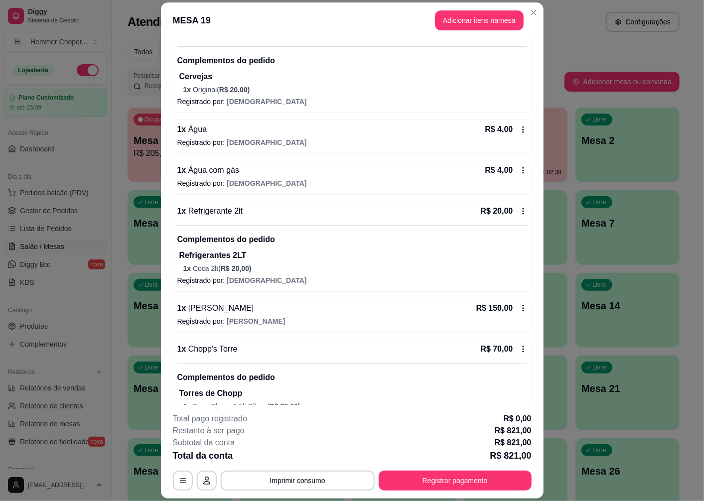
scroll to position [332, 0]
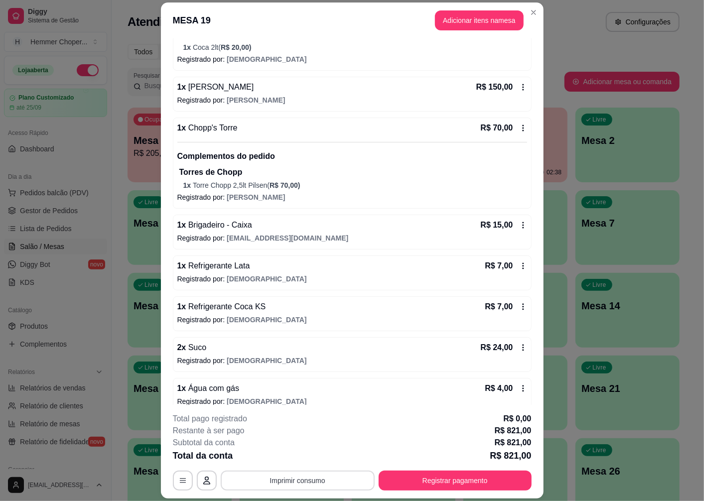
click at [282, 480] on button "Imprimir consumo" at bounding box center [298, 481] width 154 height 20
click at [290, 459] on button "Cozinha" at bounding box center [296, 457] width 70 height 15
click at [452, 484] on button "Registrar pagamento" at bounding box center [455, 481] width 153 height 20
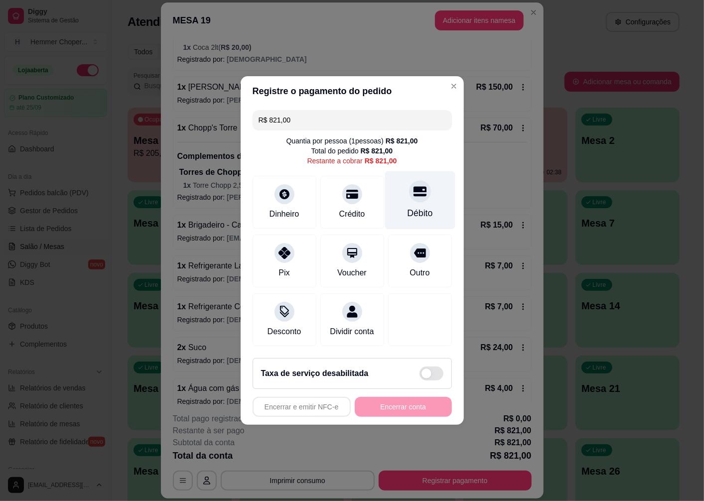
click at [402, 193] on div "Débito" at bounding box center [419, 200] width 70 height 58
type input "R$ 0,00"
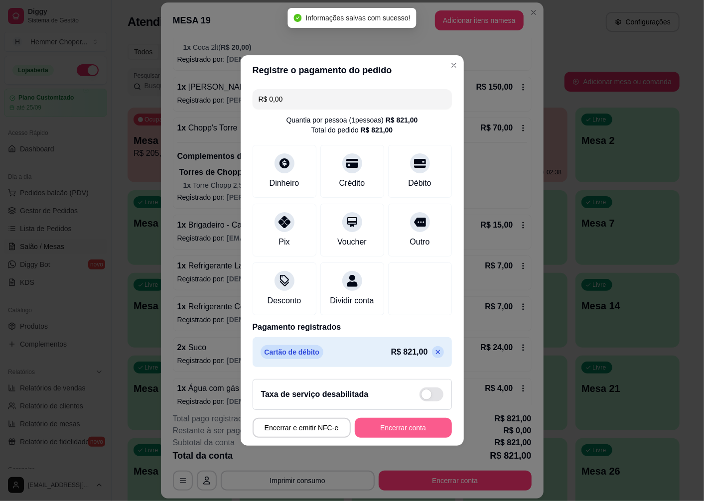
click at [396, 438] on button "Encerrar conta" at bounding box center [403, 428] width 97 height 20
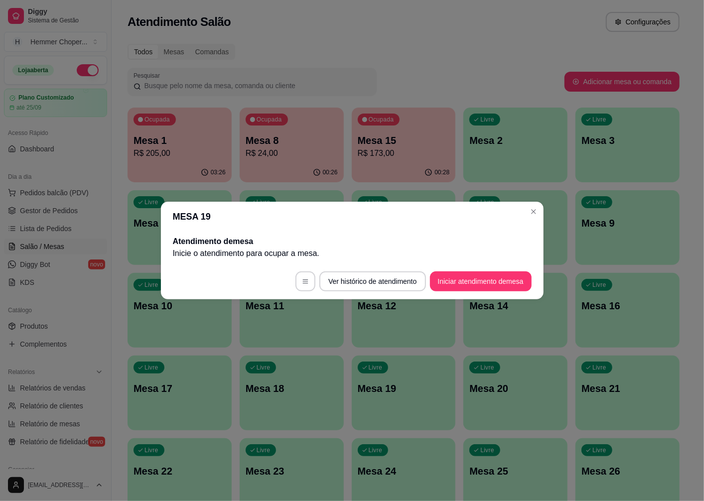
scroll to position [0, 0]
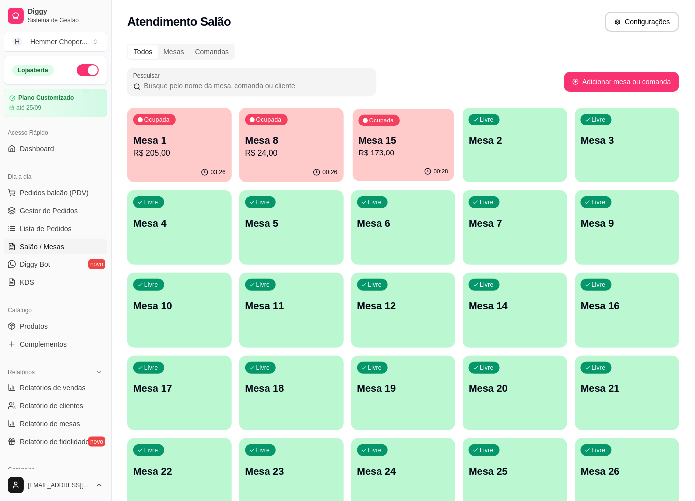
click at [401, 160] on div "Ocupada Mesa 15 R$ 173,00" at bounding box center [403, 136] width 101 height 54
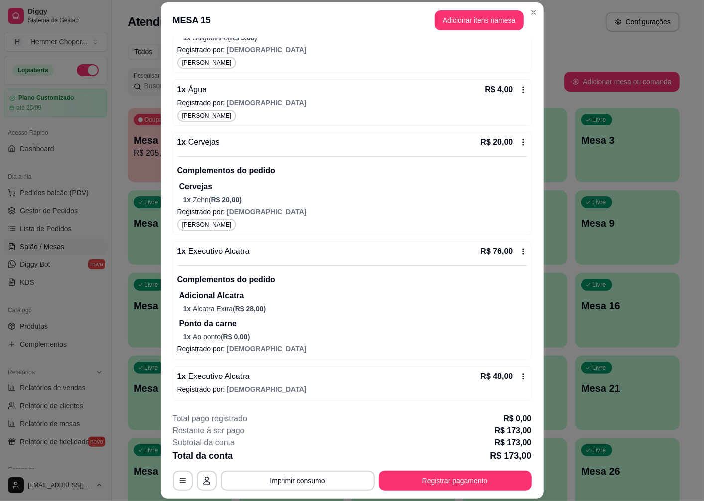
scroll to position [29, 0]
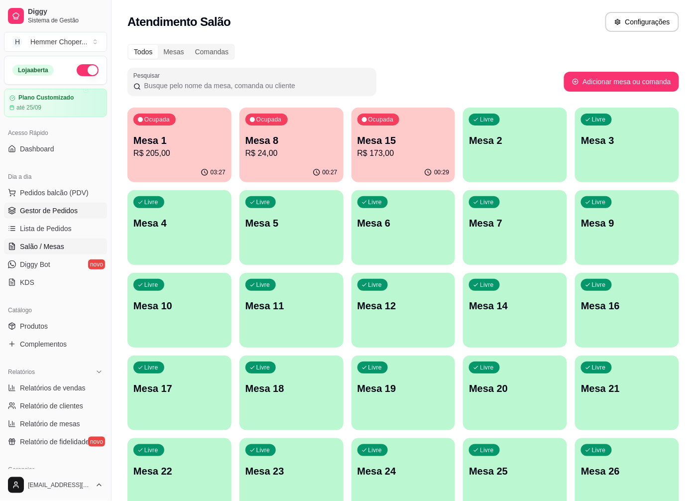
click at [40, 212] on span "Gestor de Pedidos" at bounding box center [49, 211] width 58 height 10
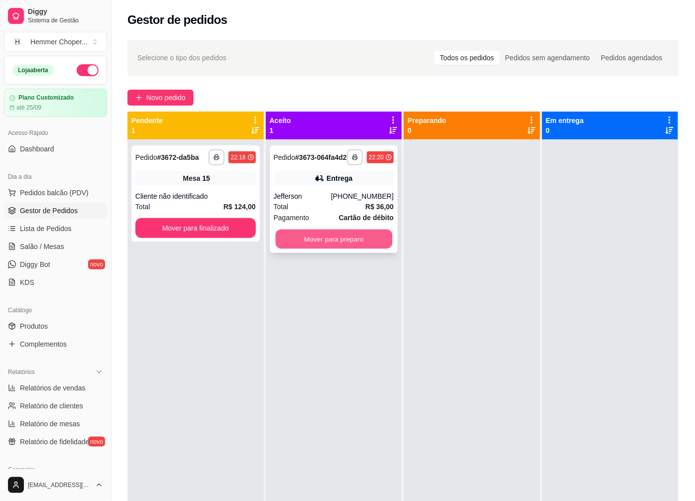
click at [317, 245] on button "Mover para preparo" at bounding box center [333, 239] width 117 height 19
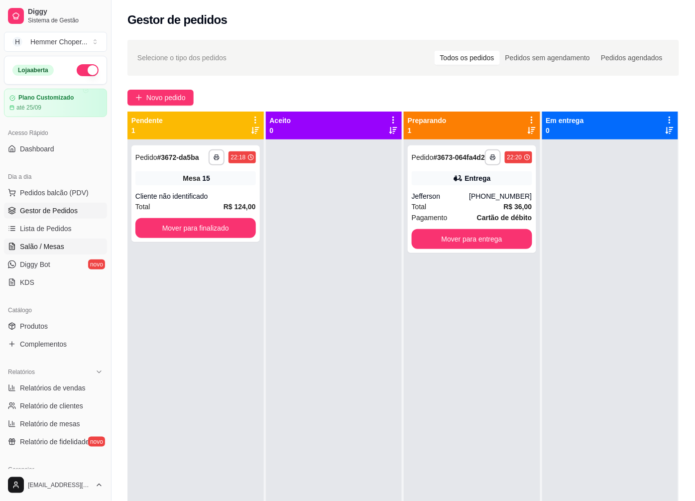
click at [53, 246] on span "Salão / Mesas" at bounding box center [42, 247] width 44 height 10
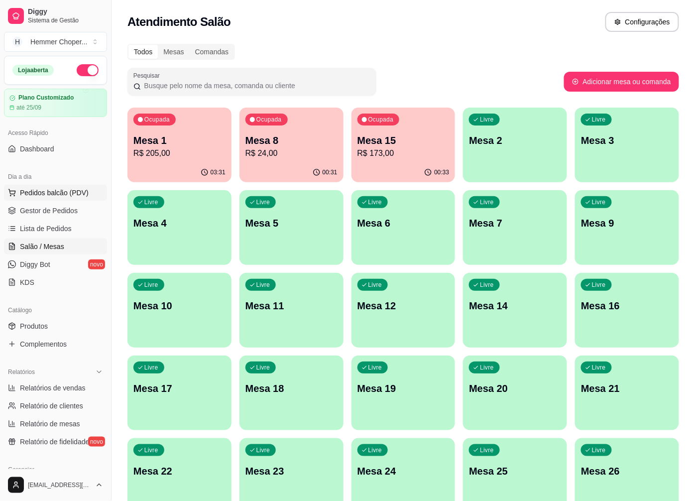
click at [66, 192] on span "Pedidos balcão (PDV)" at bounding box center [54, 193] width 69 height 10
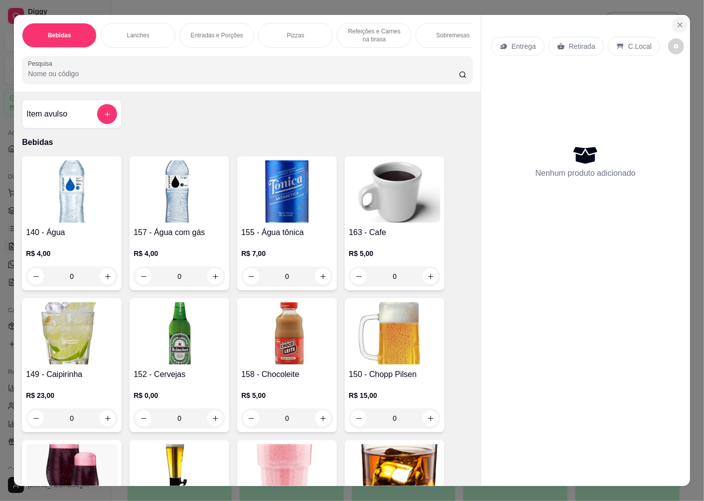
click at [678, 21] on icon "Close" at bounding box center [680, 25] width 8 height 8
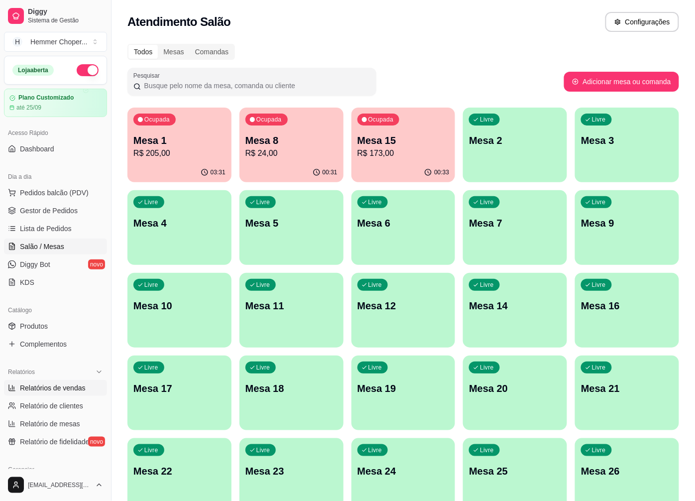
click at [53, 389] on span "Relatórios de vendas" at bounding box center [53, 388] width 66 height 10
select select "ALL"
select select "0"
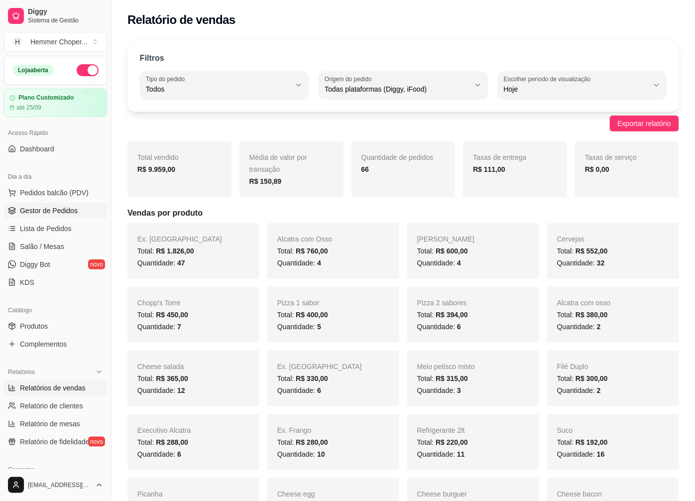
click at [65, 210] on span "Gestor de Pedidos" at bounding box center [49, 211] width 58 height 10
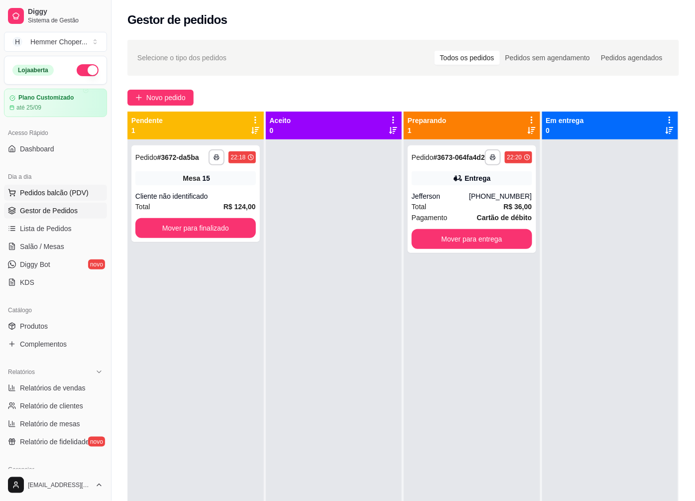
click at [55, 192] on span "Pedidos balcão (PDV)" at bounding box center [54, 193] width 69 height 10
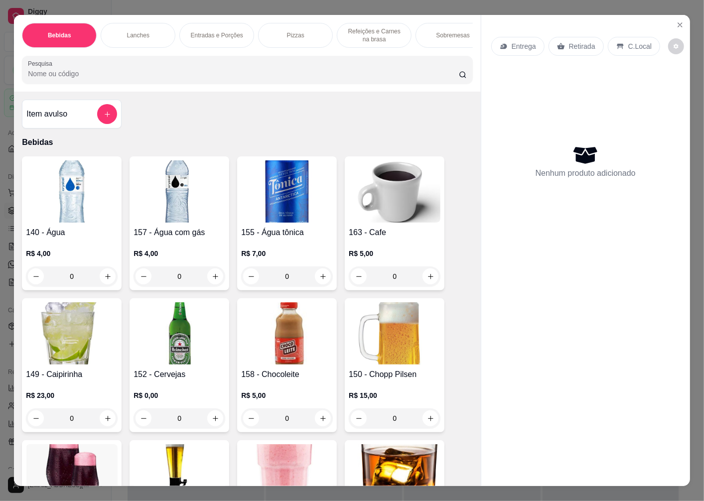
click at [558, 42] on icon at bounding box center [561, 46] width 8 height 8
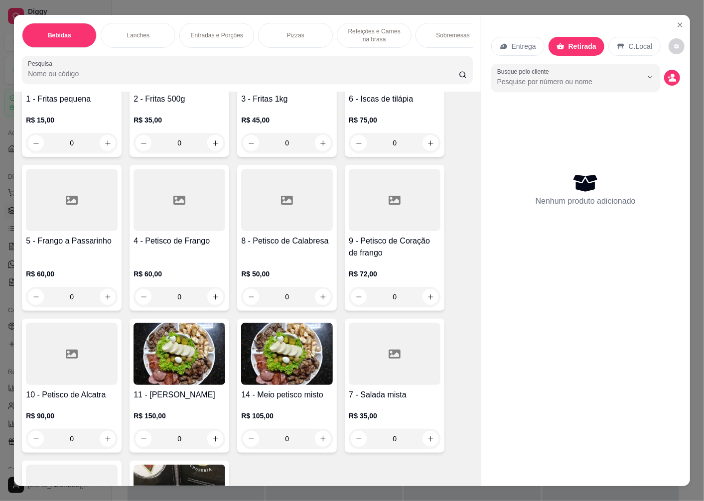
scroll to position [1660, 0]
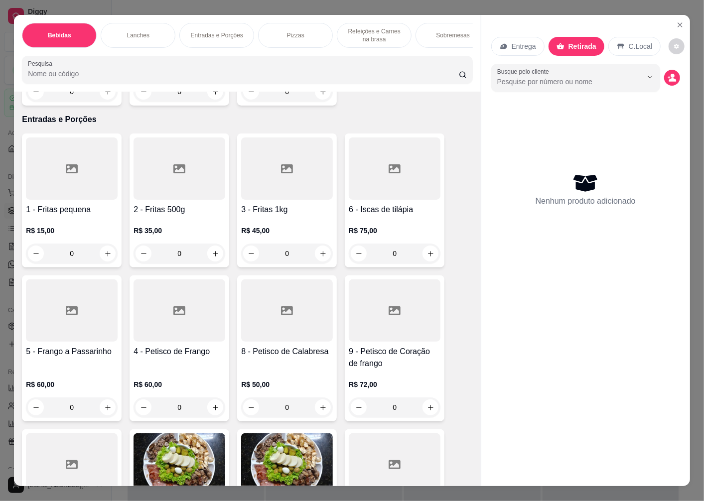
click at [85, 212] on h4 "1 - Fritas pequena" at bounding box center [72, 210] width 92 height 12
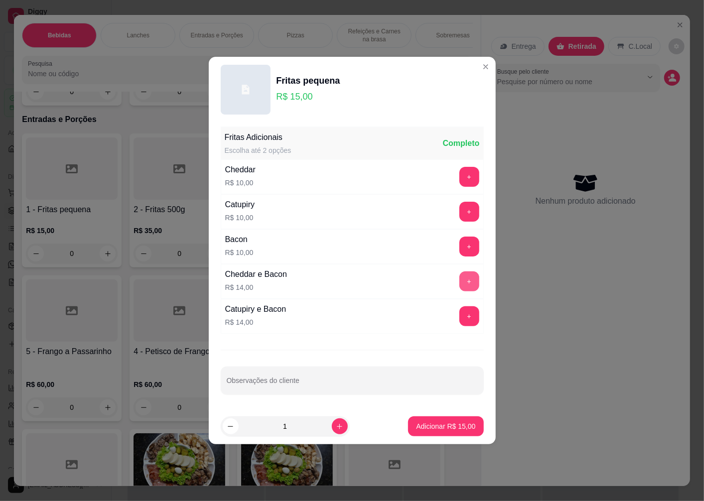
click at [461, 281] on button "+" at bounding box center [469, 281] width 20 height 20
click at [415, 286] on button "-" at bounding box center [425, 281] width 20 height 20
click at [435, 427] on p "Adicionar R$ 15,00" at bounding box center [446, 425] width 58 height 9
type input "1"
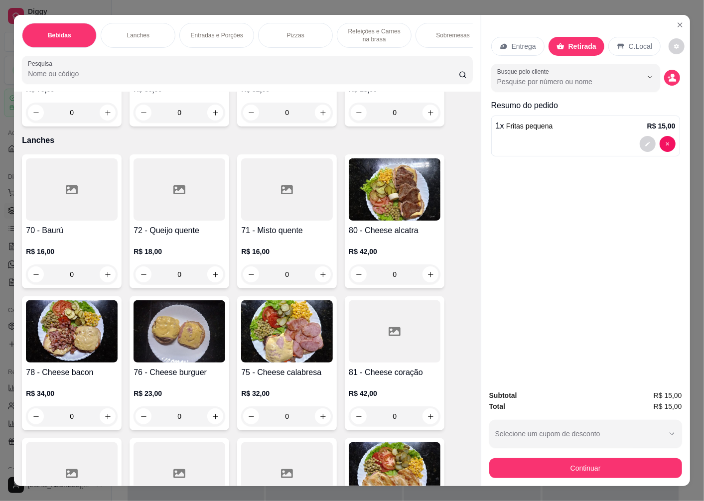
scroll to position [996, 0]
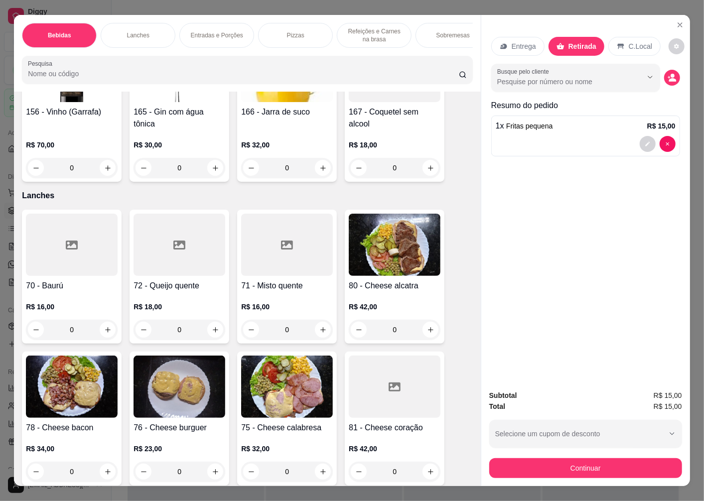
click at [292, 292] on h4 "71 - Misto quente" at bounding box center [287, 286] width 92 height 12
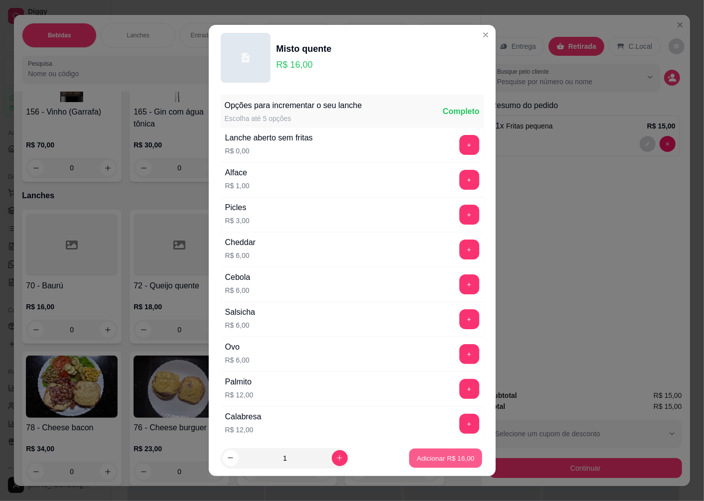
click at [435, 456] on p "Adicionar R$ 16,00" at bounding box center [446, 457] width 58 height 9
type input "1"
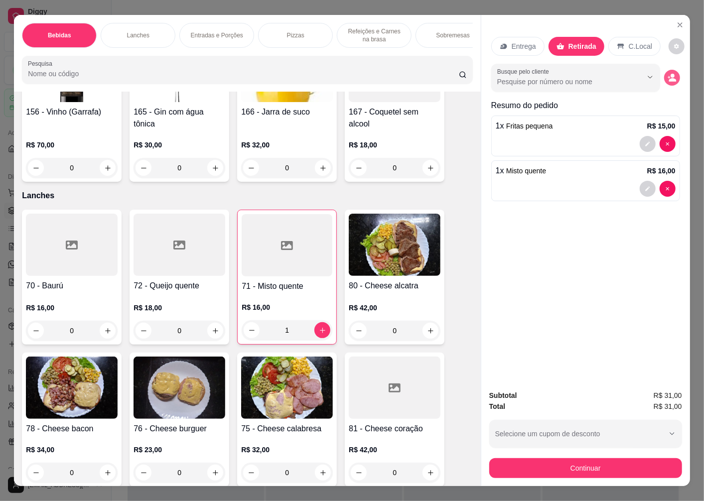
click at [667, 76] on icon "decrease-product-quantity" at bounding box center [668, 77] width 2 height 2
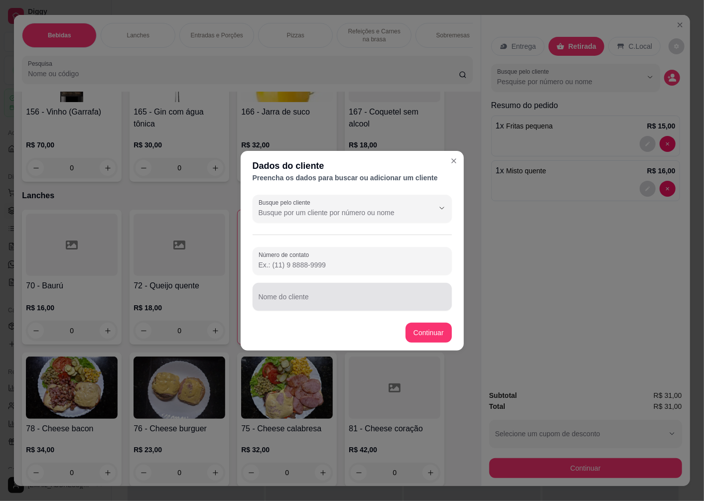
click at [297, 299] on div "Nome do cliente" at bounding box center [352, 297] width 199 height 28
type input "[PERSON_NAME]"
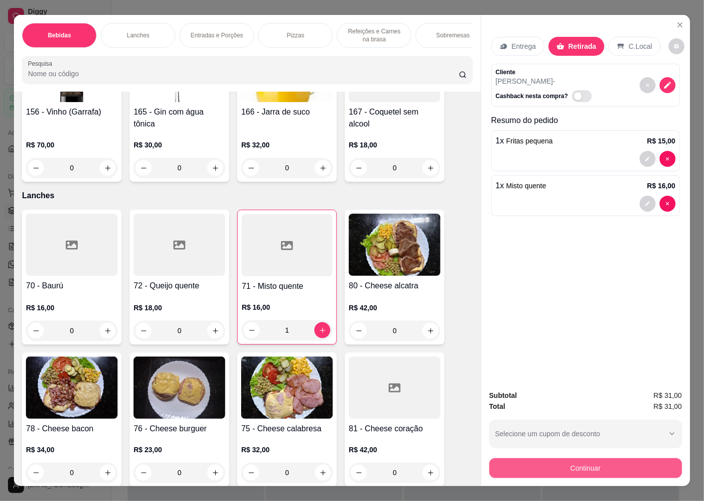
click at [570, 465] on button "Continuar" at bounding box center [585, 468] width 193 height 20
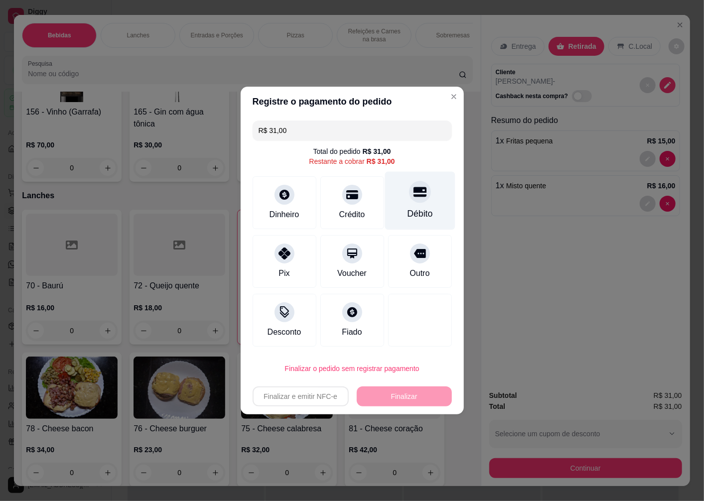
click at [408, 210] on div "Débito" at bounding box center [419, 213] width 25 height 13
type input "R$ 0,00"
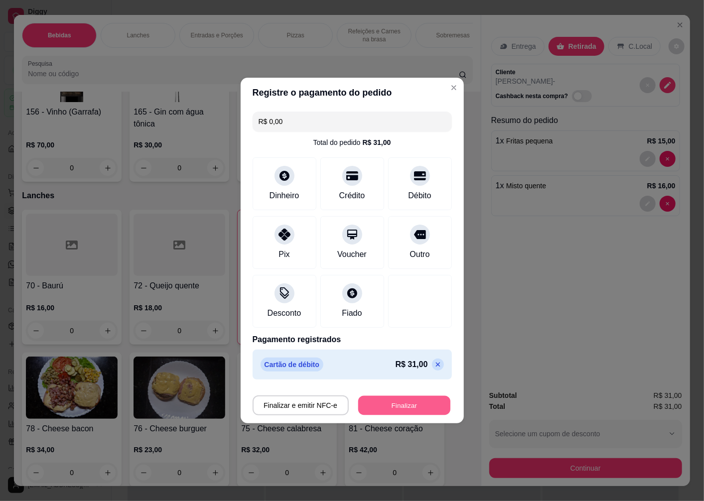
click at [412, 400] on button "Finalizar" at bounding box center [404, 405] width 92 height 19
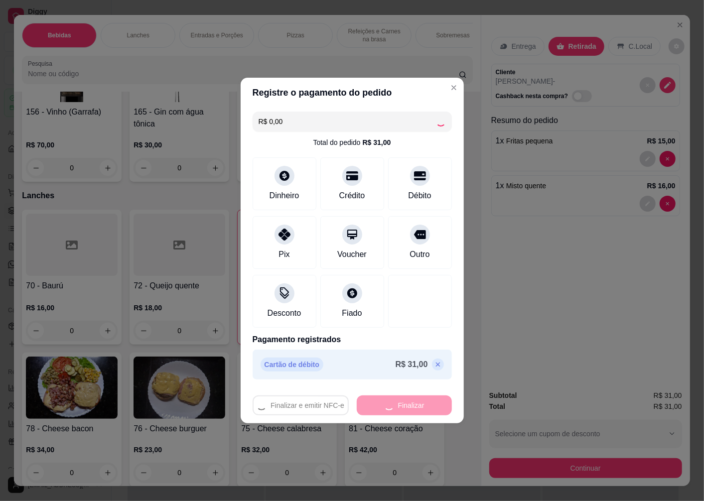
type input "0"
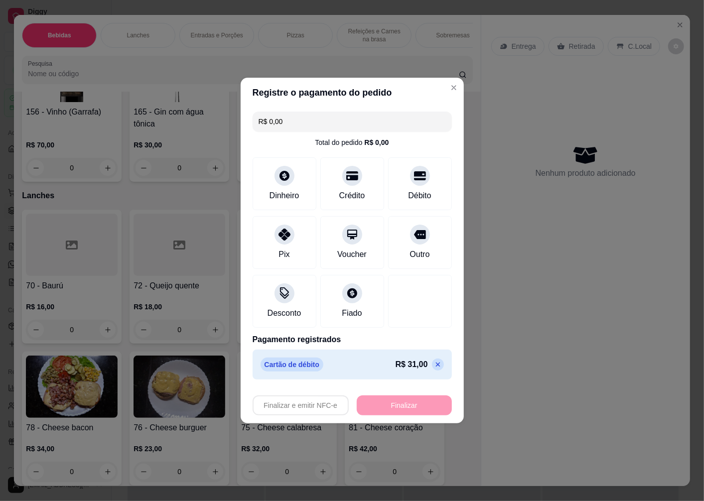
type input "-R$ 31,00"
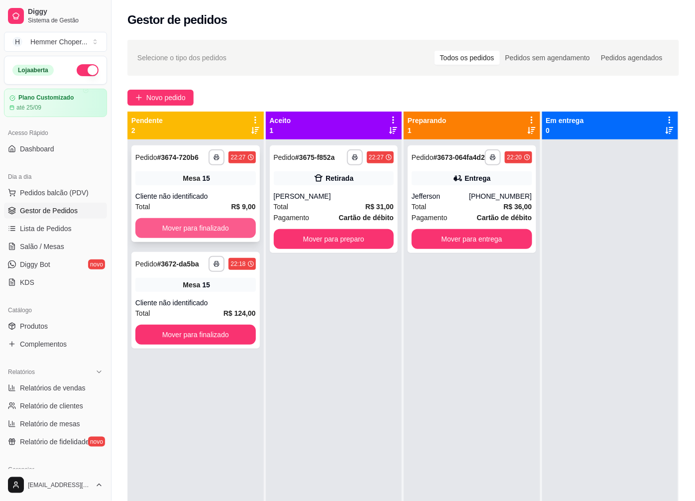
click at [189, 229] on button "Mover para finalizado" at bounding box center [195, 228] width 121 height 20
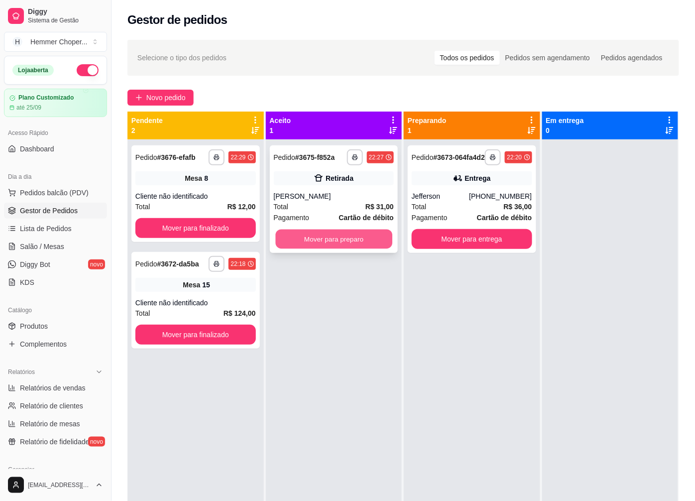
click at [329, 238] on button "Mover para preparo" at bounding box center [333, 239] width 117 height 19
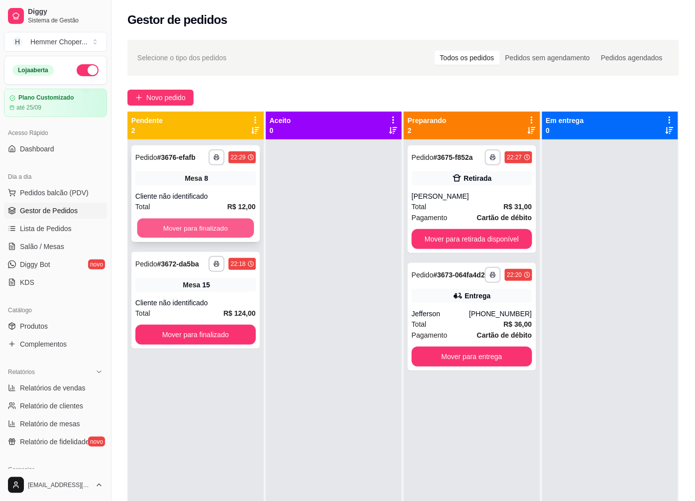
click at [178, 225] on button "Mover para finalizado" at bounding box center [195, 228] width 117 height 19
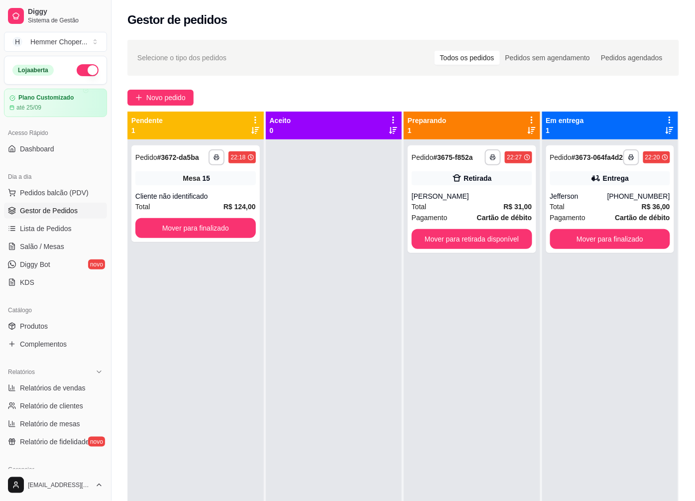
drag, startPoint x: 61, startPoint y: 78, endPoint x: 275, endPoint y: 319, distance: 322.8
click at [348, 353] on div at bounding box center [334, 389] width 136 height 501
click at [50, 248] on span "Salão / Mesas" at bounding box center [42, 247] width 44 height 10
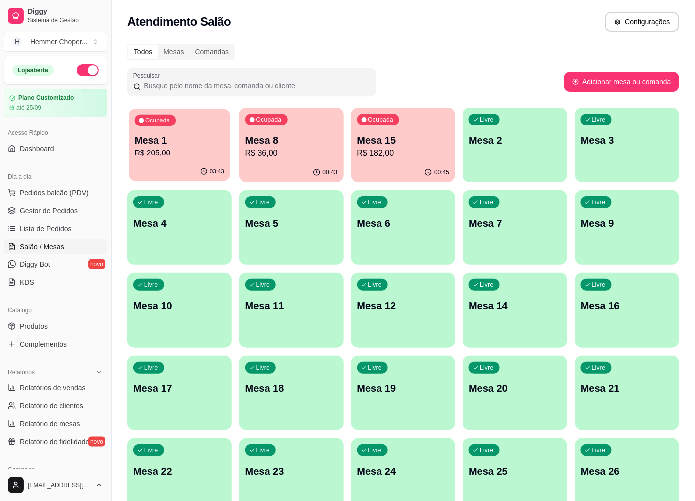
click at [175, 145] on p "Mesa 1" at bounding box center [179, 140] width 89 height 13
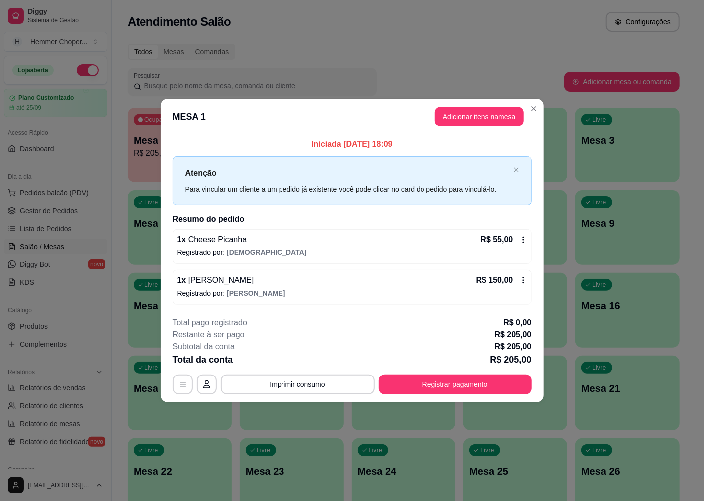
click at [459, 395] on footer "**********" at bounding box center [352, 356] width 382 height 94
click at [420, 385] on button "Registrar pagamento" at bounding box center [455, 384] width 148 height 19
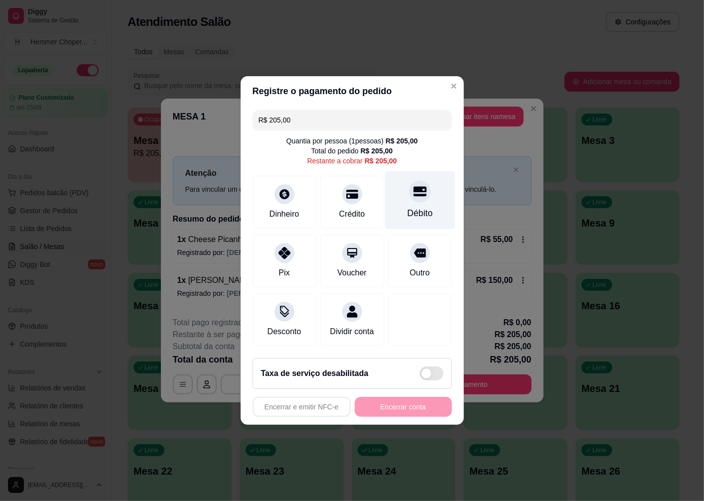
click at [413, 191] on icon at bounding box center [419, 192] width 13 height 10
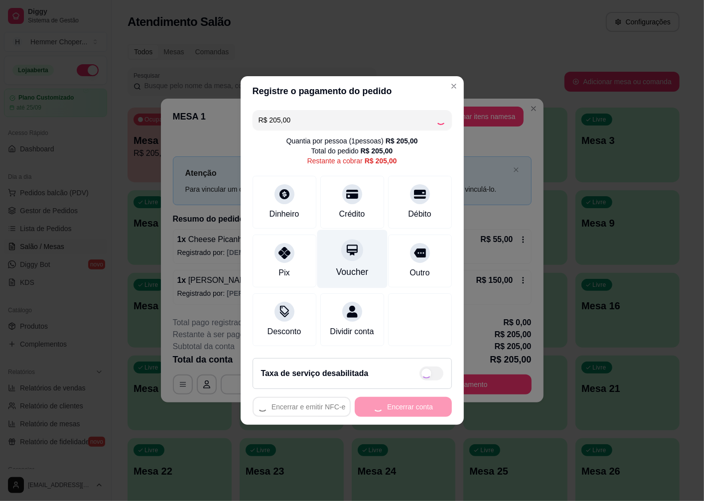
type input "R$ 0,00"
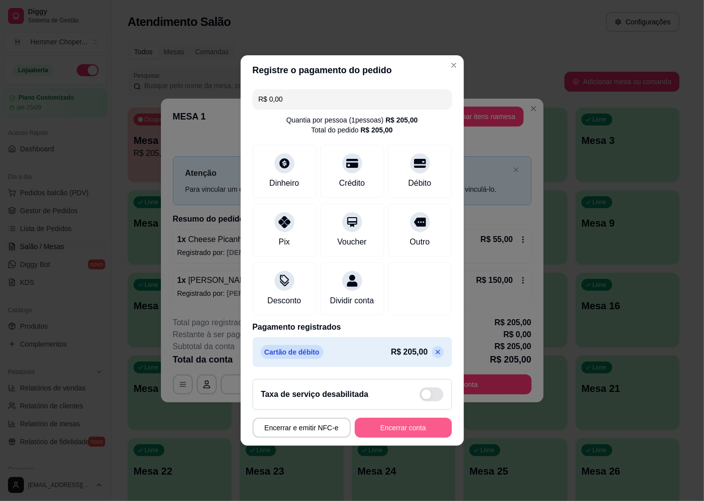
click at [376, 437] on button "Encerrar conta" at bounding box center [403, 428] width 97 height 20
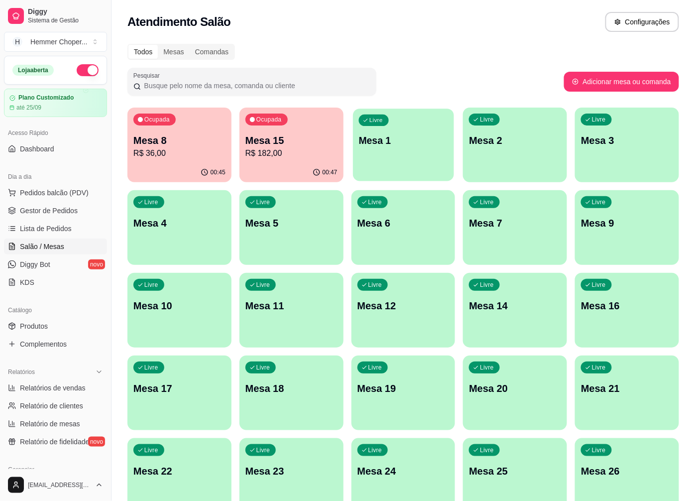
click at [392, 161] on div "Livre Mesa 1" at bounding box center [403, 139] width 101 height 61
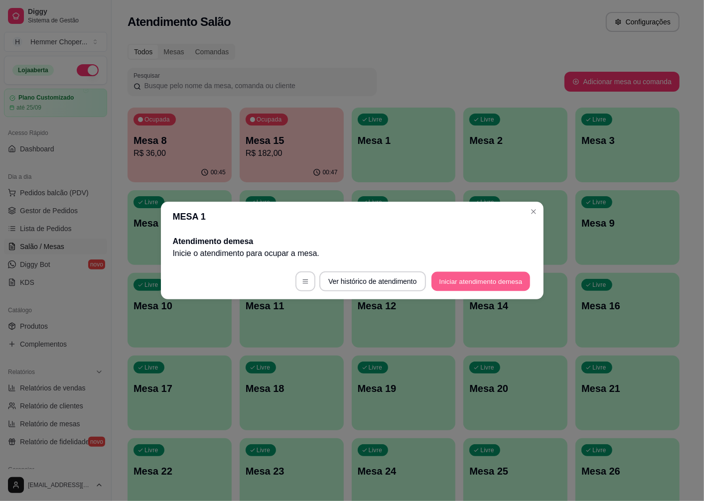
click at [446, 285] on button "Iniciar atendimento de mesa" at bounding box center [480, 281] width 99 height 19
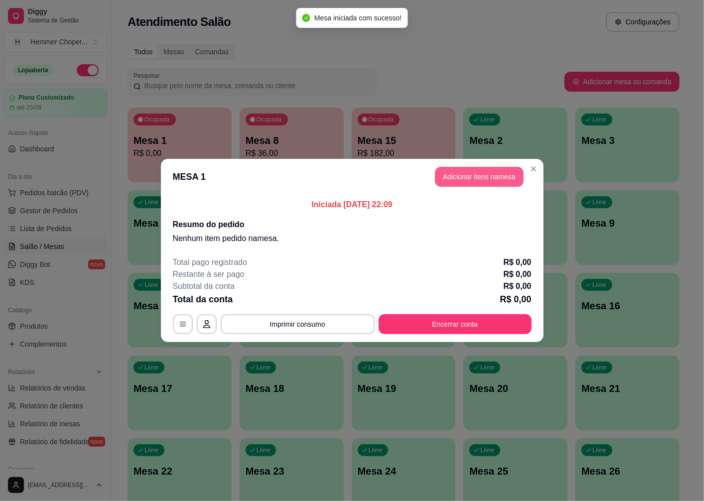
click at [474, 175] on button "Adicionar itens na mesa" at bounding box center [479, 177] width 89 height 20
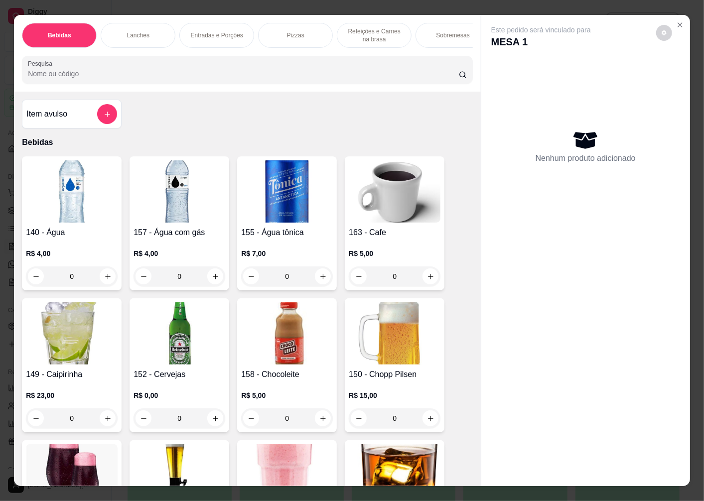
scroll to position [111, 0]
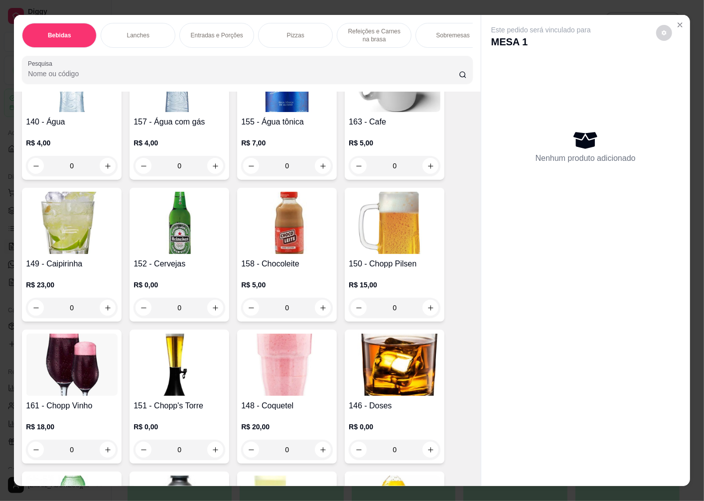
click at [390, 254] on img at bounding box center [395, 223] width 92 height 62
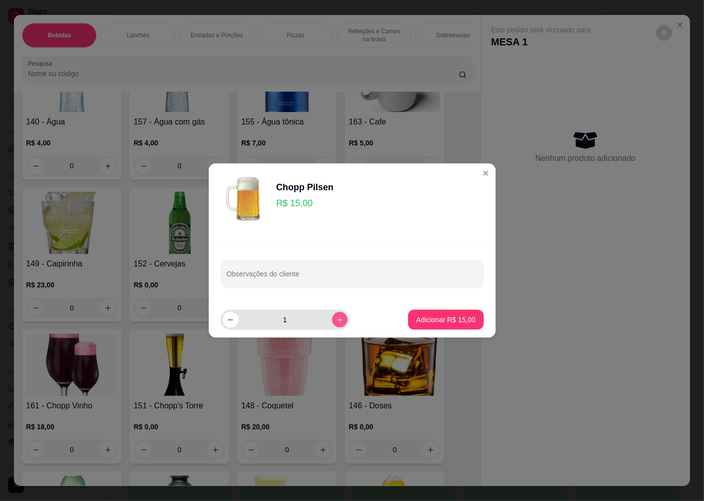
click at [336, 320] on icon "increase-product-quantity" at bounding box center [339, 319] width 7 height 7
type input "4"
click at [430, 323] on p "Adicionar R$ 60,00" at bounding box center [446, 319] width 58 height 9
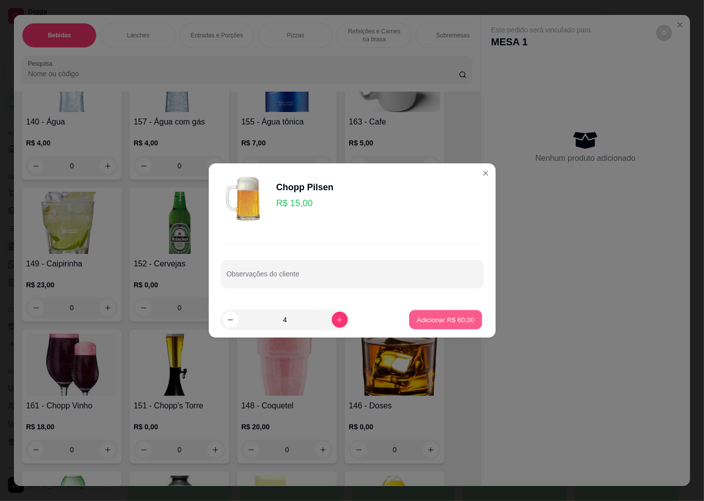
type input "4"
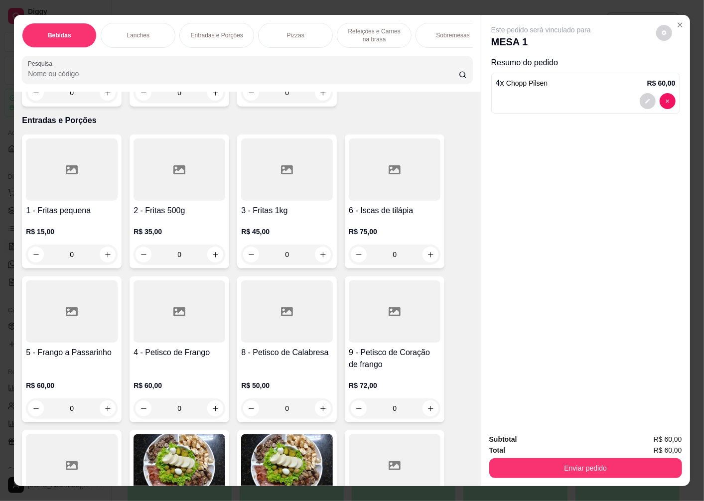
scroll to position [1549, 0]
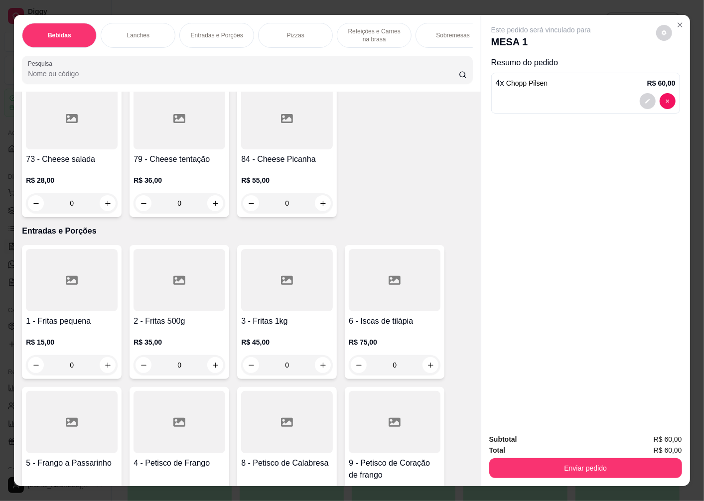
click at [174, 331] on div "R$ 35,00 0" at bounding box center [179, 351] width 92 height 48
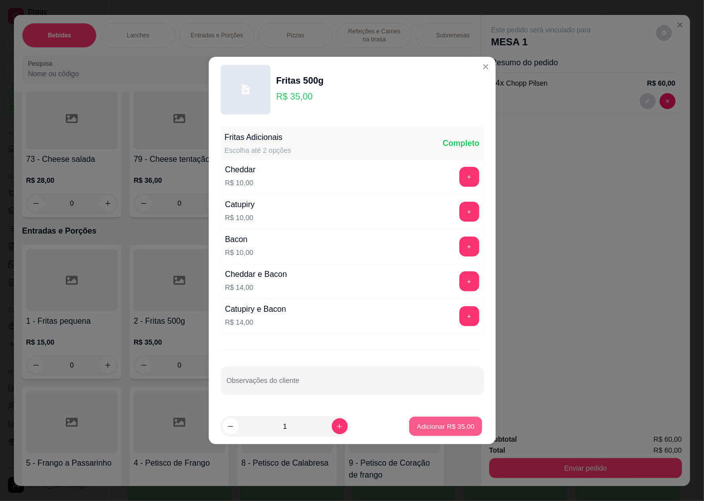
click at [430, 426] on p "Adicionar R$ 35,00" at bounding box center [446, 425] width 58 height 9
type input "1"
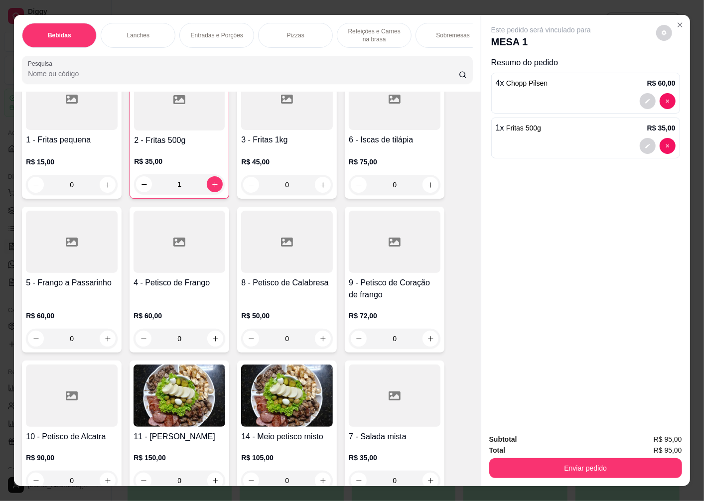
scroll to position [1881, 0]
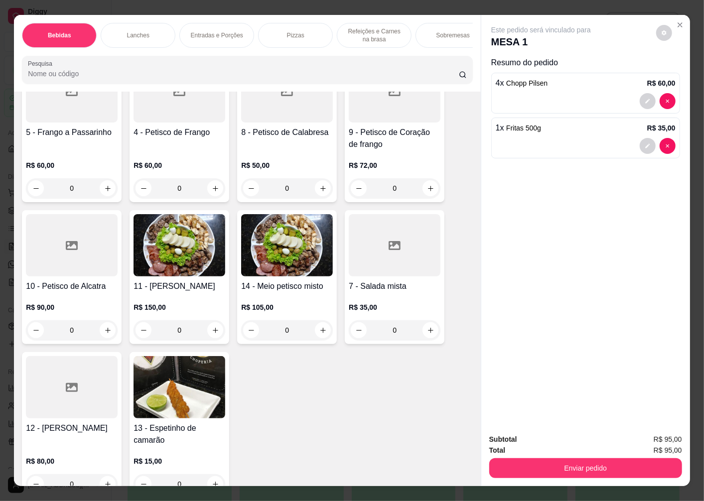
click at [182, 280] on div "11 - Petisco Misto R$ 150,00 0" at bounding box center [179, 277] width 100 height 134
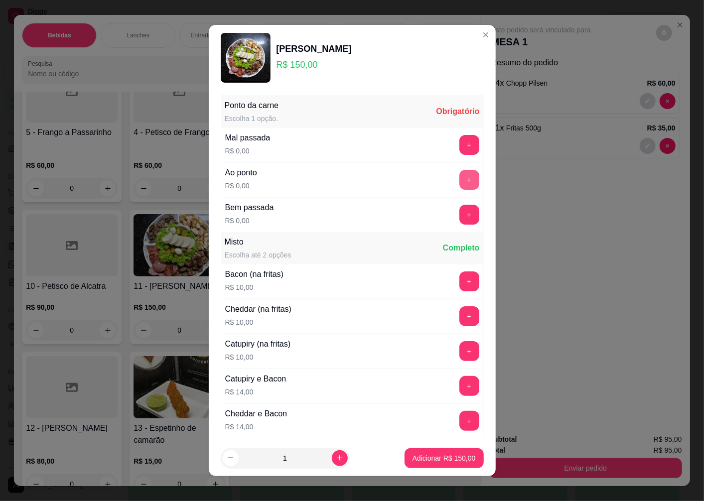
click at [459, 182] on button "+" at bounding box center [469, 180] width 20 height 20
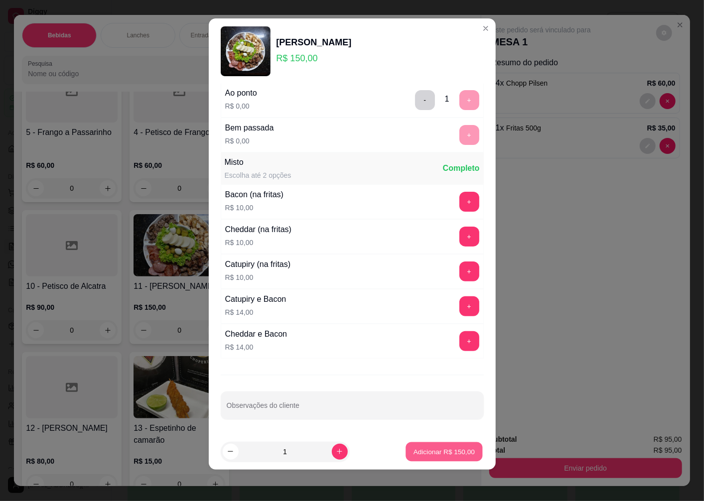
click at [417, 451] on p "Adicionar R$ 150,00" at bounding box center [443, 451] width 61 height 9
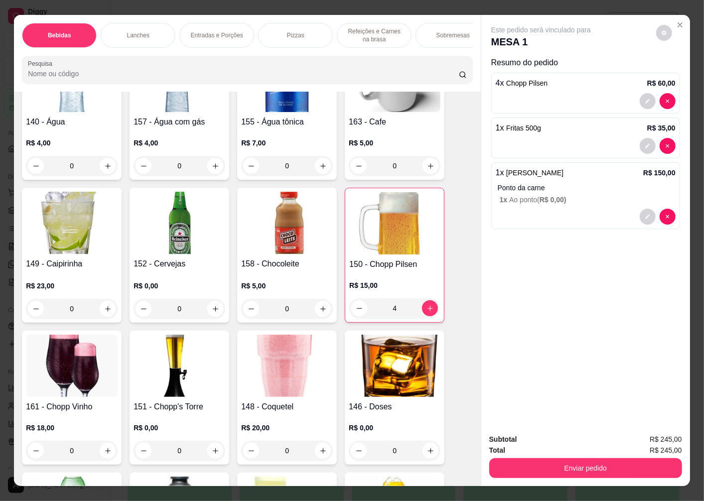
scroll to position [0, 0]
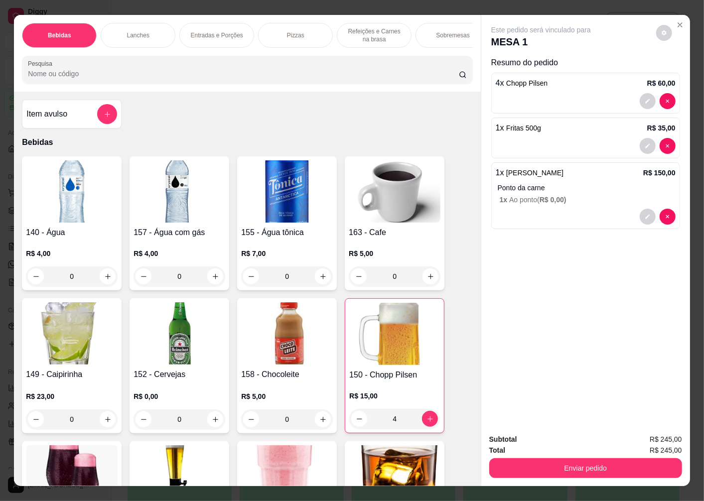
click at [70, 235] on h4 "140 - Água" at bounding box center [72, 233] width 92 height 12
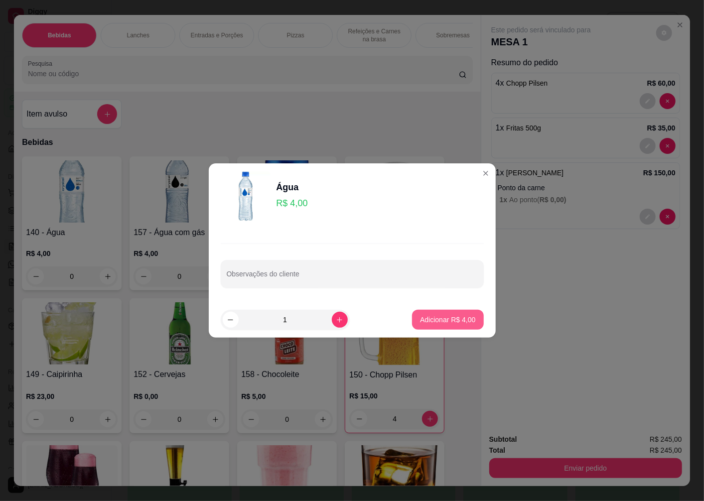
click at [420, 321] on p "Adicionar R$ 4,00" at bounding box center [447, 320] width 55 height 10
type input "1"
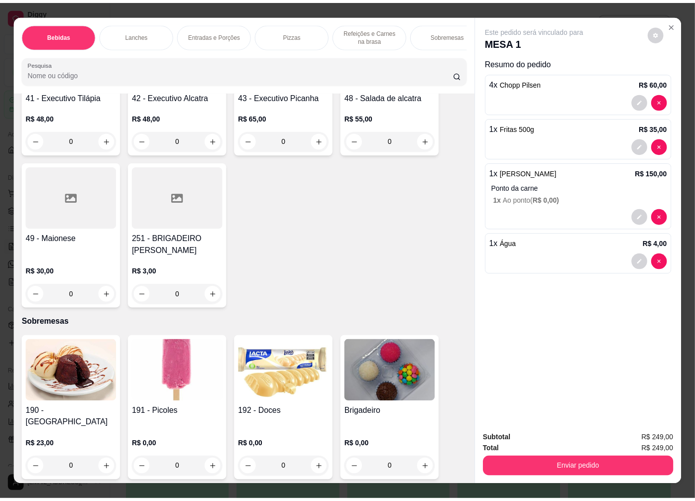
scroll to position [21, 0]
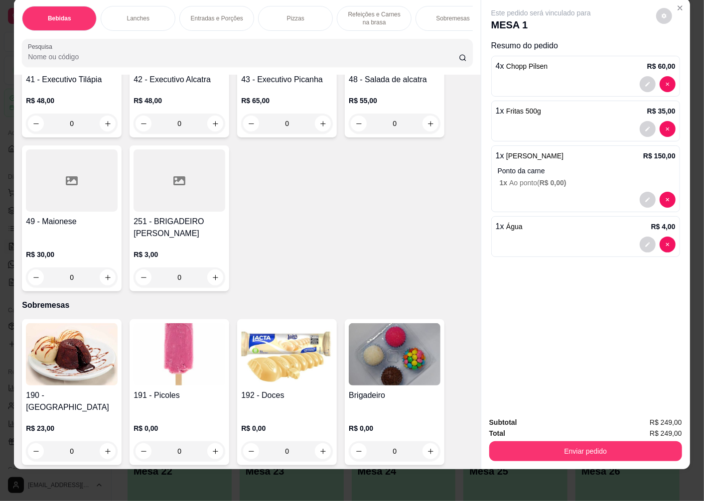
click at [376, 362] on img at bounding box center [395, 354] width 92 height 62
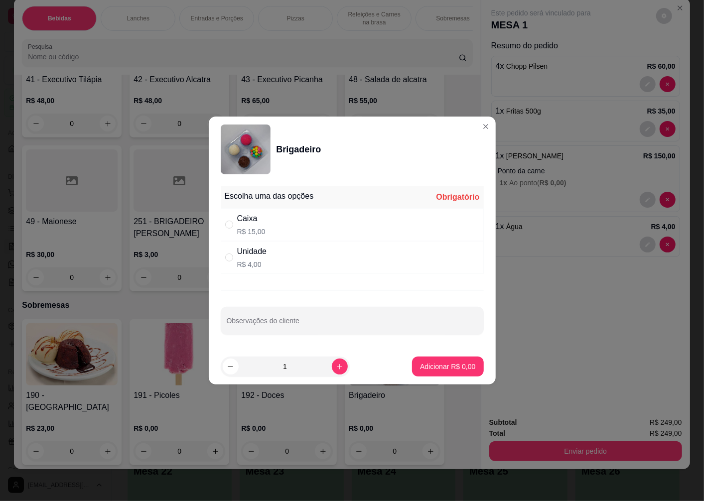
click at [266, 261] on p "R$ 4,00" at bounding box center [252, 264] width 30 height 10
radio input "true"
click at [422, 367] on p "Adicionar R$ 4,00" at bounding box center [447, 367] width 55 height 10
type input "1"
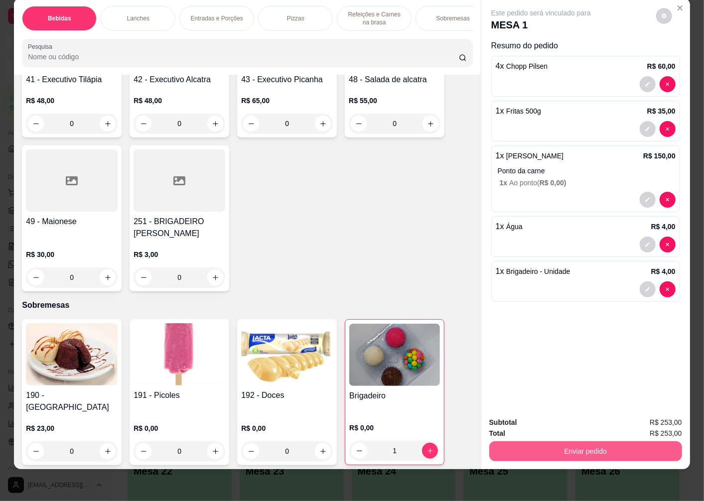
click at [555, 441] on button "Enviar pedido" at bounding box center [585, 451] width 193 height 20
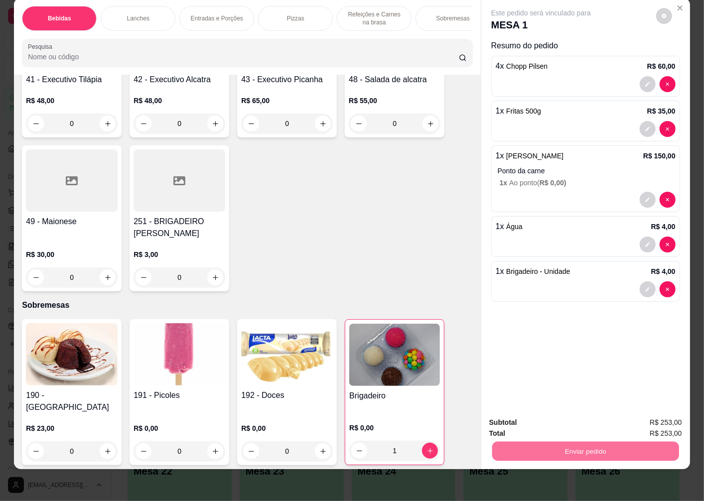
click at [579, 416] on button "Não registrar e enviar pedido" at bounding box center [552, 418] width 101 height 18
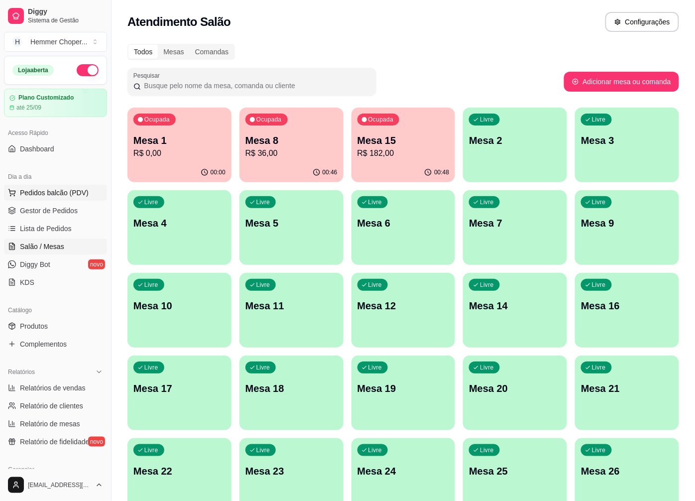
click at [46, 195] on span "Pedidos balcão (PDV)" at bounding box center [54, 193] width 69 height 10
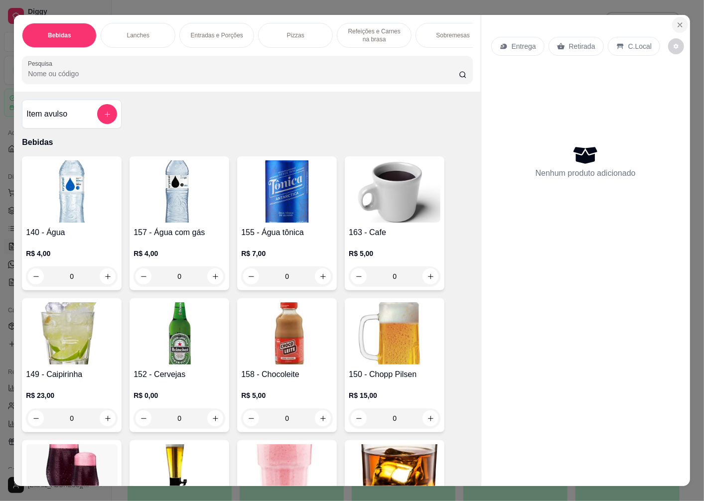
click at [676, 23] on icon "Close" at bounding box center [680, 25] width 8 height 8
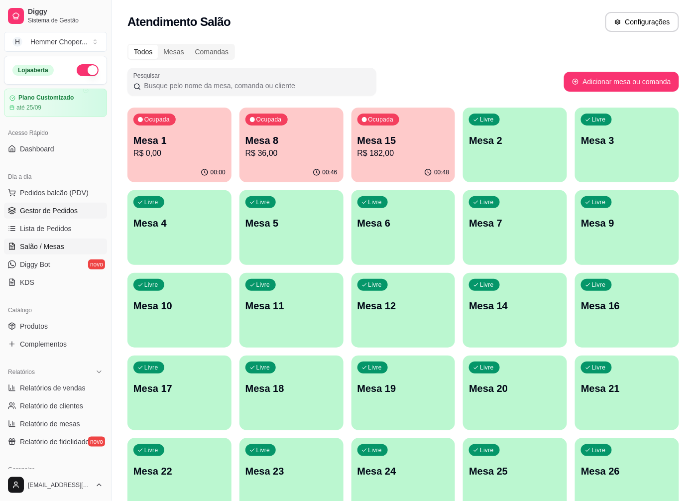
click at [53, 213] on span "Gestor de Pedidos" at bounding box center [49, 211] width 58 height 10
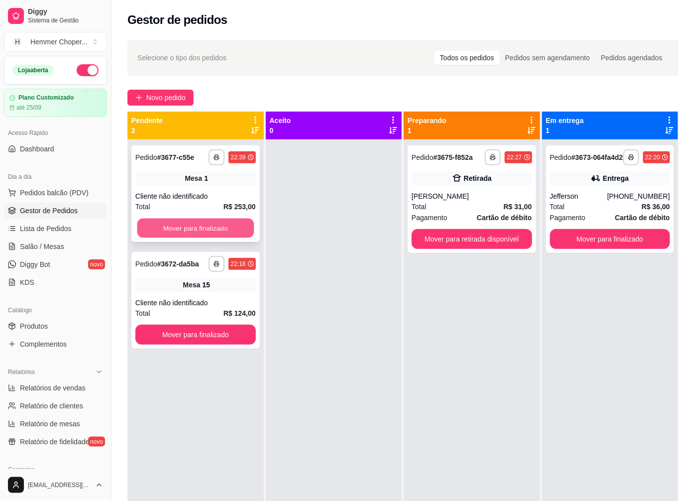
click at [188, 227] on button "Mover para finalizado" at bounding box center [195, 228] width 117 height 19
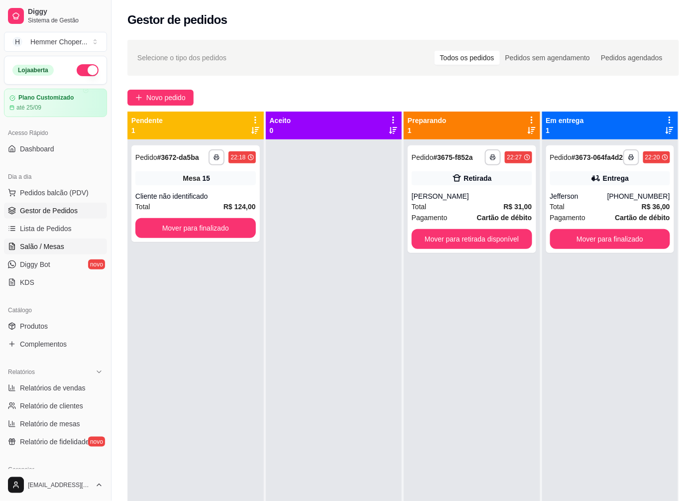
click at [52, 246] on span "Salão / Mesas" at bounding box center [42, 247] width 44 height 10
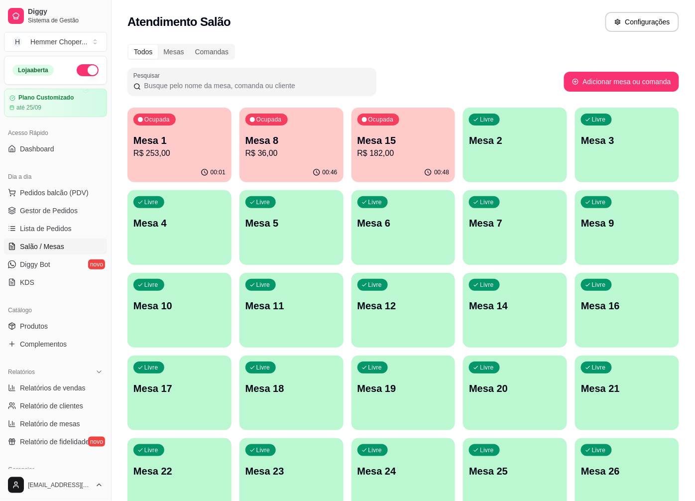
click at [183, 160] on div "Ocupada Mesa 1 R$ 253,00" at bounding box center [179, 135] width 104 height 55
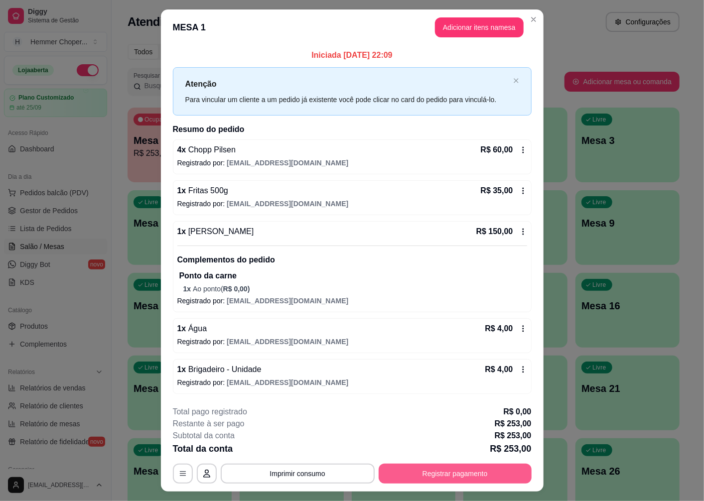
click at [428, 471] on button "Registrar pagamento" at bounding box center [455, 474] width 153 height 20
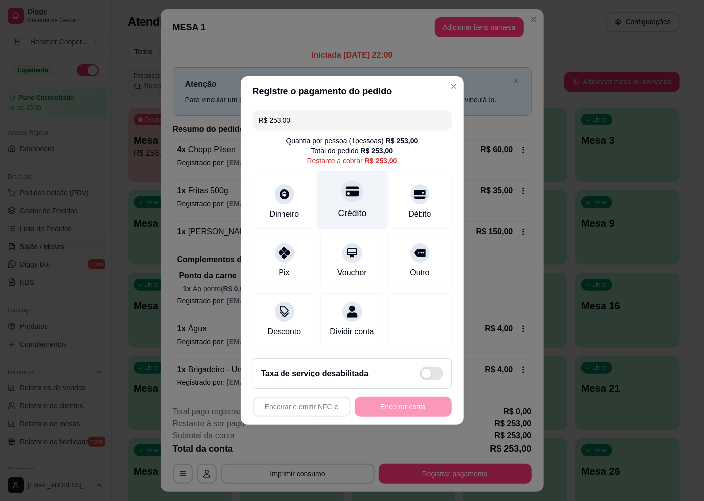
click at [347, 195] on div at bounding box center [352, 191] width 22 height 22
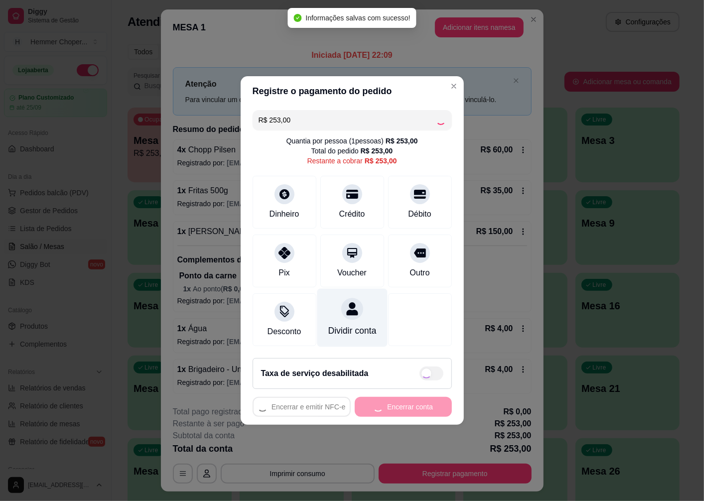
type input "R$ 0,00"
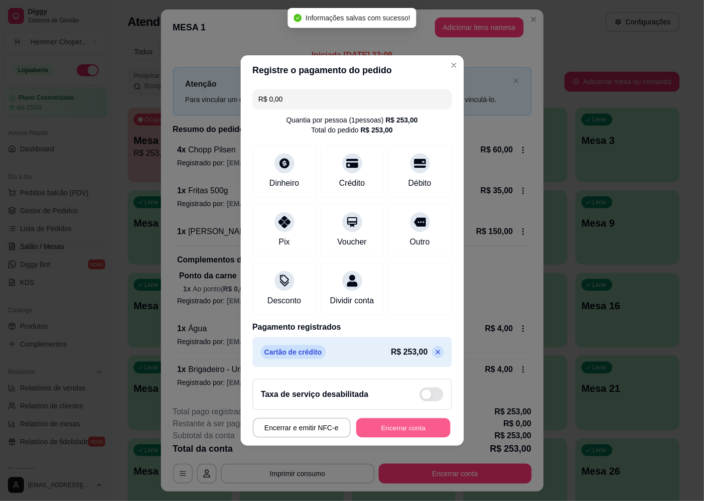
click at [376, 432] on button "Encerrar conta" at bounding box center [403, 427] width 94 height 19
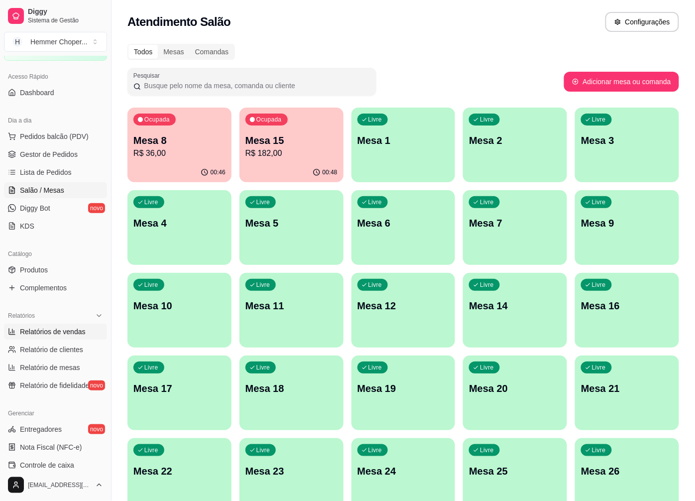
scroll to position [111, 0]
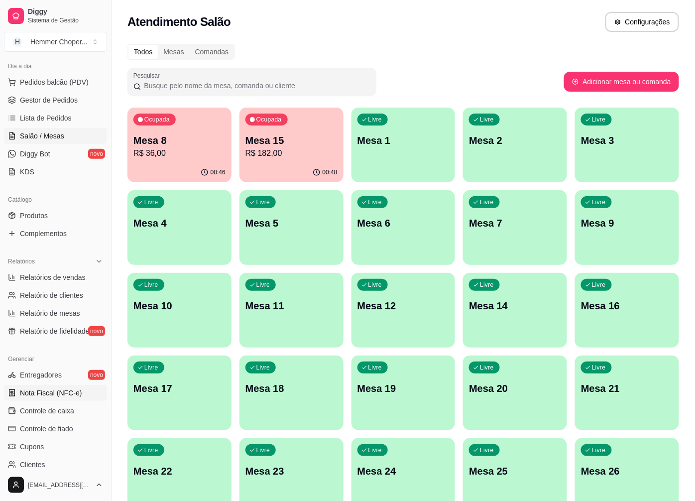
click at [40, 393] on span "Nota Fiscal (NFC-e)" at bounding box center [51, 393] width 62 height 10
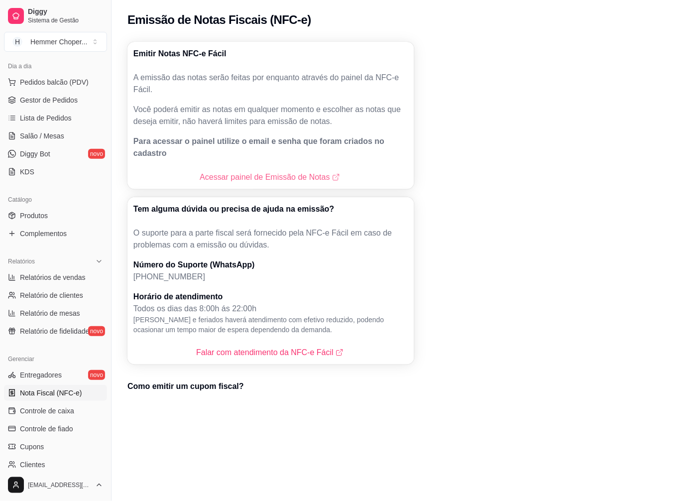
click at [265, 171] on link "Acessar painel de Emissão de Notas" at bounding box center [271, 177] width 142 height 12
click at [72, 103] on span "Gestor de Pedidos" at bounding box center [49, 100] width 58 height 10
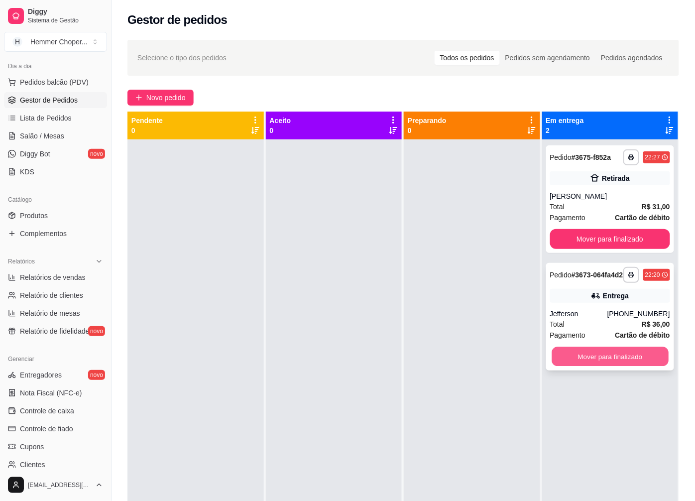
click at [598, 366] on button "Mover para finalizado" at bounding box center [610, 356] width 117 height 19
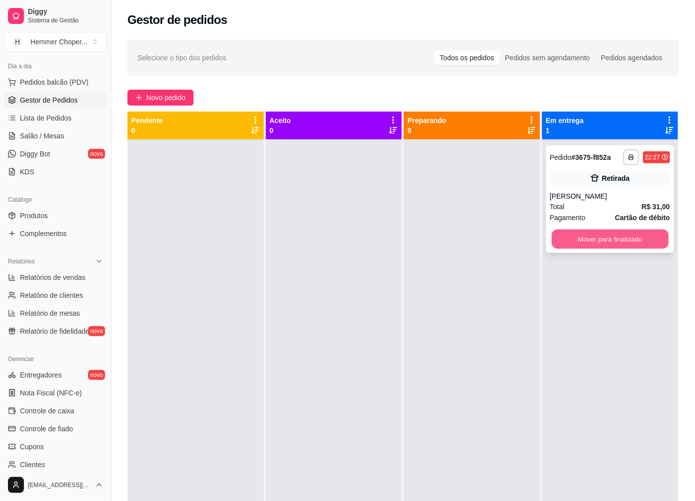
click at [610, 241] on button "Mover para finalizado" at bounding box center [610, 239] width 117 height 19
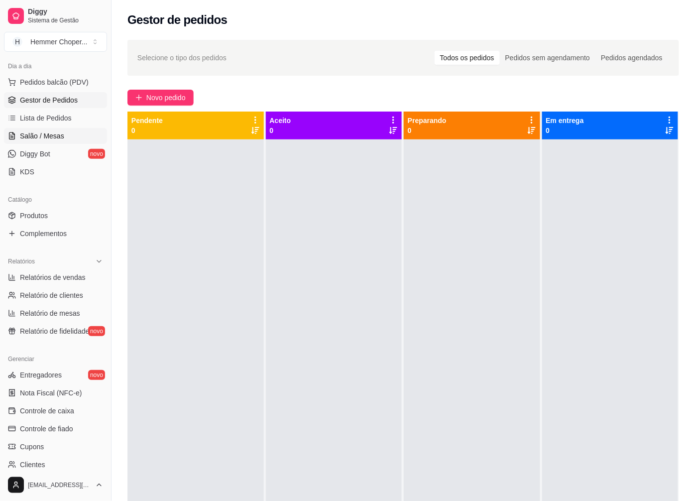
click at [50, 135] on span "Salão / Mesas" at bounding box center [42, 136] width 44 height 10
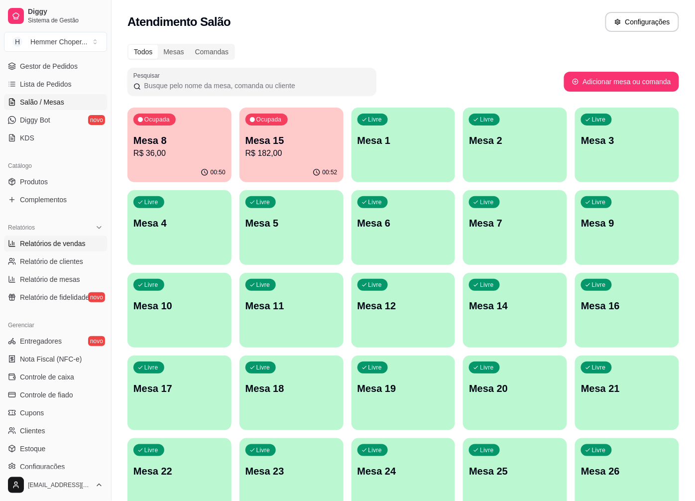
scroll to position [166, 0]
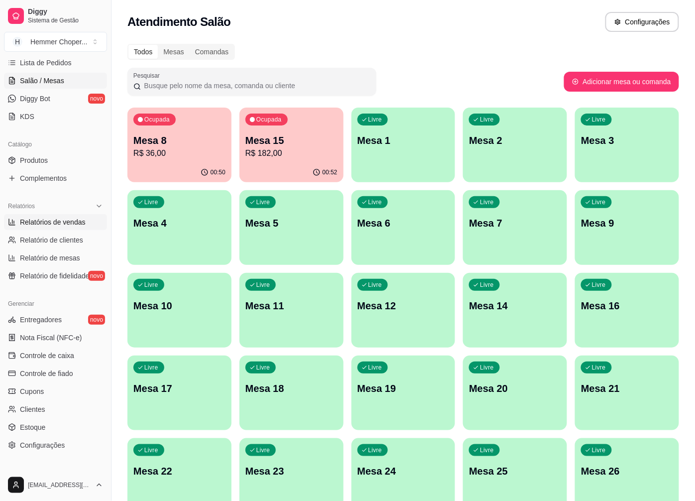
click at [68, 226] on span "Relatórios de vendas" at bounding box center [53, 222] width 66 height 10
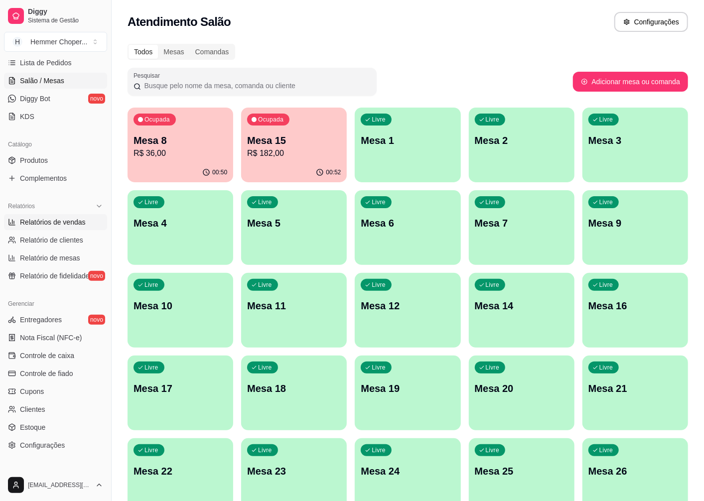
select select "ALL"
select select "0"
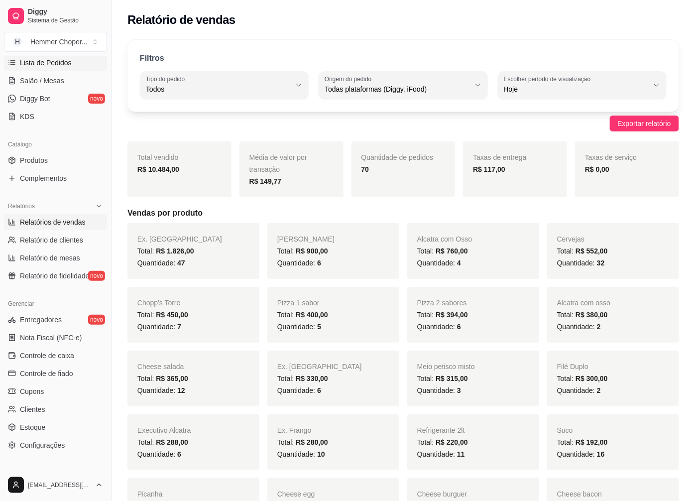
click at [53, 64] on span "Lista de Pedidos" at bounding box center [46, 63] width 52 height 10
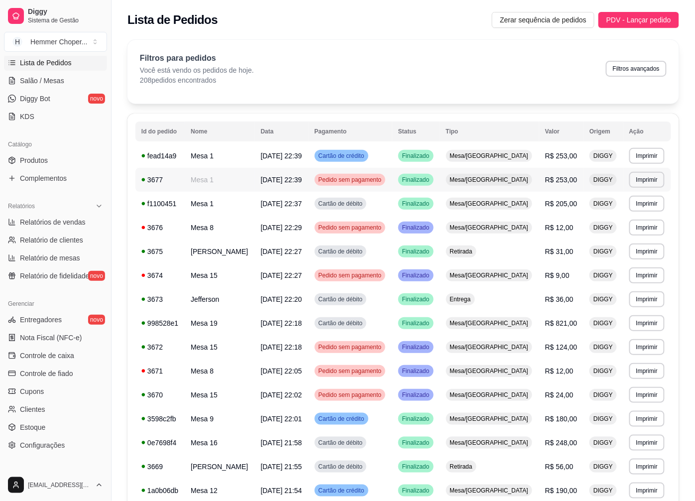
click at [518, 181] on span "Mesa/[GEOGRAPHIC_DATA]" at bounding box center [489, 180] width 83 height 8
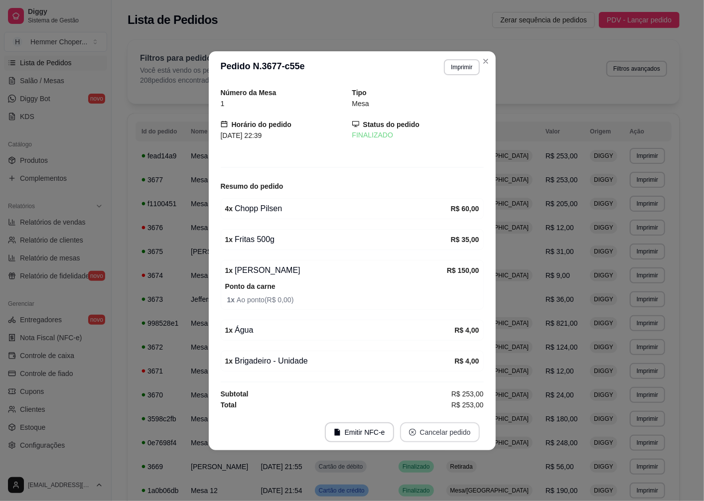
click at [428, 431] on button "Cancelar pedido" at bounding box center [440, 432] width 80 height 20
click at [466, 409] on button "Sim" at bounding box center [468, 408] width 40 height 20
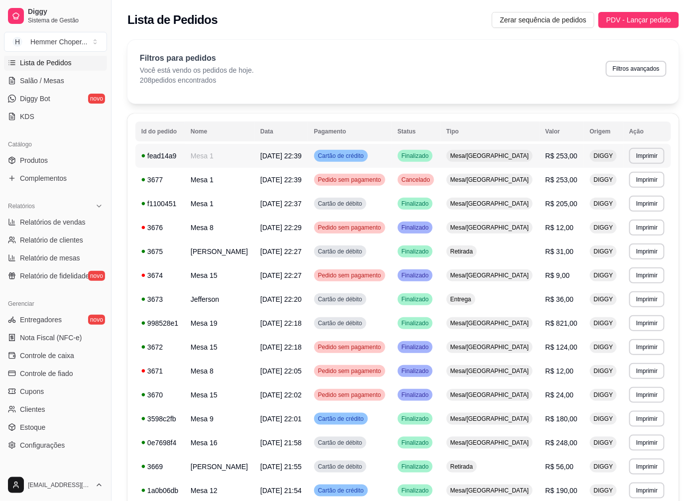
click at [514, 152] on span "Mesa/[GEOGRAPHIC_DATA]" at bounding box center [490, 156] width 83 height 8
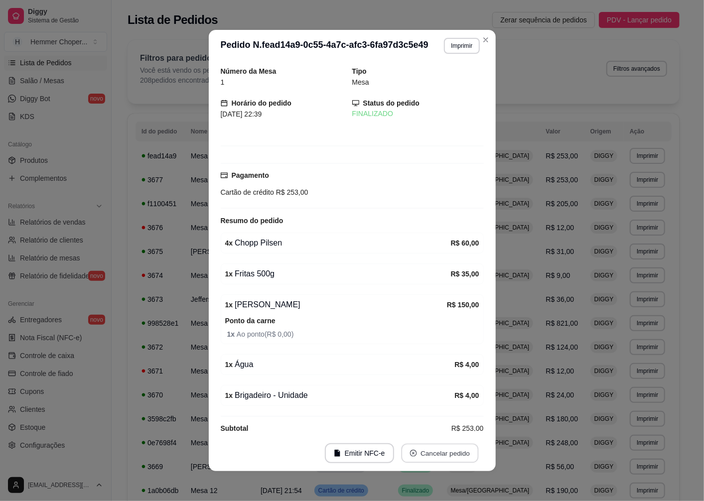
click at [424, 454] on button "Cancelar pedido" at bounding box center [439, 453] width 77 height 19
click at [451, 429] on button "Sim" at bounding box center [464, 429] width 40 height 20
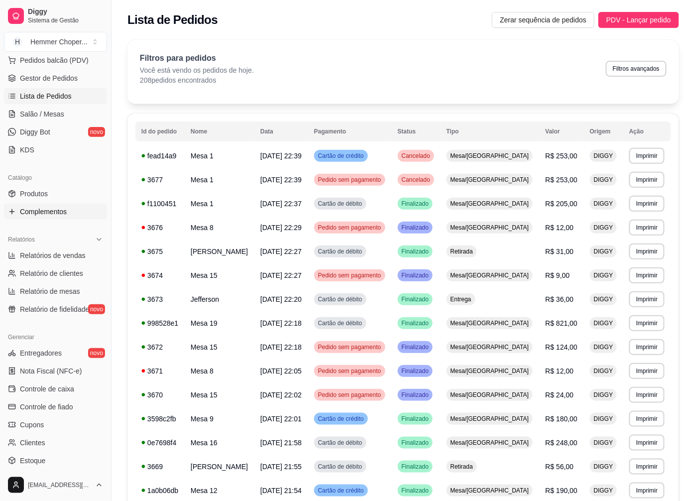
scroll to position [55, 0]
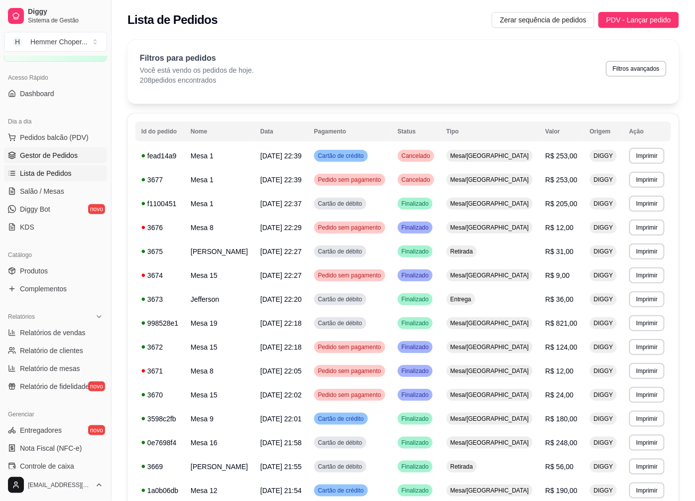
click at [56, 156] on span "Gestor de Pedidos" at bounding box center [49, 155] width 58 height 10
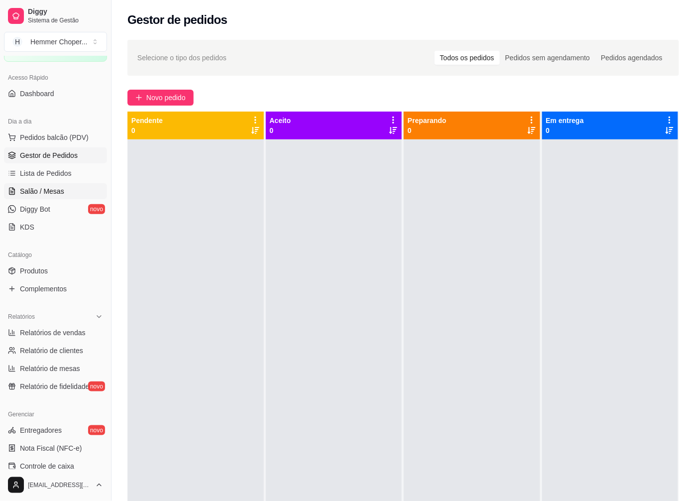
click at [46, 191] on span "Salão / Mesas" at bounding box center [42, 191] width 44 height 10
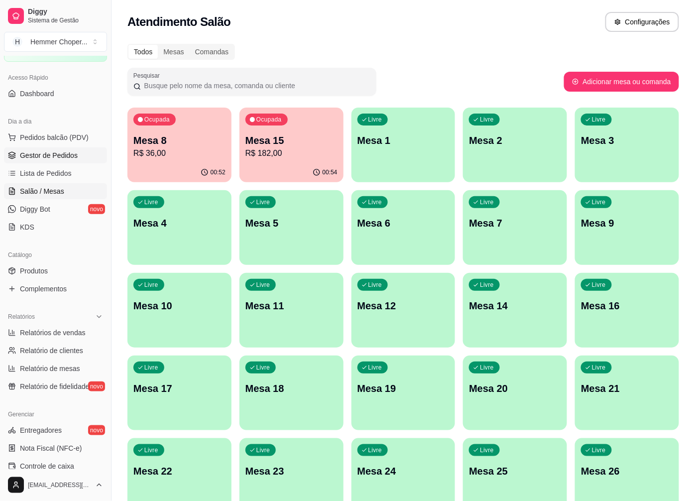
click at [66, 153] on span "Gestor de Pedidos" at bounding box center [49, 155] width 58 height 10
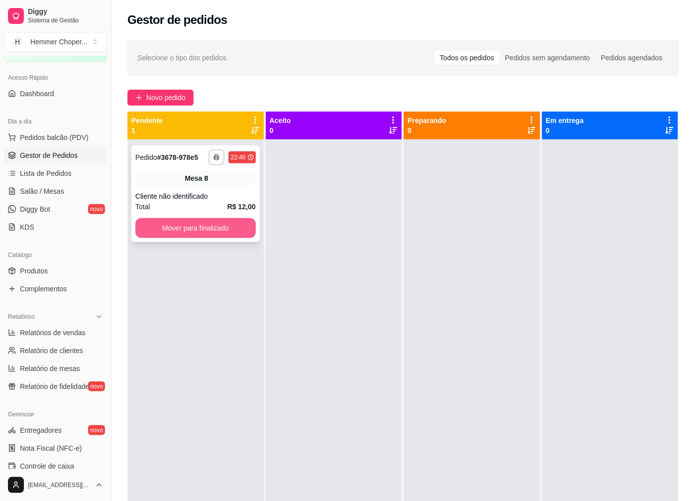
click at [208, 227] on button "Mover para finalizado" at bounding box center [195, 228] width 121 height 20
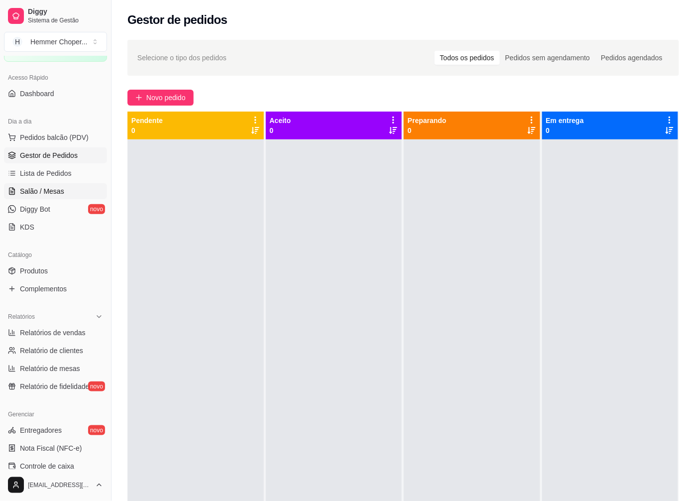
click at [50, 192] on span "Salão / Mesas" at bounding box center [42, 191] width 44 height 10
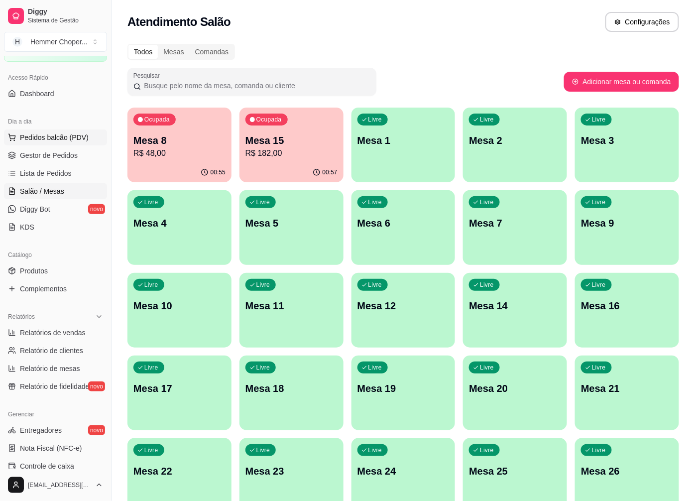
click at [57, 137] on span "Pedidos balcão (PDV)" at bounding box center [54, 137] width 69 height 10
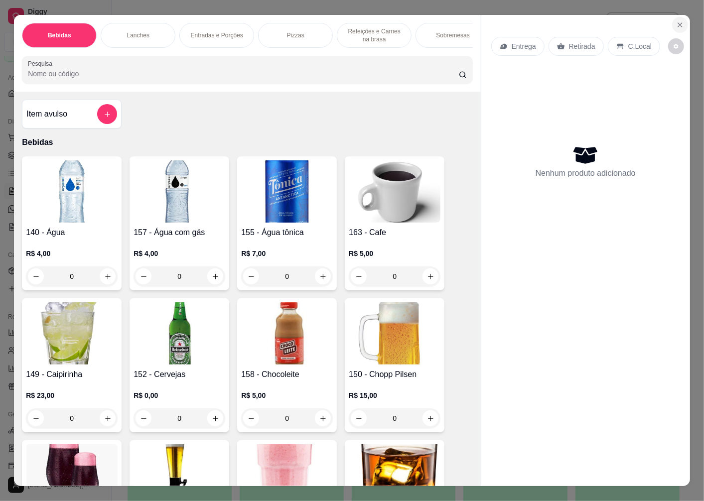
click at [676, 21] on icon "Close" at bounding box center [680, 25] width 8 height 8
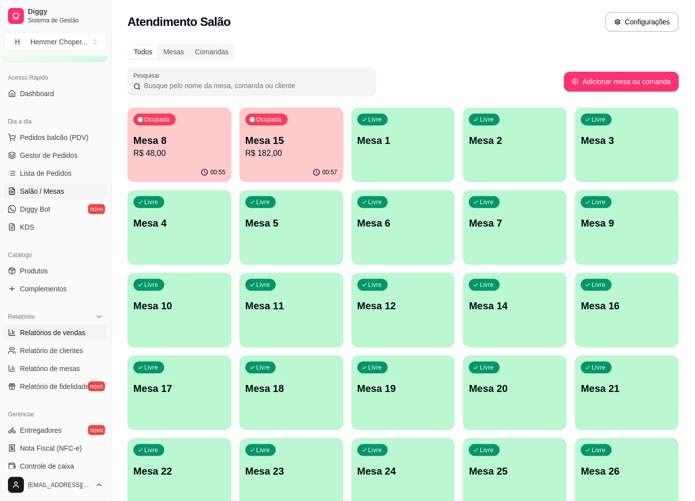
click at [55, 331] on span "Relatórios de vendas" at bounding box center [53, 333] width 66 height 10
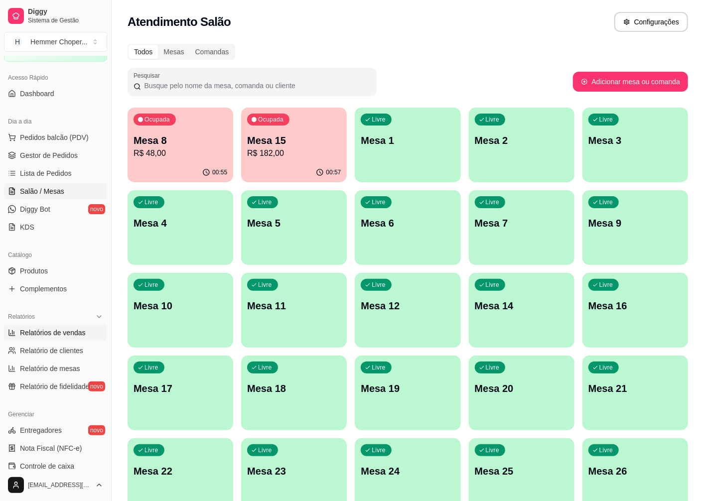
select select "ALL"
select select "0"
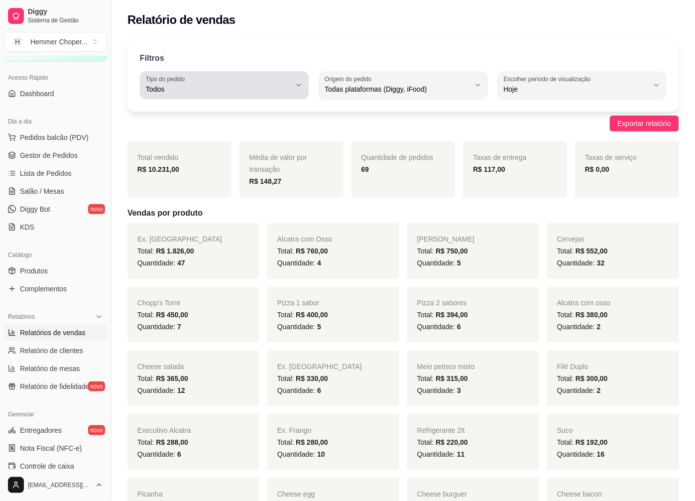
click at [193, 88] on span "Todos" at bounding box center [218, 89] width 145 height 10
click at [186, 133] on span "Entrega" at bounding box center [219, 129] width 137 height 9
type input "DELIVERY"
select select "DELIVERY"
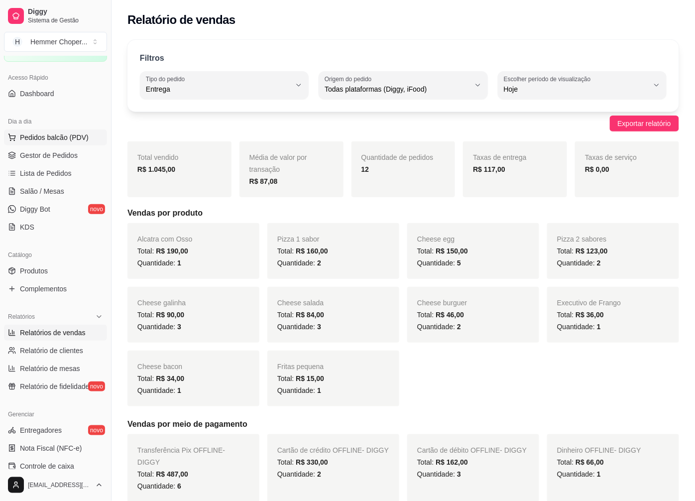
click at [55, 138] on span "Pedidos balcão (PDV)" at bounding box center [54, 137] width 69 height 10
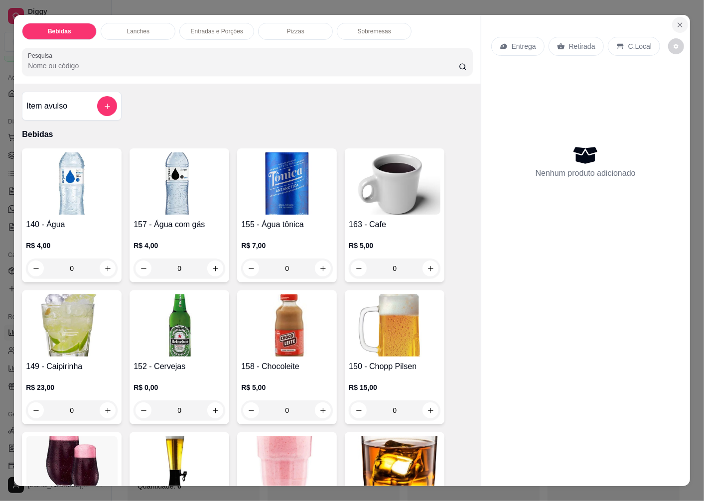
click at [676, 21] on icon "Close" at bounding box center [680, 25] width 8 height 8
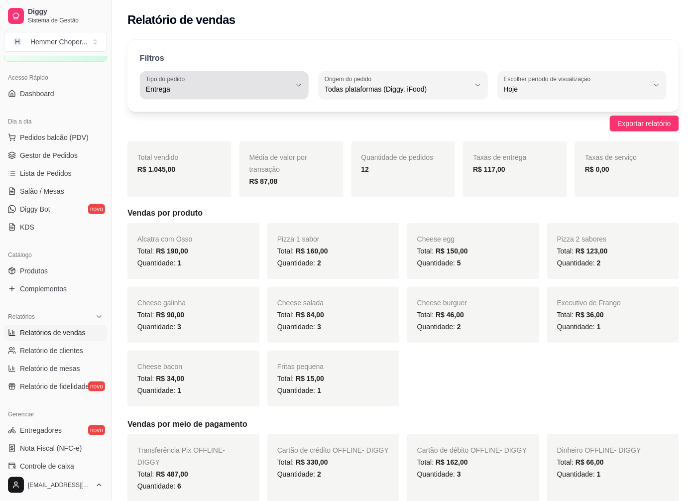
click at [157, 84] on span "Entrega" at bounding box center [218, 89] width 145 height 10
click at [171, 115] on span "Todos" at bounding box center [219, 112] width 137 height 9
type input "ALL"
select select "ALL"
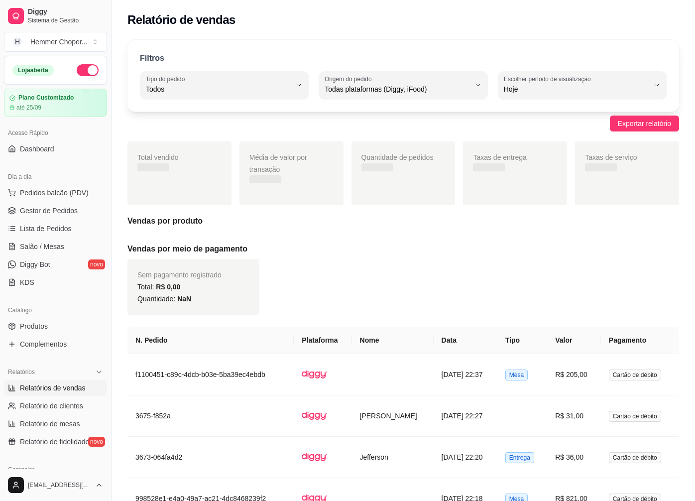
select select "ALL"
select select "0"
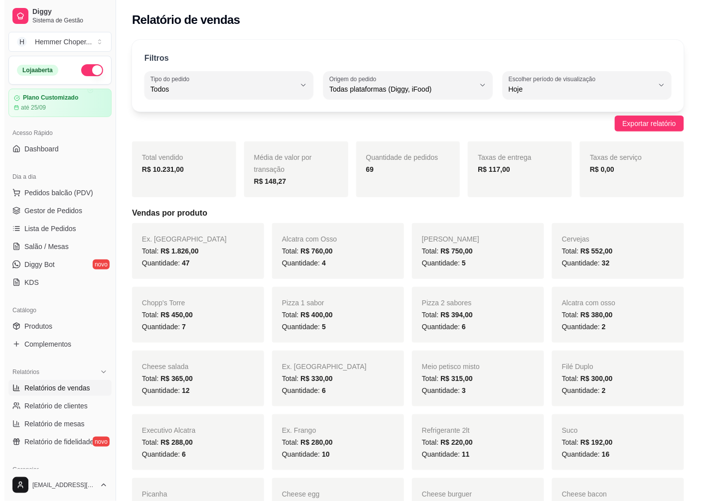
scroll to position [55, 0]
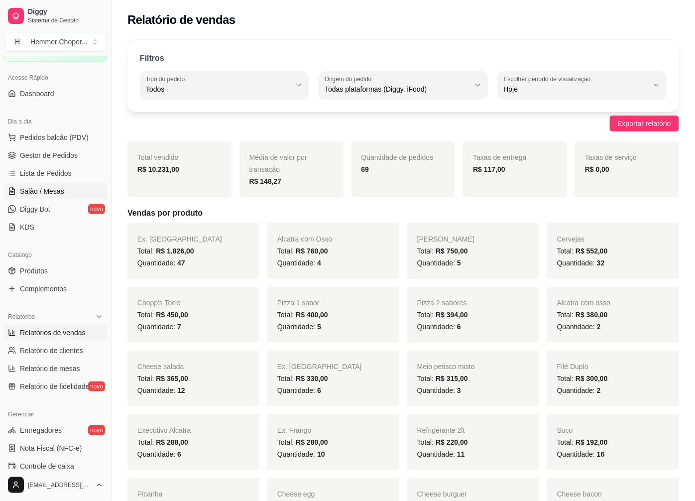
click at [65, 186] on link "Salão / Mesas" at bounding box center [55, 191] width 103 height 16
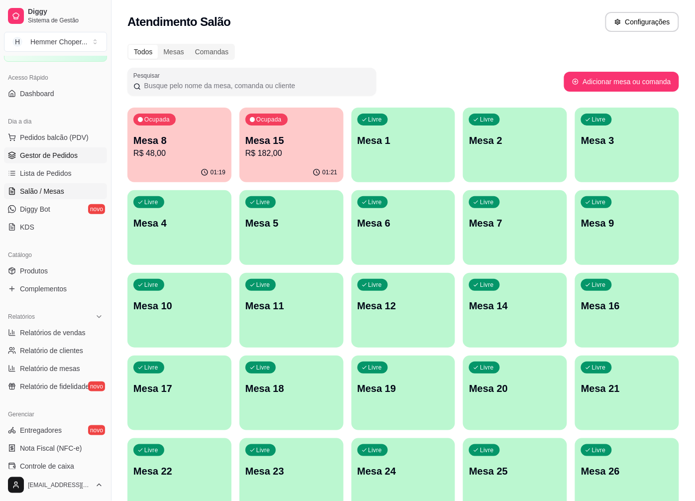
click at [58, 154] on span "Gestor de Pedidos" at bounding box center [49, 155] width 58 height 10
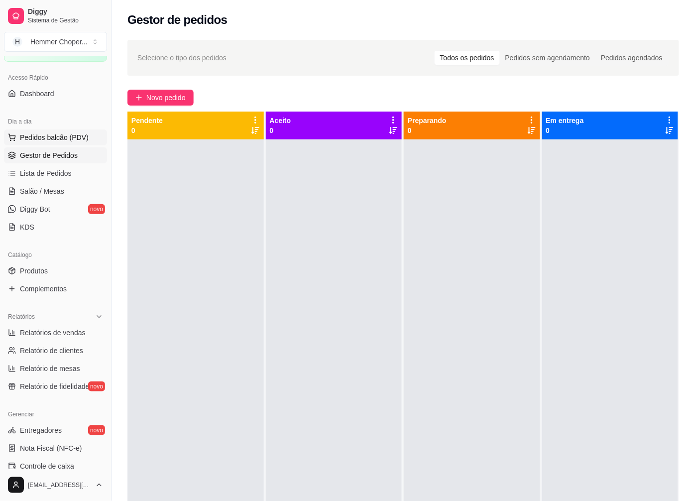
click at [76, 140] on span "Pedidos balcão (PDV)" at bounding box center [54, 137] width 69 height 10
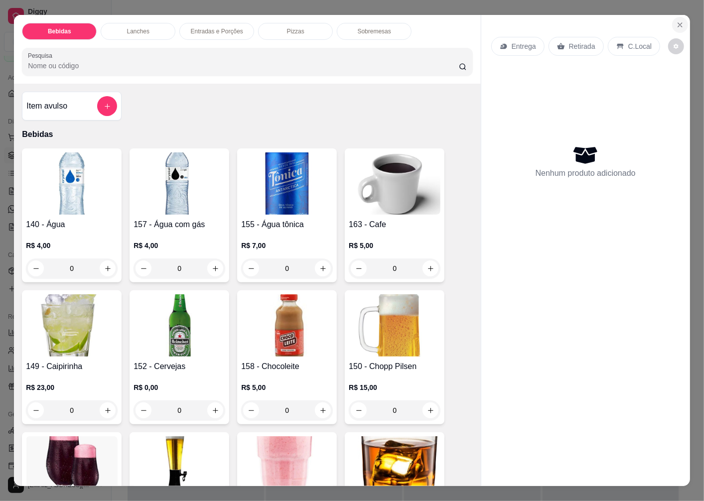
click at [678, 23] on icon "Close" at bounding box center [680, 25] width 4 height 4
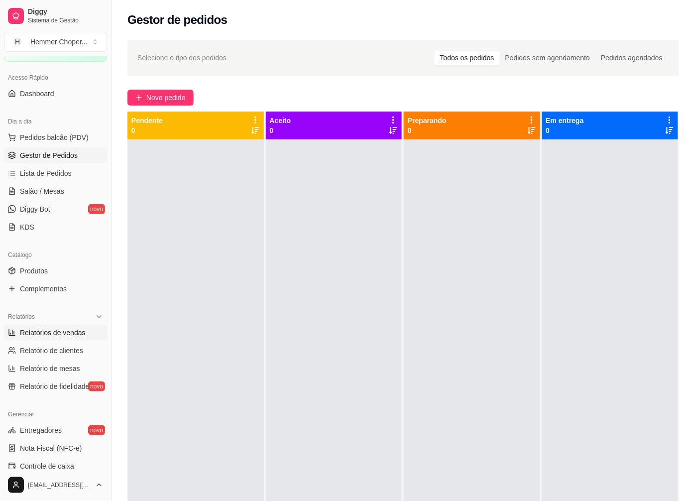
click at [57, 335] on span "Relatórios de vendas" at bounding box center [53, 333] width 66 height 10
select select "ALL"
select select "0"
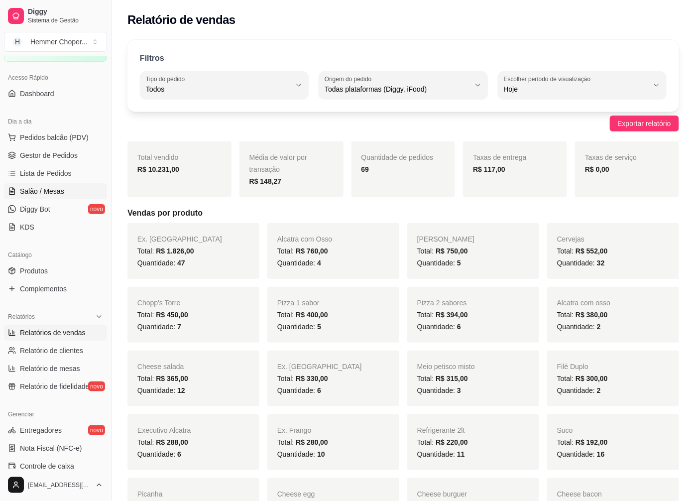
click at [48, 192] on span "Salão / Mesas" at bounding box center [42, 191] width 44 height 10
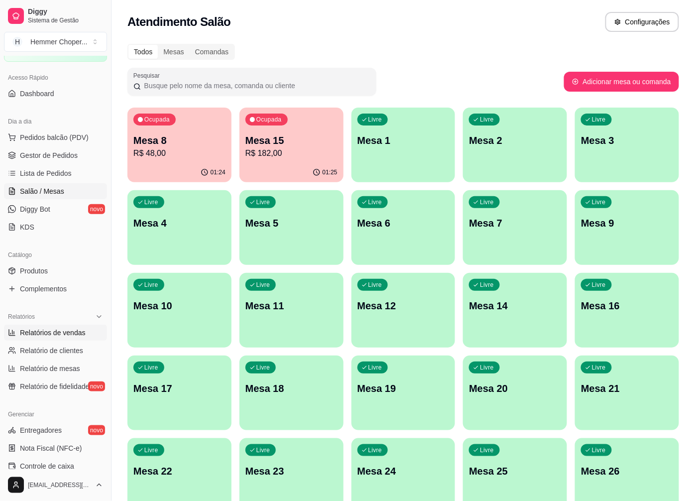
click at [62, 329] on span "Relatórios de vendas" at bounding box center [53, 333] width 66 height 10
select select "ALL"
select select "0"
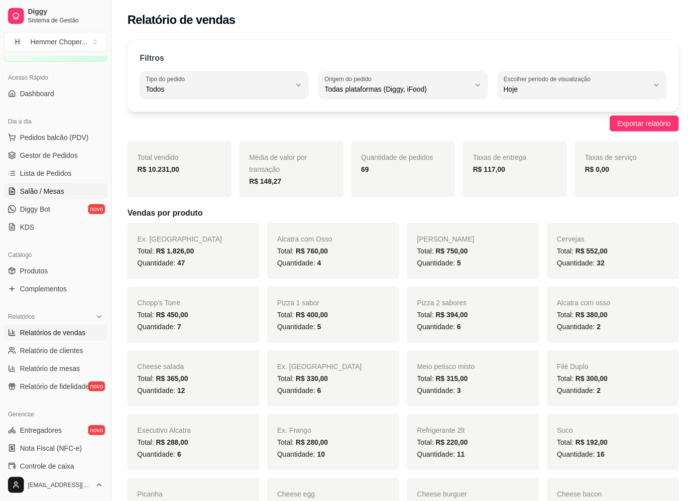
click at [54, 192] on span "Salão / Mesas" at bounding box center [42, 191] width 44 height 10
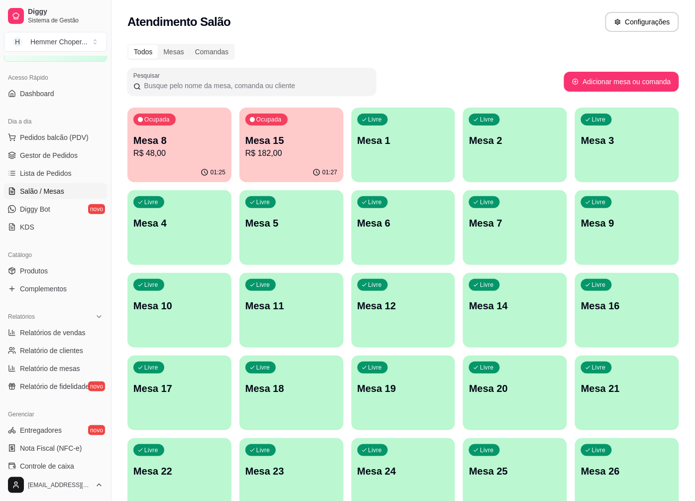
click at [282, 147] on p "R$ 182,00" at bounding box center [292, 153] width 92 height 12
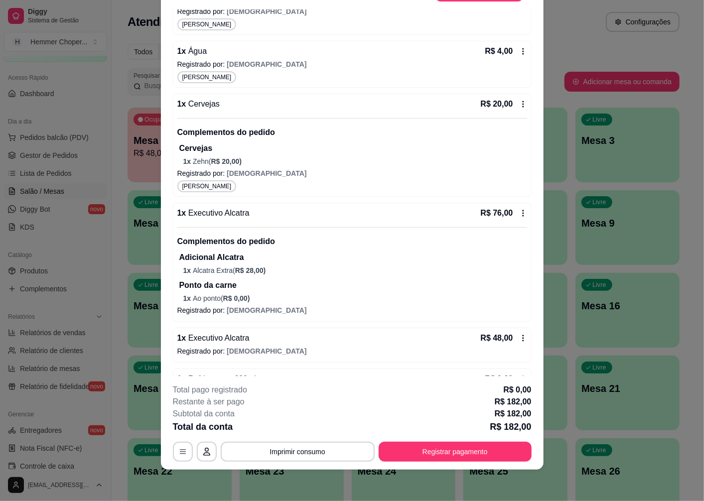
scroll to position [354, 0]
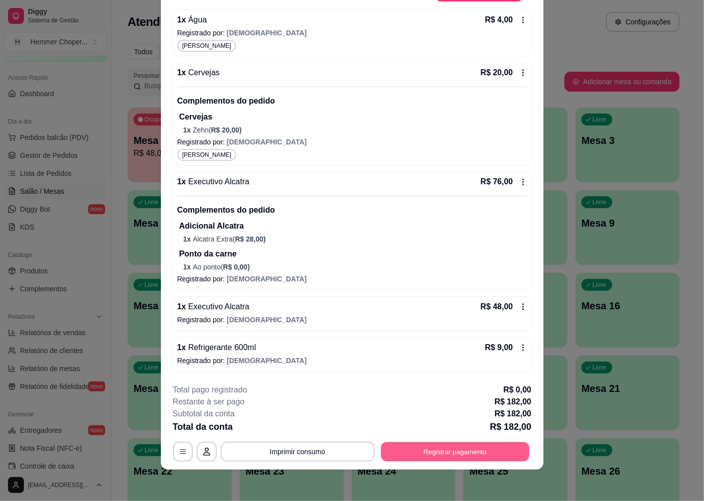
click at [424, 454] on button "Registrar pagamento" at bounding box center [455, 451] width 148 height 19
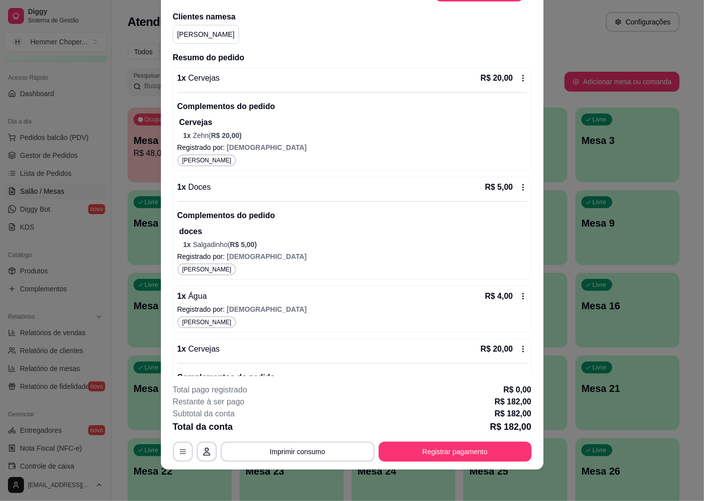
scroll to position [21, 0]
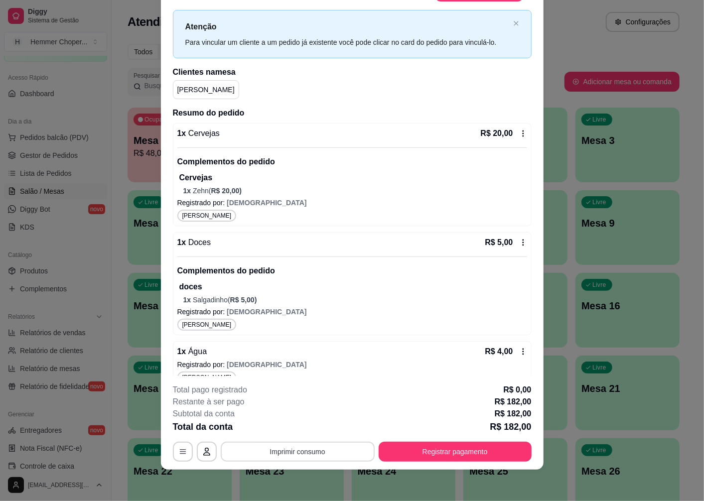
click at [300, 452] on button "Imprimir consumo" at bounding box center [298, 452] width 154 height 20
click at [305, 428] on button "Cozinha" at bounding box center [296, 428] width 70 height 15
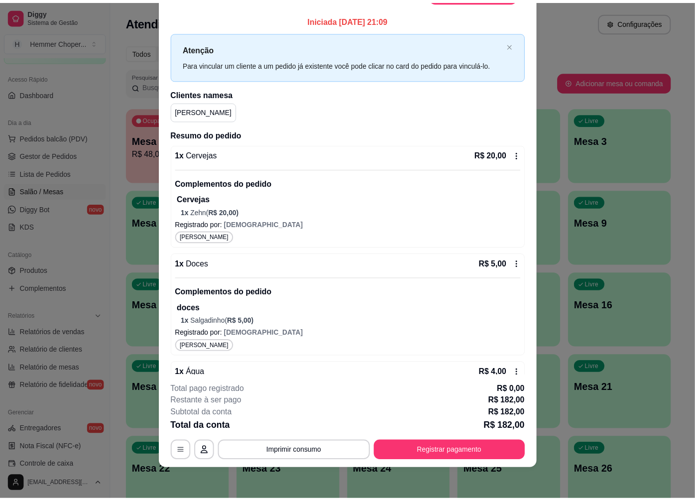
scroll to position [0, 0]
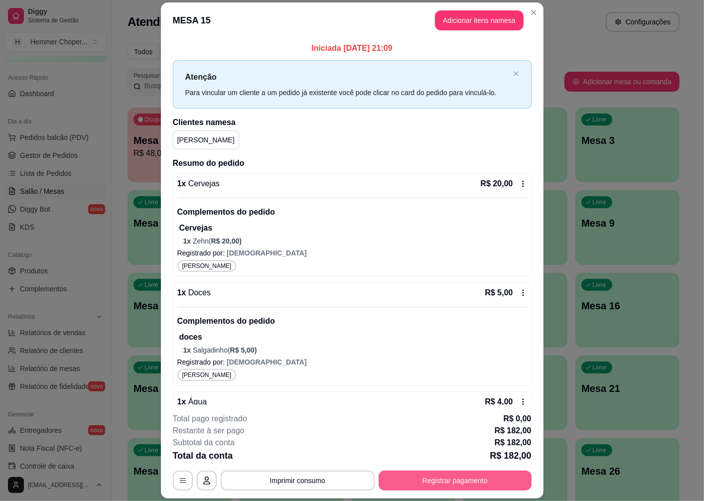
click at [424, 479] on button "Registrar pagamento" at bounding box center [455, 481] width 153 height 20
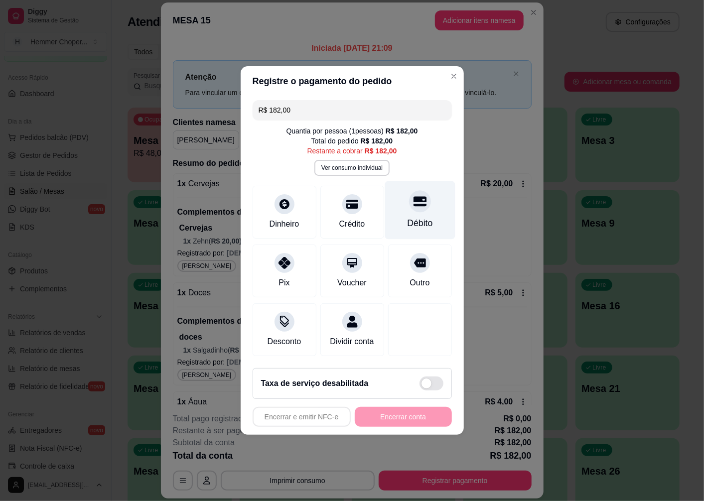
click at [414, 207] on div "Débito" at bounding box center [419, 210] width 70 height 58
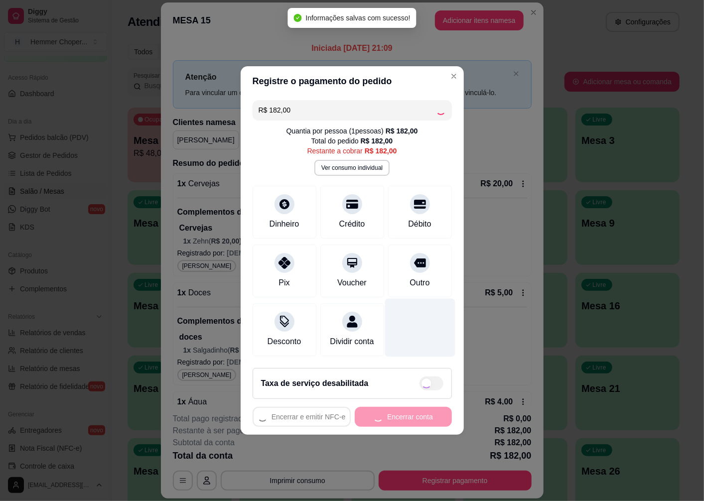
type input "R$ 0,00"
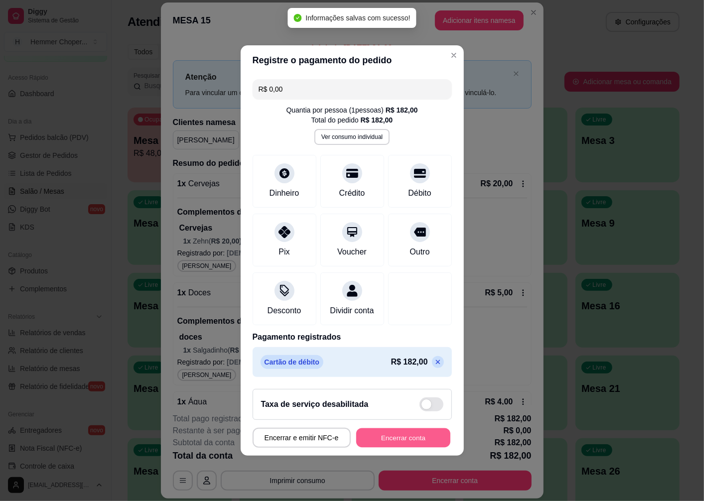
click at [386, 445] on button "Encerrar conta" at bounding box center [403, 437] width 94 height 19
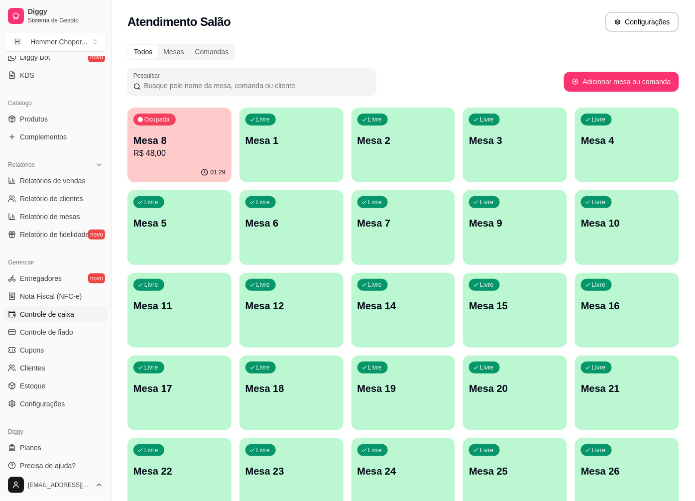
scroll to position [215, 0]
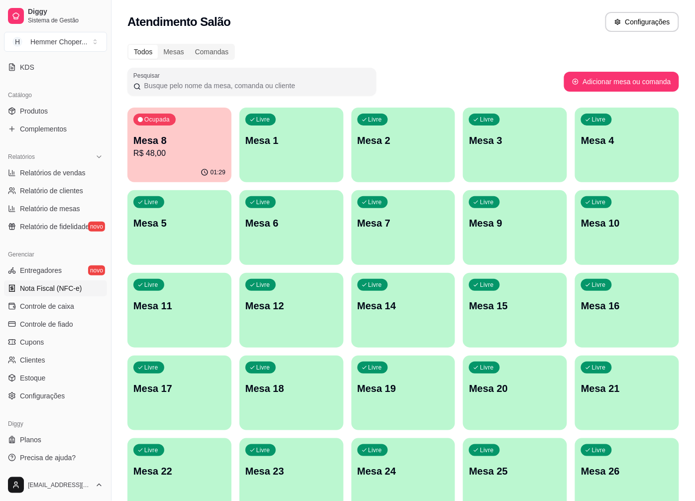
click at [63, 284] on span "Nota Fiscal (NFC-e)" at bounding box center [51, 288] width 62 height 10
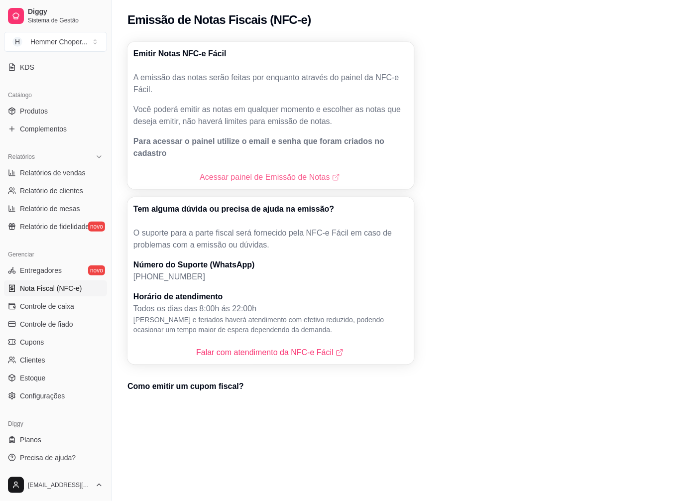
click at [259, 171] on link "Acessar painel de Emissão de Notas" at bounding box center [271, 177] width 142 height 12
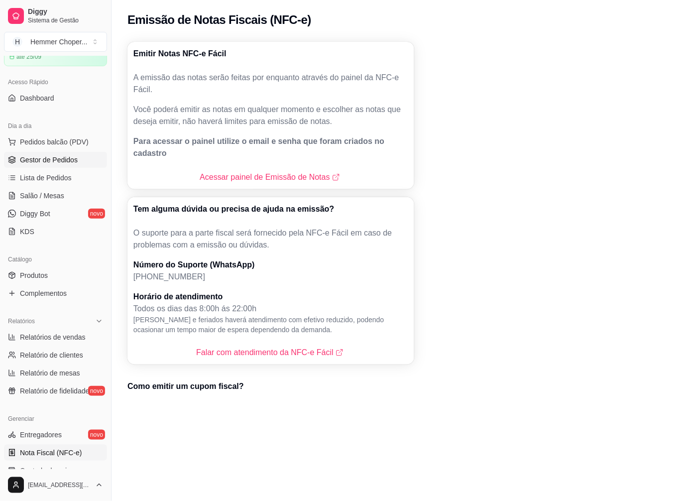
scroll to position [49, 0]
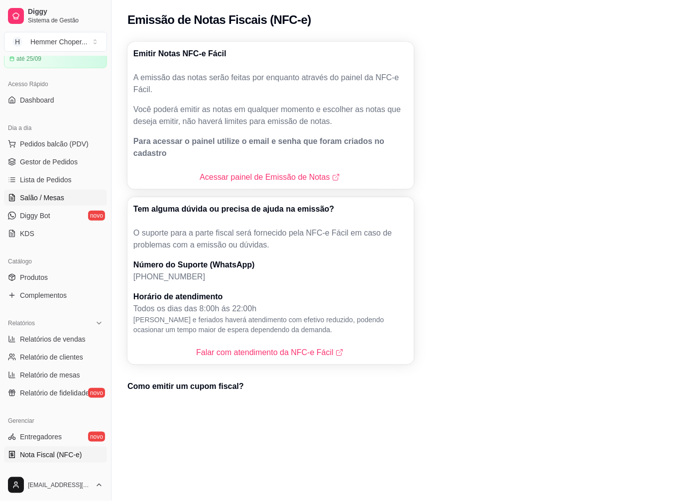
click at [55, 195] on span "Salão / Mesas" at bounding box center [42, 198] width 44 height 10
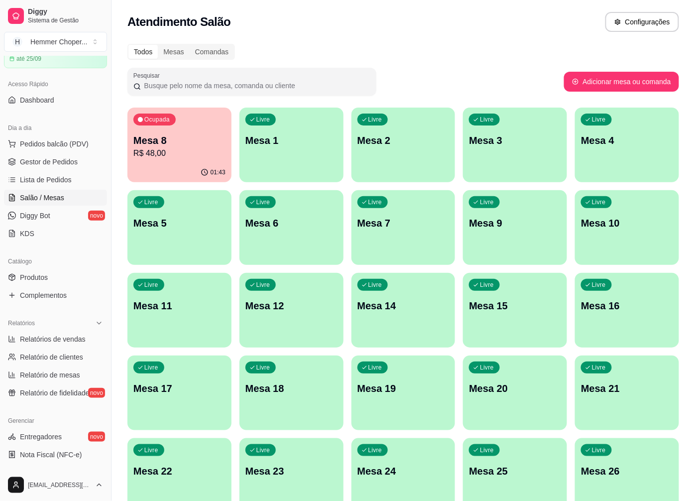
click at [175, 153] on p "R$ 48,00" at bounding box center [179, 153] width 92 height 12
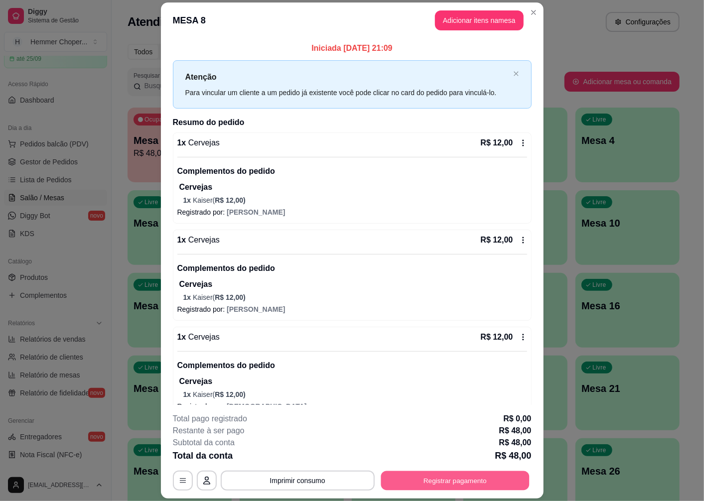
click at [432, 480] on button "Registrar pagamento" at bounding box center [455, 480] width 148 height 19
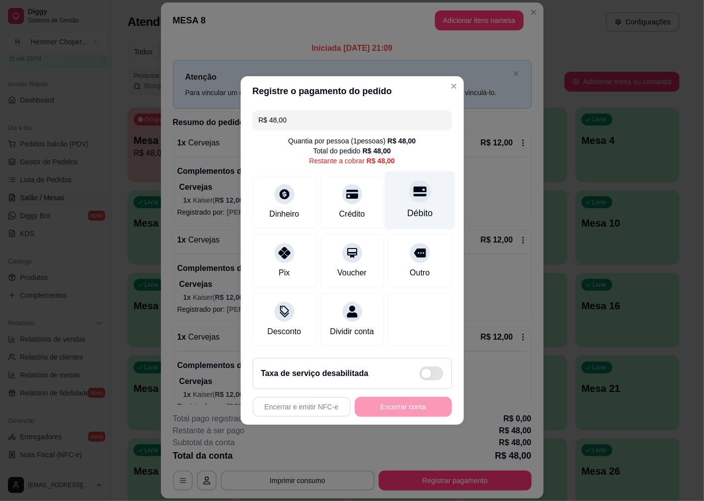
click at [413, 187] on icon at bounding box center [419, 192] width 13 height 10
type input "R$ 0,00"
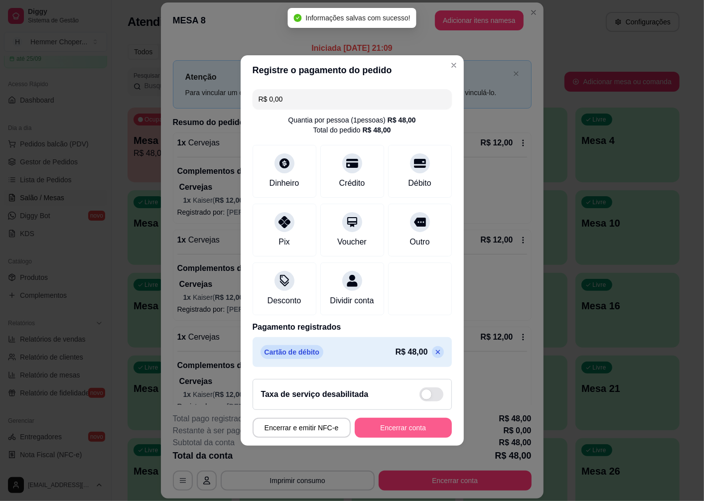
click at [388, 427] on button "Encerrar conta" at bounding box center [403, 428] width 97 height 20
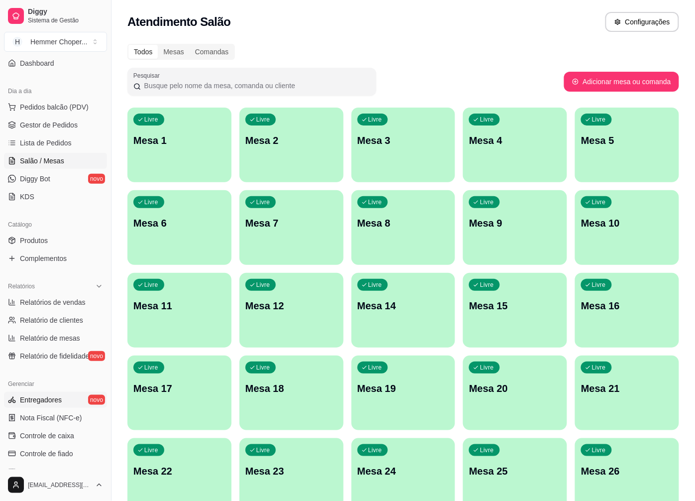
scroll to position [160, 0]
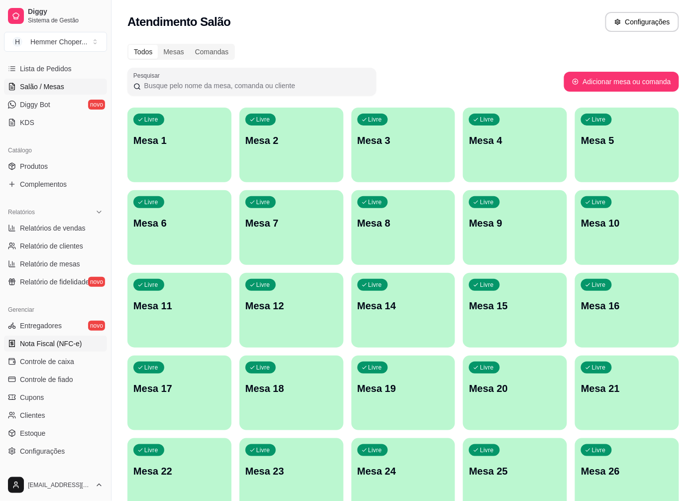
click at [57, 344] on span "Nota Fiscal (NFC-e)" at bounding box center [51, 344] width 62 height 10
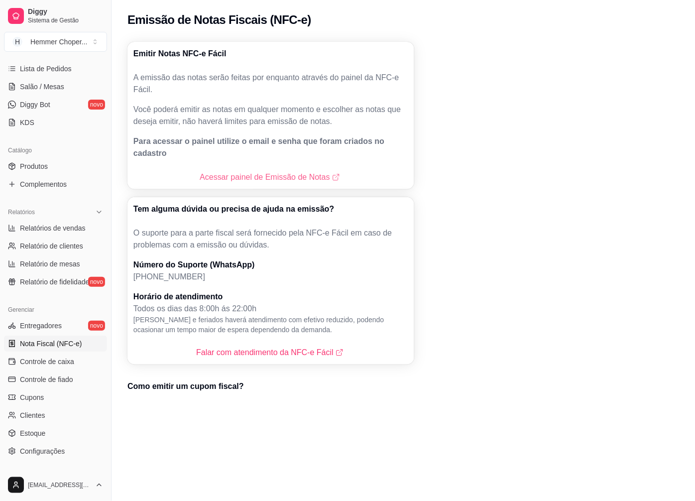
click at [255, 171] on link "Acessar painel de Emissão de Notas" at bounding box center [271, 177] width 142 height 12
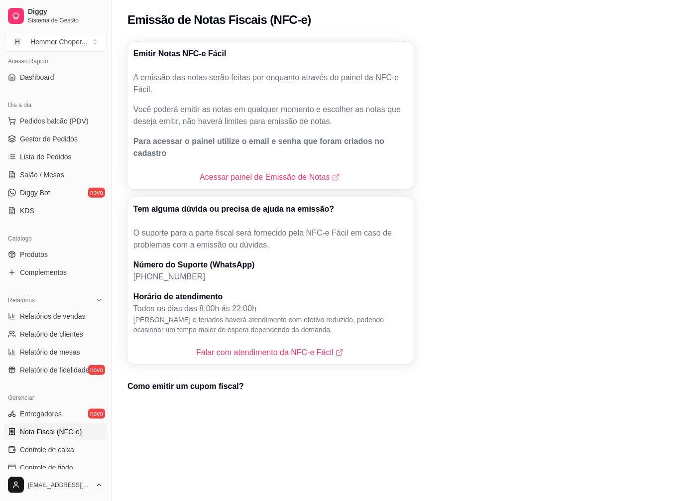
scroll to position [49, 0]
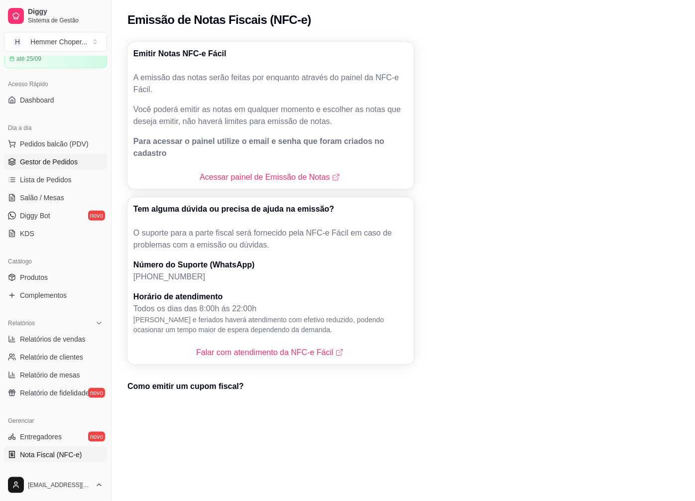
click at [52, 157] on span "Gestor de Pedidos" at bounding box center [49, 162] width 58 height 10
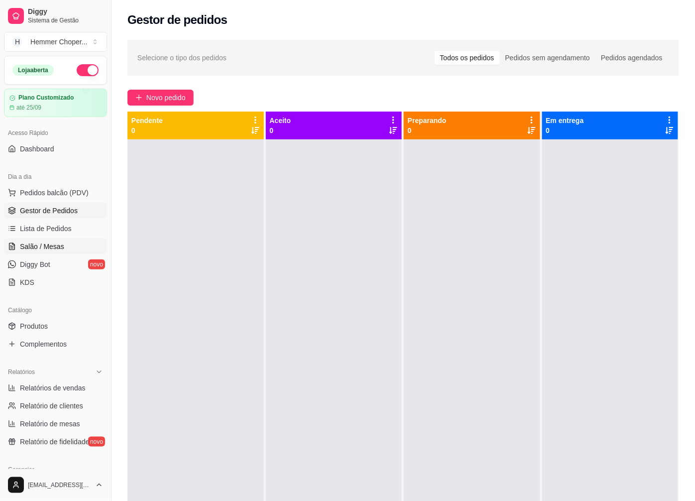
click at [56, 247] on span "Salão / Mesas" at bounding box center [42, 247] width 44 height 10
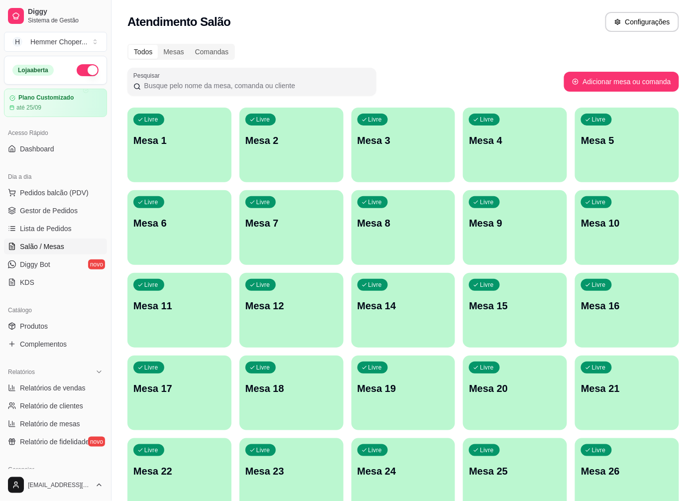
click at [185, 146] on p "Mesa 1" at bounding box center [179, 140] width 92 height 14
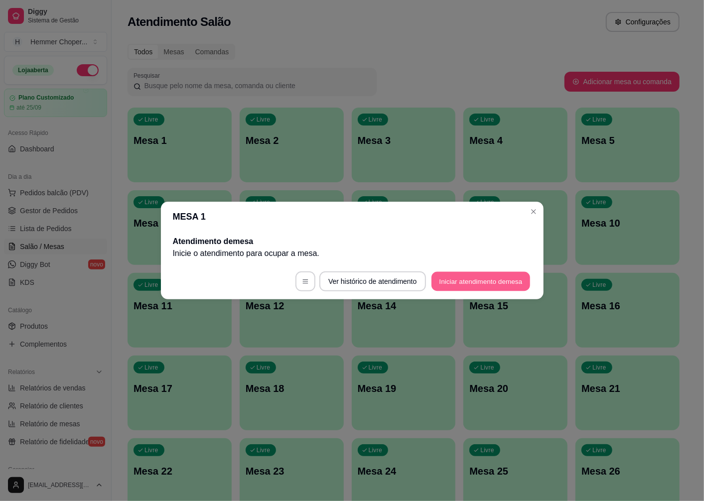
click at [475, 282] on button "Iniciar atendimento de mesa" at bounding box center [480, 281] width 99 height 19
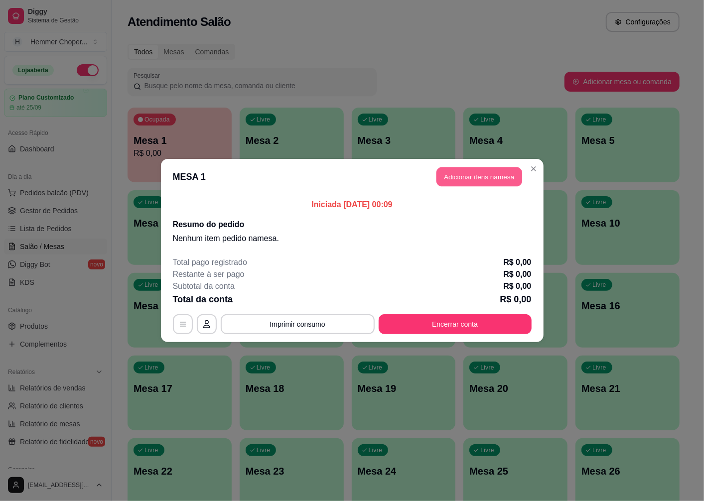
click at [479, 179] on button "Adicionar itens na mesa" at bounding box center [479, 176] width 86 height 19
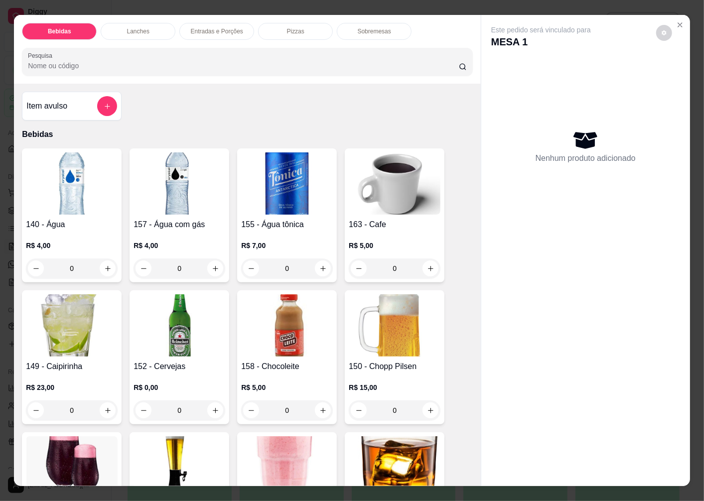
click at [170, 332] on img at bounding box center [179, 325] width 92 height 62
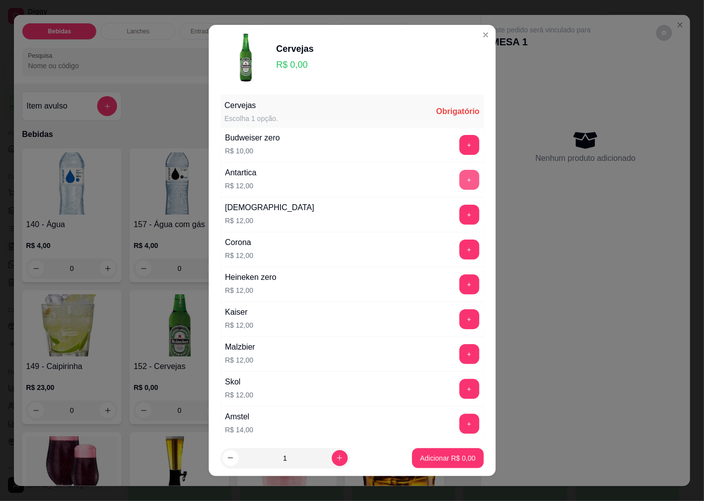
click at [459, 182] on button "+" at bounding box center [469, 180] width 20 height 20
click at [336, 457] on icon "increase-product-quantity" at bounding box center [339, 457] width 7 height 7
type input "4"
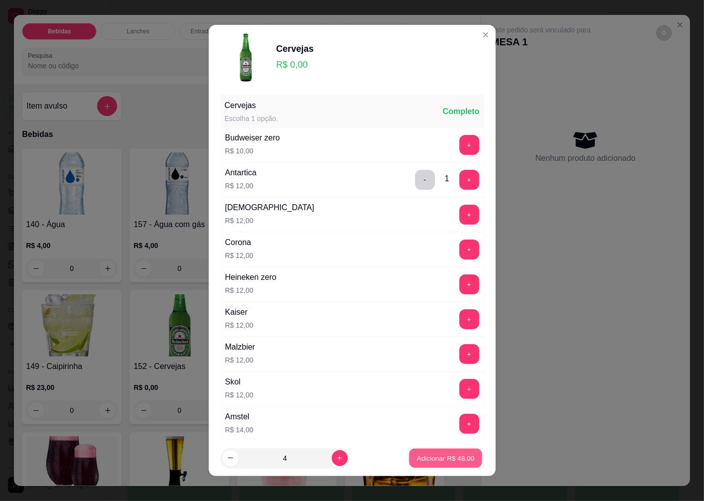
click at [421, 461] on p "Adicionar R$ 48,00" at bounding box center [446, 457] width 58 height 9
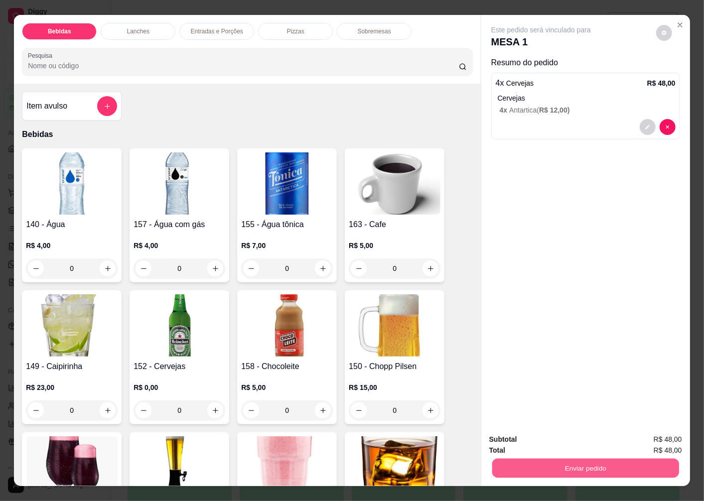
click at [541, 462] on button "Enviar pedido" at bounding box center [585, 467] width 187 height 19
click at [521, 437] on button "Não registrar e enviar pedido" at bounding box center [553, 439] width 104 height 19
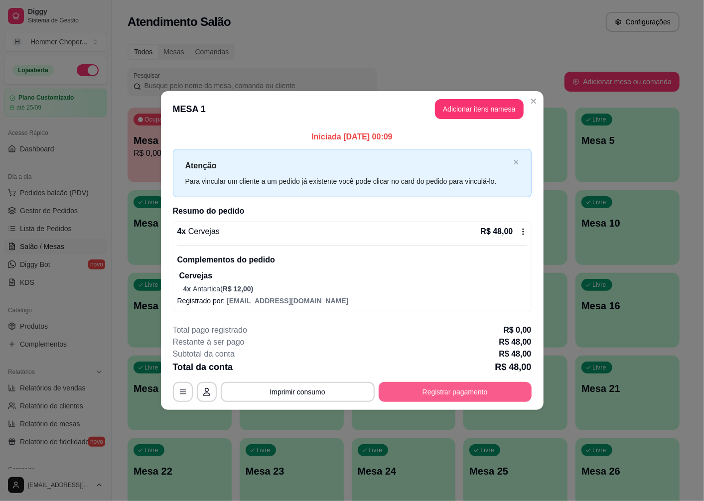
click at [457, 394] on button "Registrar pagamento" at bounding box center [455, 392] width 153 height 20
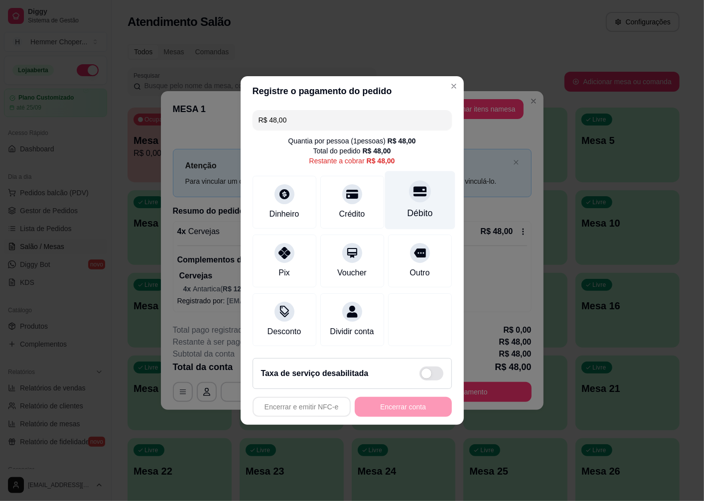
click at [411, 194] on div at bounding box center [420, 191] width 22 height 22
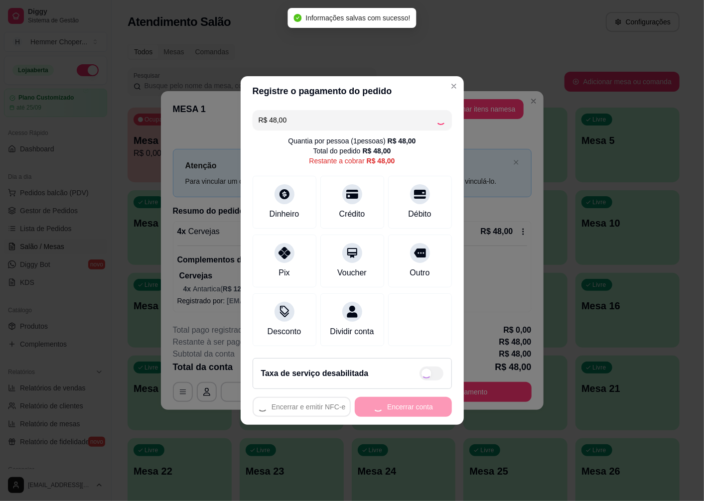
type input "R$ 0,00"
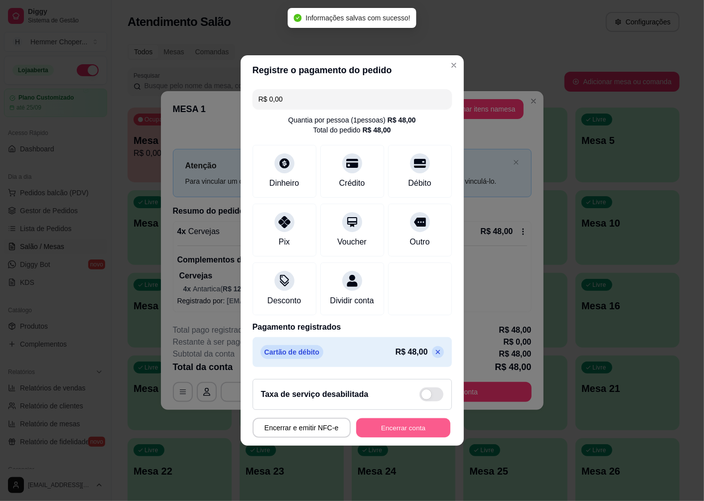
click at [404, 427] on button "Encerrar conta" at bounding box center [403, 427] width 94 height 19
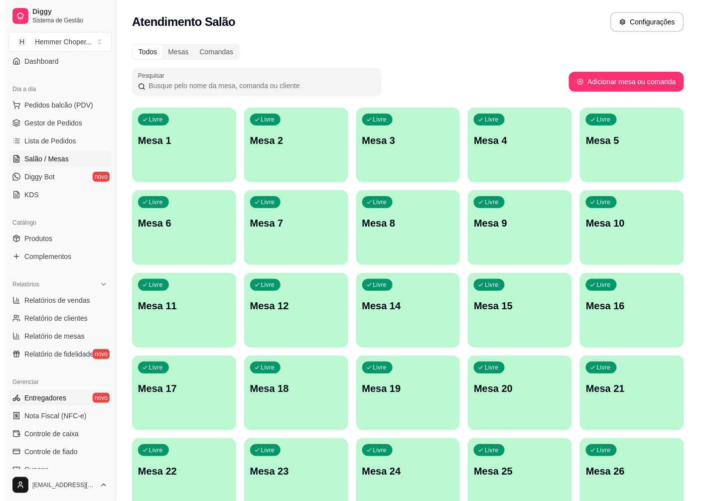
scroll to position [111, 0]
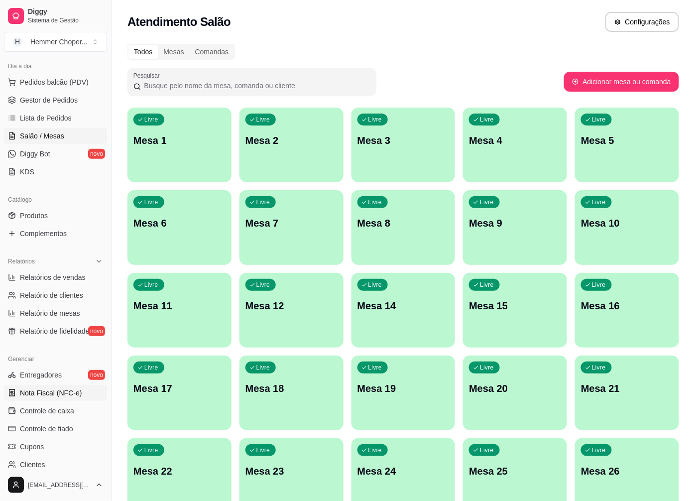
click at [37, 390] on span "Nota Fiscal (NFC-e)" at bounding box center [51, 393] width 62 height 10
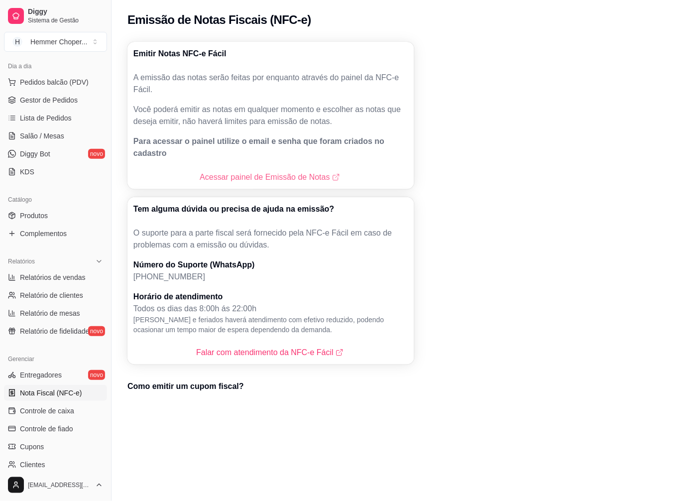
click at [277, 171] on link "Acessar painel de Emissão de Notas" at bounding box center [271, 177] width 142 height 12
click at [53, 132] on span "Salão / Mesas" at bounding box center [42, 136] width 44 height 10
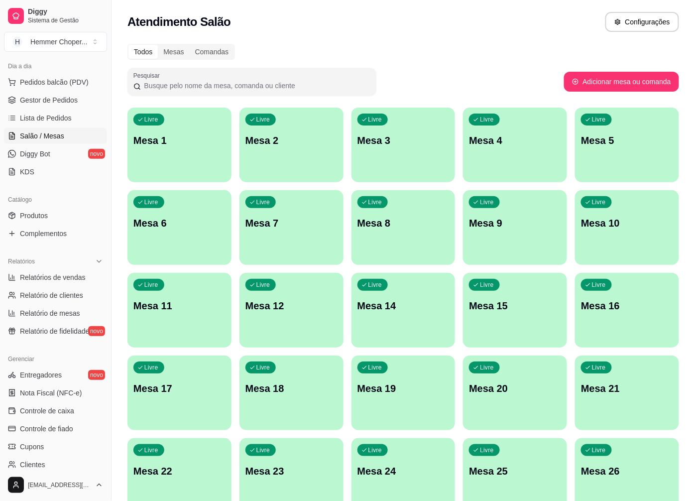
click at [188, 153] on div "Livre Mesa 1" at bounding box center [179, 139] width 104 height 63
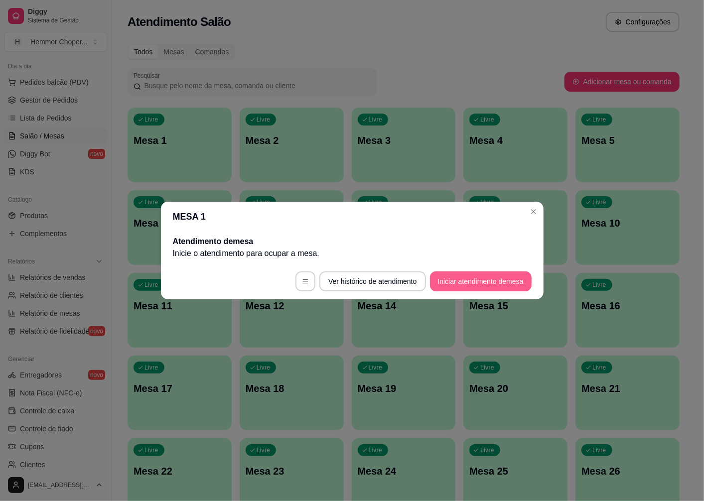
click at [475, 280] on button "Iniciar atendimento de mesa" at bounding box center [481, 281] width 102 height 20
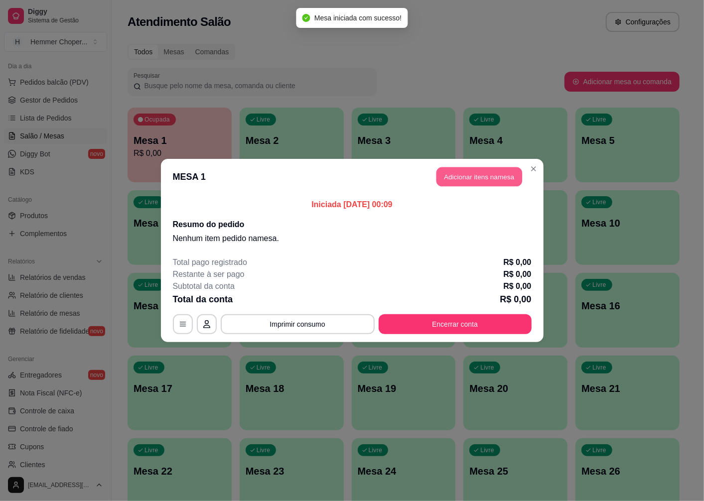
click at [473, 176] on button "Adicionar itens na mesa" at bounding box center [479, 176] width 86 height 19
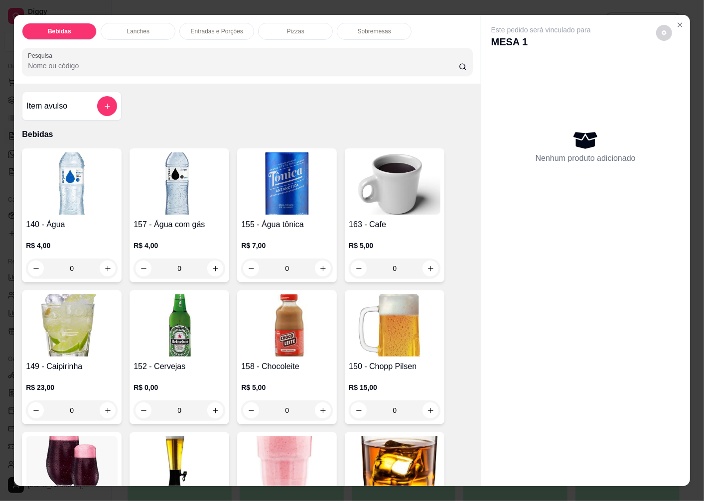
click at [165, 314] on img at bounding box center [179, 325] width 92 height 62
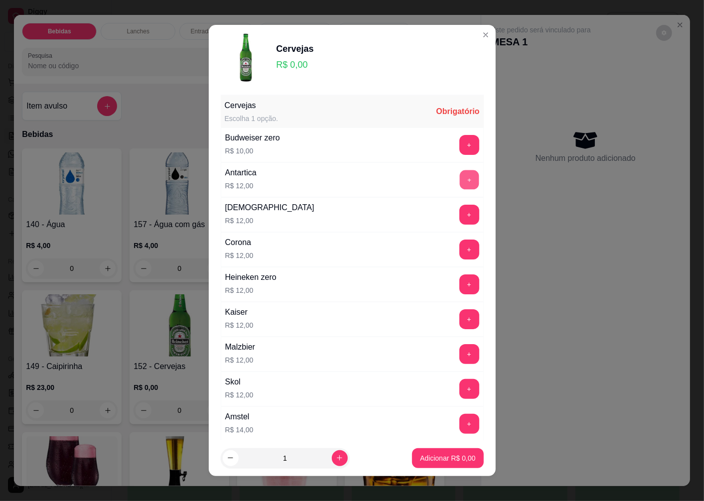
click at [459, 176] on button "+" at bounding box center [468, 179] width 19 height 19
click at [336, 456] on icon "increase-product-quantity" at bounding box center [339, 457] width 7 height 7
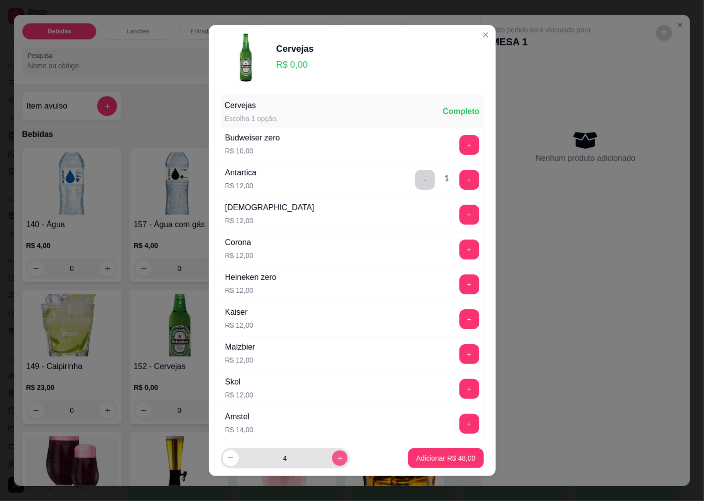
type input "5"
click at [417, 455] on p "Adicionar R$ 60,00" at bounding box center [446, 457] width 58 height 9
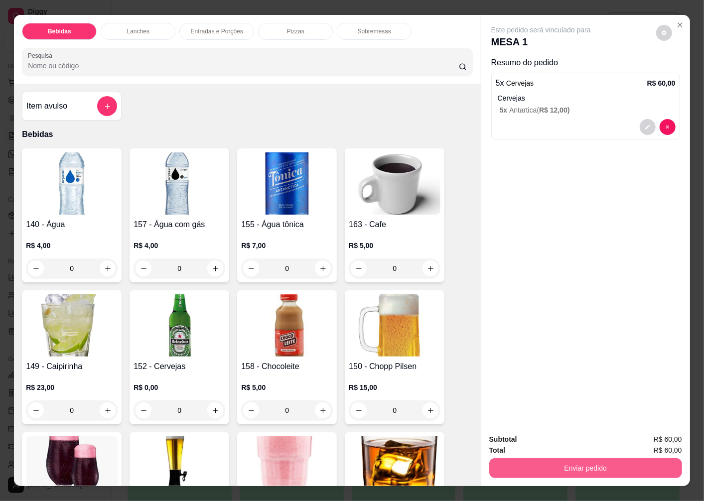
click at [529, 462] on button "Enviar pedido" at bounding box center [585, 468] width 193 height 20
click at [520, 437] on button "Não registrar e enviar pedido" at bounding box center [552, 439] width 101 height 18
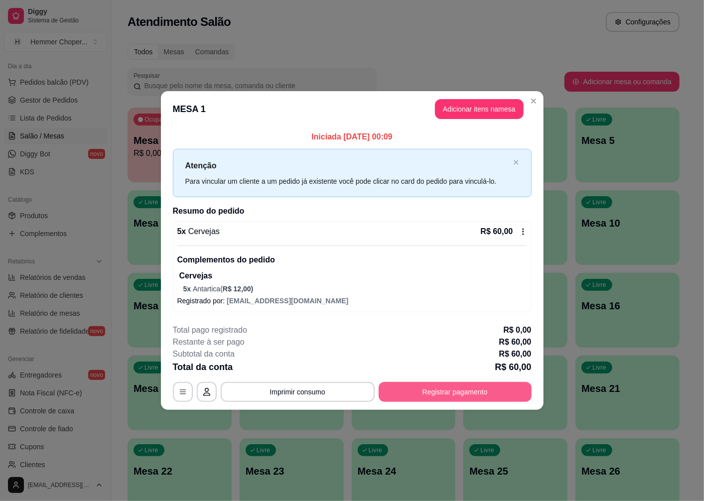
click at [436, 390] on button "Registrar pagamento" at bounding box center [455, 392] width 153 height 20
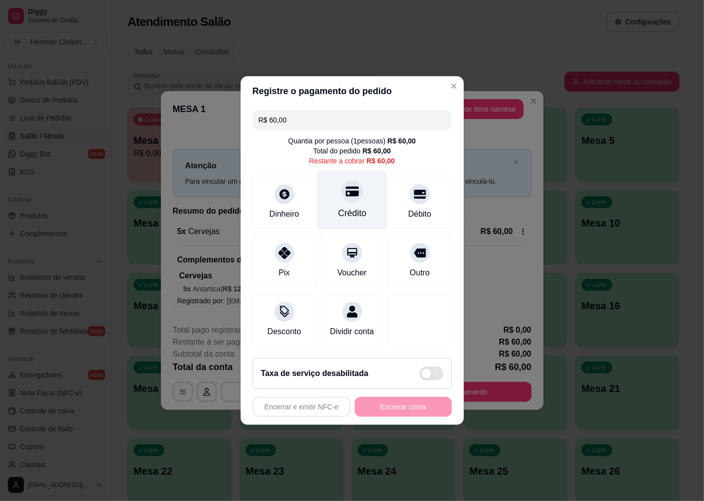
click at [344, 193] on div at bounding box center [352, 191] width 22 height 22
type input "R$ 0,00"
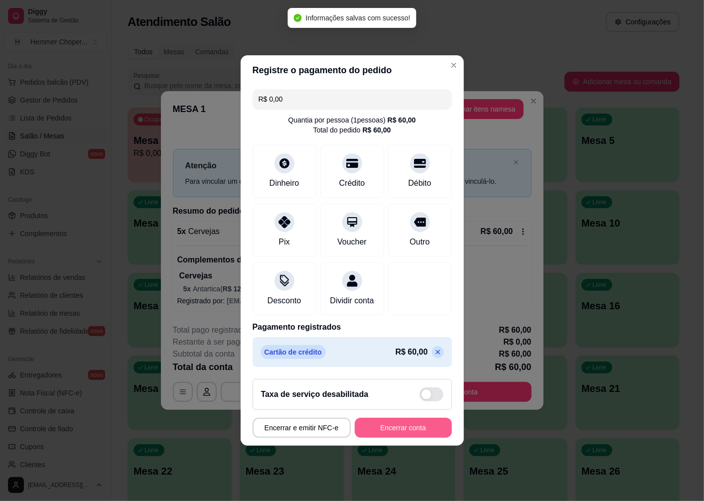
click at [403, 437] on button "Encerrar conta" at bounding box center [403, 428] width 97 height 20
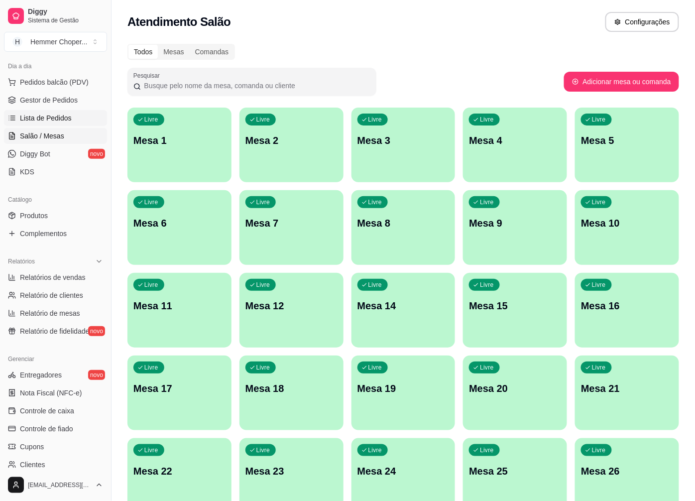
click at [55, 119] on span "Lista de Pedidos" at bounding box center [46, 118] width 52 height 10
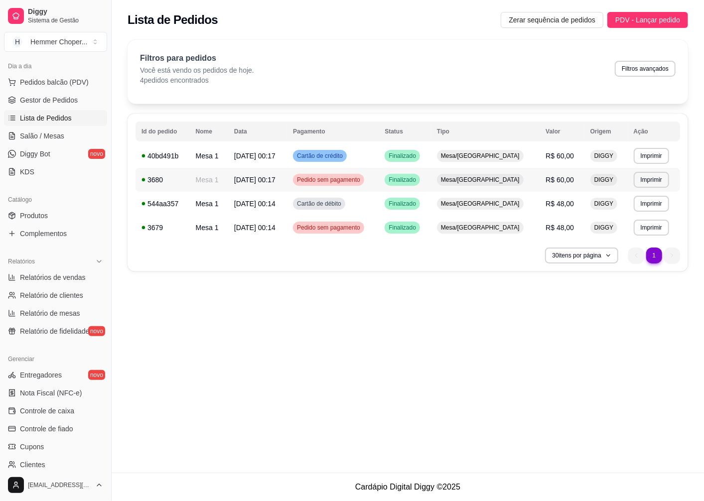
click at [486, 181] on span "Mesa/[GEOGRAPHIC_DATA]" at bounding box center [480, 180] width 83 height 8
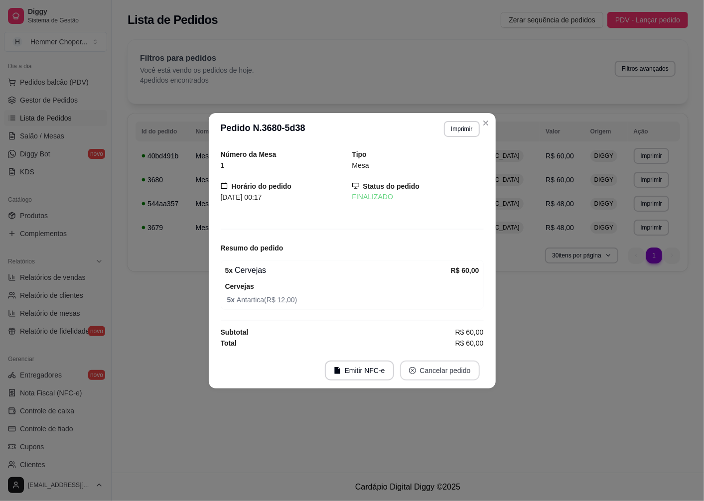
click at [426, 371] on button "Cancelar pedido" at bounding box center [440, 371] width 80 height 20
click at [462, 347] on button "Sim" at bounding box center [468, 346] width 39 height 19
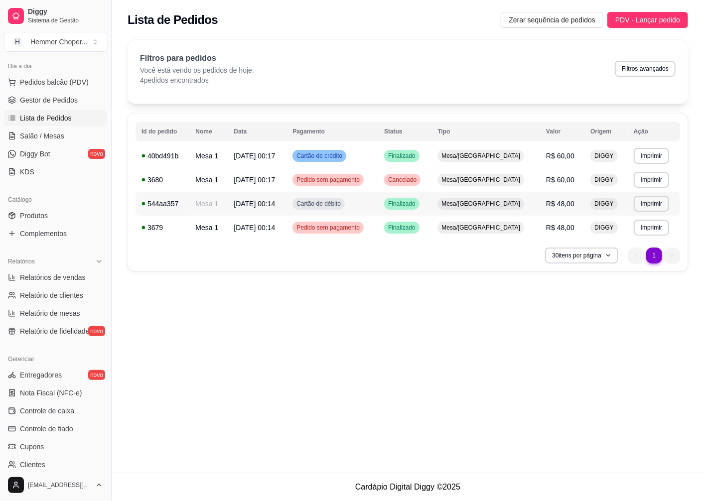
click at [557, 207] on span "R$ 48,00" at bounding box center [560, 204] width 28 height 8
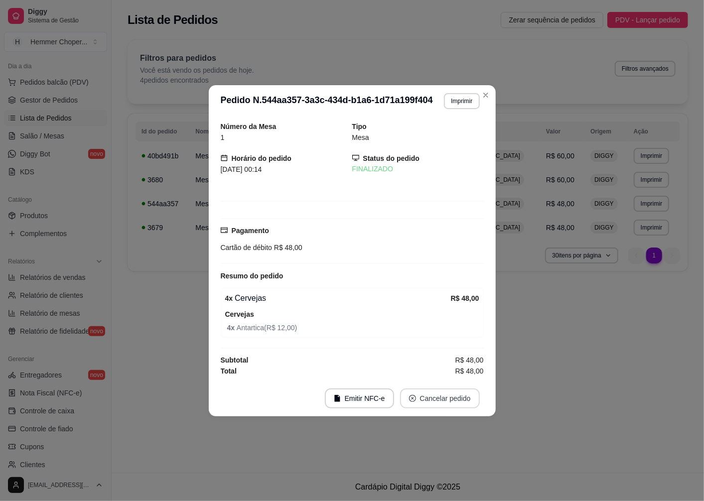
click at [434, 403] on button "Cancelar pedido" at bounding box center [440, 398] width 80 height 20
click at [454, 376] on button "Sim" at bounding box center [468, 374] width 39 height 19
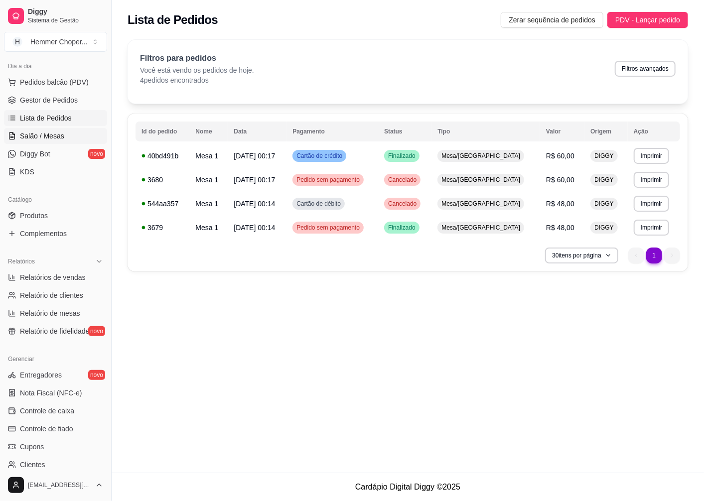
click at [32, 135] on span "Salão / Mesas" at bounding box center [42, 136] width 44 height 10
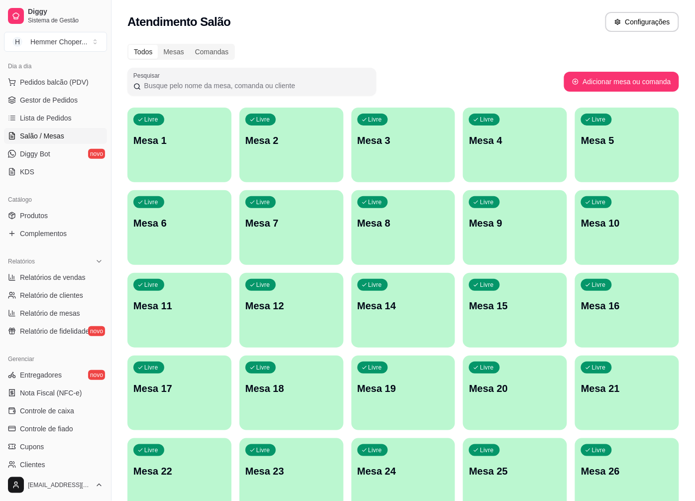
click at [197, 140] on p "Mesa 1" at bounding box center [179, 140] width 92 height 14
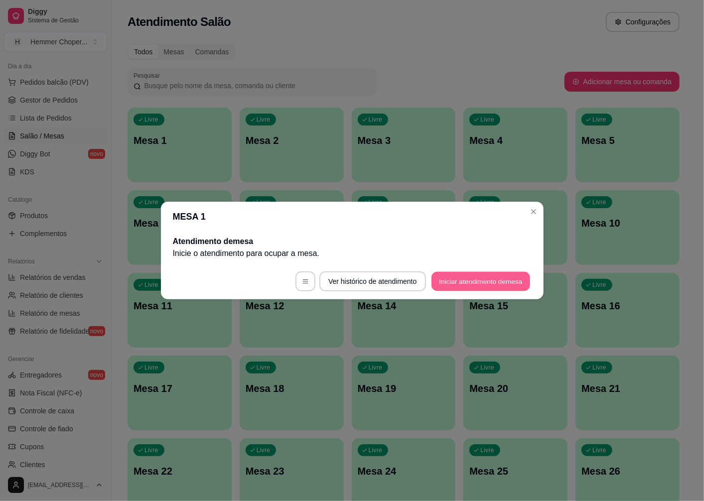
click at [486, 280] on button "Iniciar atendimento de mesa" at bounding box center [480, 281] width 99 height 19
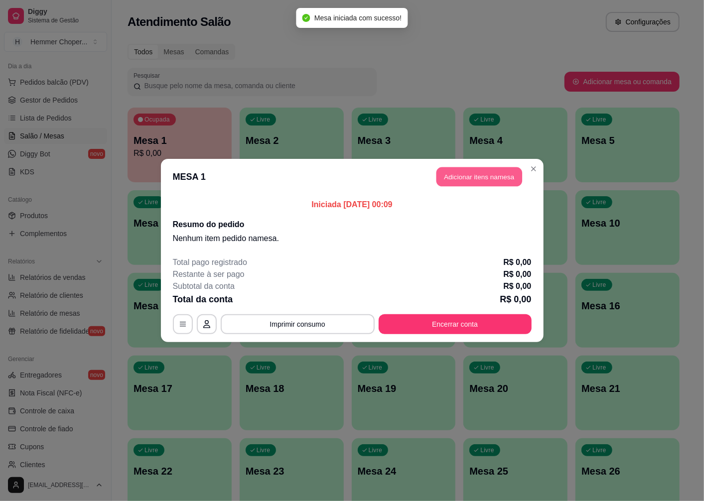
click at [472, 180] on button "Adicionar itens na mesa" at bounding box center [479, 176] width 86 height 19
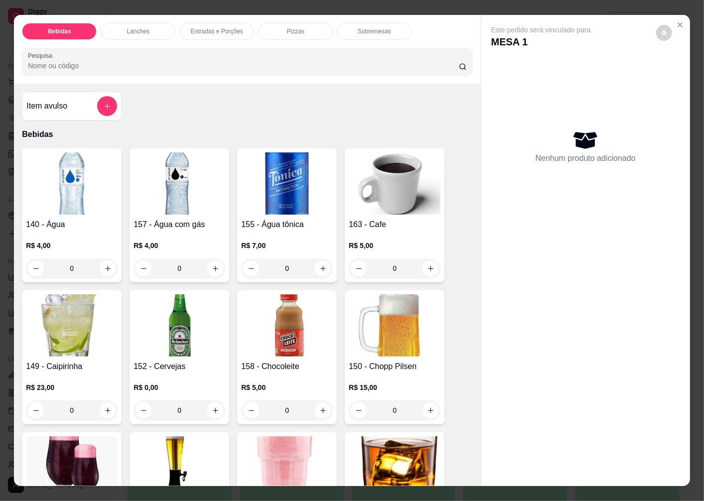
click at [180, 318] on img at bounding box center [179, 325] width 92 height 62
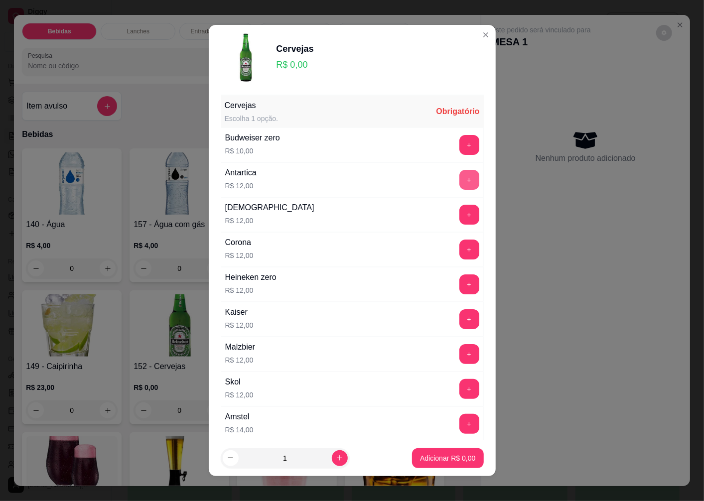
click at [459, 180] on button "+" at bounding box center [469, 180] width 20 height 20
click at [336, 454] on icon "increase-product-quantity" at bounding box center [339, 457] width 7 height 7
type input "4"
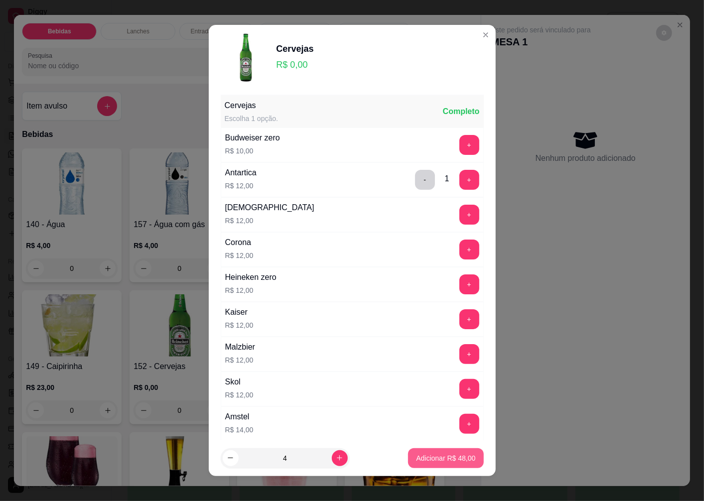
click at [424, 460] on p "Adicionar R$ 48,00" at bounding box center [445, 458] width 59 height 10
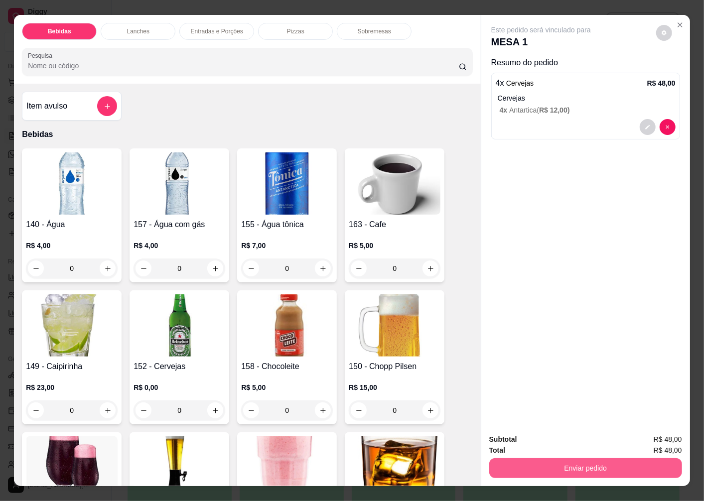
click at [575, 462] on button "Enviar pedido" at bounding box center [585, 468] width 193 height 20
click at [531, 437] on button "Não registrar e enviar pedido" at bounding box center [552, 439] width 101 height 18
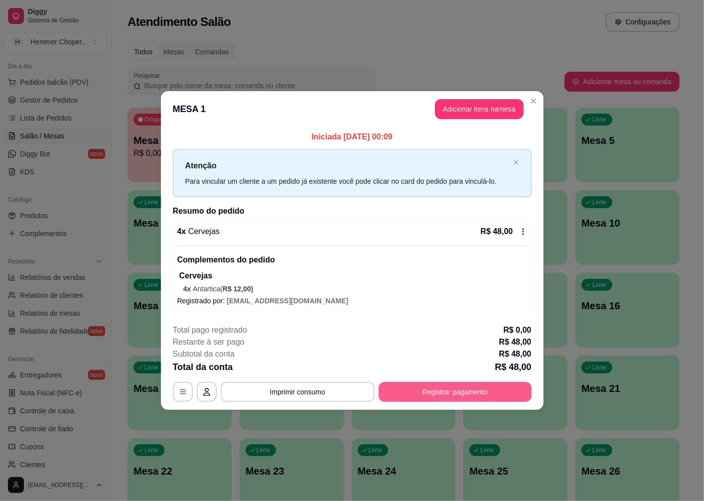
click at [429, 391] on button "Registrar pagamento" at bounding box center [455, 392] width 153 height 20
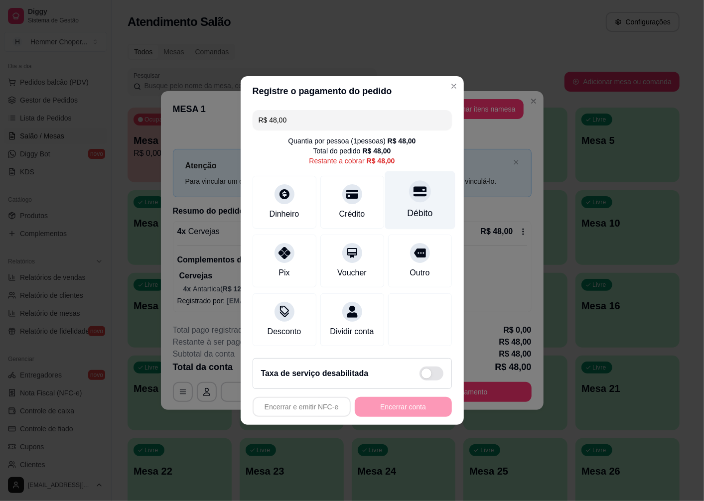
click at [413, 194] on div at bounding box center [420, 191] width 22 height 22
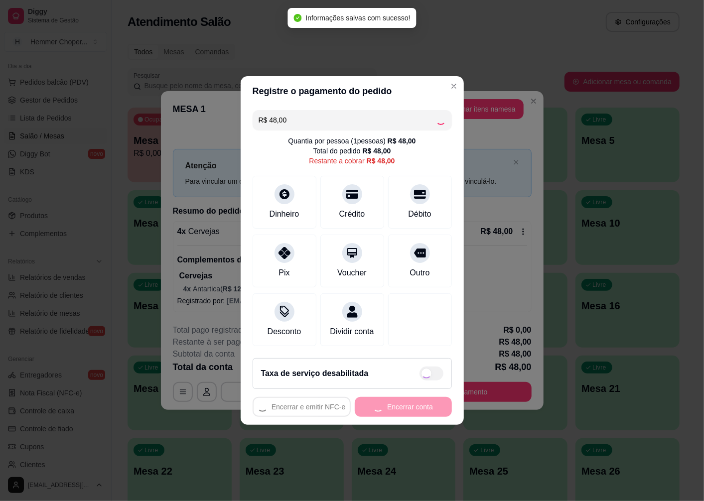
type input "R$ 0,00"
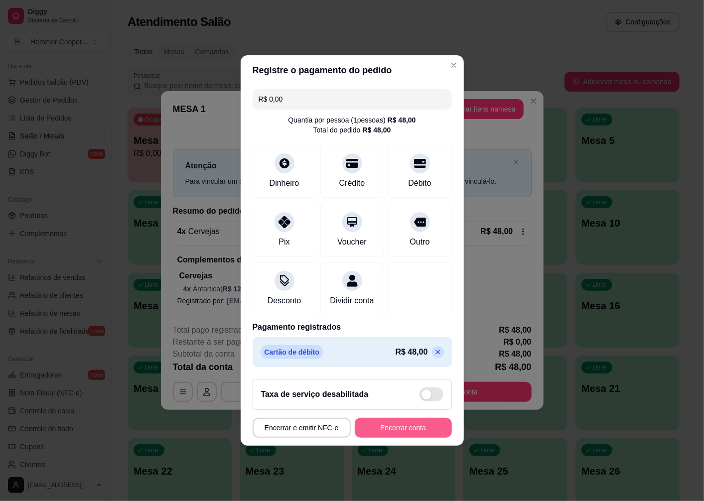
click at [392, 437] on button "Encerrar conta" at bounding box center [403, 428] width 97 height 20
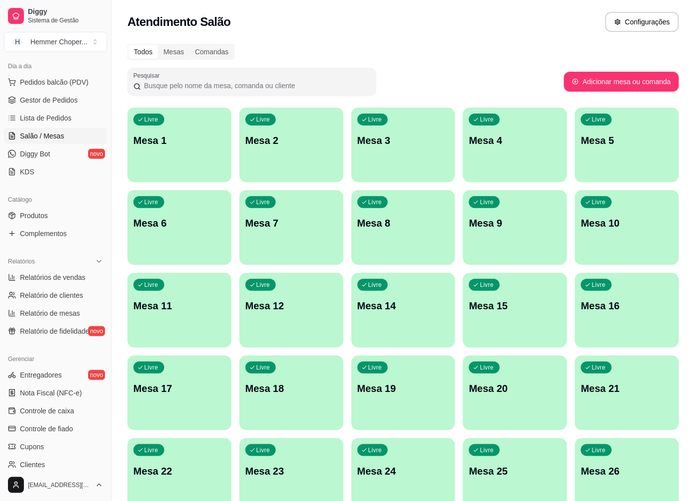
click at [149, 144] on p "Mesa 1" at bounding box center [179, 140] width 92 height 14
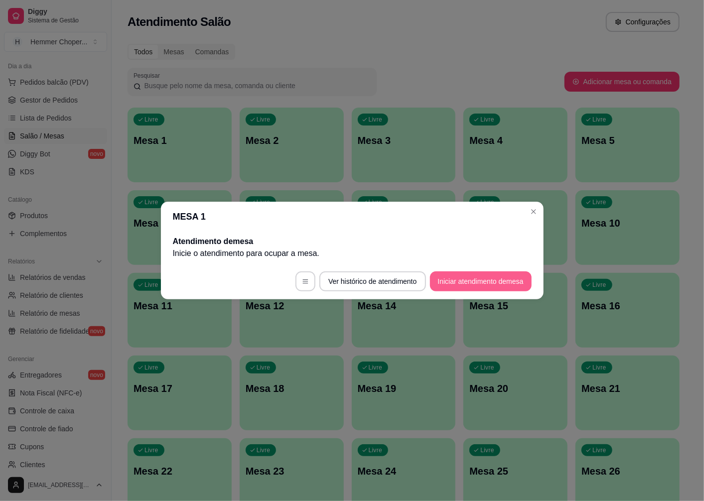
click at [464, 286] on button "Iniciar atendimento de mesa" at bounding box center [481, 281] width 102 height 20
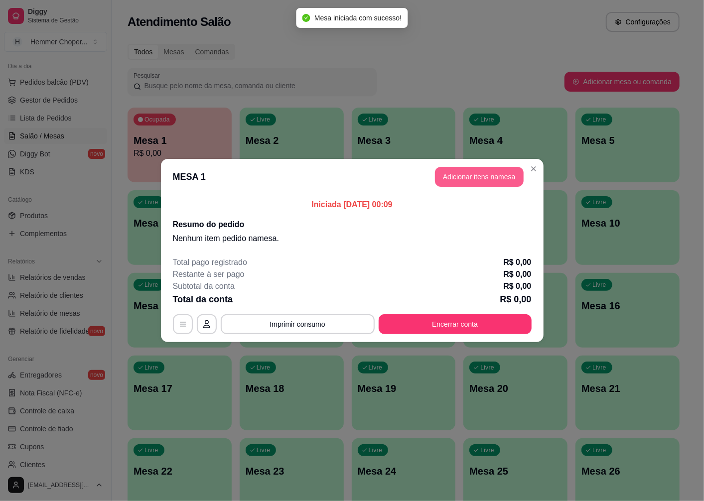
click at [480, 177] on button "Adicionar itens na mesa" at bounding box center [479, 177] width 89 height 20
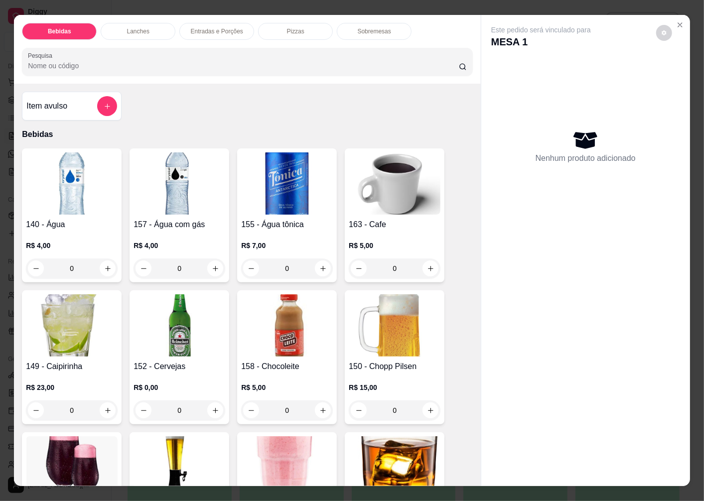
click at [182, 305] on img at bounding box center [179, 325] width 92 height 62
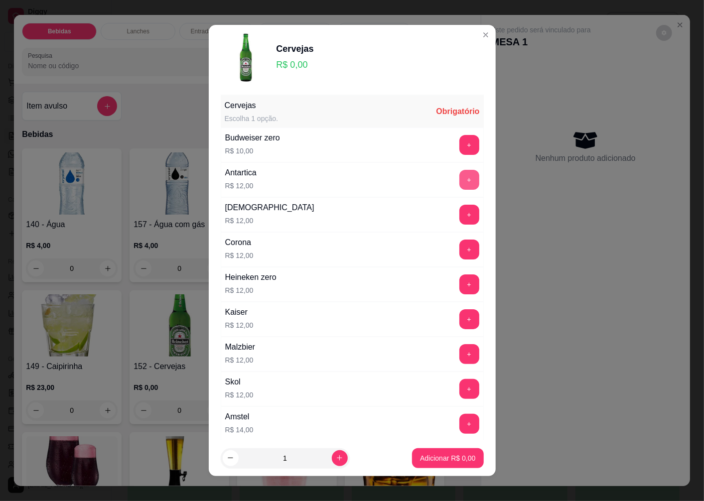
click at [459, 183] on button "+" at bounding box center [469, 180] width 20 height 20
click at [332, 464] on button "increase-product-quantity" at bounding box center [340, 458] width 16 height 16
click at [332, 459] on button "increase-product-quantity" at bounding box center [340, 458] width 16 height 16
click at [332, 459] on button "increase-product-quantity" at bounding box center [339, 457] width 15 height 15
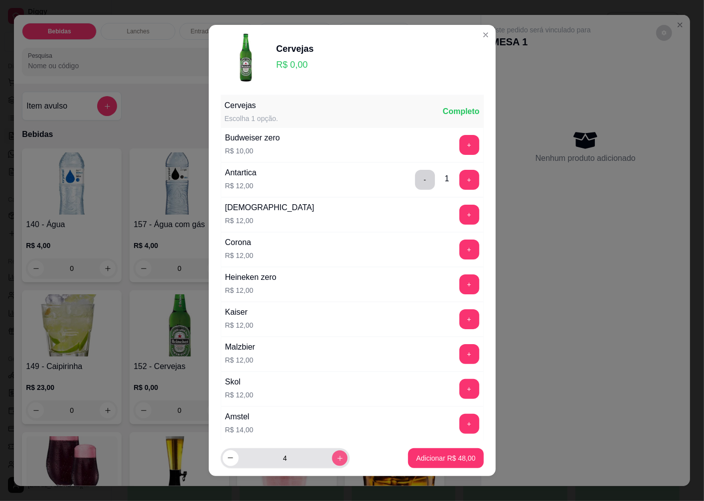
type input "5"
click at [418, 461] on p "Adicionar R$ 60,00" at bounding box center [445, 458] width 59 height 10
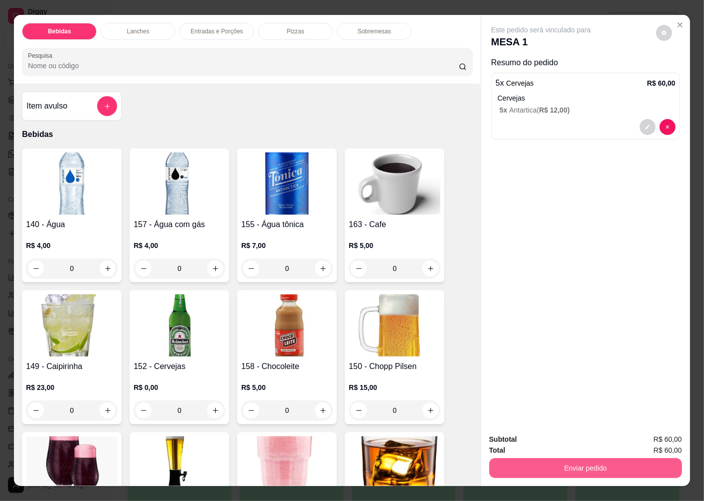
click at [534, 466] on button "Enviar pedido" at bounding box center [585, 468] width 193 height 20
click at [518, 436] on button "Não registrar e enviar pedido" at bounding box center [552, 439] width 101 height 18
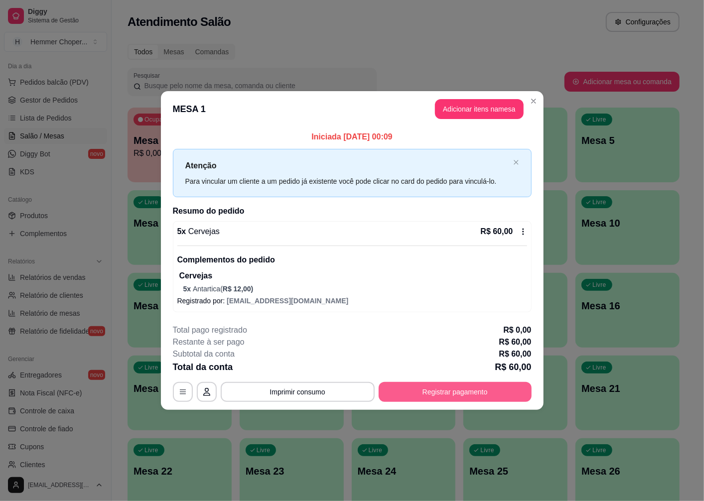
click at [435, 387] on button "Registrar pagamento" at bounding box center [455, 392] width 153 height 20
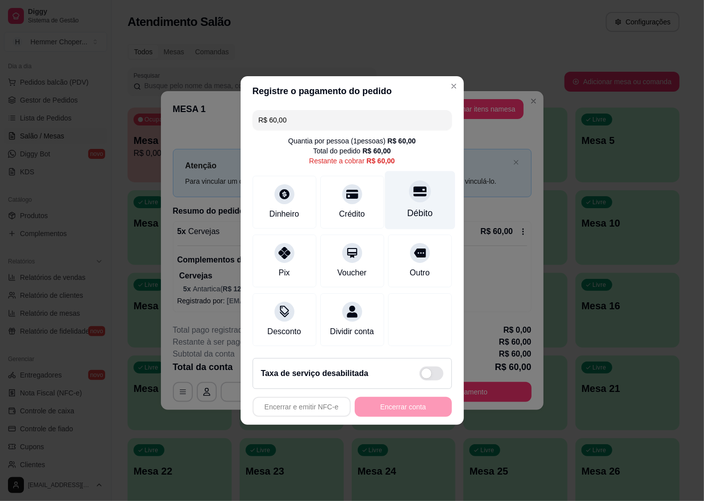
click at [404, 195] on div "Débito" at bounding box center [419, 200] width 70 height 58
type input "R$ 0,00"
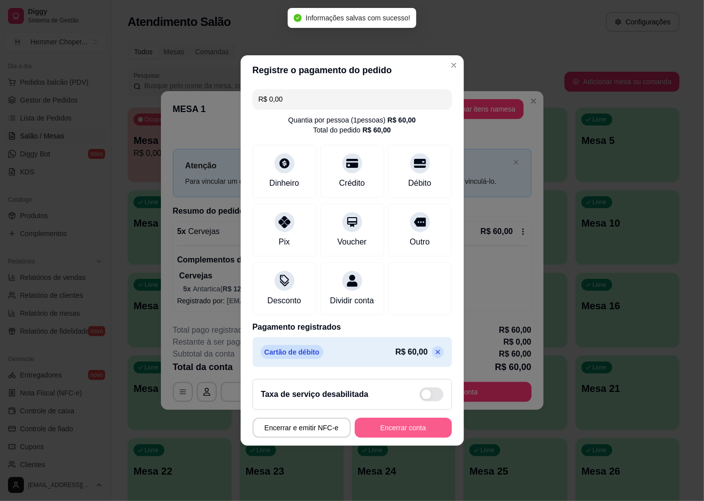
click at [379, 435] on button "Encerrar conta" at bounding box center [403, 428] width 97 height 20
